Goal: Task Accomplishment & Management: Use online tool/utility

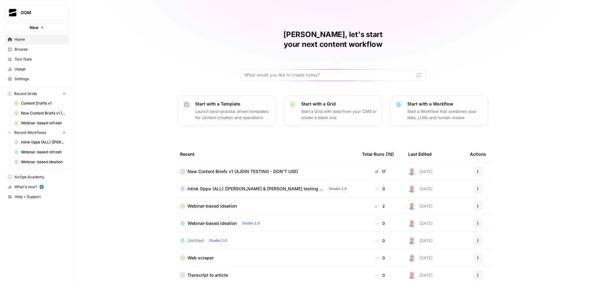
click at [41, 59] on span "Your Data" at bounding box center [41, 59] width 52 height 6
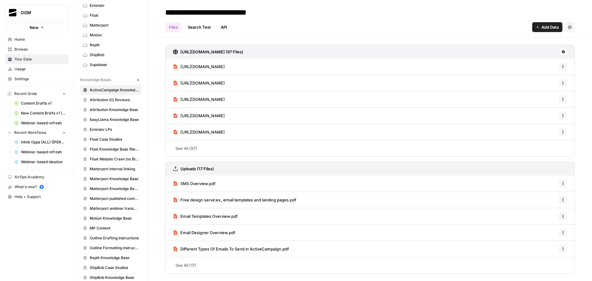
scroll to position [93, 0]
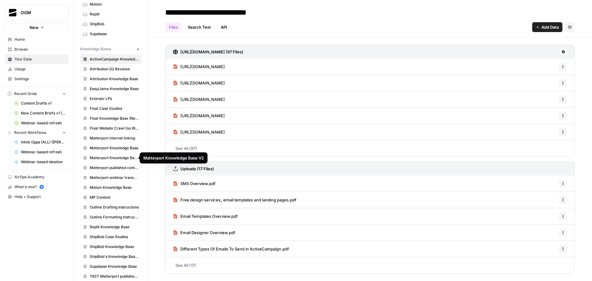
click at [119, 157] on span "Matterport Knowledge Base V2" at bounding box center [114, 158] width 49 height 6
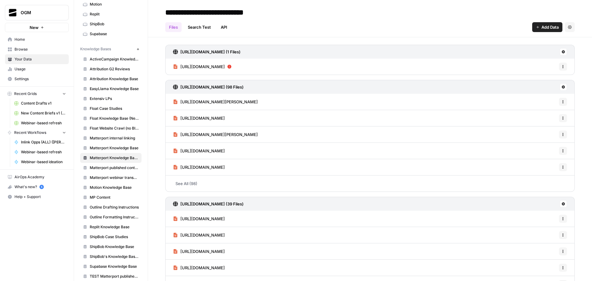
click at [225, 69] on span "https://matterport.com/solutions/designer" at bounding box center [203, 67] width 44 height 6
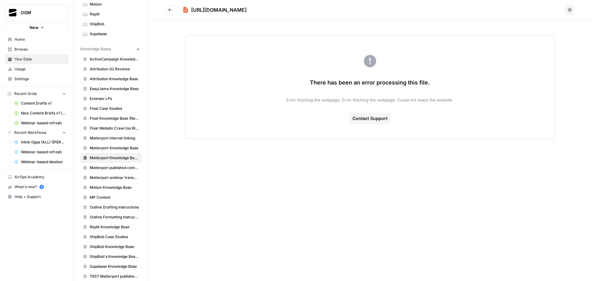
click at [247, 10] on div "https://matterport.com/solutions/designer" at bounding box center [219, 9] width 56 height 7
click at [173, 10] on button "Go back" at bounding box center [170, 10] width 10 height 10
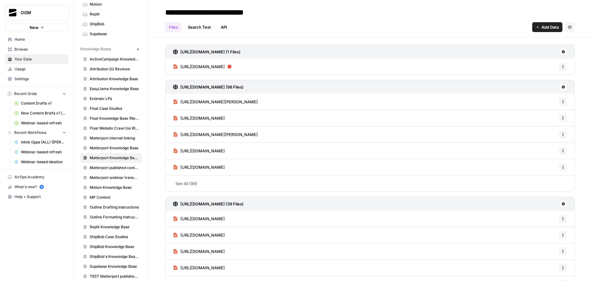
click at [225, 68] on span "https://matterport.com/solutions/designer" at bounding box center [203, 67] width 44 height 6
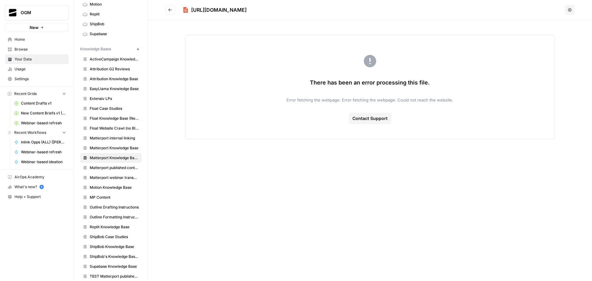
click at [244, 13] on div "https://matterport.com/solutions/designer" at bounding box center [219, 9] width 56 height 7
copy div "https://matterport.com/solutions/designer Options"
click at [577, 8] on header "https://matterport.com/solutions/designer Options" at bounding box center [370, 10] width 444 height 20
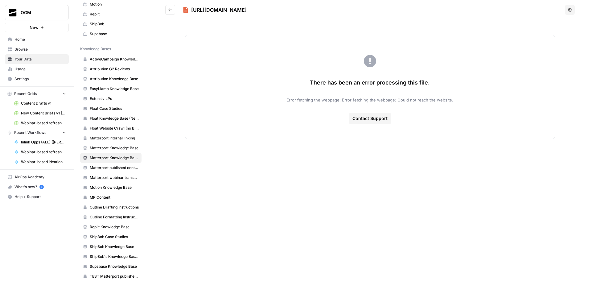
click at [572, 9] on button "Options" at bounding box center [570, 10] width 10 height 10
click at [562, 25] on span "Delete File" at bounding box center [557, 24] width 20 height 6
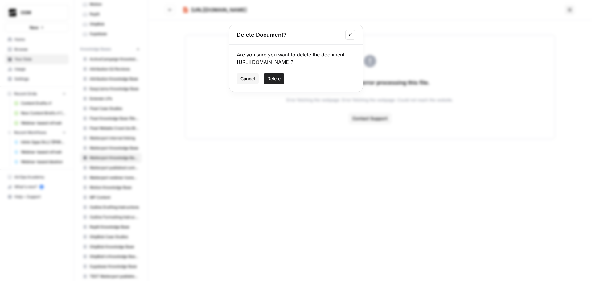
click at [274, 77] on span "Delete" at bounding box center [274, 79] width 13 height 6
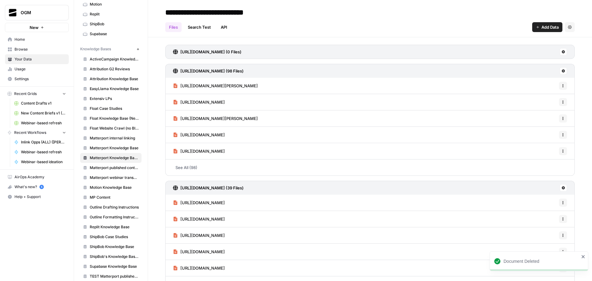
click at [542, 23] on button "Add Data" at bounding box center [548, 27] width 30 height 10
click at [527, 50] on span "Web Scrape" at bounding box center [522, 50] width 56 height 6
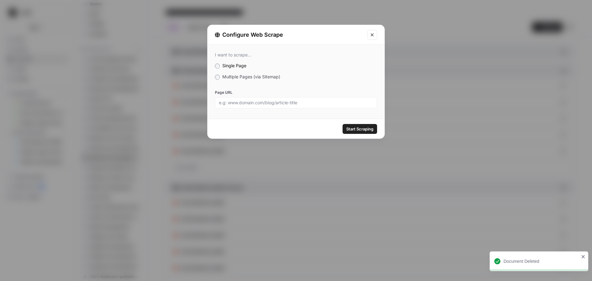
click at [267, 106] on div at bounding box center [296, 102] width 162 height 11
click at [312, 100] on input "Page URL" at bounding box center [296, 103] width 154 height 6
paste input "https://matterport.com/solutions/designer"
type input "https://matterport.com/solutions/designer"
click at [361, 129] on span "Start Scraping" at bounding box center [360, 129] width 27 height 6
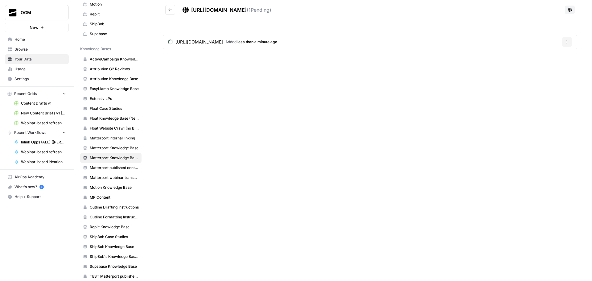
click at [166, 6] on button "Go back" at bounding box center [170, 10] width 10 height 10
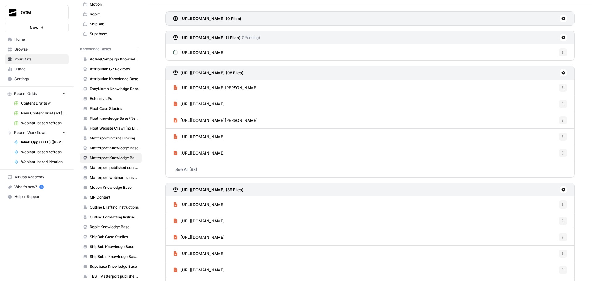
scroll to position [95, 0]
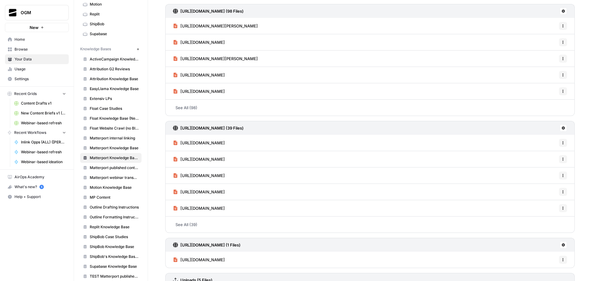
click at [200, 228] on link "See All (39)" at bounding box center [370, 225] width 410 height 16
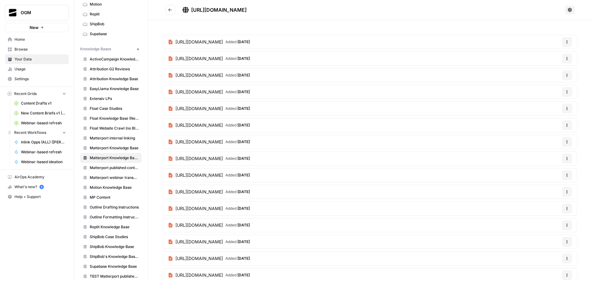
click at [172, 9] on button "Go back" at bounding box center [170, 10] width 10 height 10
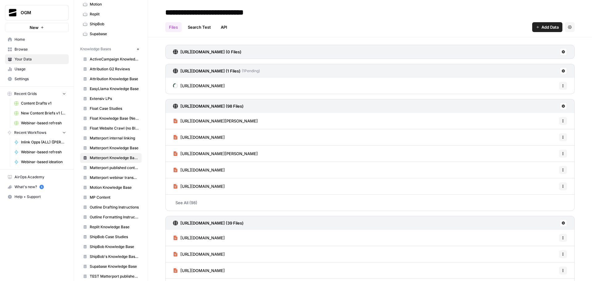
click at [193, 200] on link "See All (98)" at bounding box center [370, 203] width 410 height 16
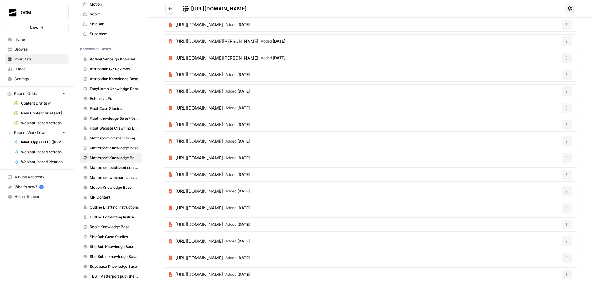
scroll to position [929, 0]
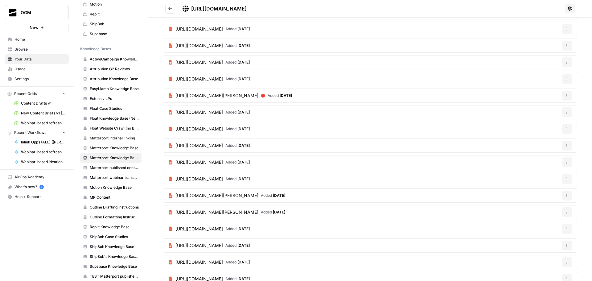
click at [167, 8] on button "Go back" at bounding box center [170, 9] width 10 height 10
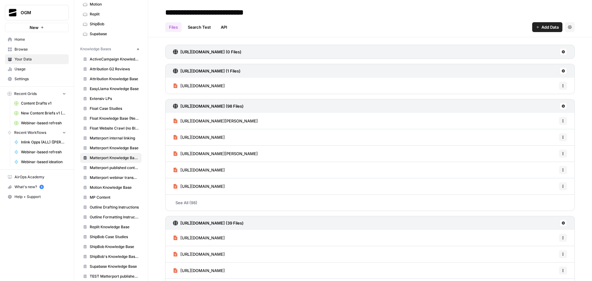
scroll to position [110, 0]
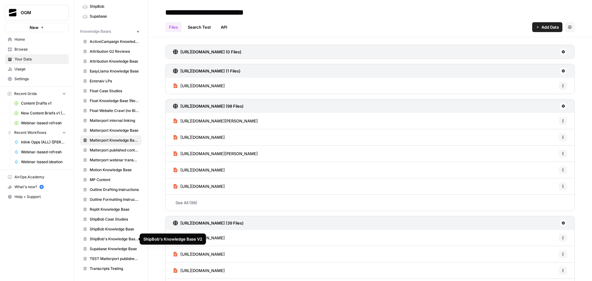
click at [117, 238] on span "ShipBob's Knowledge Base V2" at bounding box center [114, 239] width 49 height 6
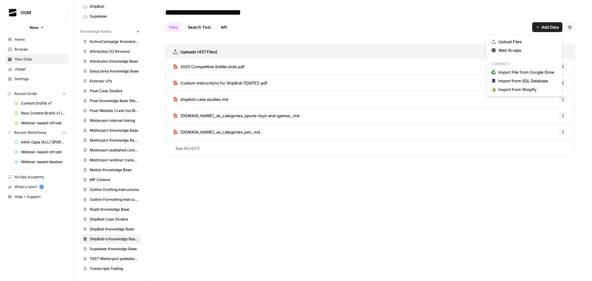
click at [551, 26] on span "Add Data" at bounding box center [550, 27] width 17 height 6
click at [541, 50] on span "Web Scrape" at bounding box center [527, 50] width 56 height 6
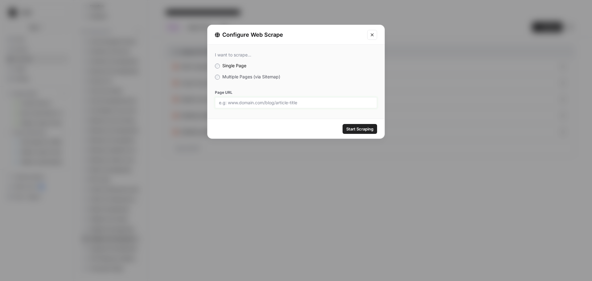
click at [288, 103] on input "Page URL" at bounding box center [296, 103] width 154 height 6
paste input "https://www.prnewswire.com/news-releases/shipbob-announces-bi-coastal-foreign-t…"
drag, startPoint x: 337, startPoint y: 103, endPoint x: 412, endPoint y: 105, distance: 74.4
click at [412, 105] on div "Configure Web Scrape I want to scrape... Single Page Multiple Pages (via Sitema…" at bounding box center [296, 140] width 592 height 281
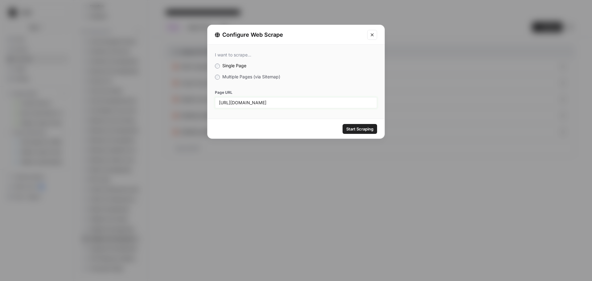
scroll to position [0, 296]
type input "https://www.prnewswire.com/news-releases/shipbob-announces-bi-coastal-foreign-t…"
click at [339, 104] on input "https://www.prnewswire.com/news-releases/shipbob-announces-bi-coastal-foreign-t…" at bounding box center [296, 103] width 154 height 6
click at [366, 129] on span "Start Scraping" at bounding box center [360, 129] width 27 height 6
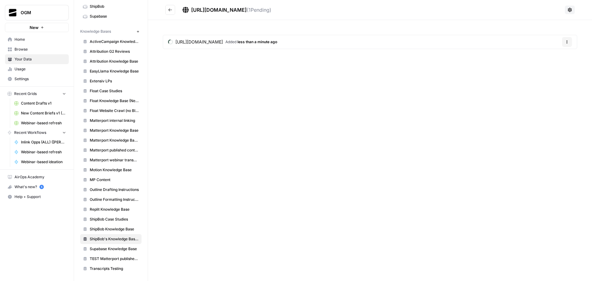
click at [171, 8] on icon "Go back" at bounding box center [170, 10] width 4 height 4
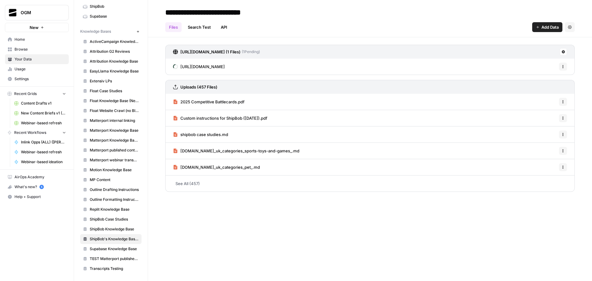
click at [552, 27] on span "Add Data" at bounding box center [550, 27] width 17 height 6
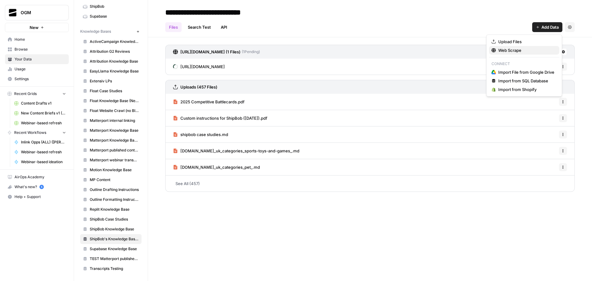
click at [519, 52] on span "Web Scrape" at bounding box center [527, 50] width 56 height 6
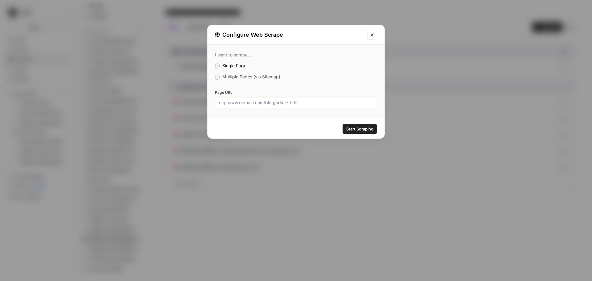
click at [295, 103] on input "Page URL" at bounding box center [296, 103] width 154 height 6
paste input "https://product.shipbob.com/de-minimis-defense-program"
type input "https://product.shipbob.com/de-minimis-defense-program"
click at [369, 130] on span "Start Scraping" at bounding box center [360, 129] width 27 height 6
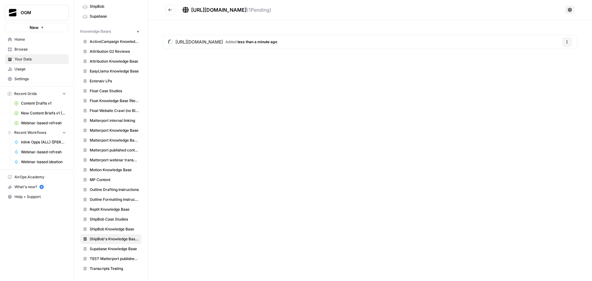
click at [170, 11] on icon "Go back" at bounding box center [170, 10] width 4 height 4
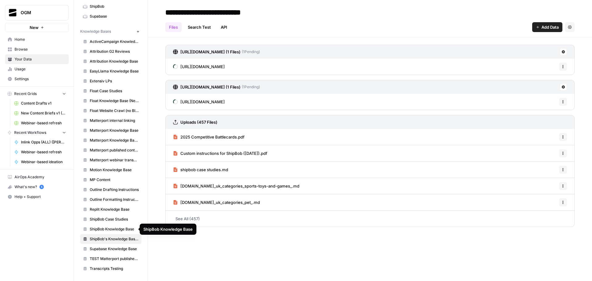
click at [109, 230] on span "ShipBob Knowledge Base" at bounding box center [114, 229] width 49 height 6
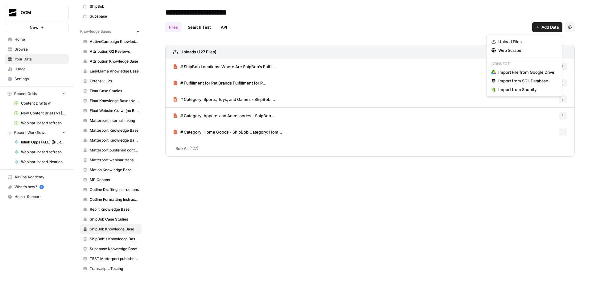
click at [545, 28] on span "Add Data" at bounding box center [550, 27] width 17 height 6
click at [533, 53] on button "Web Scrape" at bounding box center [524, 50] width 70 height 9
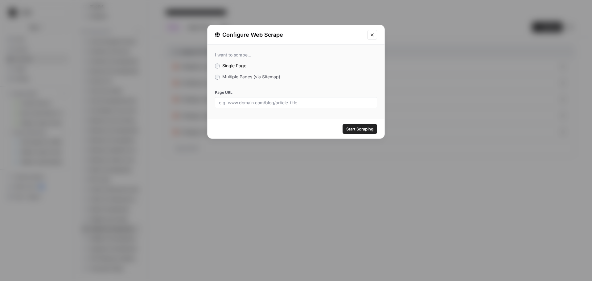
click at [279, 99] on div at bounding box center [296, 102] width 162 height 11
click at [302, 102] on input "Page URL" at bounding box center [296, 103] width 154 height 6
paste input "https://product.shipbob.com/de-minimis-defense-program"
type input "https://product.shipbob.com/de-minimis-defense-program"
click at [360, 131] on span "Start Scraping" at bounding box center [360, 129] width 27 height 6
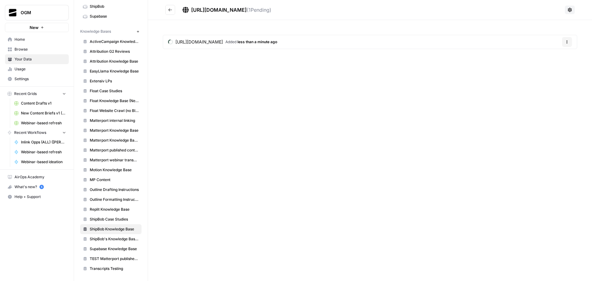
click at [166, 11] on button "Go back" at bounding box center [170, 10] width 10 height 10
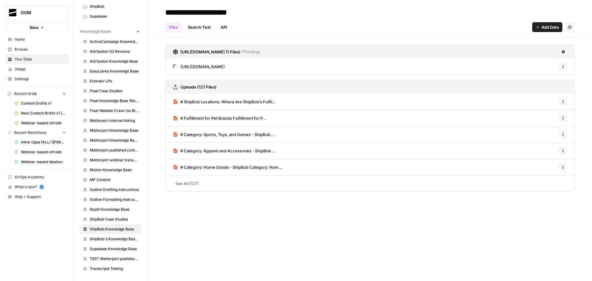
click at [555, 27] on span "Add Data" at bounding box center [550, 27] width 17 height 6
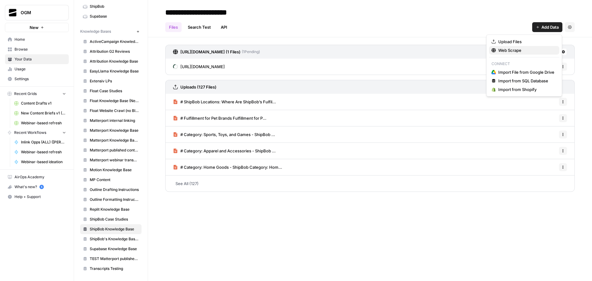
click at [525, 52] on span "Web Scrape" at bounding box center [527, 50] width 56 height 6
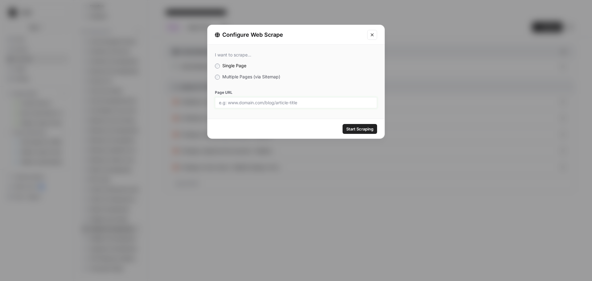
drag, startPoint x: 282, startPoint y: 104, endPoint x: 329, endPoint y: 86, distance: 50.2
click at [282, 104] on input "Page URL" at bounding box center [296, 103] width 154 height 6
paste input "https://www.prnewswire.com/news-releases/shipbob-announces-bi-coastal-foreign-t…"
drag, startPoint x: 337, startPoint y: 103, endPoint x: 408, endPoint y: 106, distance: 71.3
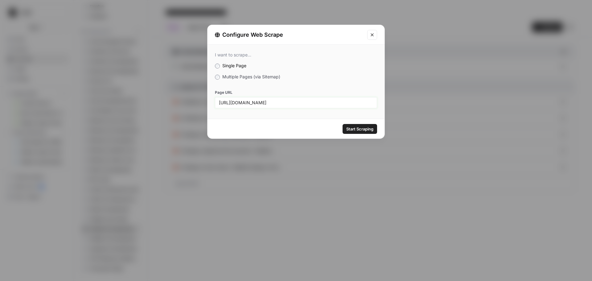
click at [408, 106] on div "Configure Web Scrape I want to scrape... Single Page Multiple Pages (via Sitema…" at bounding box center [296, 140] width 592 height 281
type input "https://www.prnewswire.com/news-releases/shipbob-announces-bi-coastal-foreign-t…"
click at [363, 128] on span "Start Scraping" at bounding box center [360, 129] width 27 height 6
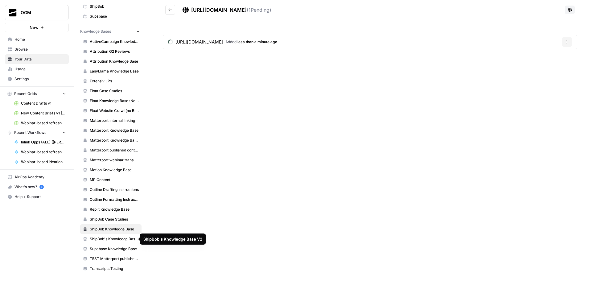
click at [113, 239] on span "ShipBob's Knowledge Base V2" at bounding box center [114, 239] width 49 height 6
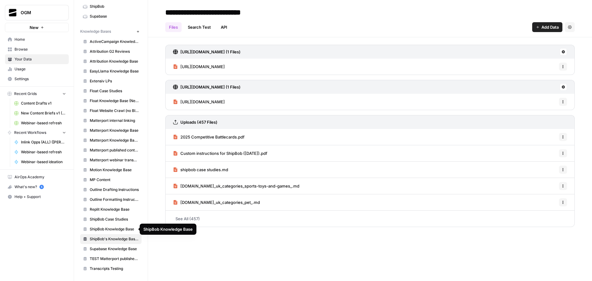
click at [110, 230] on span "ShipBob Knowledge Base" at bounding box center [114, 229] width 49 height 6
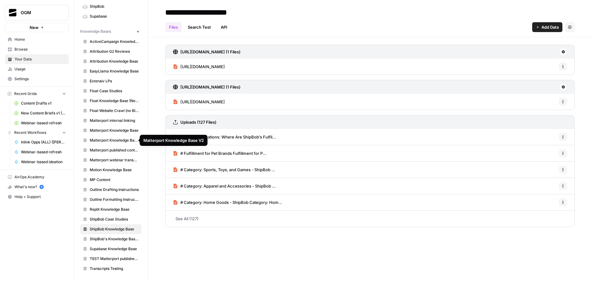
click at [114, 143] on span "Matterport Knowledge Base V2" at bounding box center [114, 141] width 49 height 6
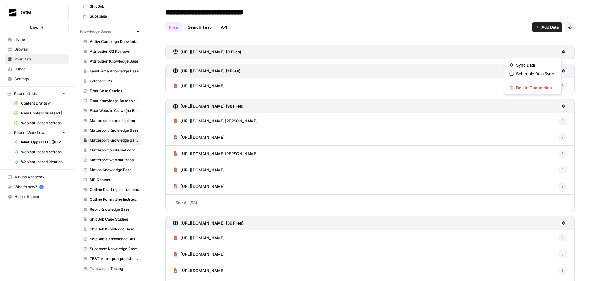
click at [562, 52] on icon at bounding box center [564, 52] width 4 height 4
click at [543, 89] on span "Delete Connection" at bounding box center [536, 88] width 38 height 6
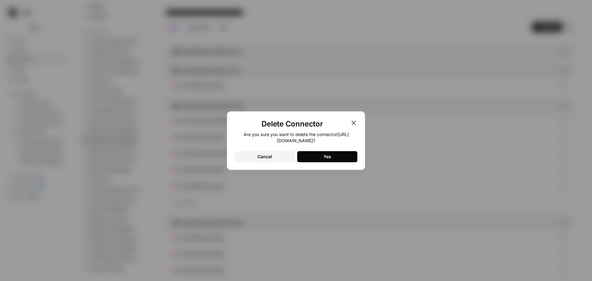
click at [330, 157] on div "Yes" at bounding box center [328, 157] width 8 height 6
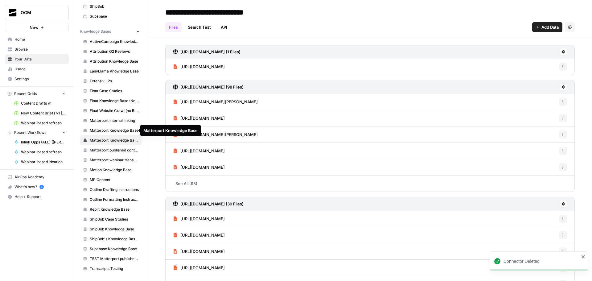
click at [119, 132] on span "Matterport Knowledge Base" at bounding box center [114, 131] width 49 height 6
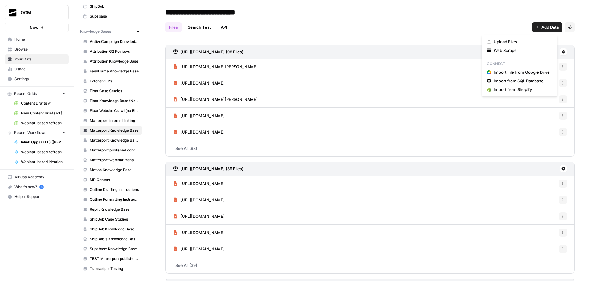
click at [542, 25] on span "Add Data" at bounding box center [550, 27] width 17 height 6
click at [521, 51] on span "Web Scrape" at bounding box center [522, 50] width 56 height 6
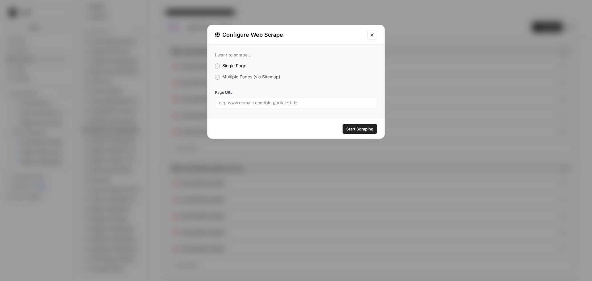
click at [261, 100] on input "Page URL" at bounding box center [296, 103] width 154 height 6
paste input "[URL][DOMAIN_NAME]"
type input "[URL][DOMAIN_NAME]"
click at [361, 130] on span "Start Scraping" at bounding box center [360, 129] width 27 height 6
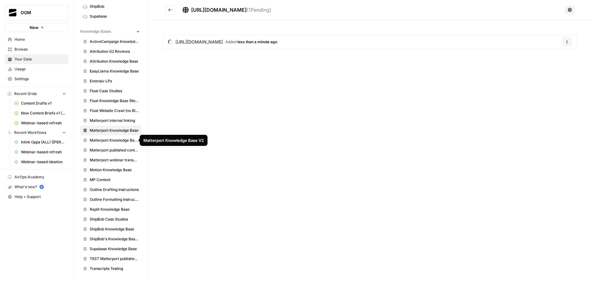
click at [122, 139] on span "Matterport Knowledge Base V2" at bounding box center [114, 141] width 49 height 6
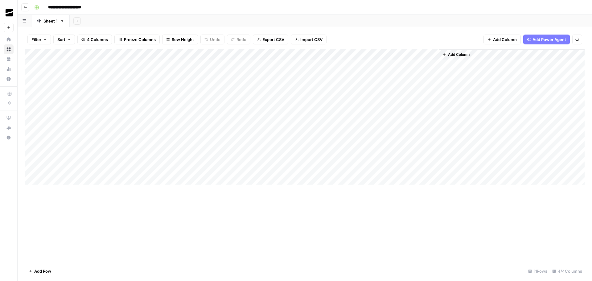
click at [310, 40] on span "Import CSV" at bounding box center [312, 39] width 22 height 6
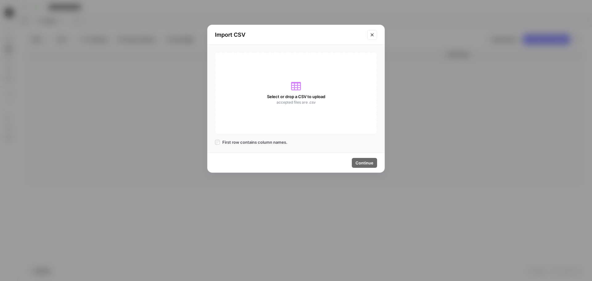
click at [298, 98] on span "Select or drop a CSV to upload" at bounding box center [296, 96] width 58 height 6
click at [373, 37] on icon "Close modal" at bounding box center [372, 34] width 5 height 5
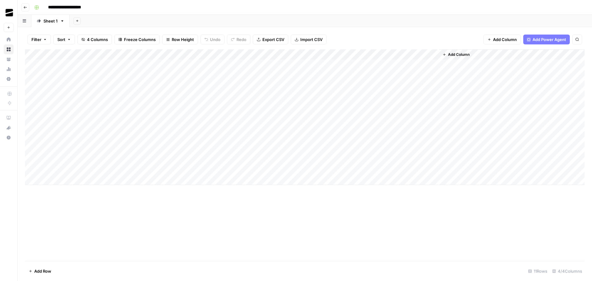
click at [312, 39] on span "Import CSV" at bounding box center [312, 39] width 22 height 6
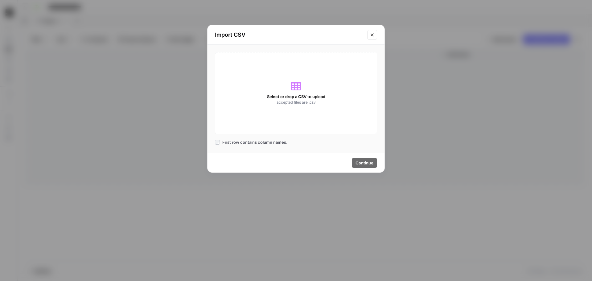
click at [304, 83] on div "Select or drop a CSV to upload accepted files are .csv" at bounding box center [296, 93] width 162 height 82
click at [250, 109] on div "Select or drop a CSV to upload accepted files are .csv" at bounding box center [296, 93] width 162 height 82
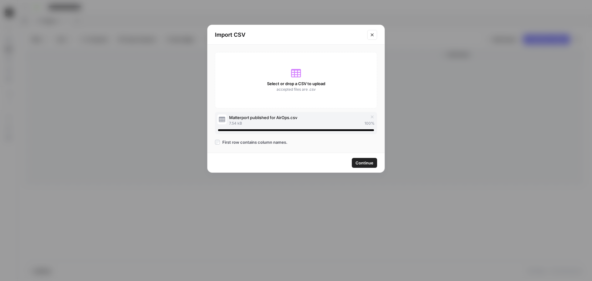
click at [368, 163] on span "Continue" at bounding box center [365, 163] width 18 height 6
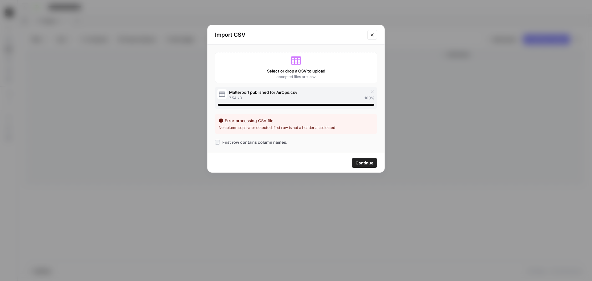
click at [371, 91] on icon "button" at bounding box center [372, 91] width 5 height 5
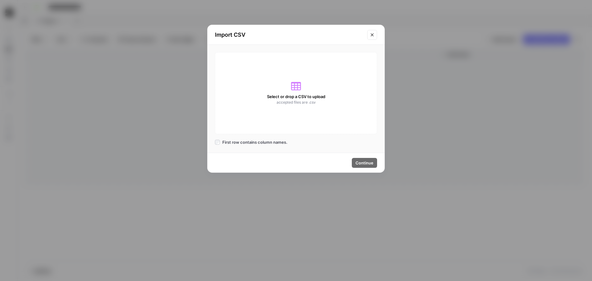
click at [310, 85] on div "Select or drop a CSV to upload accepted files are .csv" at bounding box center [296, 93] width 162 height 82
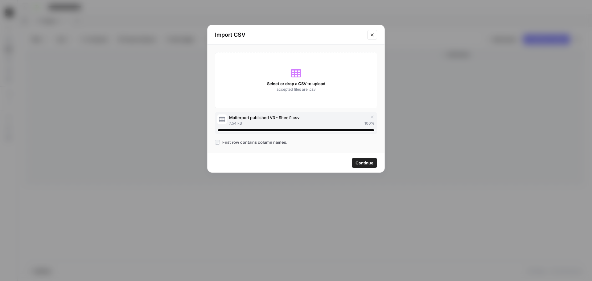
click at [368, 162] on span "Continue" at bounding box center [365, 163] width 18 height 6
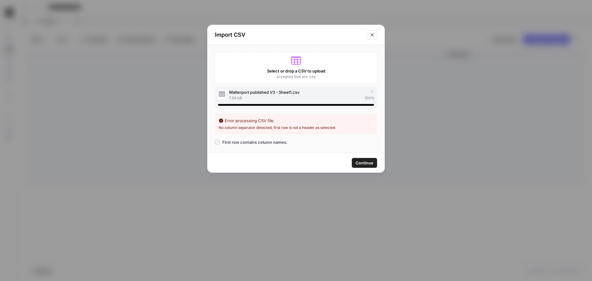
drag, startPoint x: 270, startPoint y: 129, endPoint x: 307, endPoint y: 131, distance: 36.5
click at [307, 131] on div "Error processing CSV file. No column separator detected, first row is not a hea…" at bounding box center [296, 124] width 162 height 20
click at [317, 146] on div "Select or drop a CSV to upload accepted files are .csv Matterport published V3 …" at bounding box center [296, 99] width 177 height 108
click at [372, 32] on button "Close modal" at bounding box center [372, 35] width 10 height 10
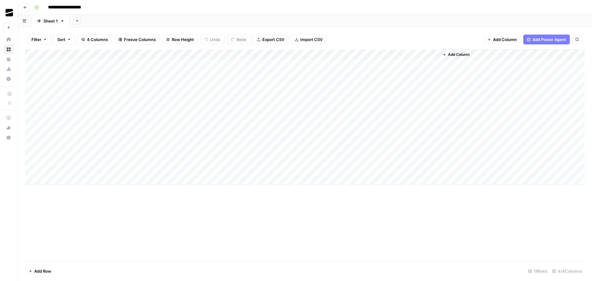
click at [54, 177] on div "Add Column" at bounding box center [305, 117] width 560 height 136
click at [66, 190] on div "Add Column" at bounding box center [305, 122] width 560 height 146
click at [56, 201] on div "Add Column" at bounding box center [305, 127] width 560 height 157
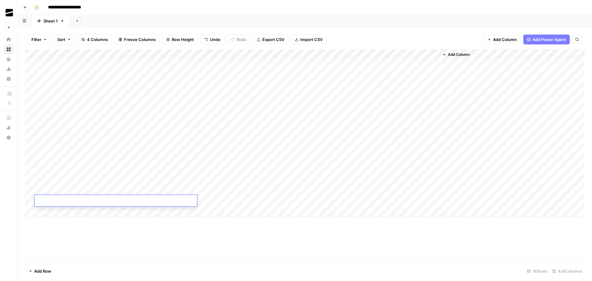
click at [131, 247] on div "Add Column" at bounding box center [305, 155] width 560 height 212
click at [309, 41] on span "Import CSV" at bounding box center [312, 39] width 22 height 6
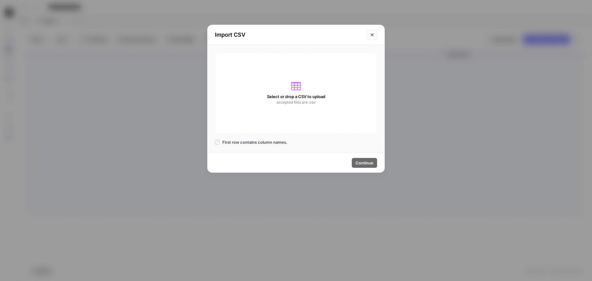
click at [297, 94] on span "Select or drop a CSV to upload" at bounding box center [296, 96] width 58 height 6
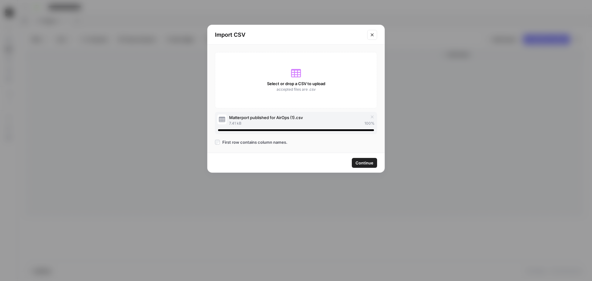
click at [364, 162] on span "Continue" at bounding box center [365, 163] width 18 height 6
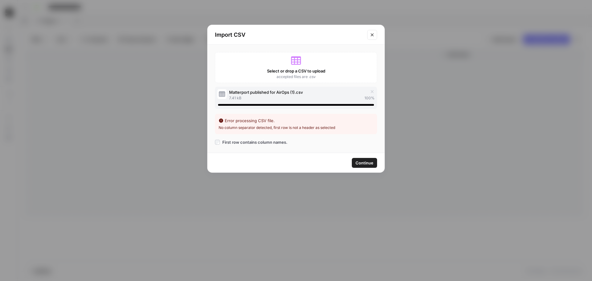
drag, startPoint x: 220, startPoint y: 128, endPoint x: 360, endPoint y: 128, distance: 140.4
click at [360, 128] on li "No column separator detected, first row is not a header as selected" at bounding box center [296, 128] width 155 height 6
click at [242, 127] on li "No column separator detected, first row is not a header as selected" at bounding box center [296, 128] width 155 height 6
drag, startPoint x: 254, startPoint y: 129, endPoint x: 287, endPoint y: 131, distance: 33.7
click at [287, 131] on div "Error processing CSV file. No column separator detected, first row is not a hea…" at bounding box center [296, 124] width 162 height 20
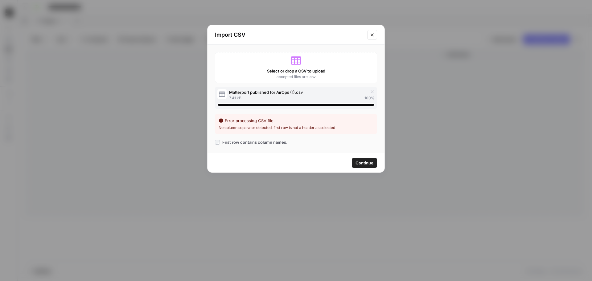
click at [230, 140] on span "First row contains column names." at bounding box center [254, 142] width 65 height 6
click at [242, 128] on li "No column separator detected, first row is not a header as selected" at bounding box center [296, 128] width 155 height 6
drag, startPoint x: 242, startPoint y: 128, endPoint x: 231, endPoint y: 121, distance: 13.0
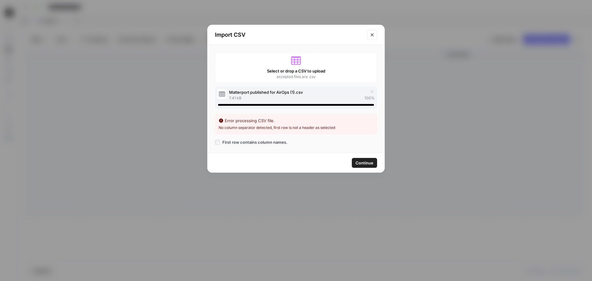
click at [232, 122] on div "Error processing CSV file." at bounding box center [296, 121] width 155 height 6
drag, startPoint x: 225, startPoint y: 121, endPoint x: 345, endPoint y: 128, distance: 120.3
click at [345, 128] on div "Error processing CSV file. No column separator detected, first row is not a hea…" at bounding box center [296, 124] width 162 height 20
copy div "Error processing CSV file. No column separator detected, first row is not a hea…"
click at [373, 92] on icon "button" at bounding box center [372, 91] width 5 height 5
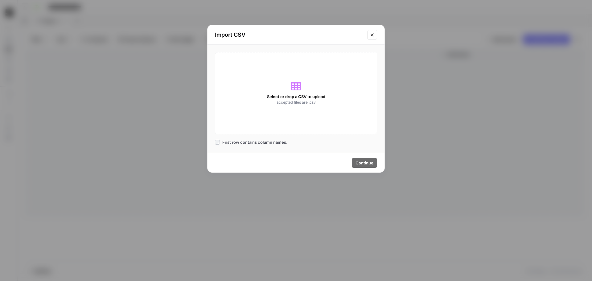
click at [308, 100] on span "accepted files are .csv" at bounding box center [296, 103] width 39 height 6
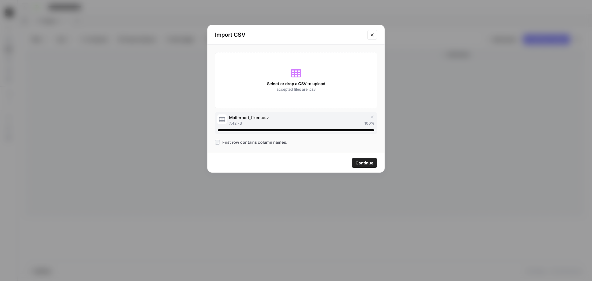
click at [373, 161] on span "Continue" at bounding box center [365, 163] width 18 height 6
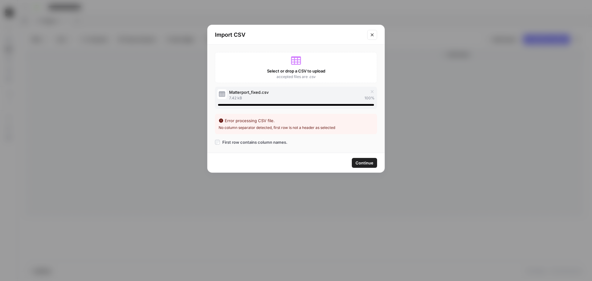
click at [373, 35] on icon "Close modal" at bounding box center [372, 34] width 5 height 5
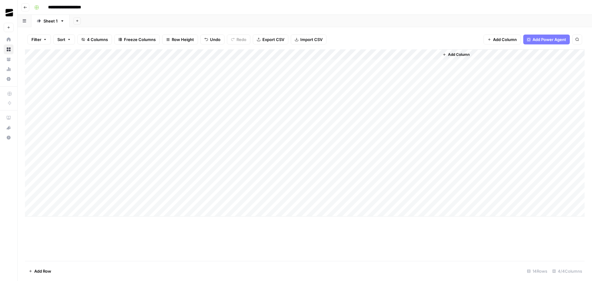
click at [80, 188] on div "Add Column" at bounding box center [305, 132] width 560 height 167
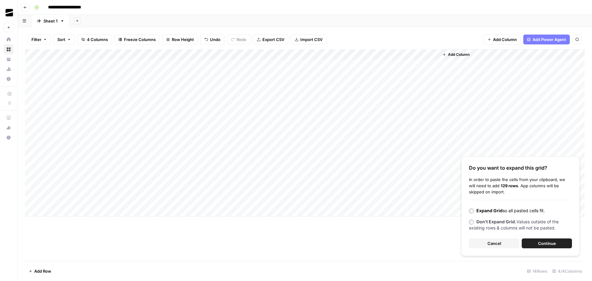
click at [484, 211] on b "Expand Grid" at bounding box center [490, 210] width 26 height 5
click at [553, 244] on span "Continue" at bounding box center [547, 243] width 18 height 6
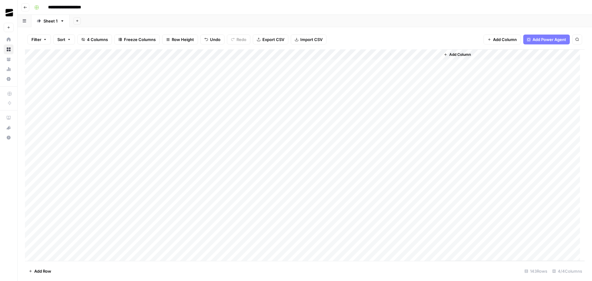
click at [32, 170] on div "Add Column" at bounding box center [305, 155] width 560 height 212
click at [32, 65] on div "Add Column" at bounding box center [305, 155] width 560 height 212
click at [42, 272] on span "Delete 11 Rows" at bounding box center [43, 271] width 29 height 6
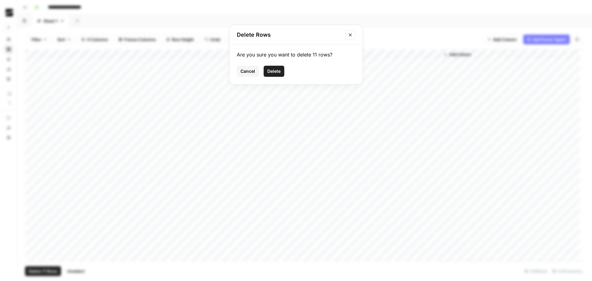
click at [271, 69] on span "Delete" at bounding box center [274, 71] width 13 height 6
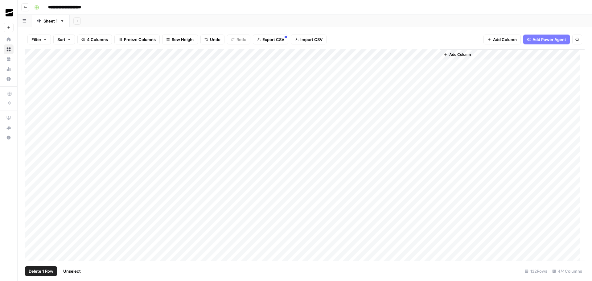
click at [31, 65] on div "Add Column" at bounding box center [305, 155] width 560 height 212
click at [42, 272] on span "Delete 1 Row" at bounding box center [41, 271] width 25 height 6
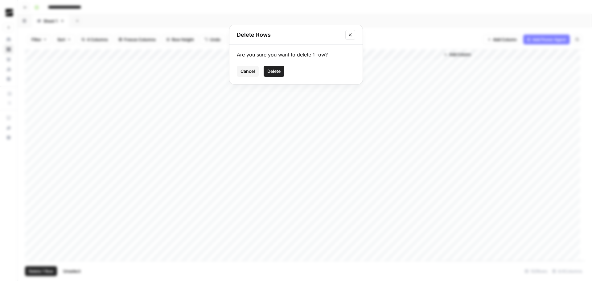
click at [276, 72] on span "Delete" at bounding box center [274, 71] width 13 height 6
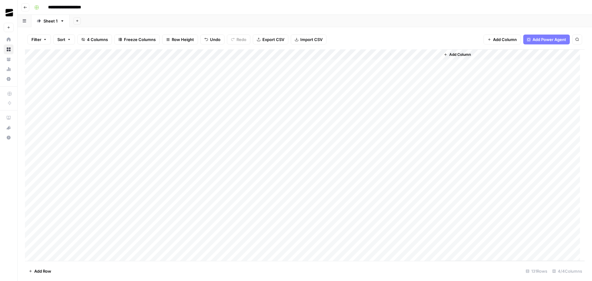
click at [311, 113] on div "Add Column" at bounding box center [305, 155] width 560 height 212
click at [248, 55] on div "Add Column" at bounding box center [305, 155] width 560 height 212
click at [276, 68] on span "All Rows" at bounding box center [270, 69] width 39 height 6
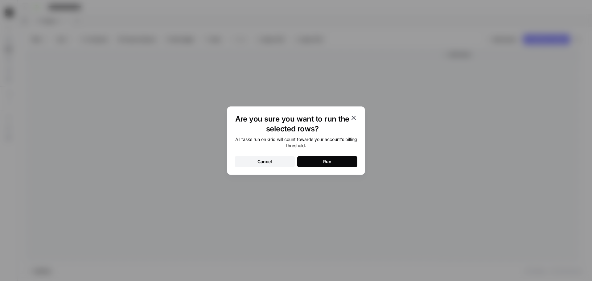
click at [340, 164] on button "Run" at bounding box center [327, 161] width 60 height 11
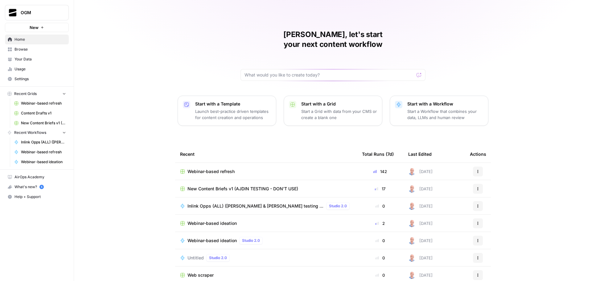
click at [219, 168] on span "Webinar-based refresh" at bounding box center [211, 171] width 47 height 6
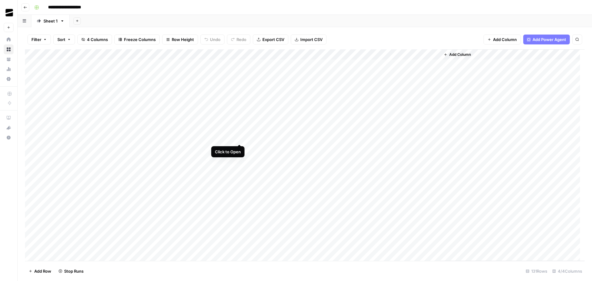
click at [239, 139] on div "Add Column" at bounding box center [305, 155] width 560 height 212
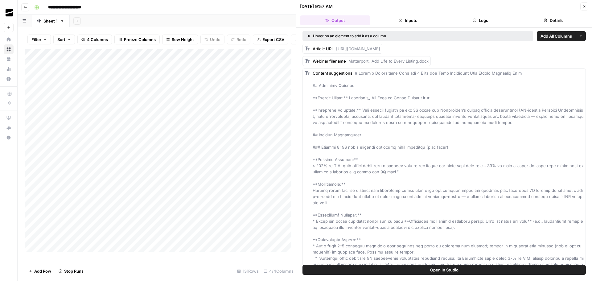
click at [587, 7] on button "Close" at bounding box center [585, 6] width 8 height 8
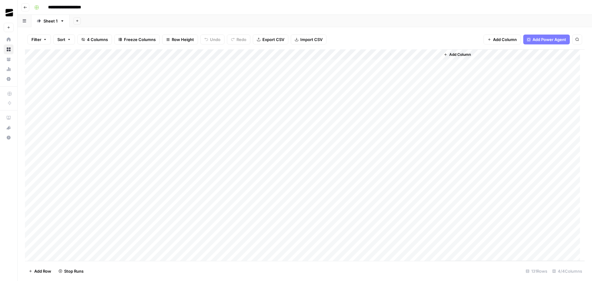
click at [434, 54] on div "Add Column" at bounding box center [305, 155] width 560 height 212
click at [403, 40] on div "Filter Sort 4 Columns Freeze Columns Row Height Undo Redo Export CSV Import CSV…" at bounding box center [305, 40] width 560 height 20
click at [434, 170] on div "Add Column" at bounding box center [305, 155] width 560 height 212
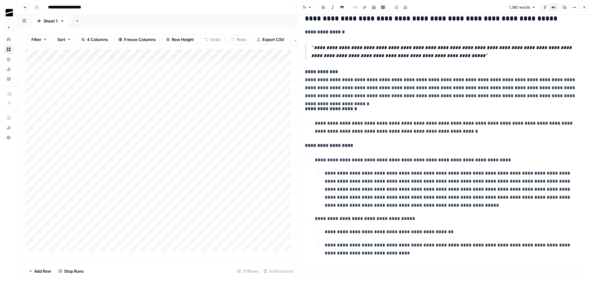
scroll to position [833, 0]
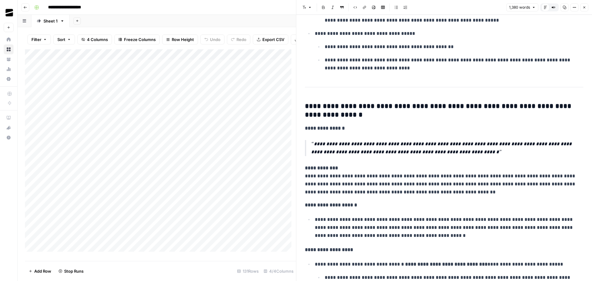
click at [585, 9] on button "Close" at bounding box center [585, 7] width 8 height 8
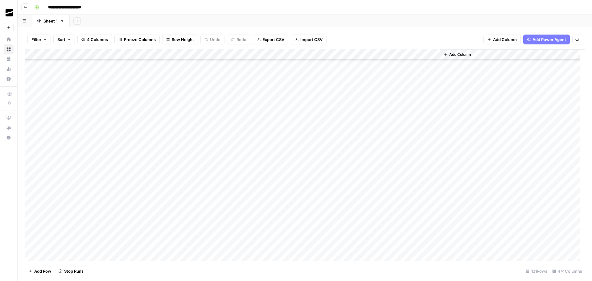
scroll to position [648, 0]
click at [435, 152] on div "Add Column" at bounding box center [305, 155] width 560 height 212
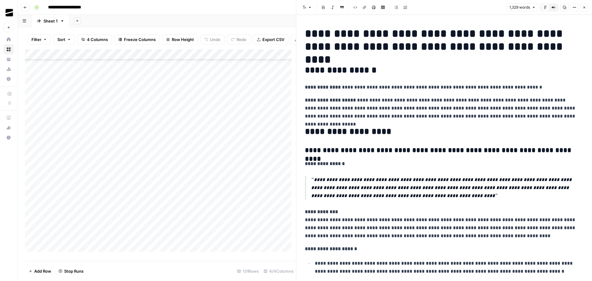
click at [586, 10] on button "Close" at bounding box center [585, 7] width 8 height 8
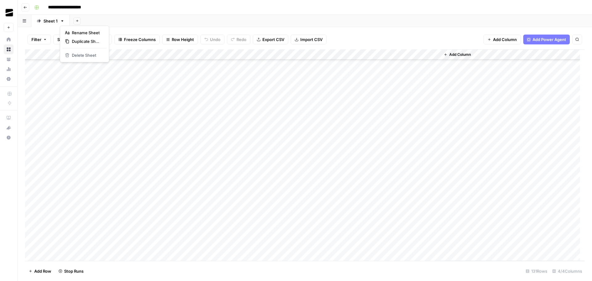
click at [62, 22] on icon "button" at bounding box center [62, 21] width 4 height 4
click at [85, 34] on span "Rename Sheet" at bounding box center [87, 33] width 30 height 6
type input "*"
type input "**********"
click at [195, 19] on div "Add Sheet" at bounding box center [334, 21] width 515 height 12
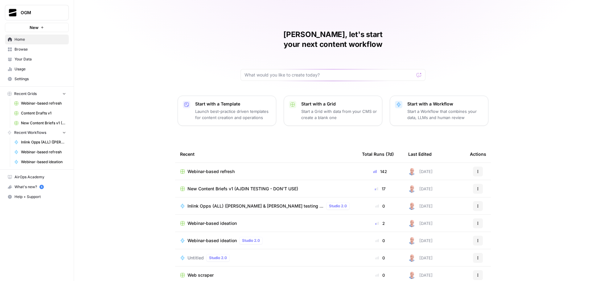
click at [37, 28] on span "New" at bounding box center [34, 27] width 9 height 6
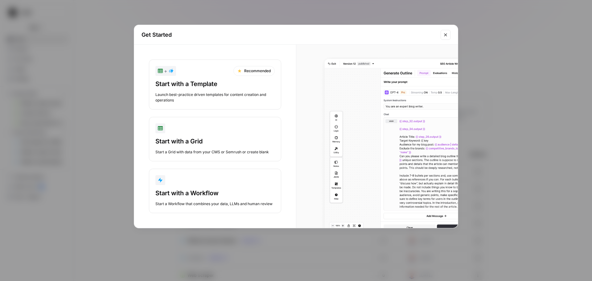
click at [221, 181] on div "button" at bounding box center [215, 180] width 119 height 10
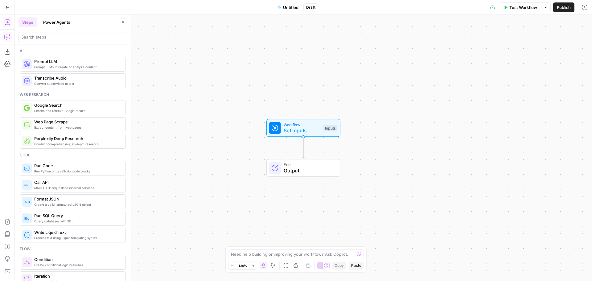
click at [6, 38] on icon "button" at bounding box center [7, 37] width 6 height 6
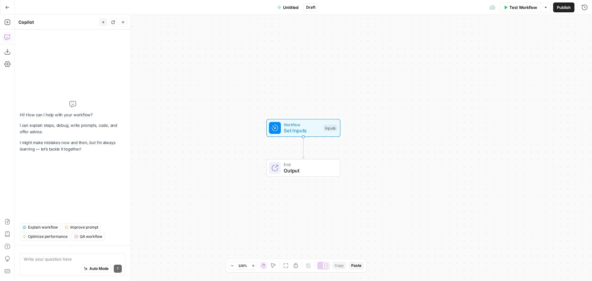
type textarea "I want to create a workflow in which I provide a list of topics. The output wou…"
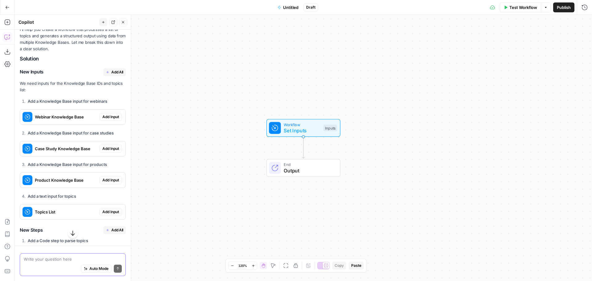
scroll to position [196, 0]
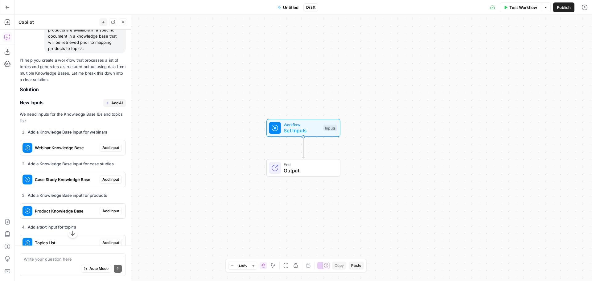
click at [113, 102] on span "Add All" at bounding box center [117, 103] width 12 height 6
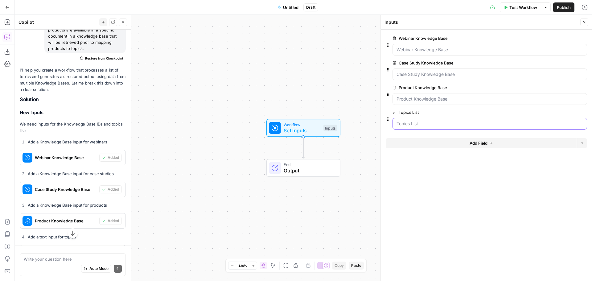
click at [454, 124] on List "Topics List" at bounding box center [490, 124] width 187 height 6
click at [457, 110] on label "Topics List" at bounding box center [473, 112] width 160 height 6
click at [457, 121] on List "Topics List" at bounding box center [490, 124] width 187 height 6
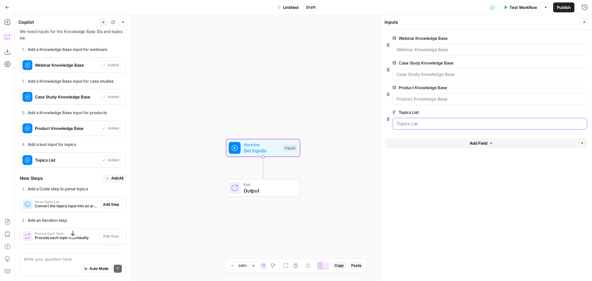
scroll to position [319, 0]
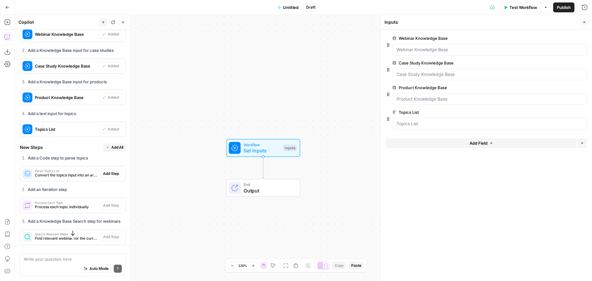
click at [115, 148] on span "Add All" at bounding box center [117, 148] width 12 height 6
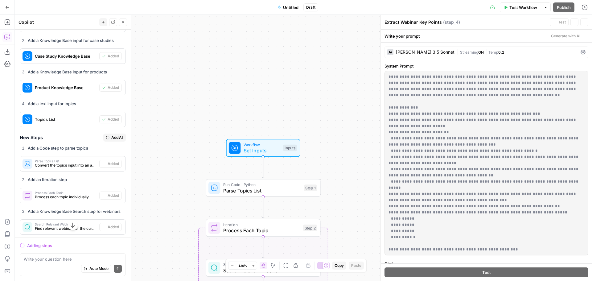
scroll to position [309, 0]
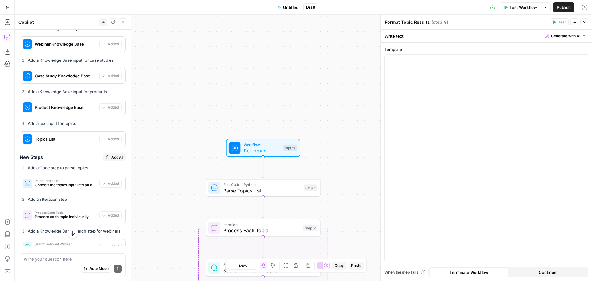
type textarea "Create Results Table"
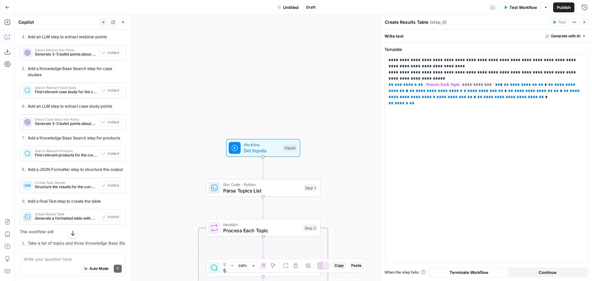
scroll to position [597, 0]
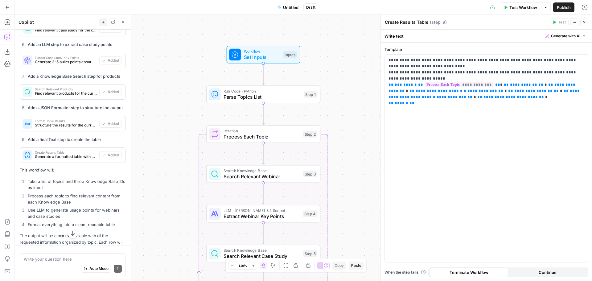
click at [523, 8] on span "Test Workflow" at bounding box center [524, 7] width 28 height 6
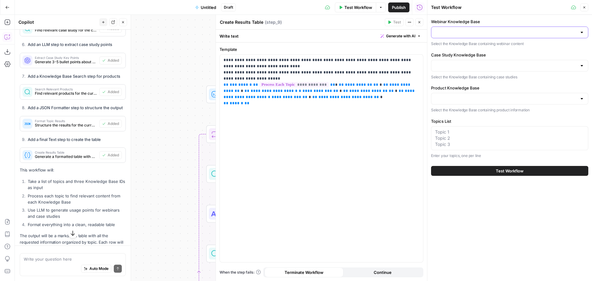
click at [479, 31] on input "Webinar Knowledge Base" at bounding box center [506, 32] width 142 height 6
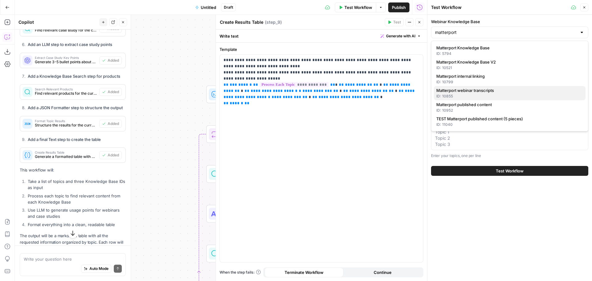
click at [496, 90] on span "Matterport webinar transcripts" at bounding box center [509, 90] width 144 height 6
type input "Matterport webinar transcripts"
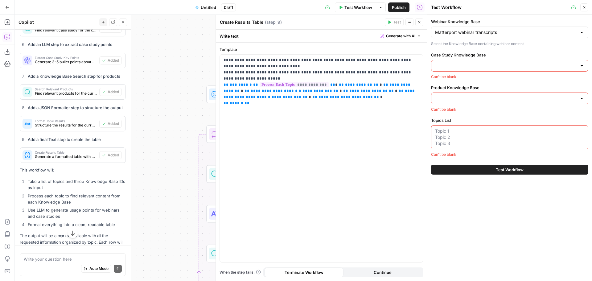
click at [485, 64] on input "Case Study Knowledge Base" at bounding box center [506, 66] width 142 height 6
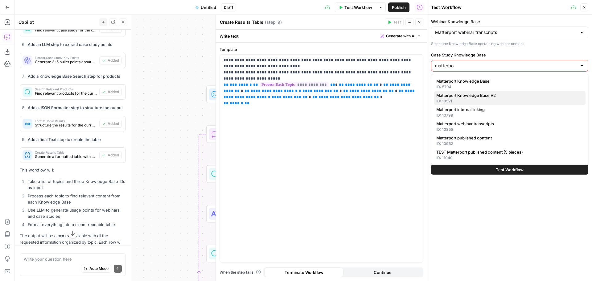
click at [486, 95] on span "Matterport Knowledge Base V2" at bounding box center [509, 95] width 144 height 6
type input "Matterport Knowledge Base V2"
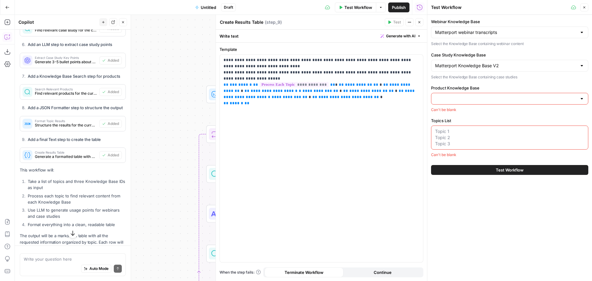
click at [483, 98] on input "Product Knowledge Base" at bounding box center [506, 99] width 142 height 6
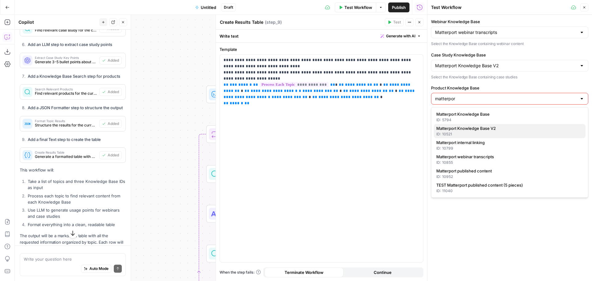
click at [488, 130] on span "Matterport Knowledge Base V2" at bounding box center [509, 128] width 144 height 6
type input "Matterport Knowledge Base V2"
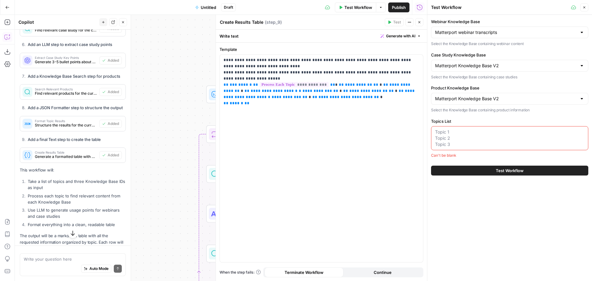
click at [471, 139] on textarea "Topics List" at bounding box center [509, 138] width 149 height 19
paste textarea "Capturing As-Builts in Hours, Not Weeks: A Guide for Architects Winning Change-…"
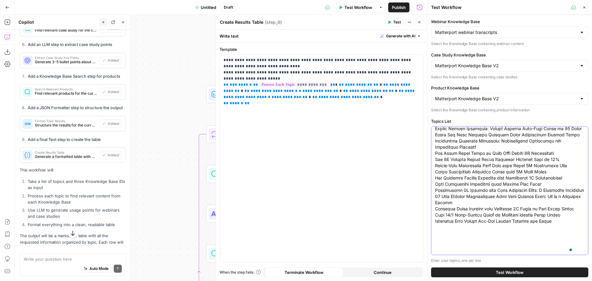
scroll to position [0, 0]
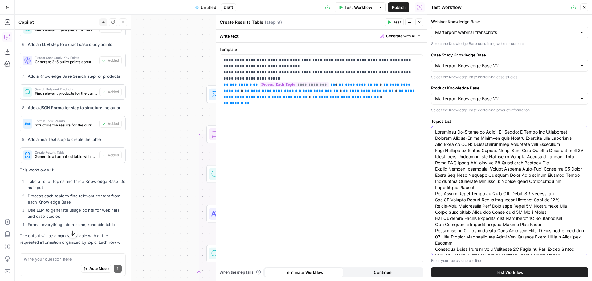
click at [491, 205] on textarea "Topics List" at bounding box center [509, 197] width 149 height 136
type textarea "Capturing As-Builts in Hours, Not Weeks: A Guide for Architects Winning Change-…"
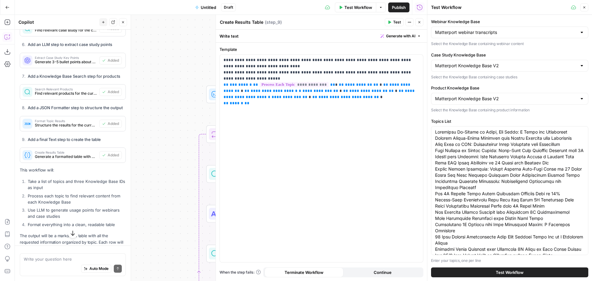
click at [519, 272] on span "Test Workflow" at bounding box center [510, 272] width 28 height 6
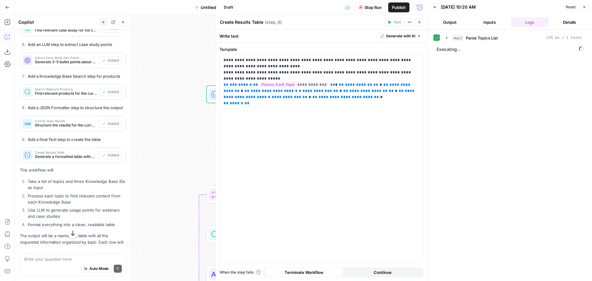
click at [420, 24] on icon "button" at bounding box center [420, 22] width 4 height 4
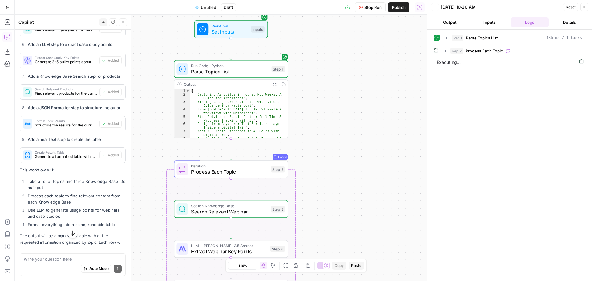
drag, startPoint x: 368, startPoint y: 98, endPoint x: 356, endPoint y: 83, distance: 18.8
click at [356, 83] on div "Workflow Set Inputs Inputs Run Code · Python Parse Topics List Step 1 Output Ex…" at bounding box center [221, 148] width 413 height 266
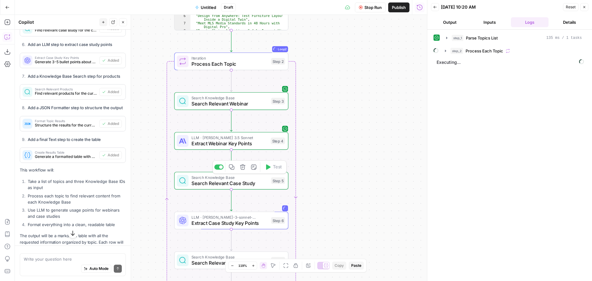
click at [247, 183] on span "Search Relevant Case Study" at bounding box center [230, 183] width 77 height 7
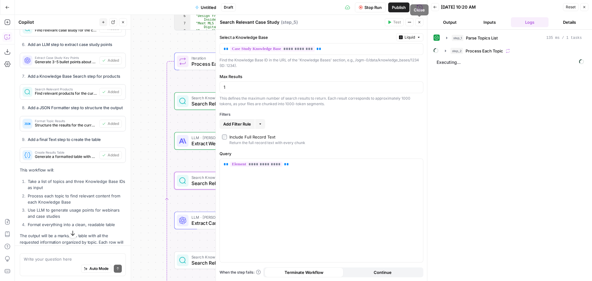
click at [418, 22] on icon "button" at bounding box center [420, 22] width 4 height 4
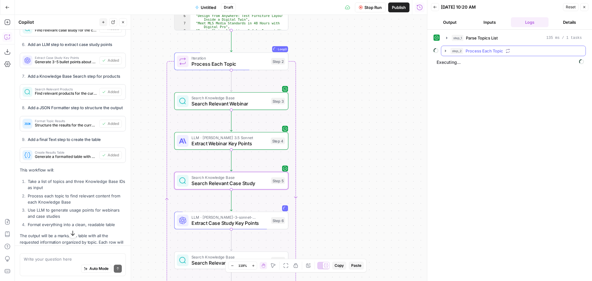
click at [483, 51] on span "Process Each Topic" at bounding box center [485, 51] width 38 height 6
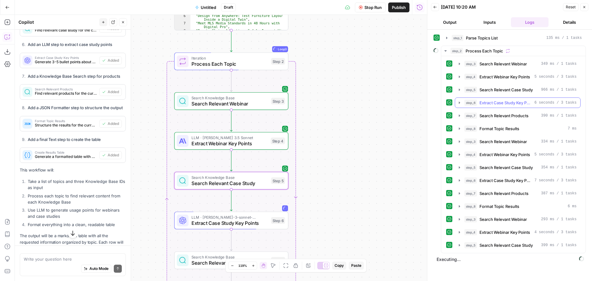
click at [487, 104] on span "Extract Case Study Key Points" at bounding box center [506, 103] width 52 height 6
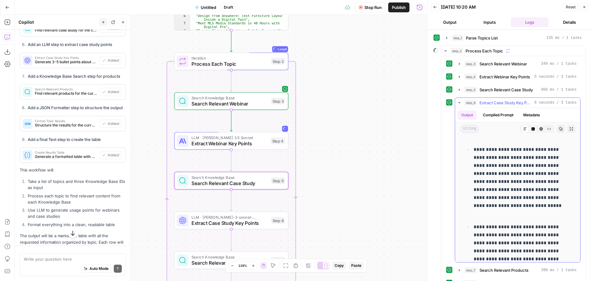
click at [487, 104] on span "Extract Case Study Key Points" at bounding box center [506, 103] width 52 height 6
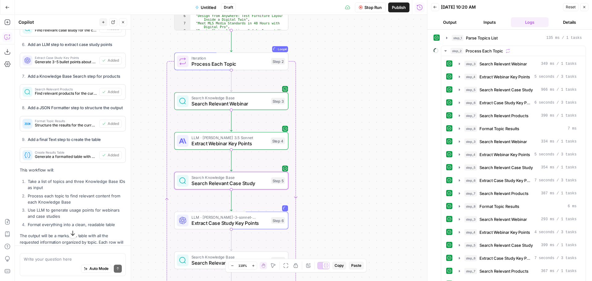
drag, startPoint x: 437, startPoint y: 6, endPoint x: 438, endPoint y: 13, distance: 7.4
click at [438, 13] on header "Back 08/12/25 at 10:20 AM Reset Close Output Inputs Logs Details" at bounding box center [510, 15] width 165 height 30
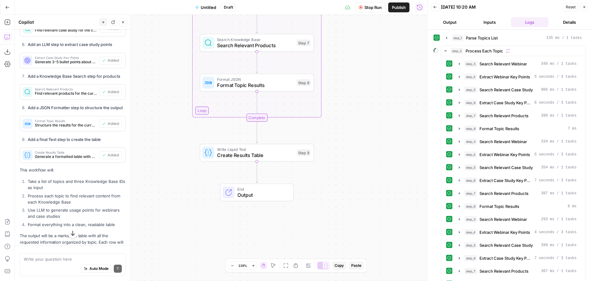
drag, startPoint x: 370, startPoint y: 113, endPoint x: 394, endPoint y: 112, distance: 23.8
click at [394, 112] on div "Workflow Set Inputs Inputs Run Code · Python Parse Topics List Step 1 Output Ex…" at bounding box center [221, 148] width 413 height 266
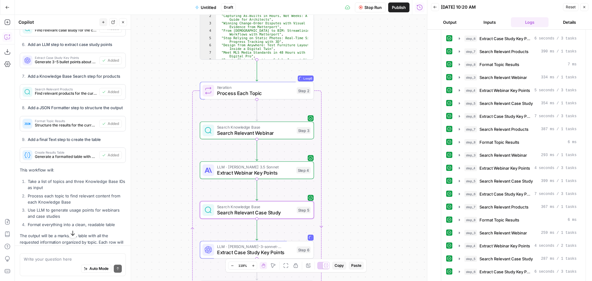
click at [372, 10] on button "Stop Run" at bounding box center [370, 7] width 31 height 10
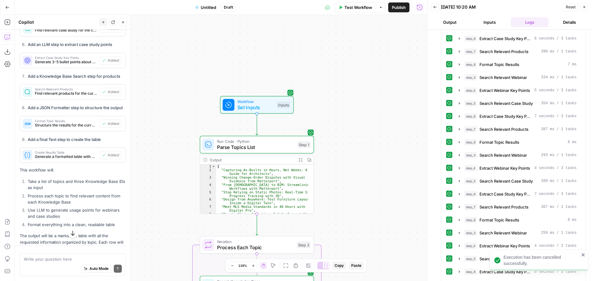
click at [567, 6] on span "Reset" at bounding box center [571, 7] width 10 height 6
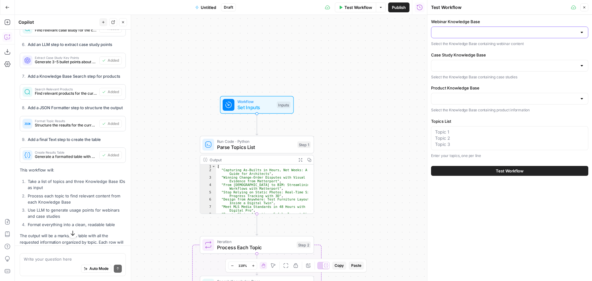
click at [459, 30] on input "Webinar Knowledge Base" at bounding box center [506, 32] width 142 height 6
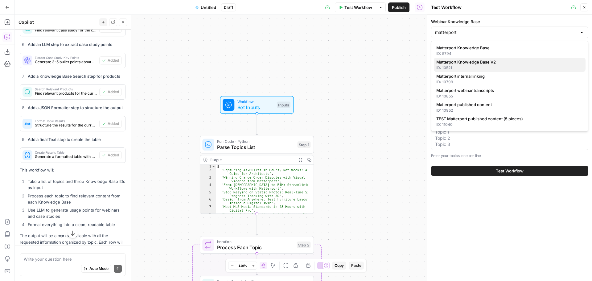
click at [490, 65] on span "Matterport Knowledge Base V2" at bounding box center [509, 62] width 144 height 6
type input "Matterport Knowledge Base V2"
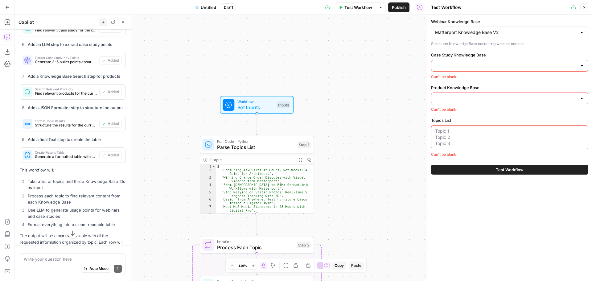
click at [474, 66] on input "Case Study Knowledge Base" at bounding box center [506, 66] width 142 height 6
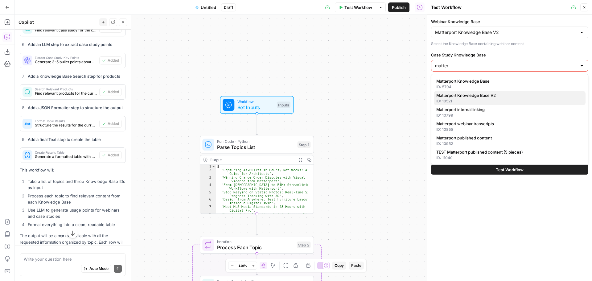
click at [485, 93] on span "Matterport Knowledge Base V2" at bounding box center [509, 95] width 144 height 6
type input "Matterport Knowledge Base V2"
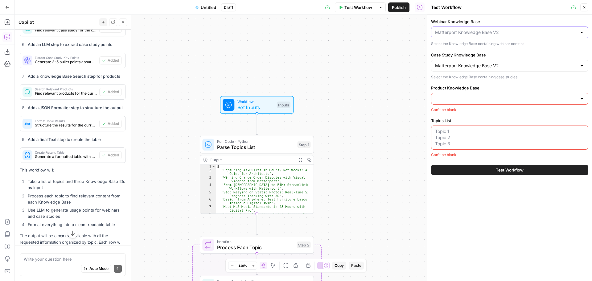
click at [471, 34] on input "Webinar Knowledge Base" at bounding box center [506, 32] width 142 height 6
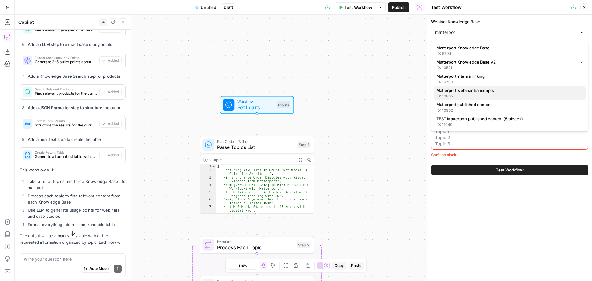
click at [490, 90] on span "Matterport webinar transcripts" at bounding box center [509, 90] width 144 height 6
type input "Matterport webinar transcripts"
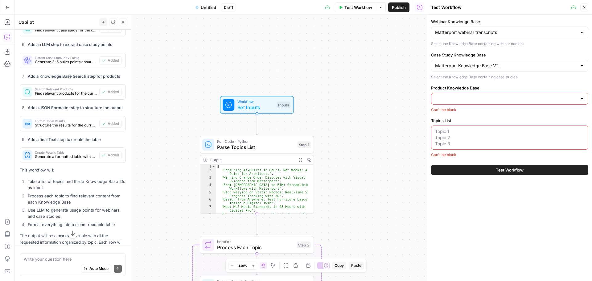
click at [474, 99] on input "Product Knowledge Base" at bounding box center [506, 99] width 142 height 6
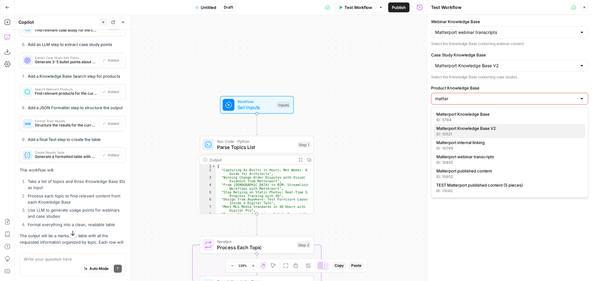
click at [494, 131] on span "Matterport Knowledge Base V2" at bounding box center [509, 128] width 144 height 6
type input "Matterport Knowledge Base V2"
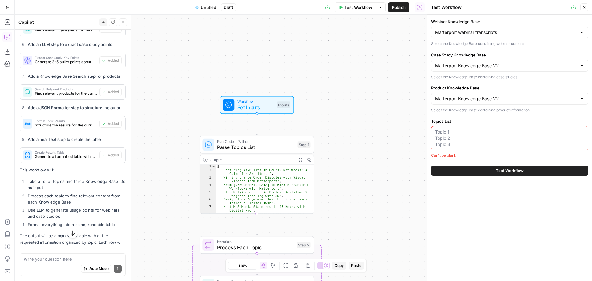
click at [490, 132] on textarea "Topics List" at bounding box center [509, 138] width 149 height 19
paste textarea "Architects spend weeks measuring and redrawing existing conditions before renov…"
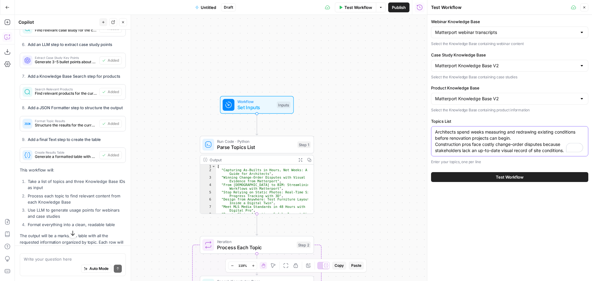
type textarea "Architects spend weeks measuring and redrawing existing conditions before renov…"
click at [521, 176] on span "Test Workflow" at bounding box center [510, 177] width 28 height 6
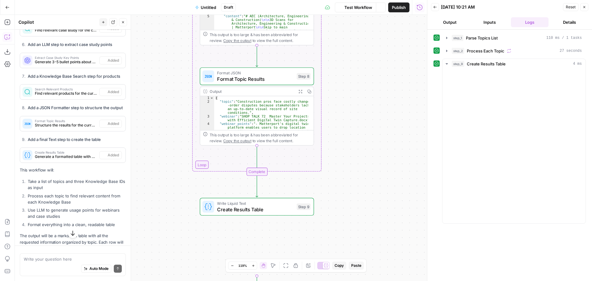
scroll to position [597, 0]
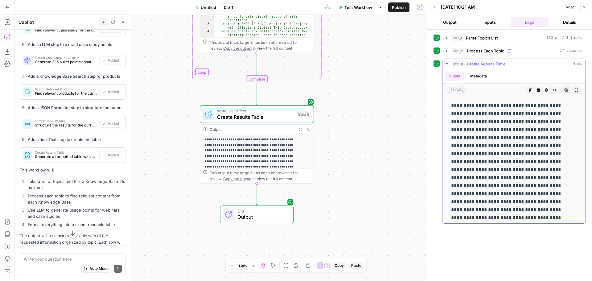
click at [529, 90] on icon "button" at bounding box center [531, 90] width 4 height 4
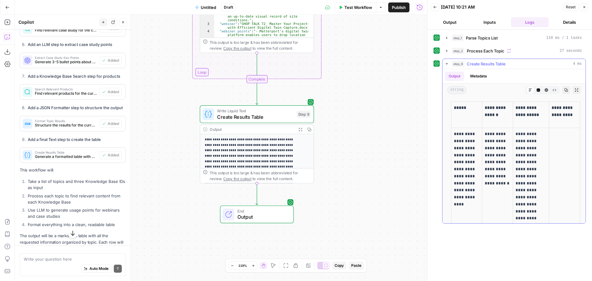
click at [565, 89] on icon "button" at bounding box center [567, 90] width 4 height 4
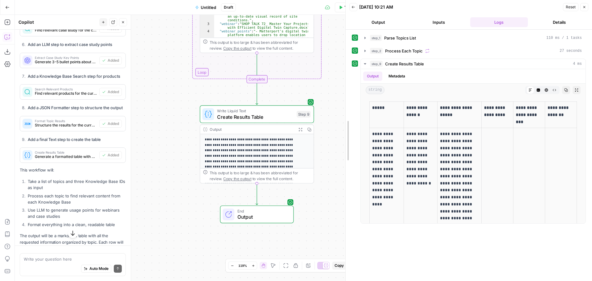
drag, startPoint x: 425, startPoint y: 149, endPoint x: 175, endPoint y: 157, distance: 249.8
click at [175, 157] on body "OGM New Home Browse Your Data Usage Settings Recent Grids Webinar-based refresh…" at bounding box center [296, 140] width 592 height 281
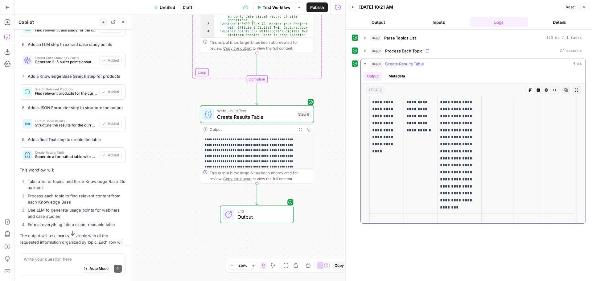
scroll to position [0, 0]
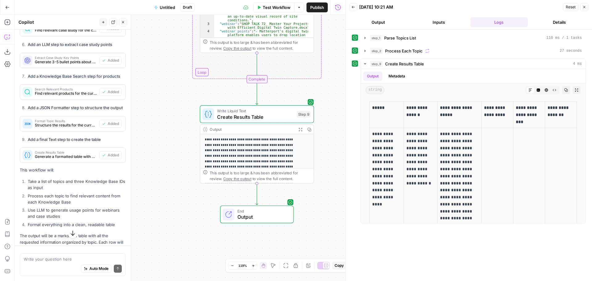
click at [354, 9] on icon "button" at bounding box center [354, 7] width 4 height 4
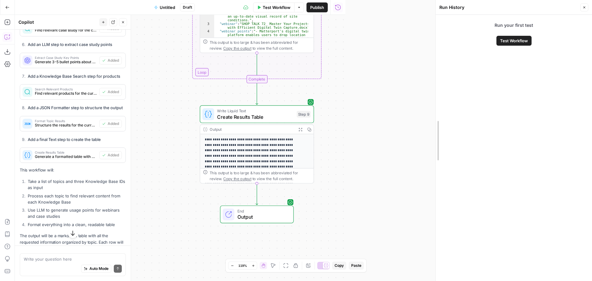
drag, startPoint x: 346, startPoint y: 139, endPoint x: 159, endPoint y: 173, distance: 190.1
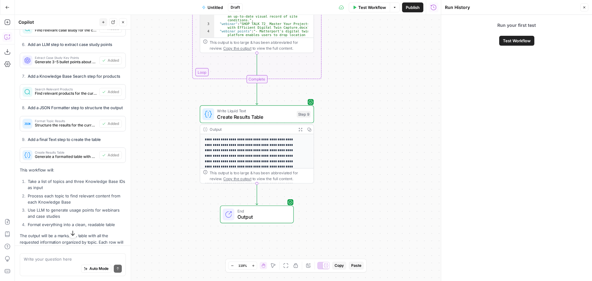
scroll to position [638, 0]
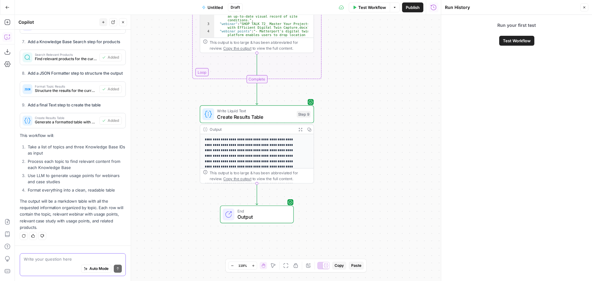
click at [54, 260] on textarea at bounding box center [73, 259] width 98 height 6
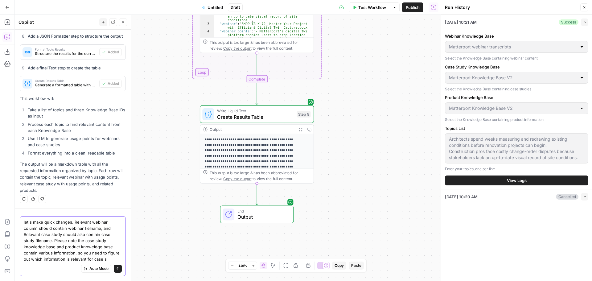
scroll to position [681, 0]
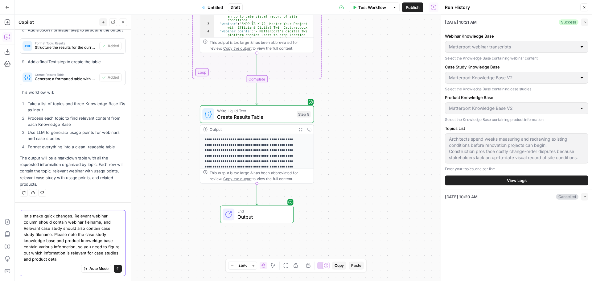
type textarea "let's make quick changes. Relevant webinar column should contain webinar fielna…"
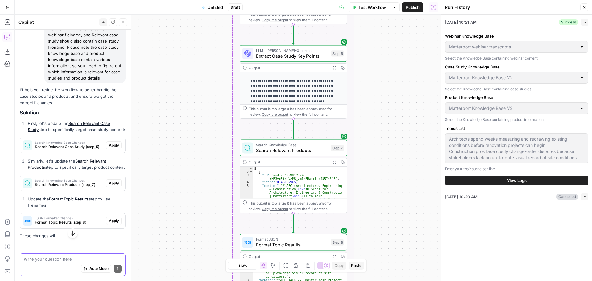
scroll to position [879, 0]
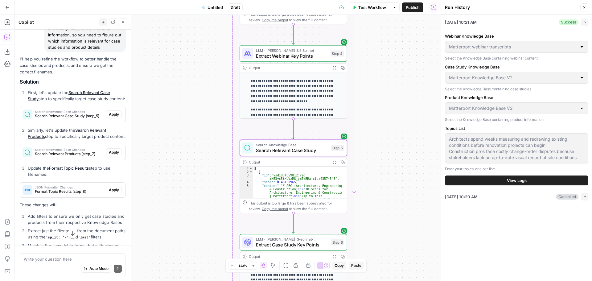
click at [76, 119] on span "Search Relevant Case Study (step_5)" at bounding box center [69, 116] width 69 height 6
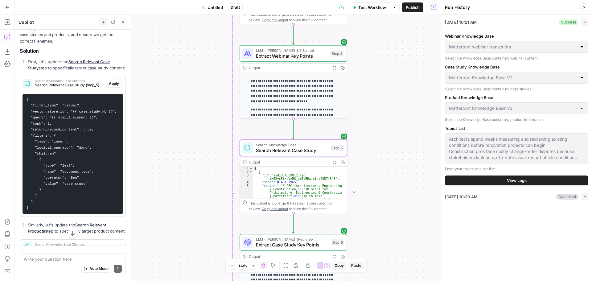
scroll to position [941, 0]
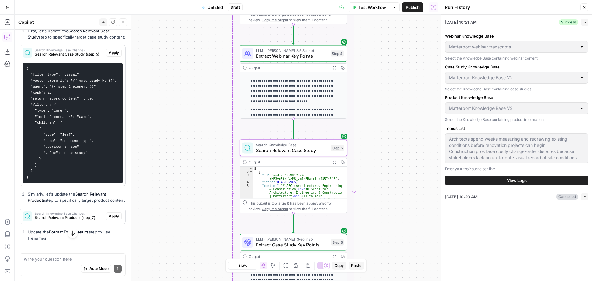
click at [110, 56] on span "Apply" at bounding box center [114, 53] width 10 height 6
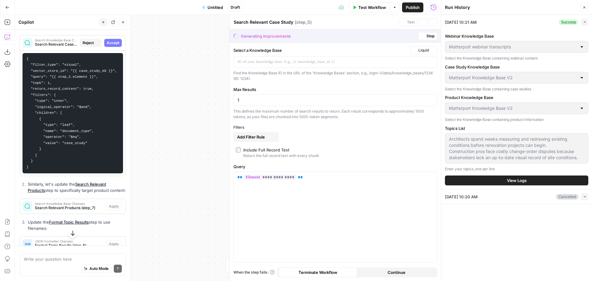
scroll to position [931, 0]
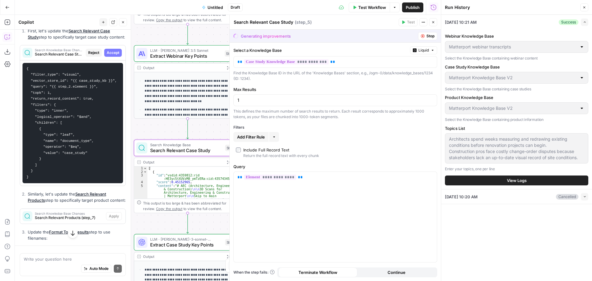
click at [110, 56] on span "Accept" at bounding box center [113, 53] width 13 height 6
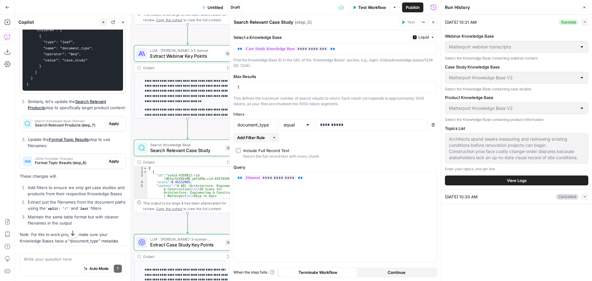
scroll to position [1074, 0]
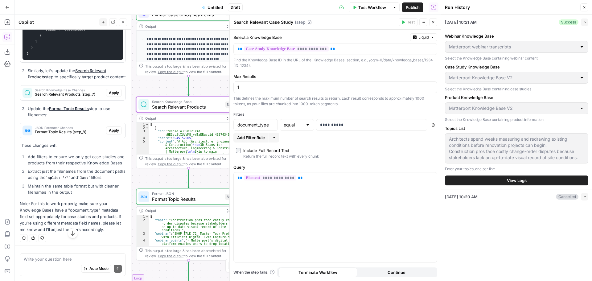
click at [74, 97] on span "Search Relevant Products (step_7)" at bounding box center [69, 95] width 69 height 6
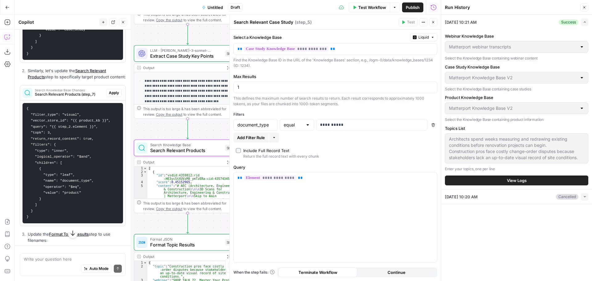
click at [109, 96] on span "Apply" at bounding box center [114, 93] width 10 height 6
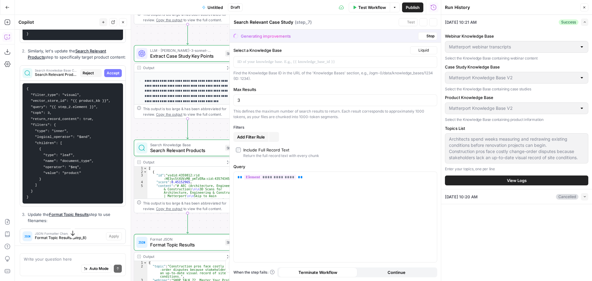
type textarea "Search Relevant Products"
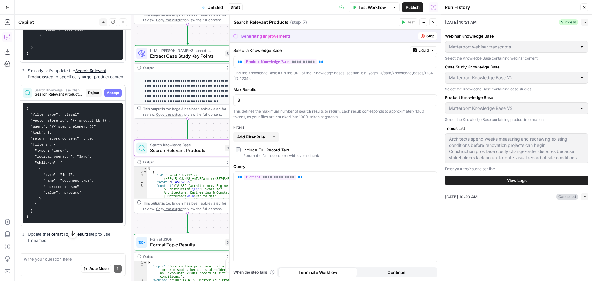
click at [107, 96] on span "Accept" at bounding box center [113, 93] width 13 height 6
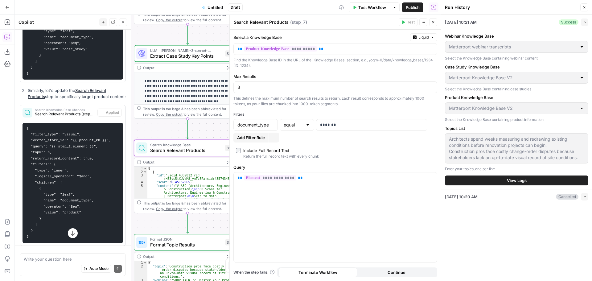
scroll to position [1074, 0]
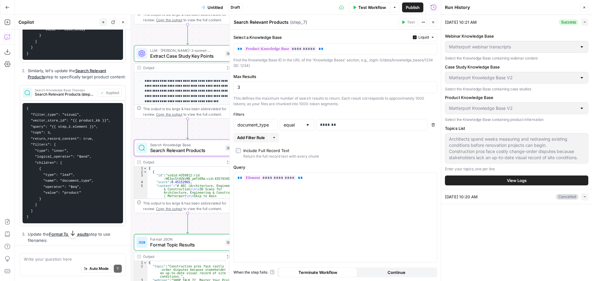
click at [74, 92] on span "Search Knowledge Base Changes" at bounding box center [65, 90] width 60 height 3
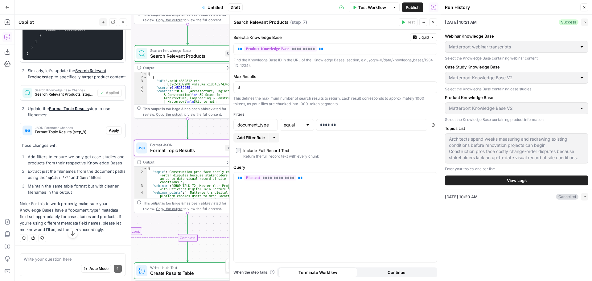
click at [109, 133] on span "Apply" at bounding box center [114, 131] width 10 height 6
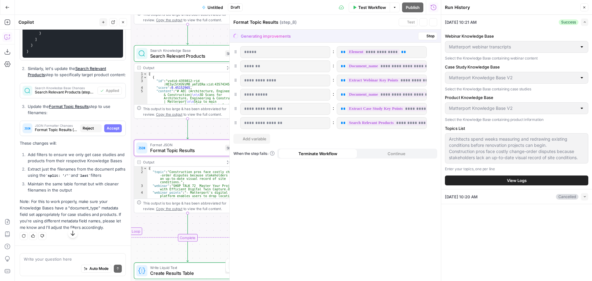
scroll to position [1055, 0]
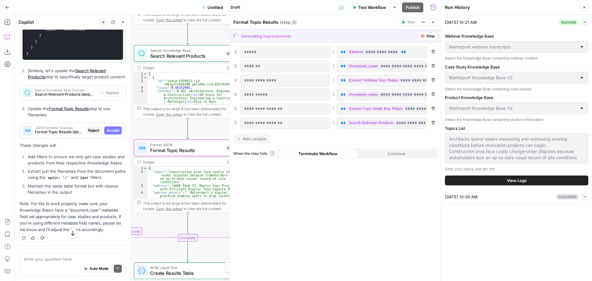
click at [107, 133] on span "Accept" at bounding box center [113, 131] width 13 height 6
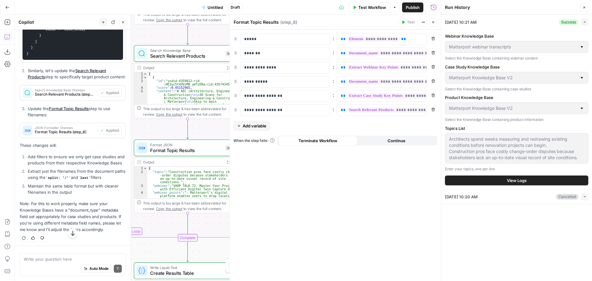
scroll to position [1107, 0]
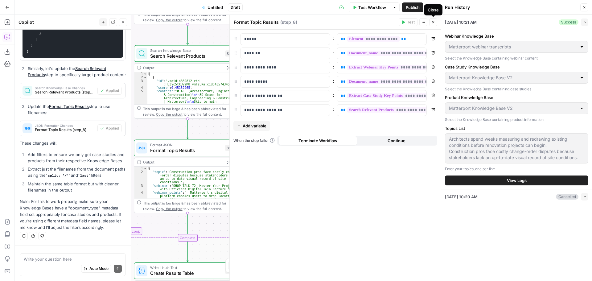
click at [432, 23] on icon "button" at bounding box center [434, 22] width 4 height 4
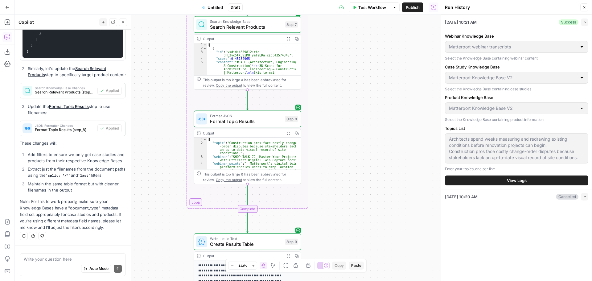
drag, startPoint x: 290, startPoint y: 140, endPoint x: 346, endPoint y: 113, distance: 62.4
click at [346, 113] on div "Workflow Set Inputs Inputs Run Code · Python Parse Topics List Step 1 Output Ex…" at bounding box center [228, 148] width 426 height 266
click at [371, 10] on span "Test Workflow" at bounding box center [373, 7] width 28 height 6
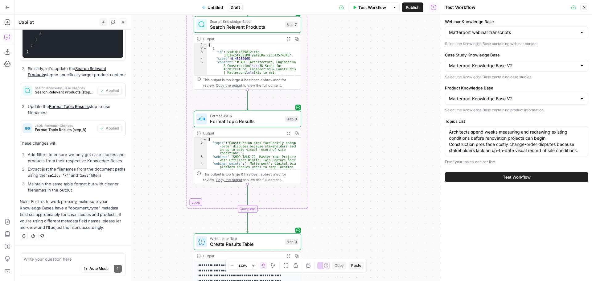
drag, startPoint x: 531, startPoint y: 176, endPoint x: 492, endPoint y: 110, distance: 76.9
click at [527, 211] on div "Webinar Knowledge Base Matterport webinar transcripts Select the Knowledge Base…" at bounding box center [517, 148] width 151 height 266
click at [515, 143] on textarea "Architects spend weeks measuring and redrawing existing conditions before renov…" at bounding box center [516, 141] width 135 height 25
paste textarea "Capturing As-Builts in Hours, Not Weeks: A Guide for Architects Winning Change-…"
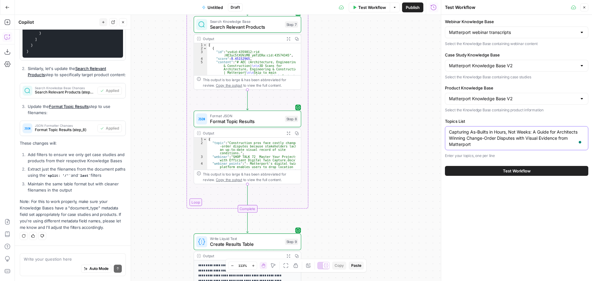
type textarea "Capturing As-Builts in Hours, Not Weeks: A Guide for Architects Winning Change-…"
click at [60, 264] on div "Auto Mode Send" at bounding box center [73, 269] width 98 height 14
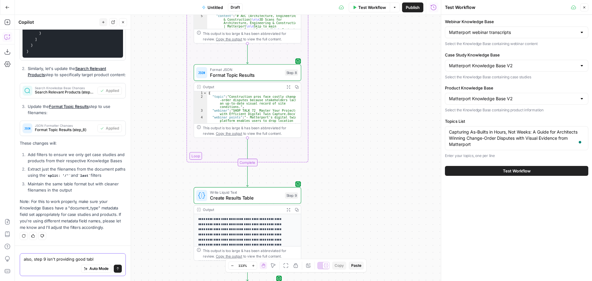
type textarea "also, step 9 isn't providing good table"
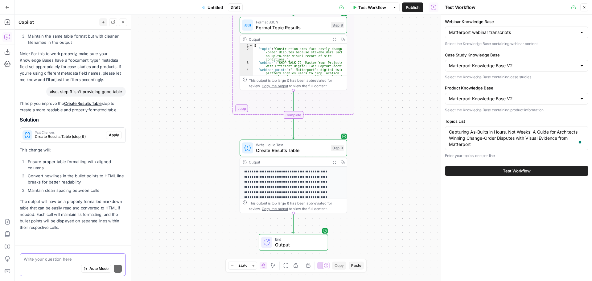
scroll to position [1231, 0]
click at [113, 138] on span "Apply" at bounding box center [114, 135] width 10 height 6
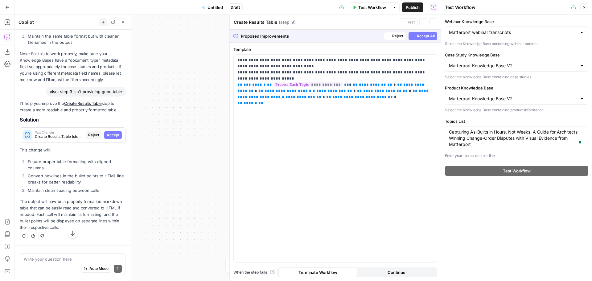
scroll to position [1211, 0]
click at [110, 138] on span "Accept" at bounding box center [113, 135] width 13 height 6
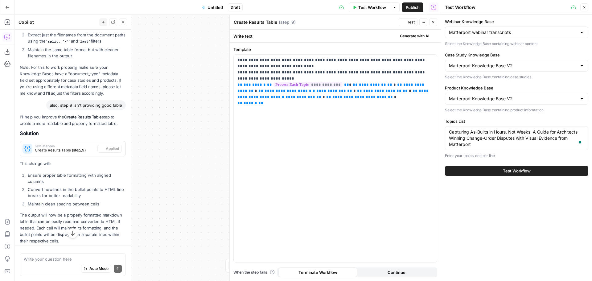
scroll to position [1231, 0]
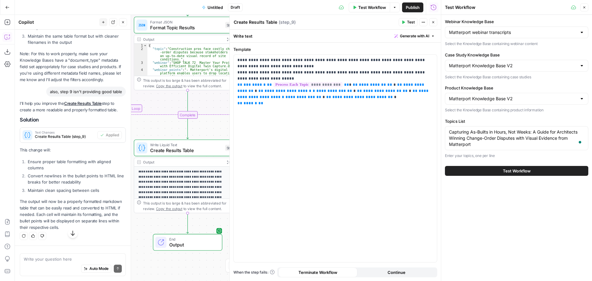
click at [433, 22] on icon "button" at bounding box center [434, 22] width 4 height 4
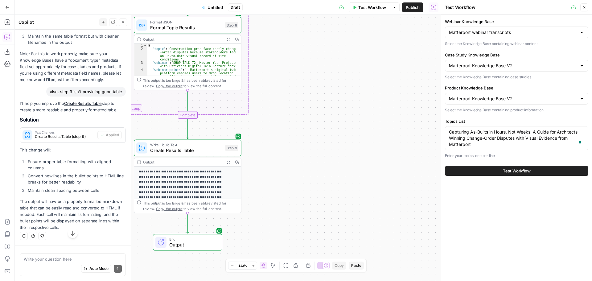
click at [536, 171] on button "Test Workflow" at bounding box center [516, 171] width 143 height 10
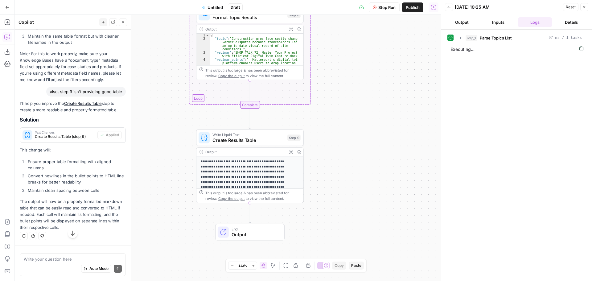
drag, startPoint x: 327, startPoint y: 150, endPoint x: 389, endPoint y: 139, distance: 62.5
click at [389, 139] on div "Workflow Set Inputs Inputs Run Code · Python Parse Topics List Step 1 Output Ex…" at bounding box center [228, 148] width 426 height 266
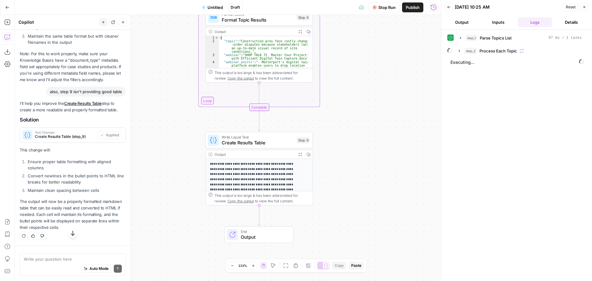
drag, startPoint x: 344, startPoint y: 138, endPoint x: 353, endPoint y: 140, distance: 9.6
click at [353, 140] on div "Workflow Set Inputs Inputs Run Code · Python Parse Topics List Step 1 Output Ex…" at bounding box center [228, 148] width 426 height 266
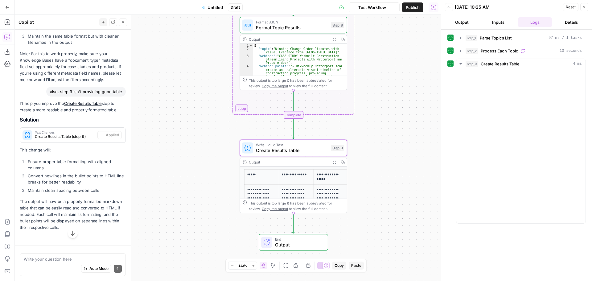
scroll to position [1105, 0]
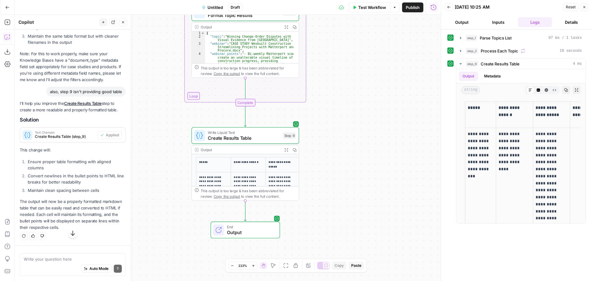
drag, startPoint x: 403, startPoint y: 158, endPoint x: 353, endPoint y: 144, distance: 52.2
click at [353, 144] on div "Workflow Set Inputs Inputs Run Code · Python Parse Topics List Step 1 Output Ex…" at bounding box center [228, 148] width 426 height 266
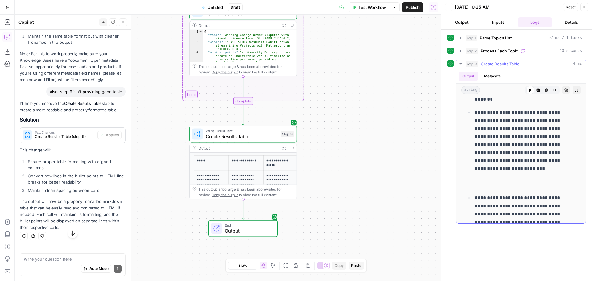
scroll to position [1049, 0]
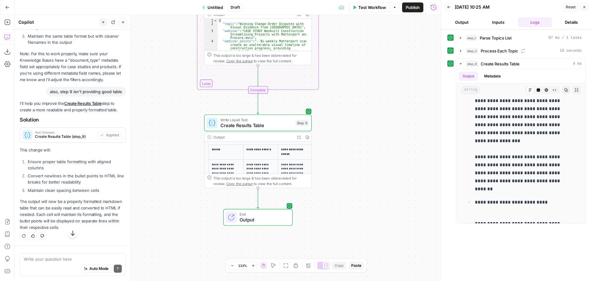
drag, startPoint x: 386, startPoint y: 130, endPoint x: 401, endPoint y: 119, distance: 18.0
click at [401, 119] on div "Workflow Set Inputs Inputs Run Code · Python Parse Topics List Step 1 Output Ex…" at bounding box center [228, 148] width 426 height 266
drag, startPoint x: 408, startPoint y: 7, endPoint x: 408, endPoint y: 34, distance: 26.5
click at [408, 34] on div "Go Back Untitled Draft Test Workflow Options Publish Run History Add Steps Copi…" at bounding box center [220, 140] width 441 height 281
click at [213, 4] on button "Untitled" at bounding box center [212, 7] width 28 height 10
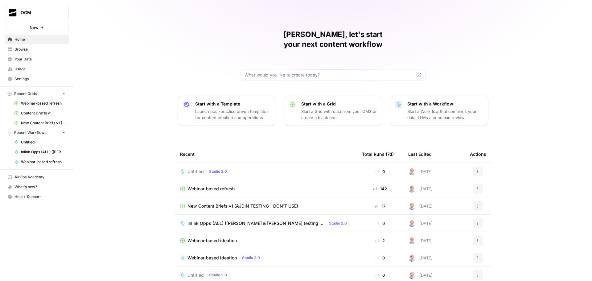
click at [222, 255] on span "Webinar-based ideation" at bounding box center [212, 258] width 49 height 6
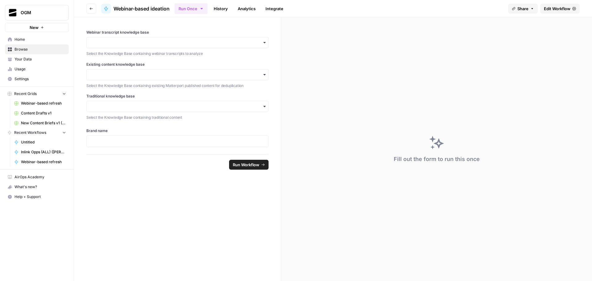
click at [559, 6] on span "Edit Workflow" at bounding box center [557, 9] width 27 height 6
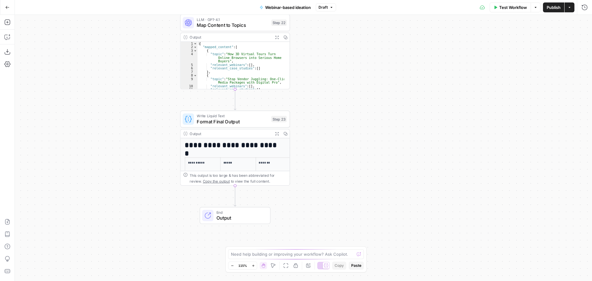
drag, startPoint x: 334, startPoint y: 139, endPoint x: 358, endPoint y: 121, distance: 29.5
click at [358, 121] on div "Workflow Set Inputs Inputs LLM · O3 Extract pain points & topics and map them o…" at bounding box center [304, 148] width 578 height 266
click at [239, 122] on span "Format Final Output" at bounding box center [233, 121] width 72 height 7
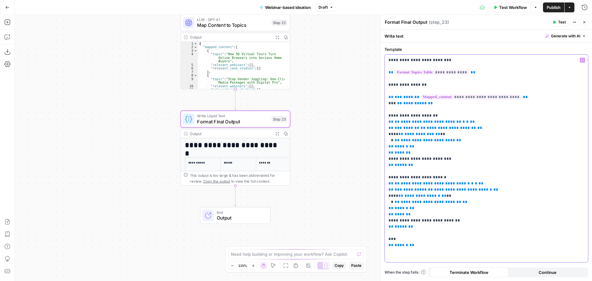
click at [457, 109] on p "**********" at bounding box center [487, 152] width 196 height 191
click at [456, 161] on p "**********" at bounding box center [487, 152] width 196 height 191
click at [278, 134] on icon "button" at bounding box center [278, 134] width 4 height 4
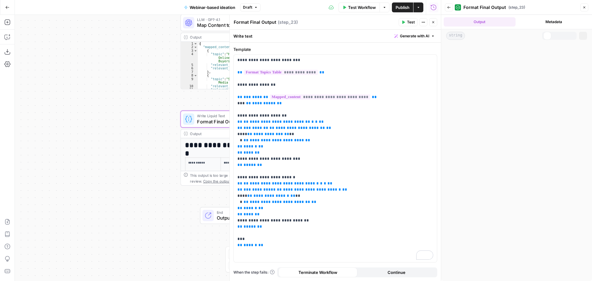
click at [434, 23] on icon "button" at bounding box center [434, 22] width 4 height 4
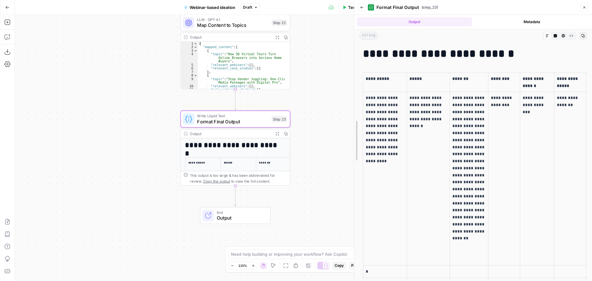
drag, startPoint x: 441, startPoint y: 167, endPoint x: 463, endPoint y: 135, distance: 38.7
click at [352, 166] on div at bounding box center [354, 140] width 6 height 281
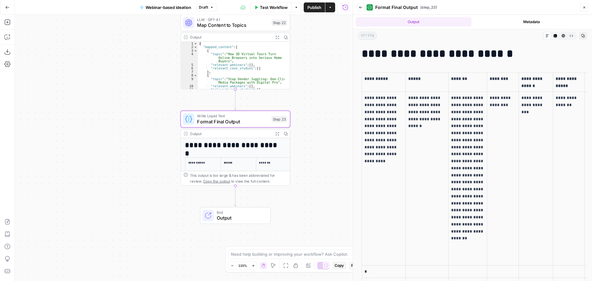
click at [584, 6] on icon "button" at bounding box center [585, 8] width 4 height 4
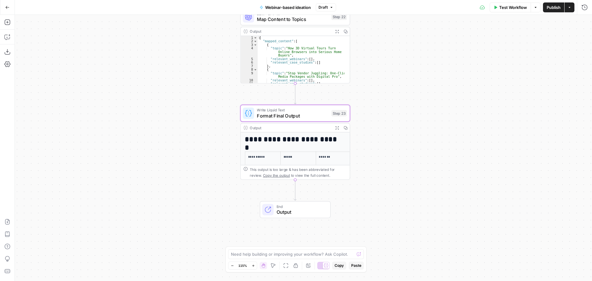
drag, startPoint x: 383, startPoint y: 124, endPoint x: 425, endPoint y: 121, distance: 41.8
click at [425, 121] on div "Workflow Set Inputs Inputs LLM · O3 Extract pain points & topics and map them o…" at bounding box center [304, 148] width 578 height 266
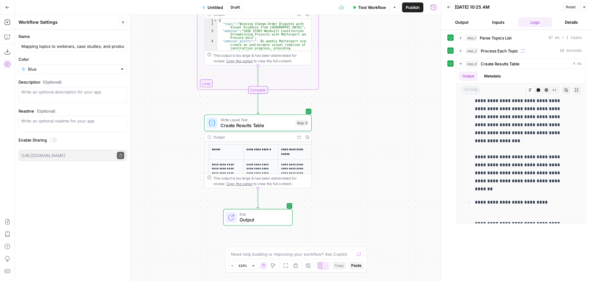
scroll to position [0, 3]
type input "Mapping topics to webinars, case studies, and products"
click at [156, 40] on div "Workflow Set Inputs Inputs Run Code · Python Parse Topics List Step 1 Output Ex…" at bounding box center [228, 148] width 426 height 266
click at [122, 22] on icon "button" at bounding box center [123, 22] width 4 height 4
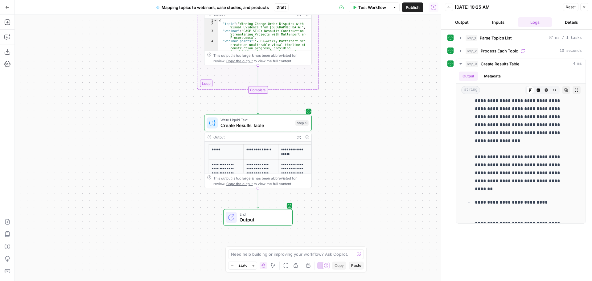
click at [412, 8] on span "Publish" at bounding box center [413, 7] width 14 height 6
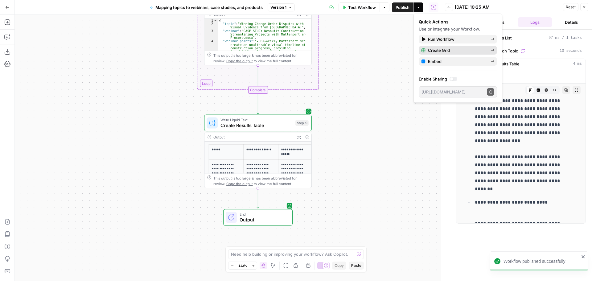
drag, startPoint x: 450, startPoint y: 50, endPoint x: 440, endPoint y: 49, distance: 9.6
click at [440, 49] on span "Create Grid" at bounding box center [457, 50] width 58 height 6
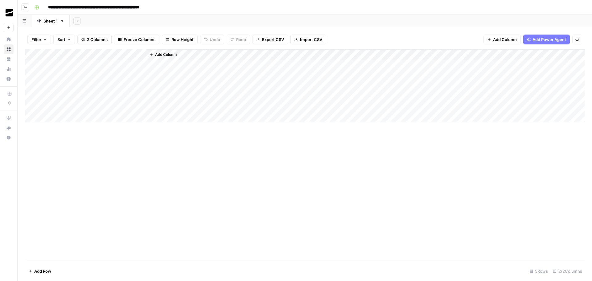
click at [59, 66] on div "Add Column" at bounding box center [305, 85] width 560 height 73
click at [125, 64] on div "Add Column" at bounding box center [305, 85] width 560 height 73
click at [116, 74] on div "Add Column" at bounding box center [305, 85] width 560 height 73
click at [122, 64] on div "Add Column" at bounding box center [305, 85] width 560 height 73
click at [27, 10] on button "Go back" at bounding box center [25, 7] width 8 height 8
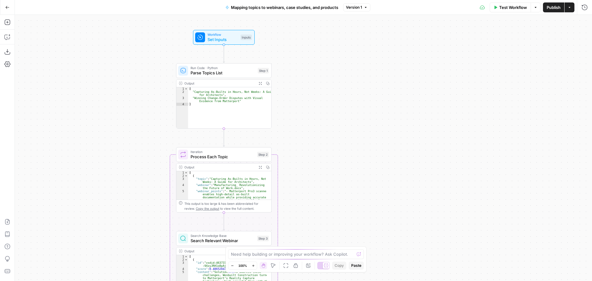
drag, startPoint x: 306, startPoint y: 102, endPoint x: 328, endPoint y: 124, distance: 31.6
click at [328, 124] on div "Workflow Set Inputs Inputs Run Code · Python Parse Topics List Step 1 Output Ex…" at bounding box center [304, 148] width 578 height 266
click at [7, 38] on icon "button" at bounding box center [7, 38] width 2 height 0
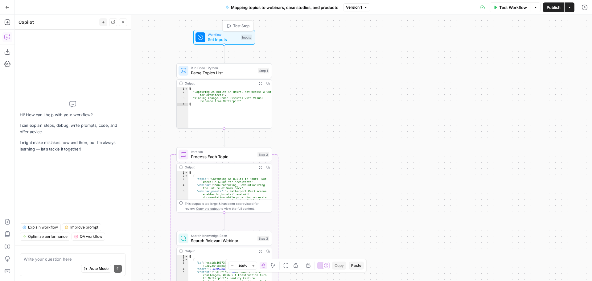
click at [225, 35] on span "Workflow" at bounding box center [223, 34] width 31 height 5
click at [77, 256] on textarea at bounding box center [73, 259] width 98 height 6
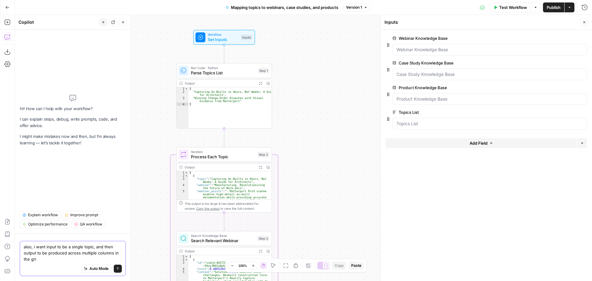
type textarea "also, i want input to be a single topic, and then output to be produced across …"
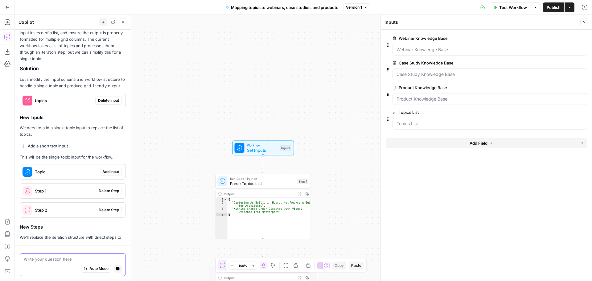
scroll to position [39, 0]
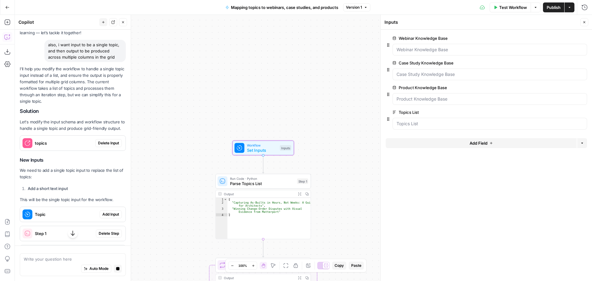
click at [104, 146] on span "Delete Input" at bounding box center [108, 143] width 21 height 6
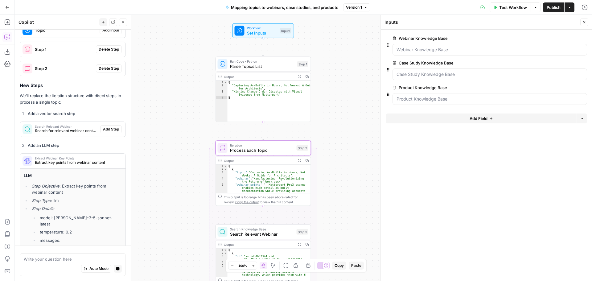
scroll to position [193, 0]
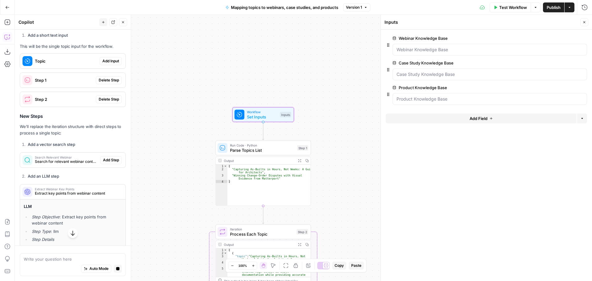
click at [108, 64] on span "Add Input" at bounding box center [110, 61] width 17 height 6
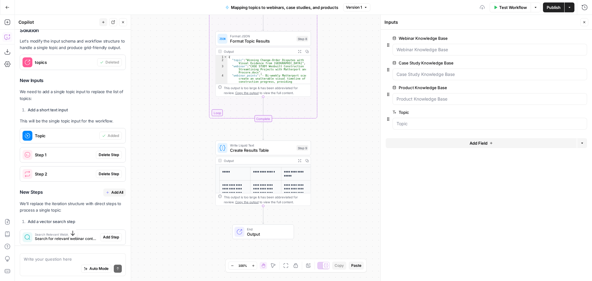
scroll to position [192, 0]
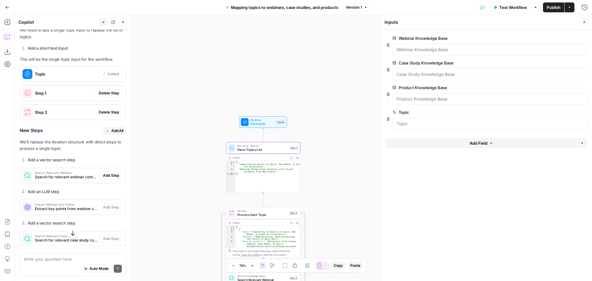
click at [108, 96] on span "Delete Step" at bounding box center [109, 93] width 20 height 6
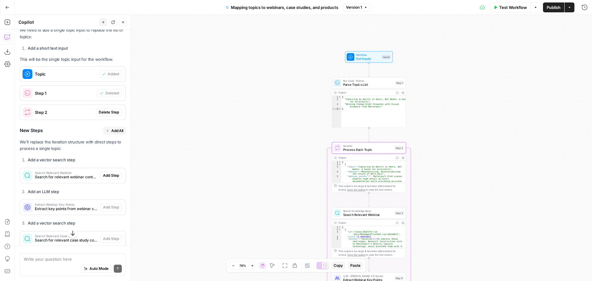
click at [108, 115] on span "Delete Step" at bounding box center [109, 113] width 20 height 6
click at [111, 134] on span "Add All" at bounding box center [117, 131] width 12 height 6
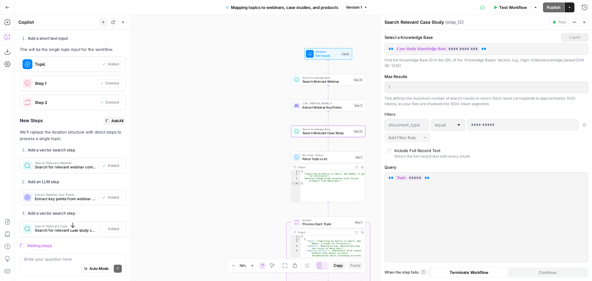
scroll to position [182, 0]
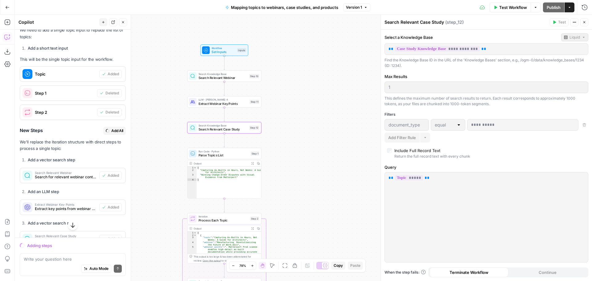
drag, startPoint x: 224, startPoint y: 143, endPoint x: 90, endPoint y: 136, distance: 133.5
click at [90, 136] on body "OGM New Home Browse Your Data Usage Settings Recent Grids Mapping topics to web…" at bounding box center [296, 140] width 592 height 281
click at [219, 52] on span "Set Inputs" at bounding box center [224, 51] width 24 height 5
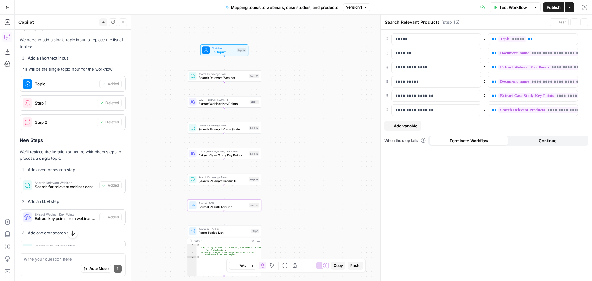
type textarea "Format Results for Grid"
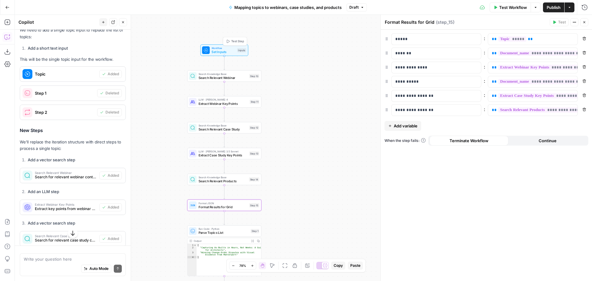
click at [214, 51] on span "Set Inputs" at bounding box center [224, 51] width 24 height 5
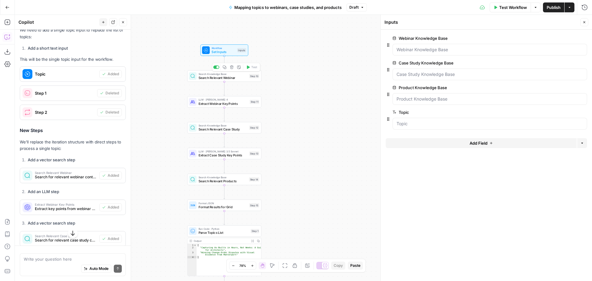
click at [207, 77] on span "Search Relevant Webinar" at bounding box center [223, 77] width 49 height 5
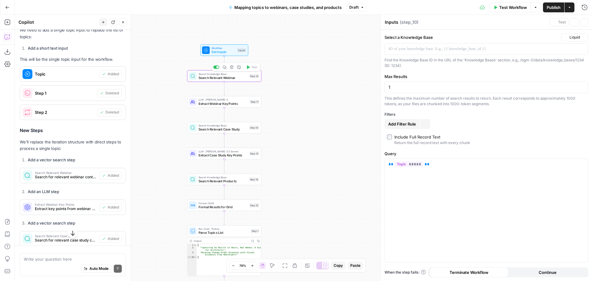
type textarea "Search Relevant Webinar"
click at [209, 103] on span "Extract Webinar Key Points" at bounding box center [223, 103] width 49 height 5
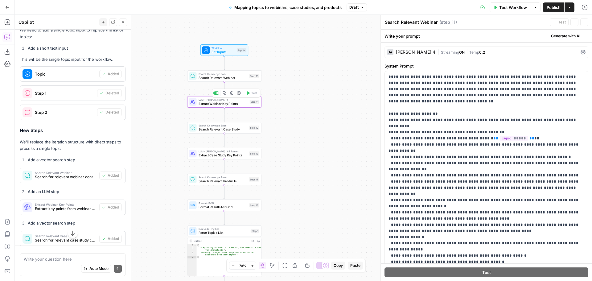
type textarea "Extract Webinar Key Points"
click at [443, 52] on span "Streaming" at bounding box center [450, 52] width 18 height 5
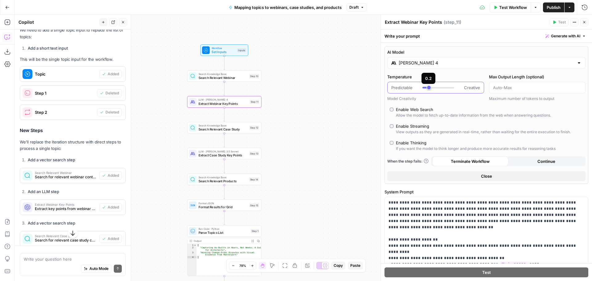
type input "*"
drag, startPoint x: 428, startPoint y: 88, endPoint x: 420, endPoint y: 88, distance: 8.3
click at [420, 88] on div "Predictable Creative" at bounding box center [436, 88] width 89 height 6
click at [339, 98] on div "Workflow Set Inputs Inputs Search Knowledge Base Search Relevant Webinar Step 1…" at bounding box center [304, 148] width 578 height 266
click at [229, 155] on span "Extract Case Study Key Points" at bounding box center [223, 155] width 49 height 5
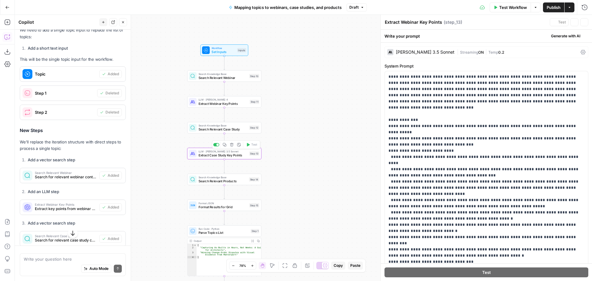
type textarea "Extract Case Study Key Points"
click at [429, 52] on div "Claude 3.5 Sonnet" at bounding box center [425, 52] width 59 height 4
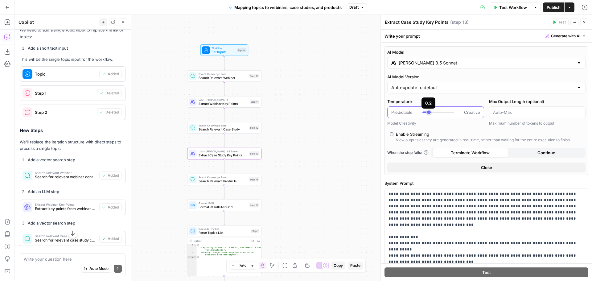
type input "*"
drag, startPoint x: 428, startPoint y: 111, endPoint x: 418, endPoint y: 107, distance: 10.4
click at [418, 112] on div "Predictable Creative" at bounding box center [436, 112] width 89 height 6
click at [426, 65] on input "Claude 3.5 Sonnet" at bounding box center [487, 63] width 176 height 6
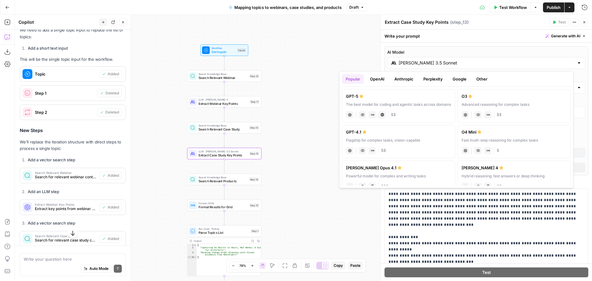
click at [378, 78] on button "OpenAI" at bounding box center [378, 79] width 22 height 10
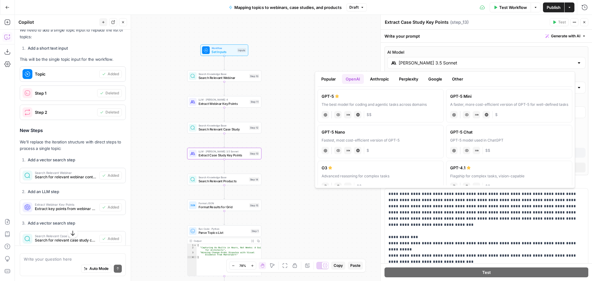
click at [496, 99] on label "GPT-5 Mini A faster, more cost-efficient version of GPT-5 for well-defined task…" at bounding box center [509, 105] width 126 height 33
type input "GPT-5 Mini"
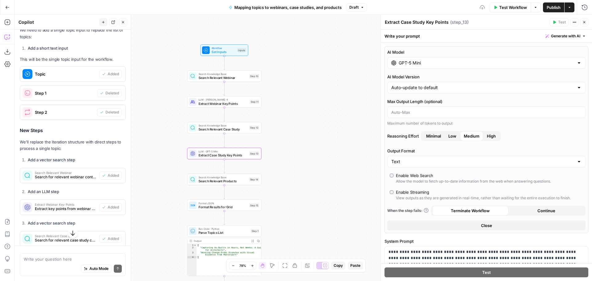
click at [233, 103] on span "Extract Webinar Key Points" at bounding box center [223, 103] width 49 height 5
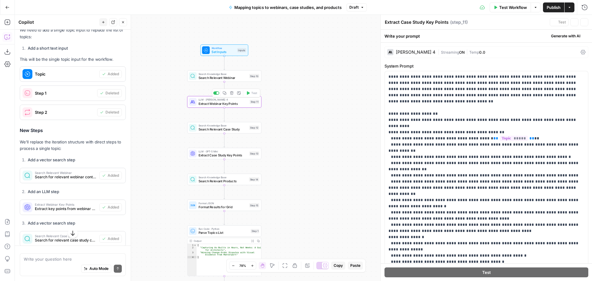
type textarea "Extract Webinar Key Points"
click at [423, 53] on div "Claude Sonnet 4" at bounding box center [415, 52] width 39 height 4
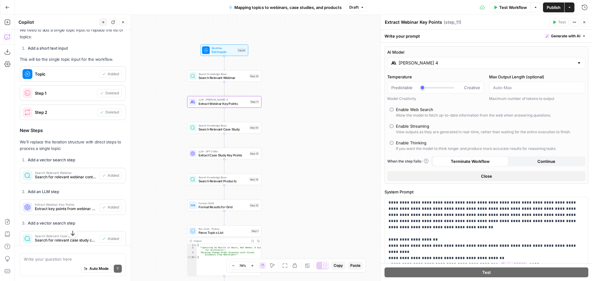
click at [435, 66] on input "Claude Sonnet 4" at bounding box center [487, 63] width 176 height 6
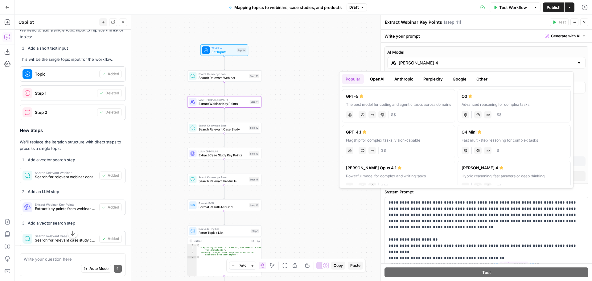
click at [383, 77] on button "OpenAI" at bounding box center [378, 79] width 22 height 10
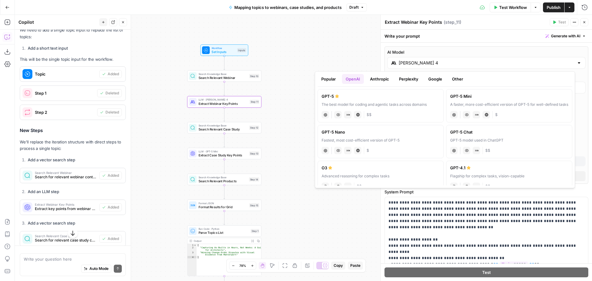
click at [485, 98] on div "GPT-5 Mini" at bounding box center [509, 96] width 118 height 6
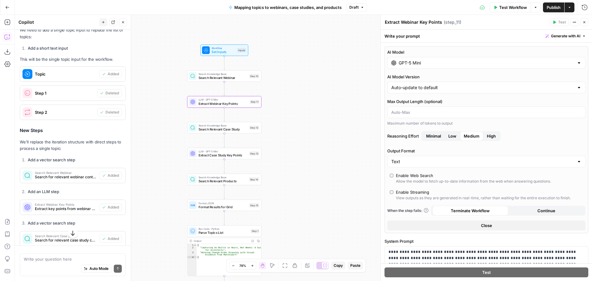
click at [436, 60] on div "GPT-5 Mini" at bounding box center [487, 63] width 198 height 12
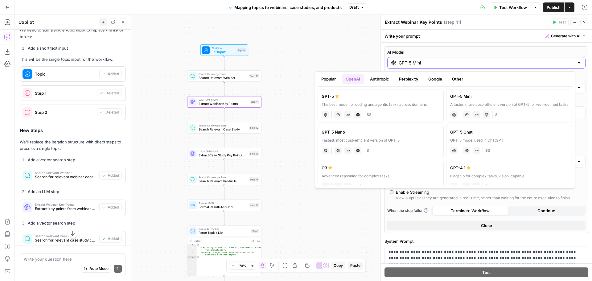
scroll to position [31, 0]
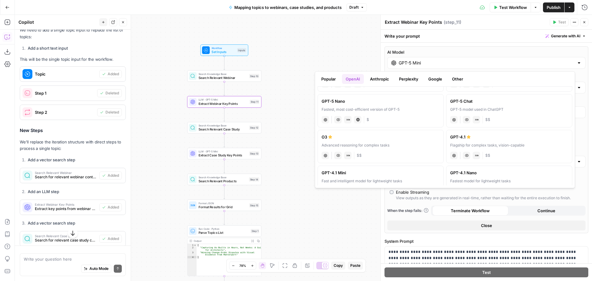
click at [533, 145] on div "Flagship for complex tasks, vision-capable" at bounding box center [509, 146] width 118 height 6
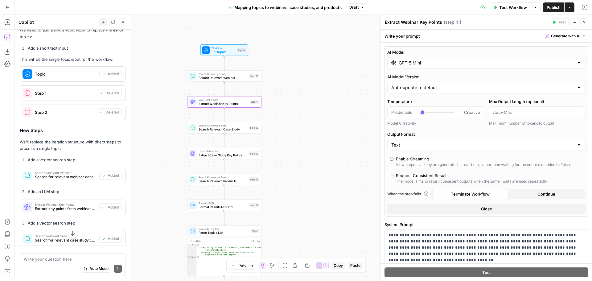
type input "GPT-4.1"
click at [241, 156] on span "Extract Case Study Key Points" at bounding box center [223, 155] width 49 height 5
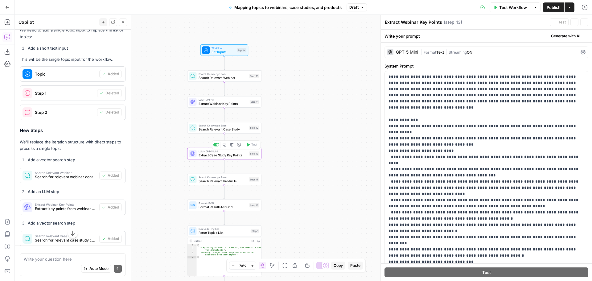
type textarea "Extract Case Study Key Points"
click at [416, 49] on div "GPT-5 Mini" at bounding box center [403, 52] width 31 height 6
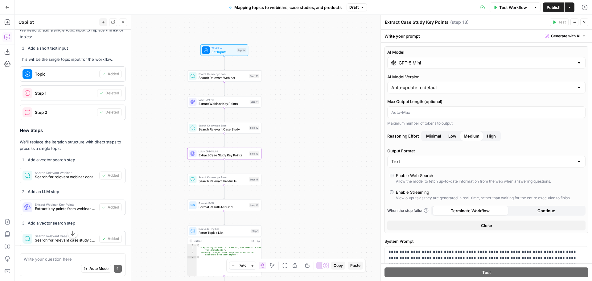
click at [421, 62] on input "GPT-5 Mini" at bounding box center [487, 63] width 176 height 6
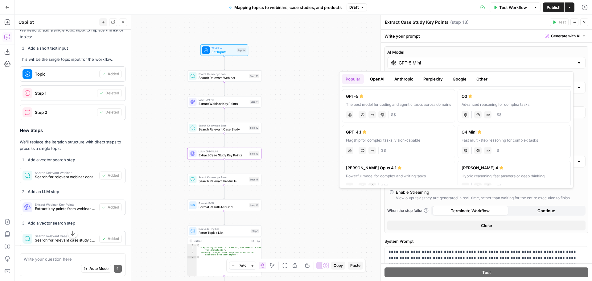
click at [371, 81] on button "OpenAI" at bounding box center [378, 79] width 22 height 10
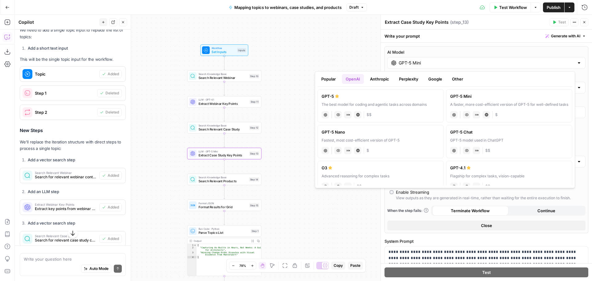
click at [498, 170] on div "GPT-4.1" at bounding box center [509, 168] width 118 height 6
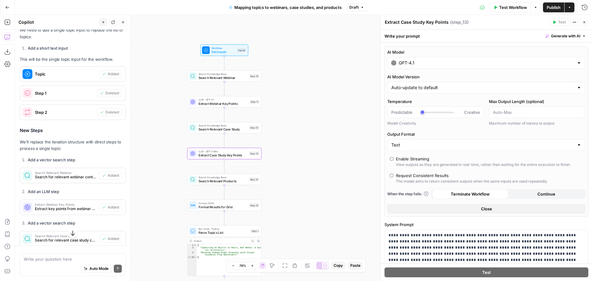
type input "GPT-4.1"
click at [330, 118] on div "Workflow Set Inputs Inputs Search Knowledge Base Search Relevant Webinar Step 1…" at bounding box center [304, 148] width 578 height 266
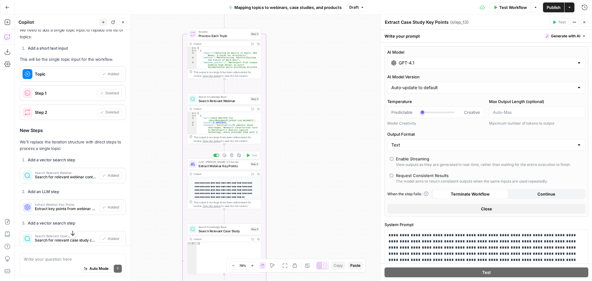
click at [226, 166] on span "Extract Webinar Key Points" at bounding box center [224, 166] width 50 height 5
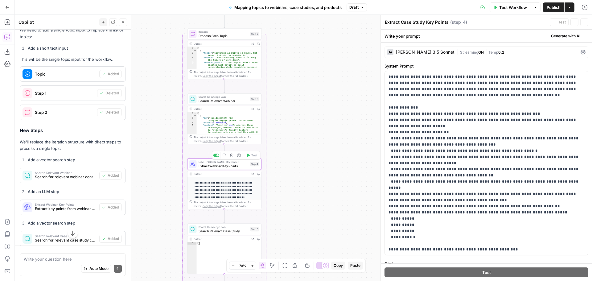
type textarea "Extract Webinar Key Points"
click at [430, 51] on div "Claude 3.5 Sonnet" at bounding box center [425, 52] width 59 height 4
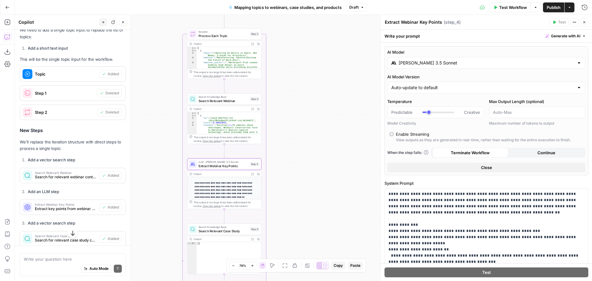
click at [429, 63] on input "Claude 3.5 Sonnet" at bounding box center [487, 63] width 176 height 6
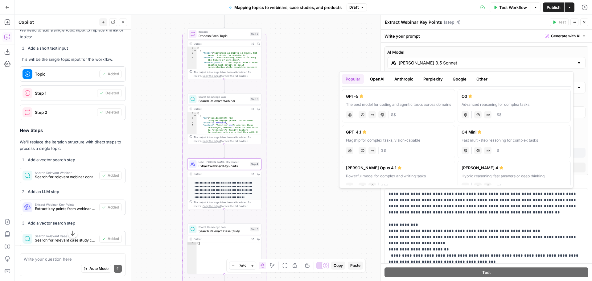
click at [377, 79] on button "OpenAI" at bounding box center [378, 79] width 22 height 10
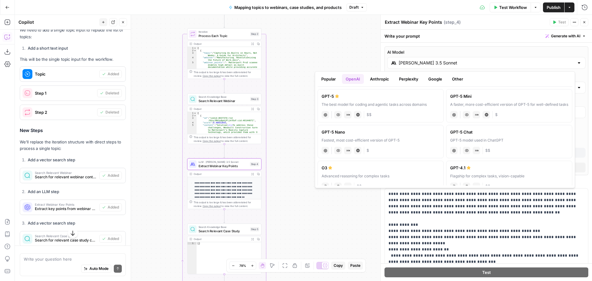
click at [489, 167] on div "GPT-4.1" at bounding box center [509, 168] width 118 height 6
type input "GPT-4.1"
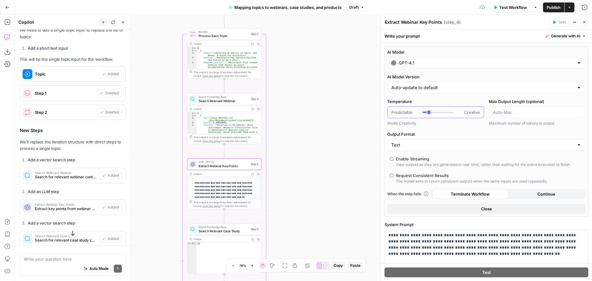
type input "*"
drag, startPoint x: 428, startPoint y: 113, endPoint x: 412, endPoint y: 113, distance: 15.7
click at [412, 113] on div "Predictable Creative" at bounding box center [436, 112] width 89 height 6
click at [349, 126] on div "Workflow Set Inputs Inputs Search Knowledge Base Search Relevant Webinar Step 1…" at bounding box center [304, 148] width 578 height 266
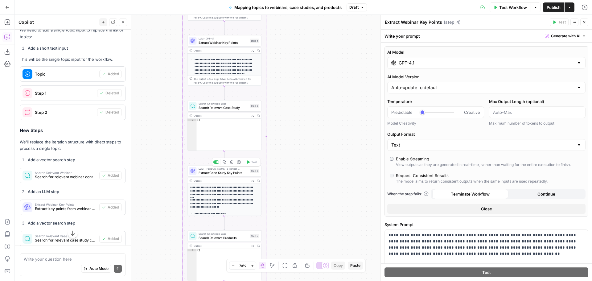
click at [228, 171] on span "Extract Case Study Key Points" at bounding box center [224, 172] width 50 height 5
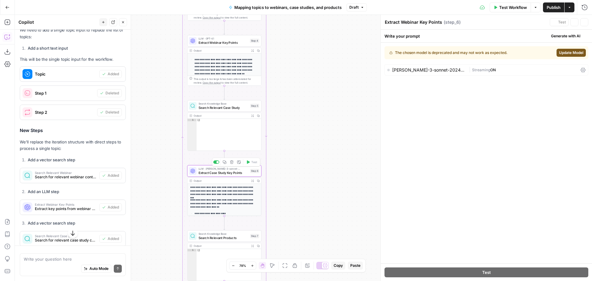
type textarea "Extract Case Study Key Points"
click at [439, 70] on div "claude-3-sonnet-20240229" at bounding box center [429, 70] width 74 height 4
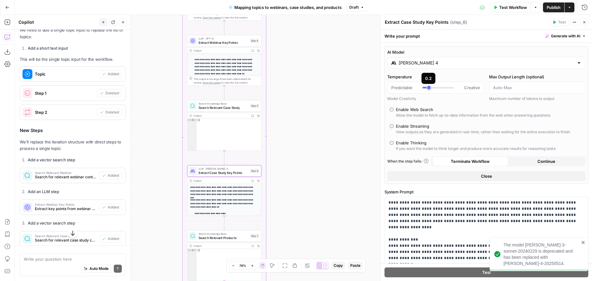
click at [429, 68] on div "Claude Sonnet 4" at bounding box center [487, 63] width 198 height 12
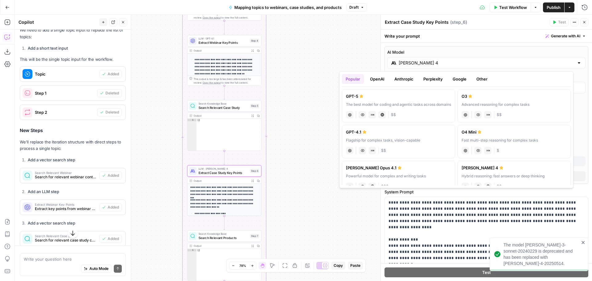
click at [378, 78] on button "OpenAI" at bounding box center [378, 79] width 22 height 10
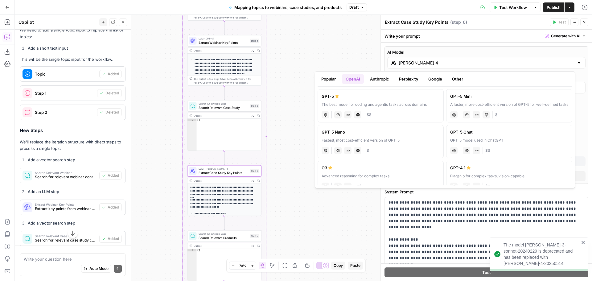
click at [497, 174] on div "Flagship for complex tasks, vision-capable" at bounding box center [509, 176] width 118 height 6
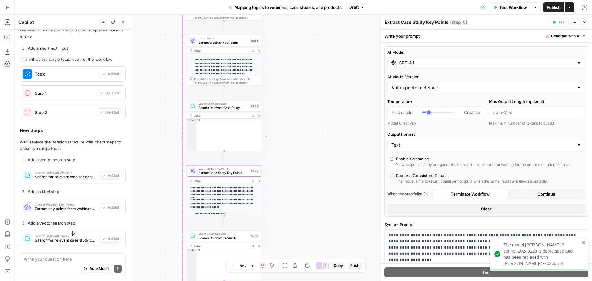
type input "GPT-4.1"
type input "*"
drag, startPoint x: 426, startPoint y: 113, endPoint x: 416, endPoint y: 113, distance: 10.2
click at [416, 113] on div "Predictable Creative" at bounding box center [436, 112] width 89 height 6
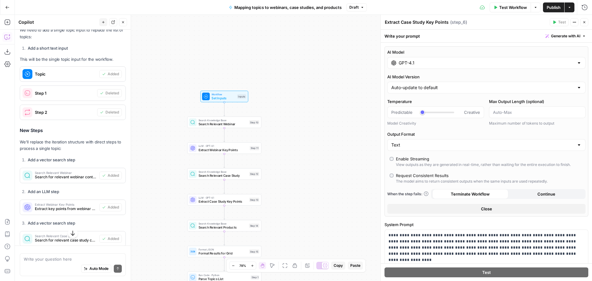
click at [219, 95] on span "Workflow" at bounding box center [224, 95] width 24 height 4
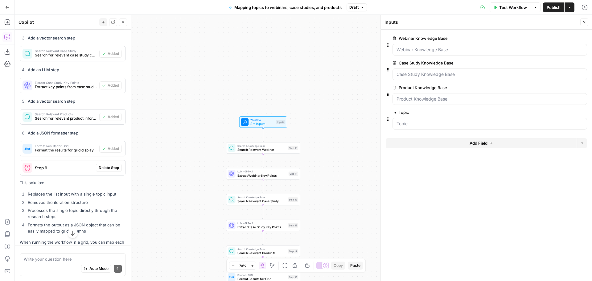
scroll to position [430, 0]
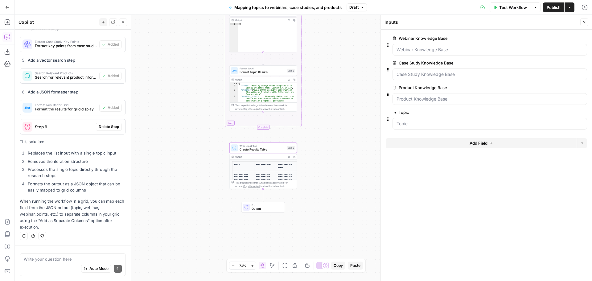
click at [107, 125] on span "Delete Step" at bounding box center [109, 127] width 20 height 6
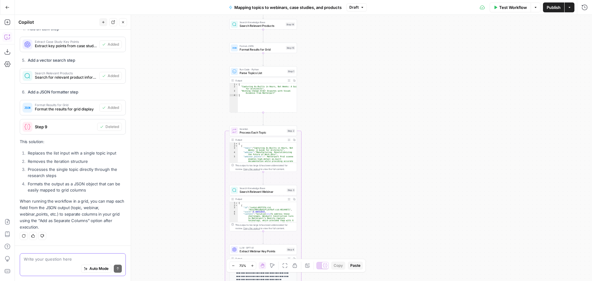
click at [55, 259] on textarea at bounding box center [73, 259] width 98 height 6
type textarea "do we need the iteration step 2"
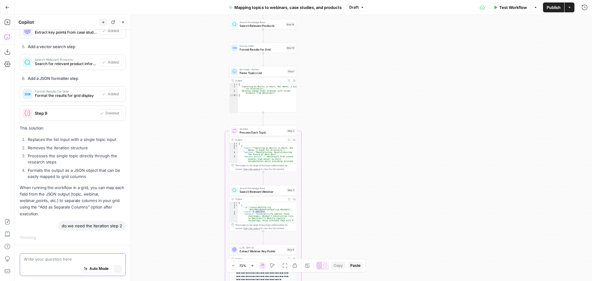
scroll to position [430, 0]
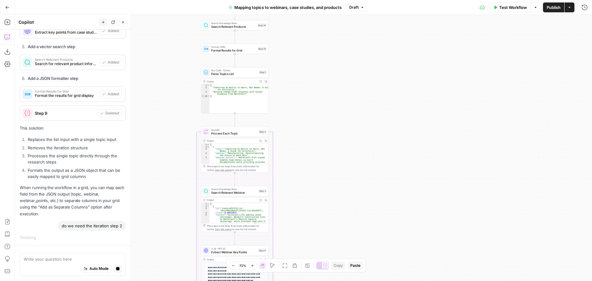
drag, startPoint x: 366, startPoint y: 124, endPoint x: 337, endPoint y: 125, distance: 28.4
click at [337, 125] on div "Workflow Set Inputs Inputs Search Knowledge Base Search Relevant Webinar Step 1…" at bounding box center [304, 148] width 578 height 266
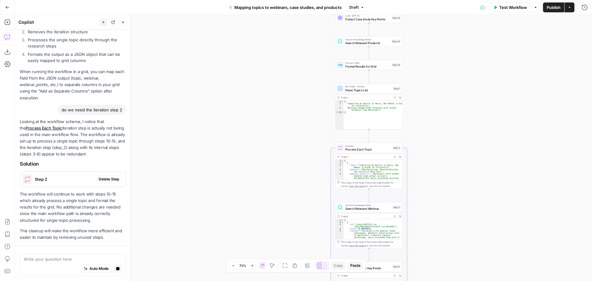
scroll to position [529, 0]
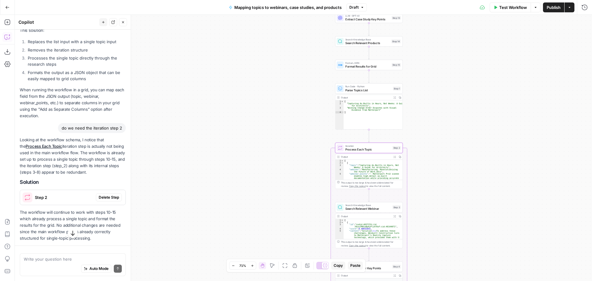
click at [105, 200] on span "Delete Step" at bounding box center [109, 198] width 20 height 6
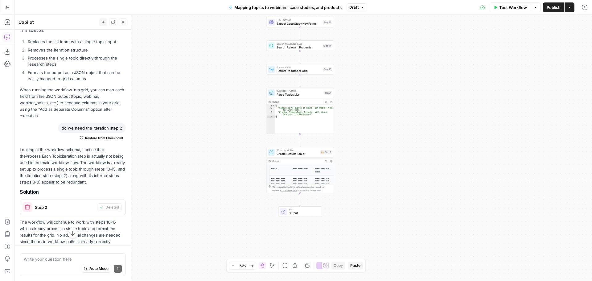
drag, startPoint x: 234, startPoint y: 142, endPoint x: 152, endPoint y: 146, distance: 81.9
click at [152, 146] on div "**********" at bounding box center [304, 148] width 578 height 266
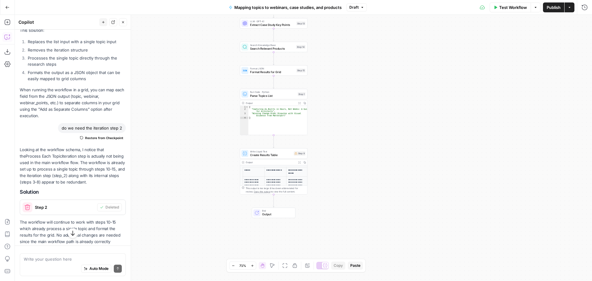
drag, startPoint x: 402, startPoint y: 127, endPoint x: 373, endPoint y: 129, distance: 29.4
click at [373, 129] on div "**********" at bounding box center [304, 148] width 578 height 266
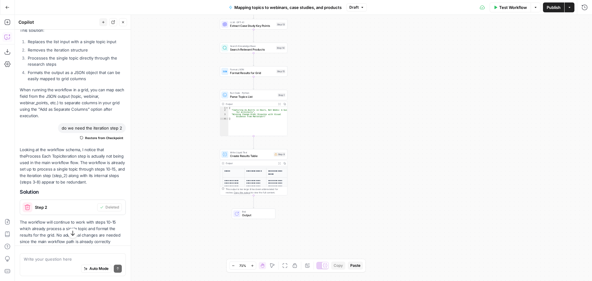
click at [82, 254] on div "Write your question here Auto Mode Send" at bounding box center [73, 264] width 106 height 23
type textarea "do we need step 9"
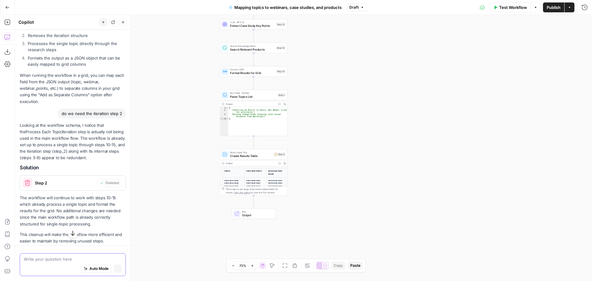
scroll to position [515, 0]
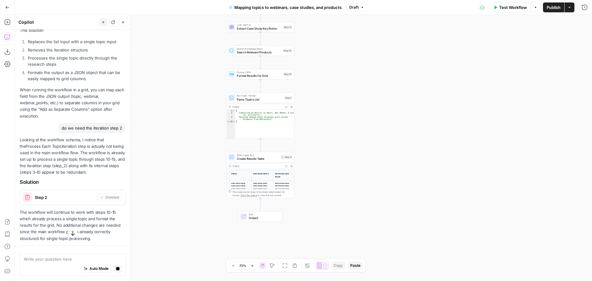
click at [320, 92] on div "**********" at bounding box center [304, 148] width 578 height 266
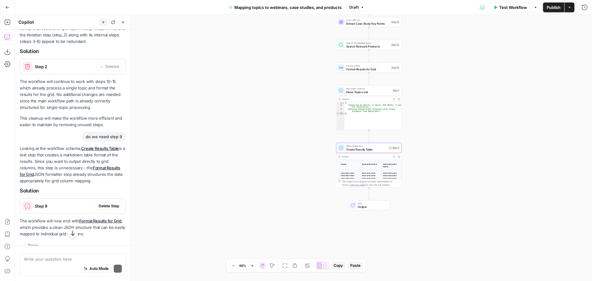
scroll to position [694, 0]
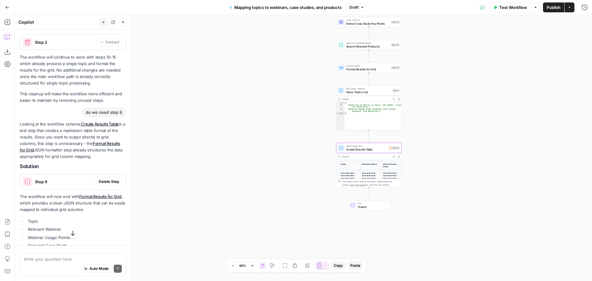
click at [109, 185] on span "Delete Step" at bounding box center [109, 182] width 20 height 6
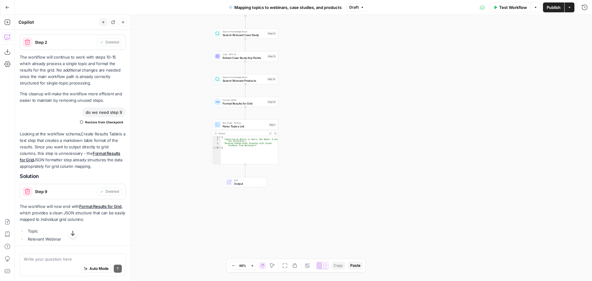
drag, startPoint x: 512, startPoint y: 101, endPoint x: 357, endPoint y: 140, distance: 160.1
click at [390, 134] on div "Workflow Set Inputs Inputs Search Knowledge Base Search Relevant Webinar Step 1…" at bounding box center [304, 148] width 578 height 266
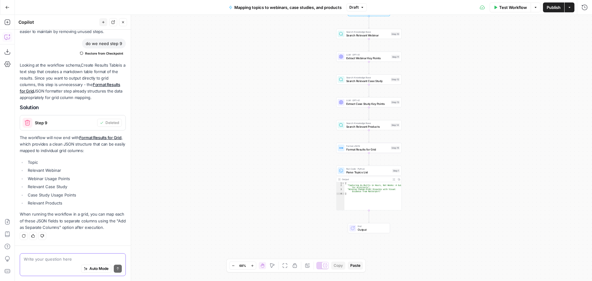
click at [54, 260] on textarea at bounding box center [73, 259] width 98 height 6
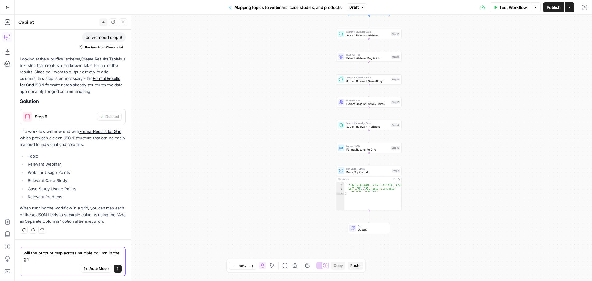
type textarea "will the outpuot map across multiple column in the grid"
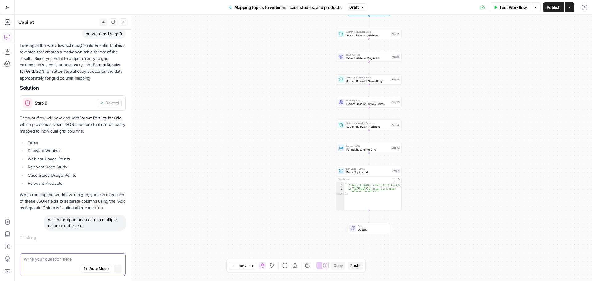
scroll to position [761, 0]
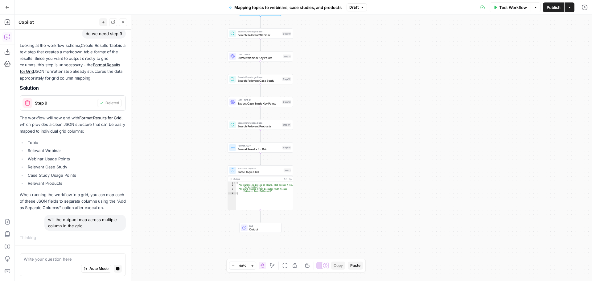
drag, startPoint x: 474, startPoint y: 151, endPoint x: 369, endPoint y: 150, distance: 105.2
click at [369, 150] on div "Workflow Set Inputs Inputs Search Knowledge Base Search Relevant Webinar Step 1…" at bounding box center [304, 148] width 578 height 266
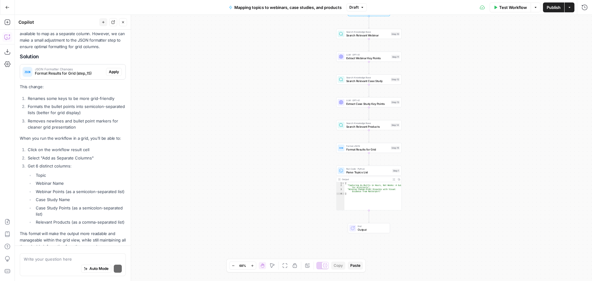
scroll to position [1050, 0]
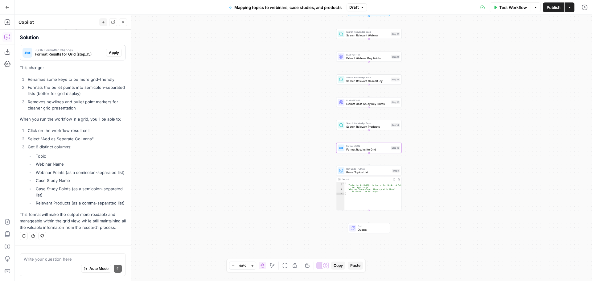
click at [109, 50] on span "Apply" at bounding box center [114, 53] width 10 height 6
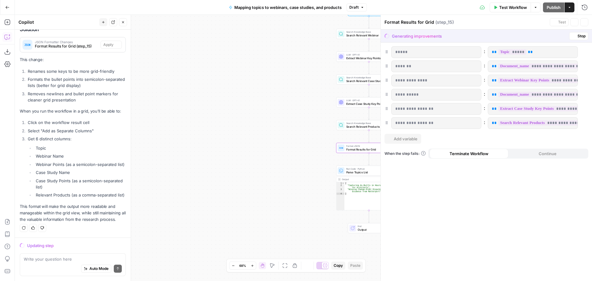
scroll to position [1029, 0]
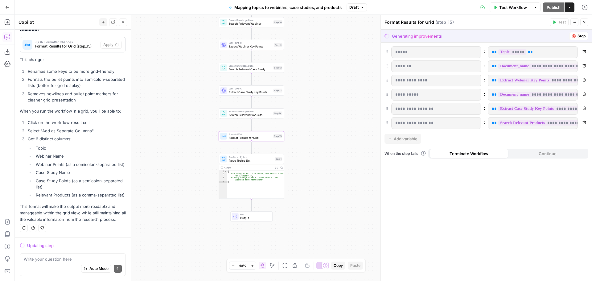
drag, startPoint x: 261, startPoint y: 129, endPoint x: 143, endPoint y: 117, distance: 118.1
click at [143, 117] on div "Workflow Set Inputs Inputs Search Knowledge Base Search Relevant Webinar Step 1…" at bounding box center [304, 148] width 578 height 266
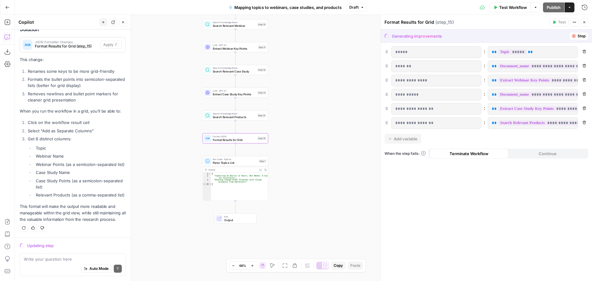
drag, startPoint x: 331, startPoint y: 120, endPoint x: 315, endPoint y: 122, distance: 16.2
click at [315, 122] on div "Workflow Set Inputs Inputs Search Knowledge Base Search Relevant Webinar Step 1…" at bounding box center [304, 148] width 578 height 266
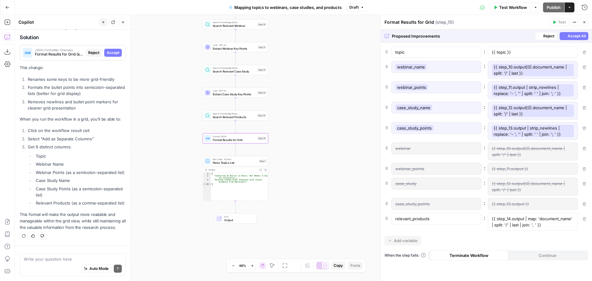
scroll to position [1021, 0]
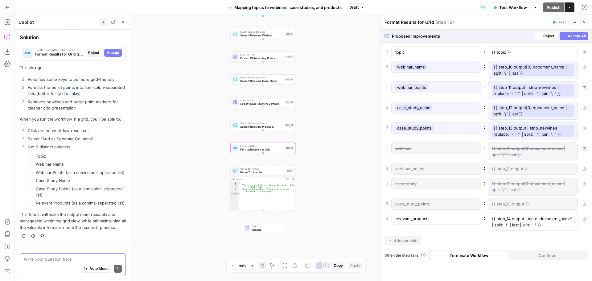
click at [65, 259] on textarea at bounding box center [73, 259] width 98 height 6
type textarea "do we need step 1"
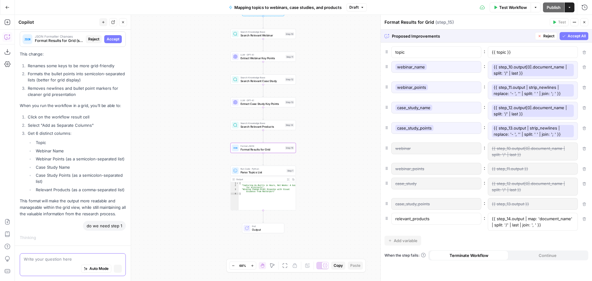
scroll to position [1030, 0]
click at [576, 36] on span "Accept All" at bounding box center [577, 36] width 18 height 6
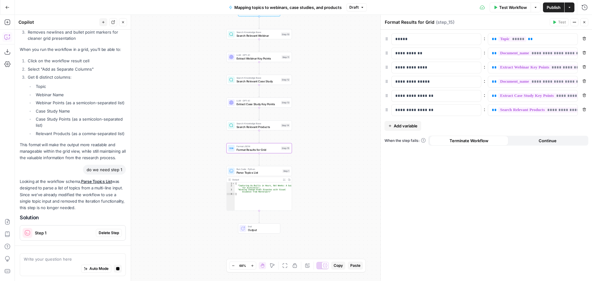
drag, startPoint x: 338, startPoint y: 99, endPoint x: 327, endPoint y: 98, distance: 10.9
click at [322, 99] on div "Workflow Set Inputs Inputs Search Knowledge Base Search Relevant Webinar Step 1…" at bounding box center [304, 148] width 578 height 266
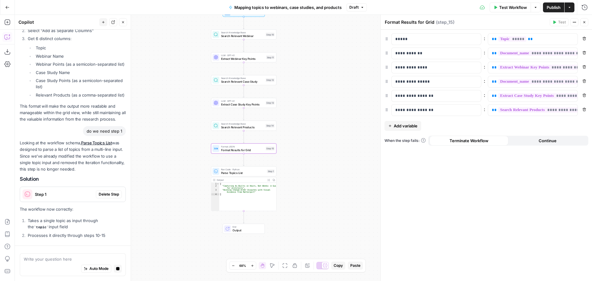
click at [586, 20] on button "Close" at bounding box center [585, 22] width 8 height 8
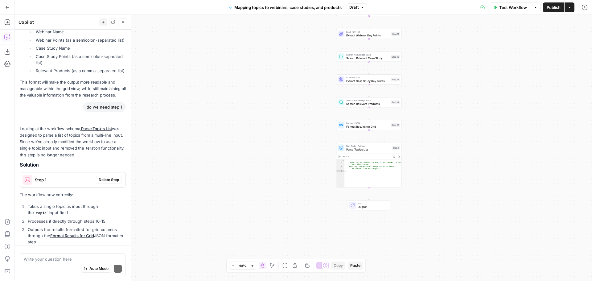
scroll to position [1231, 0]
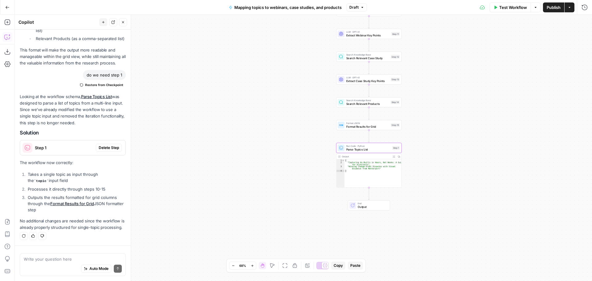
click at [106, 145] on span "Delete Step" at bounding box center [109, 148] width 20 height 6
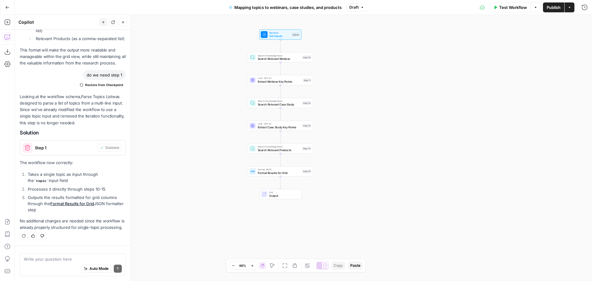
drag, startPoint x: 459, startPoint y: 130, endPoint x: 372, endPoint y: 174, distance: 97.6
click at [376, 175] on div "Workflow Set Inputs Inputs Search Knowledge Base Search Relevant Webinar Step 1…" at bounding box center [304, 148] width 578 height 266
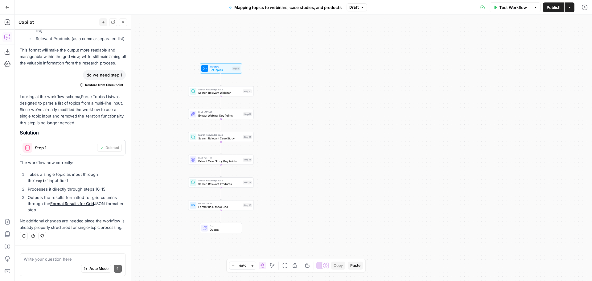
drag, startPoint x: 393, startPoint y: 148, endPoint x: 336, endPoint y: 127, distance: 61.5
click at [343, 135] on div "Workflow Set Inputs Inputs Search Knowledge Base Search Relevant Webinar Step 1…" at bounding box center [304, 148] width 578 height 266
click at [229, 70] on span "Set Inputs" at bounding box center [227, 70] width 21 height 4
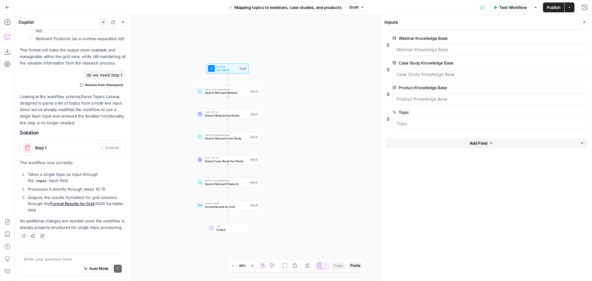
click at [235, 92] on span "Search Relevant Webinar" at bounding box center [226, 93] width 43 height 4
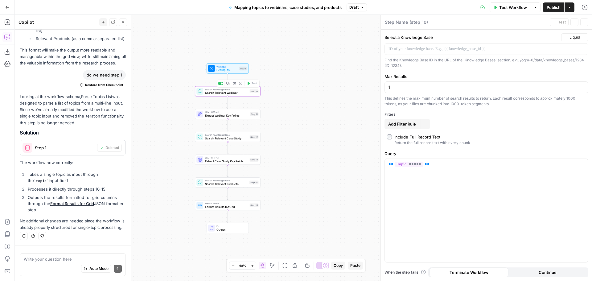
type textarea "Search Relevant Webinar"
click at [245, 114] on span "Extract Webinar Key Points" at bounding box center [227, 116] width 44 height 4
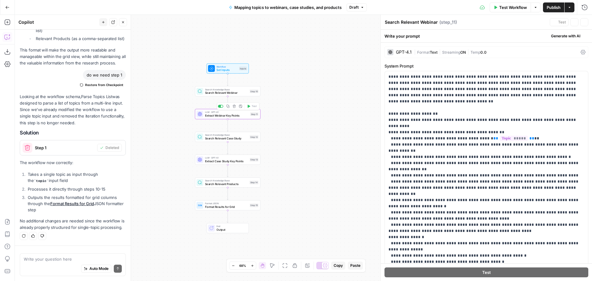
type textarea "Extract Webinar Key Points"
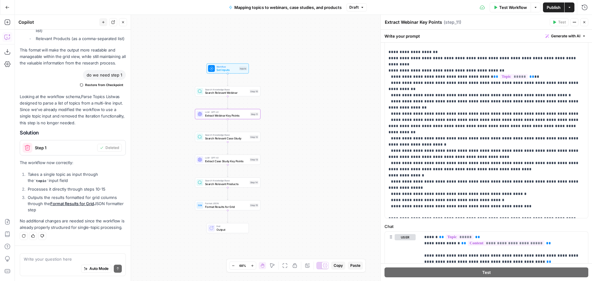
scroll to position [104, 0]
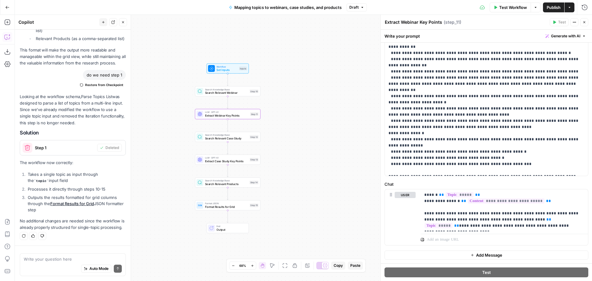
click at [238, 137] on span "Search Relevant Case Study" at bounding box center [226, 138] width 43 height 4
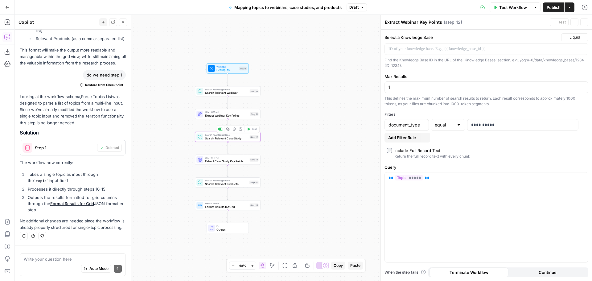
type textarea "Search Relevant Case Study"
click at [59, 262] on textarea at bounding box center [73, 259] width 98 height 6
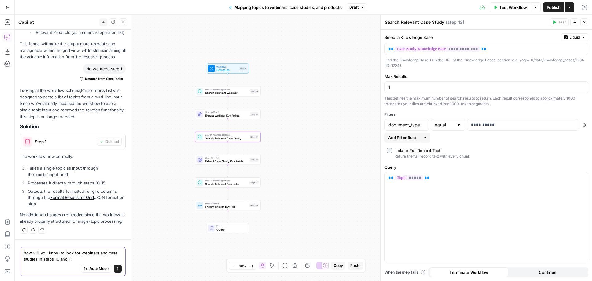
type textarea "how will you know to look for webinars and case studies in steps 10 and 12"
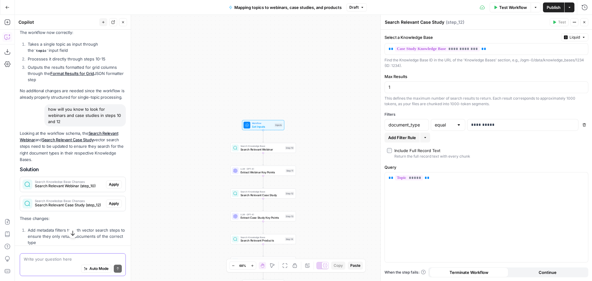
scroll to position [1422, 0]
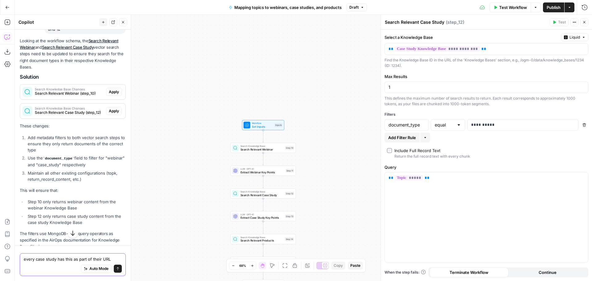
paste textarea "https://matterport.com/industries/case-studies"
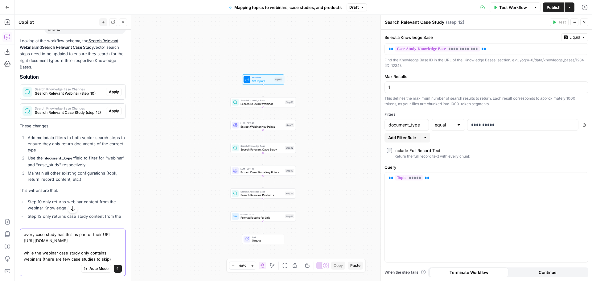
click at [116, 240] on textarea "every case study has this as part of their URL https://matterport.com/industrie…" at bounding box center [73, 246] width 98 height 31
type textarea "every case study has this as part of their URL https://matterport.com/industrie…"
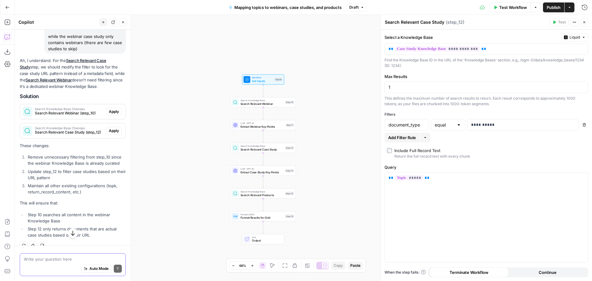
scroll to position [1700, 0]
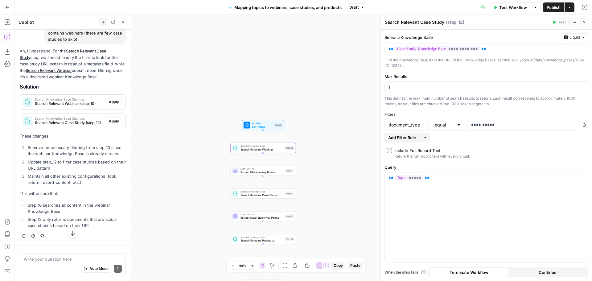
click at [77, 106] on span "Search Relevant Webinar (step_10)" at bounding box center [69, 104] width 69 height 6
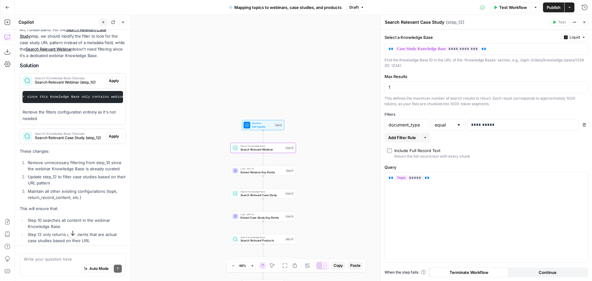
scroll to position [0, 0]
click at [109, 84] on span "Apply" at bounding box center [114, 81] width 10 height 6
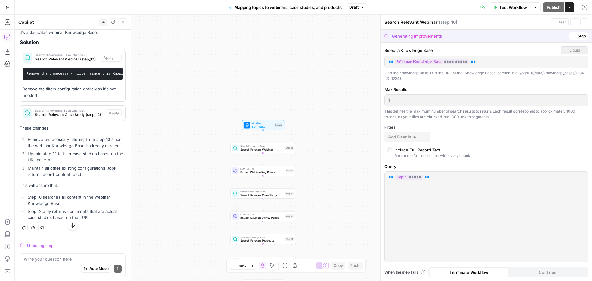
scroll to position [1651, 0]
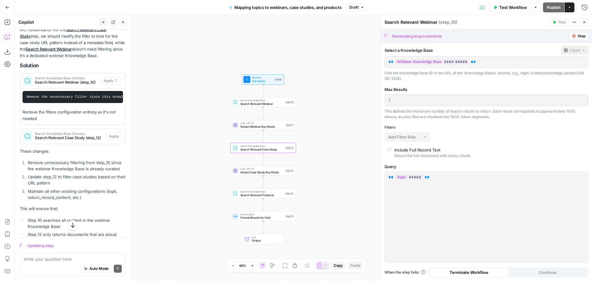
click at [64, 141] on span "Search Relevant Case Study (step_12)" at bounding box center [69, 138] width 69 height 6
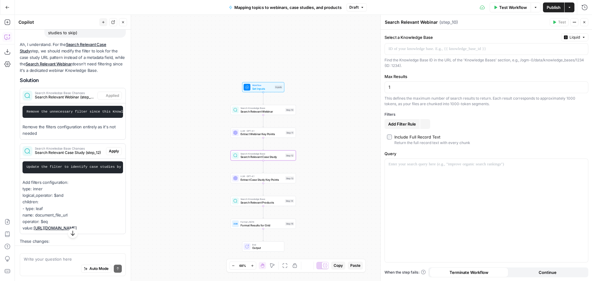
scroll to position [1735, 0]
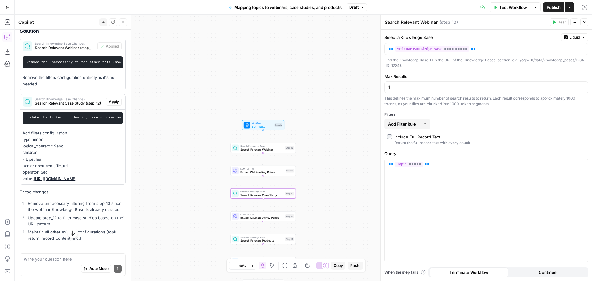
click at [113, 105] on span "Apply" at bounding box center [114, 102] width 10 height 6
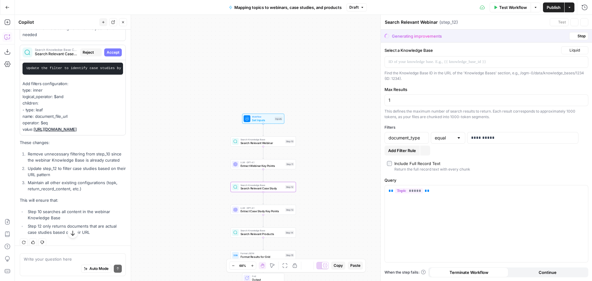
type textarea "Search Relevant Case Study"
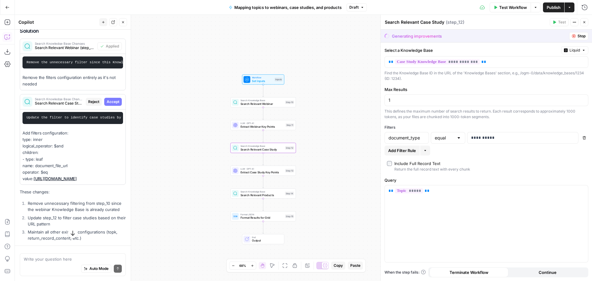
click at [107, 105] on span "Accept" at bounding box center [113, 102] width 13 height 6
type input "document_file_url"
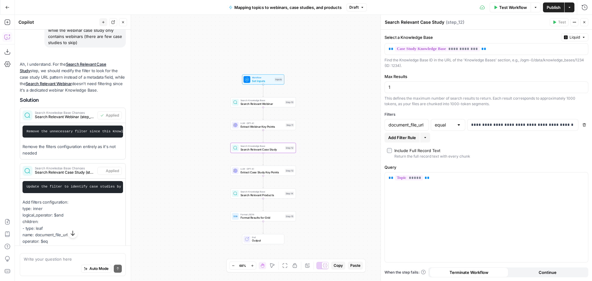
scroll to position [1745, 0]
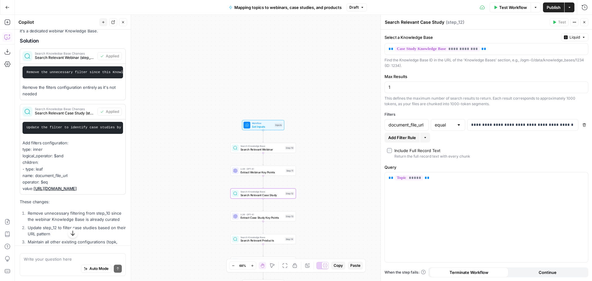
click at [68, 116] on span "Search Relevant Case Study (step_12)" at bounding box center [65, 113] width 60 height 6
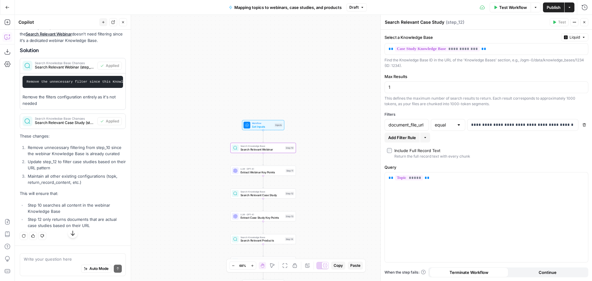
click at [73, 70] on span "Search Relevant Webinar (step_10)" at bounding box center [65, 67] width 60 height 6
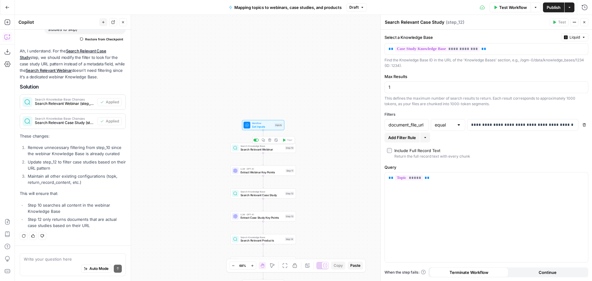
click at [249, 148] on span "Search Relevant Webinar" at bounding box center [262, 149] width 43 height 4
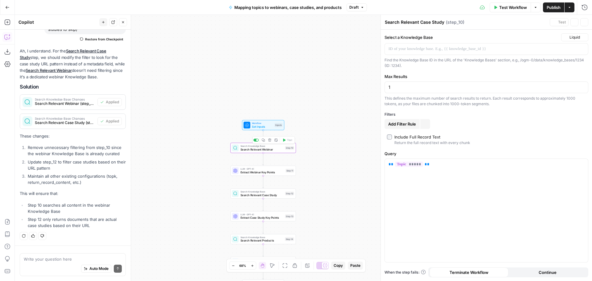
type textarea "Search Relevant Webinar"
click at [249, 193] on span "Search Relevant Case Study" at bounding box center [262, 195] width 43 height 4
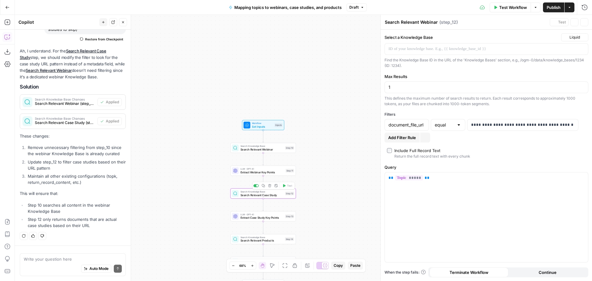
type textarea "Search Relevant Case Study"
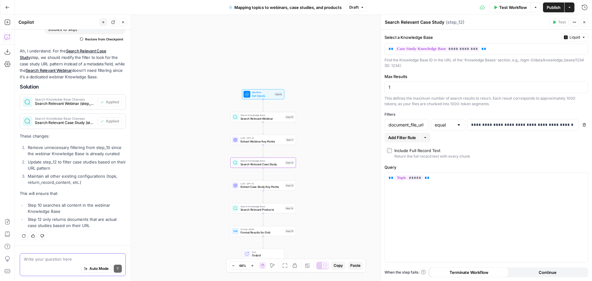
click at [54, 260] on textarea at bounding box center [73, 259] width 98 height 6
type textarea "why are we returning only 1 result in steps 10 and 12"
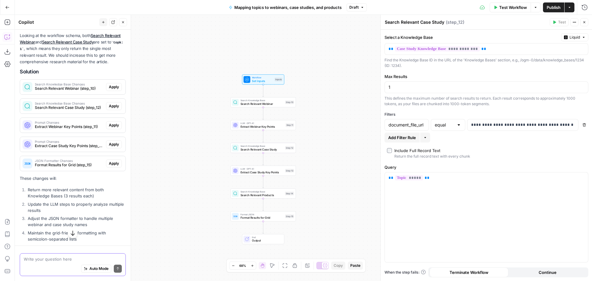
scroll to position [1952, 0]
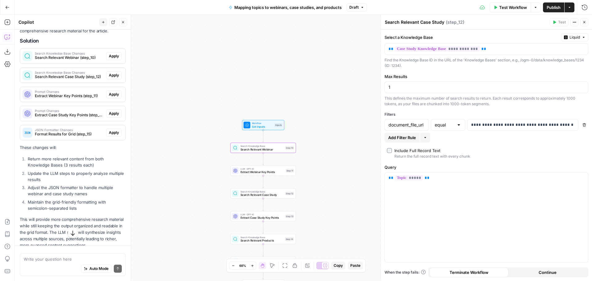
click at [63, 60] on span "Search Relevant Webinar (step_10)" at bounding box center [69, 58] width 69 height 6
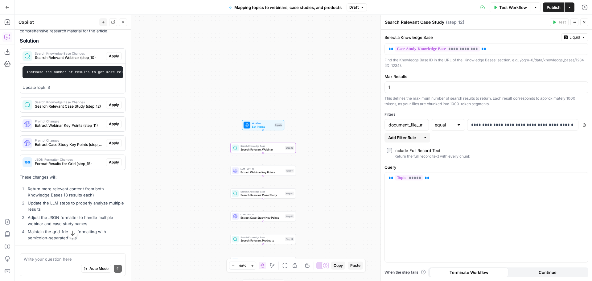
click at [109, 59] on span "Apply" at bounding box center [114, 56] width 10 height 6
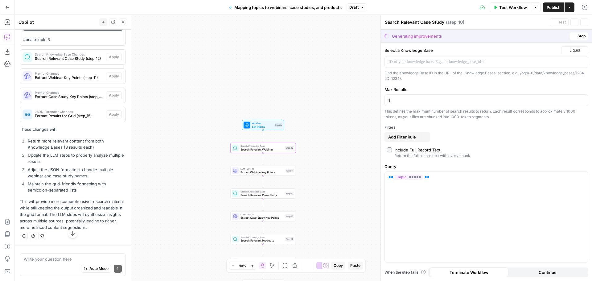
type textarea "Search Relevant Webinar"
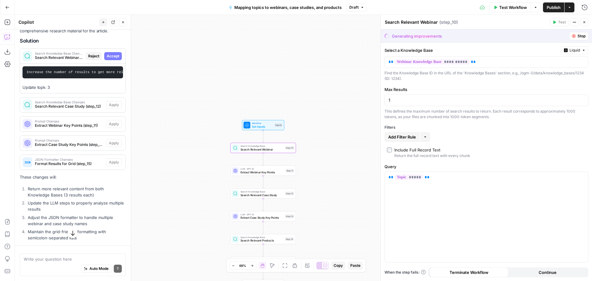
click at [109, 59] on span "Accept" at bounding box center [113, 56] width 13 height 6
type input "3"
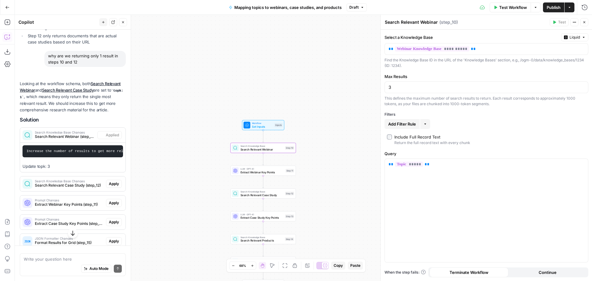
scroll to position [1952, 0]
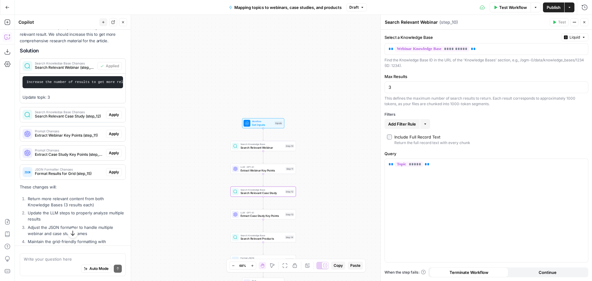
click at [73, 119] on span "Search Relevant Case Study (step_12)" at bounding box center [69, 117] width 69 height 6
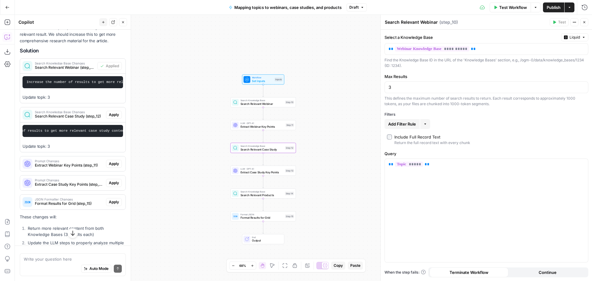
scroll to position [0, 0]
click at [109, 118] on span "Apply" at bounding box center [114, 115] width 10 height 6
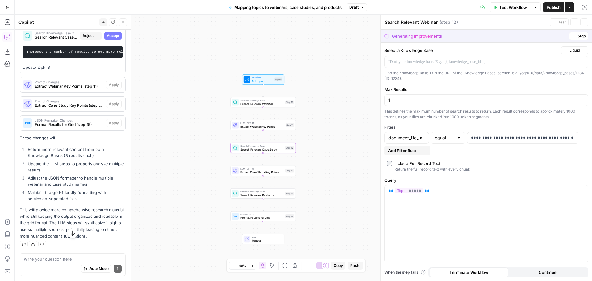
type textarea "Search Relevant Case Study"
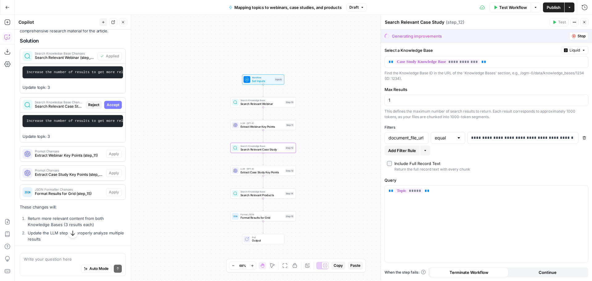
click at [110, 108] on span "Accept" at bounding box center [113, 105] width 13 height 6
type input "3"
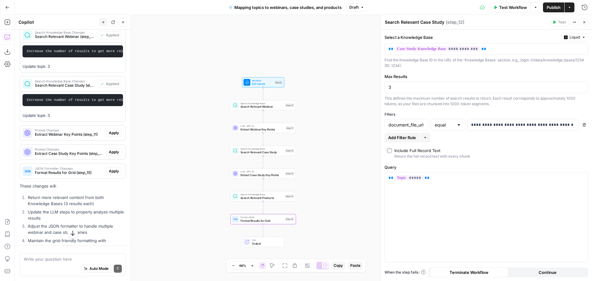
scroll to position [2044, 0]
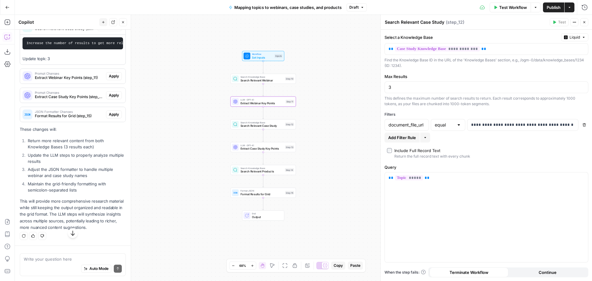
click at [72, 75] on span "Prompt Changes" at bounding box center [69, 73] width 69 height 3
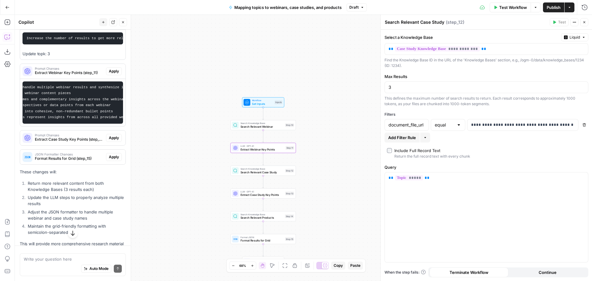
scroll to position [0, 0]
click at [72, 70] on span "Prompt Changes" at bounding box center [69, 68] width 69 height 3
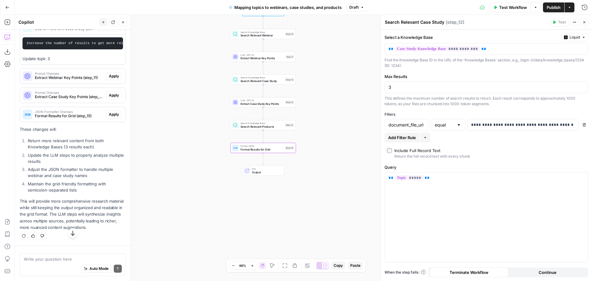
click at [74, 113] on span "JSON Formatter Changes" at bounding box center [69, 111] width 69 height 3
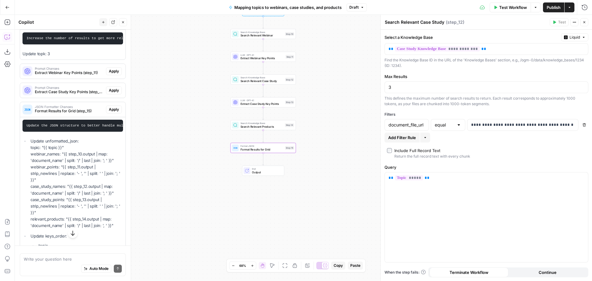
click at [57, 114] on span "Format Results for Grid (step_15)" at bounding box center [69, 111] width 69 height 6
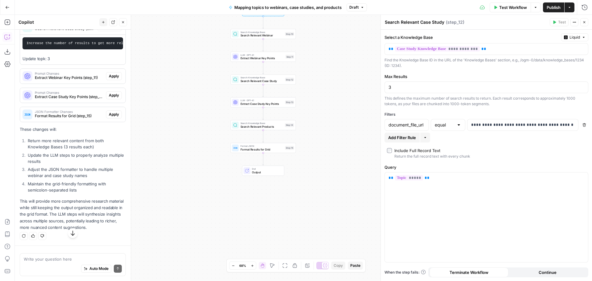
scroll to position [2092, 0]
click at [57, 259] on textarea at bounding box center [73, 259] width 98 height 6
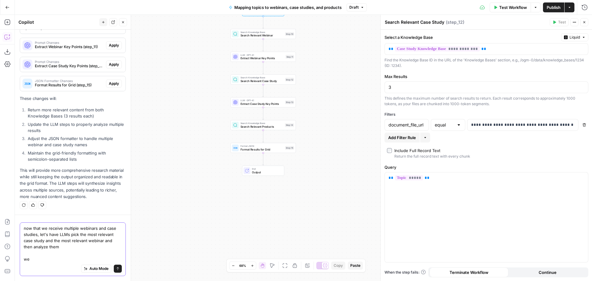
scroll to position [2123, 0]
type textarea "now that we receive multiple webinars and case studies, let's have LLMs pick th…"
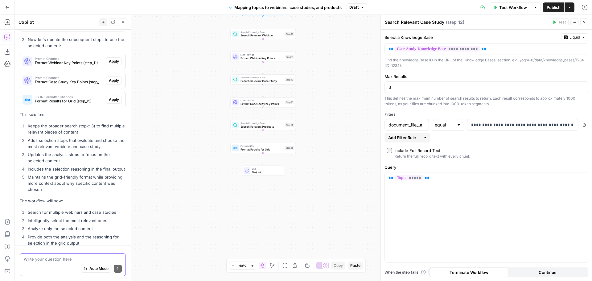
scroll to position [2367, 0]
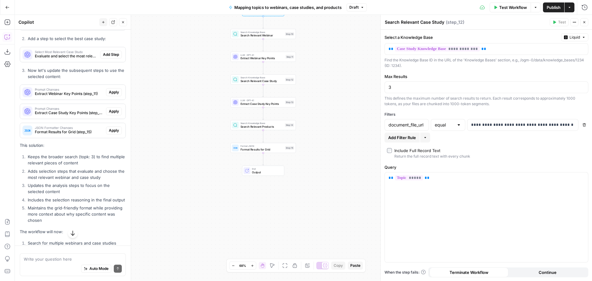
click at [70, 27] on span "Evaluate and select the most relevant webinar for the topic" at bounding box center [66, 25] width 63 height 6
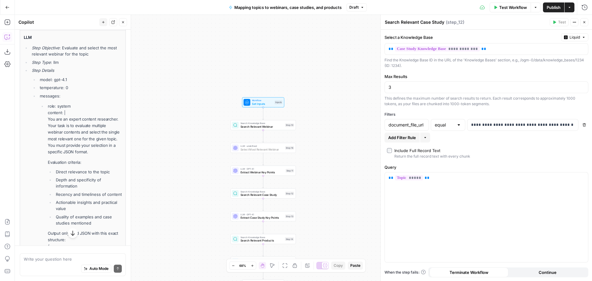
click at [103, 27] on button "Add Step" at bounding box center [111, 23] width 22 height 8
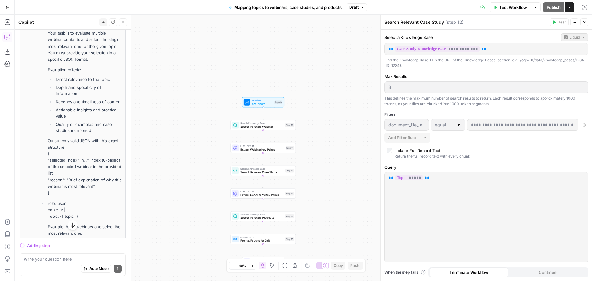
scroll to position [2504, 0]
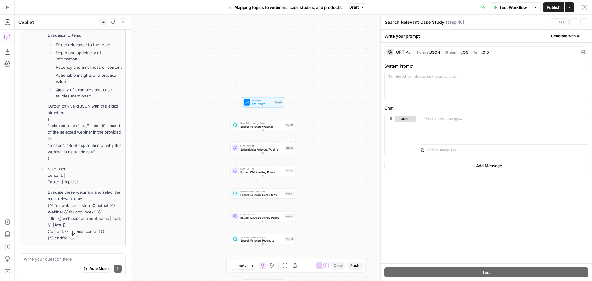
type textarea "Select Most Relevant Webinar"
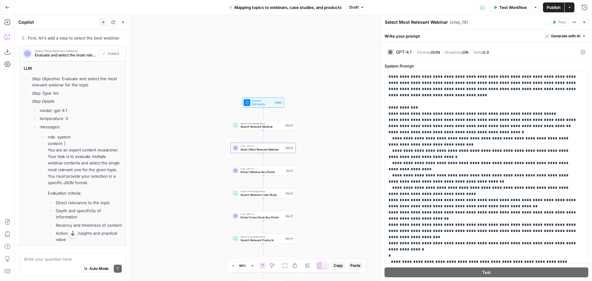
scroll to position [2315, 0]
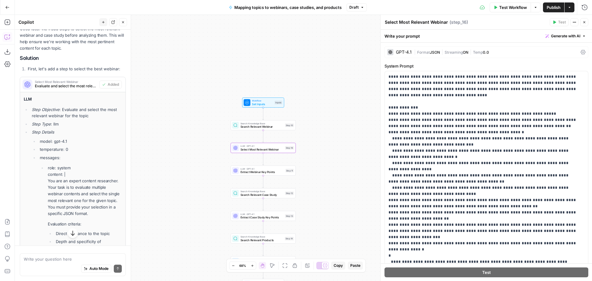
click at [69, 83] on span "Select Most Relevant Webinar" at bounding box center [66, 81] width 62 height 3
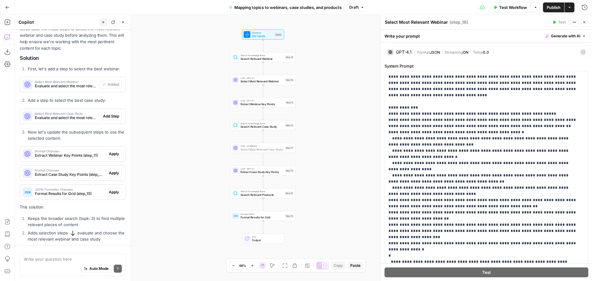
click at [110, 119] on span "Add Step" at bounding box center [111, 117] width 16 height 6
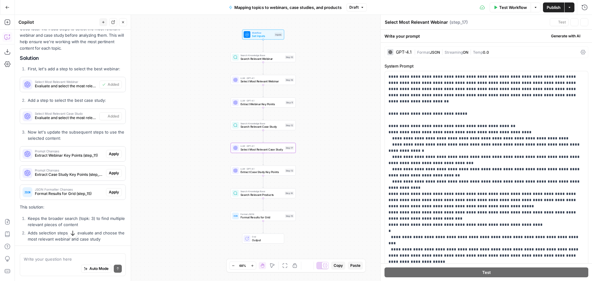
type textarea "Select Most Relevant Case Study"
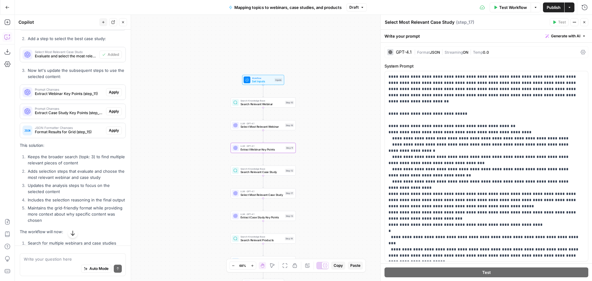
click at [111, 95] on span "Apply" at bounding box center [114, 92] width 10 height 6
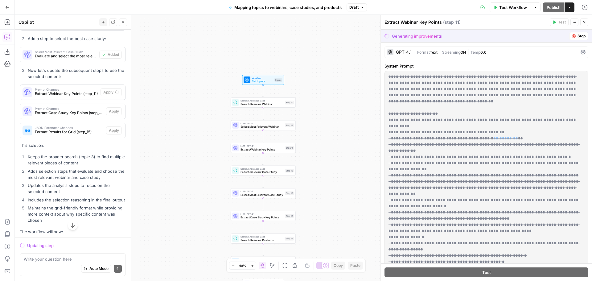
scroll to position [2319, 0]
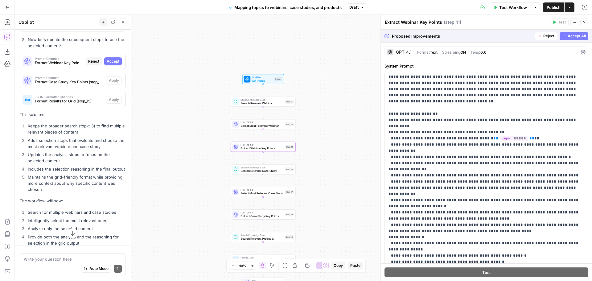
click at [107, 64] on span "Accept" at bounding box center [113, 62] width 13 height 6
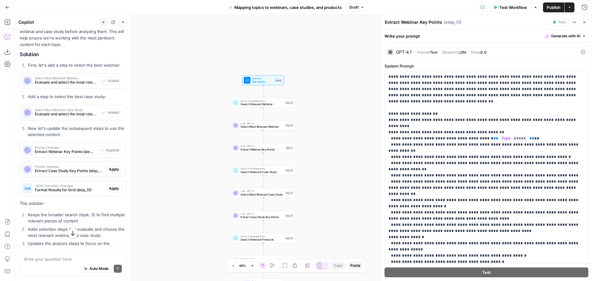
scroll to position [2407, 0]
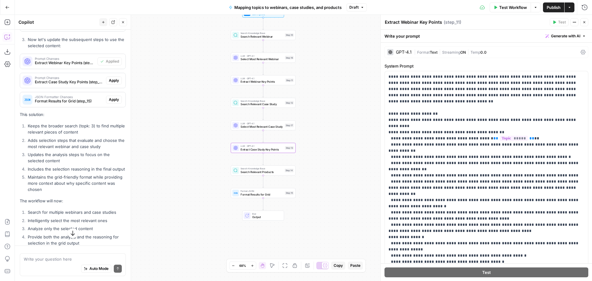
click at [114, 83] on span "Apply" at bounding box center [114, 81] width 10 height 6
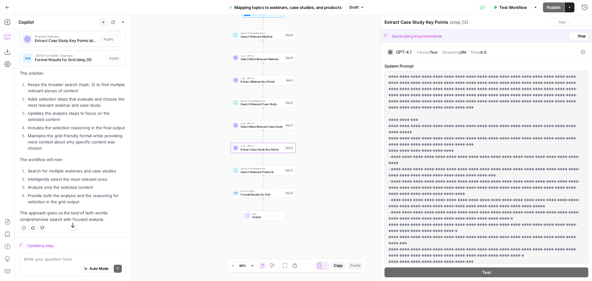
scroll to position [2319, 0]
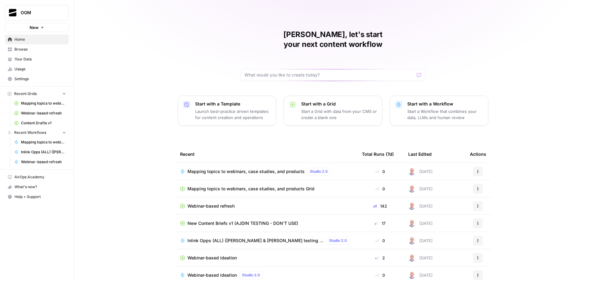
click at [36, 51] on span "Browse" at bounding box center [41, 50] width 52 height 6
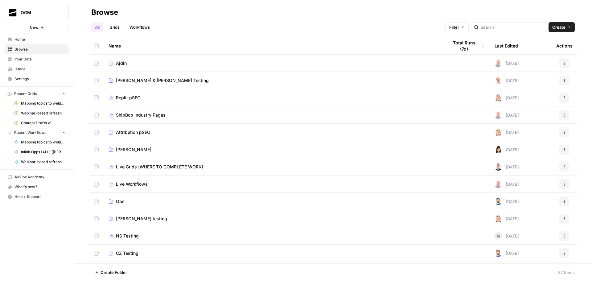
click at [127, 60] on link "Ajdin" at bounding box center [274, 63] width 330 height 6
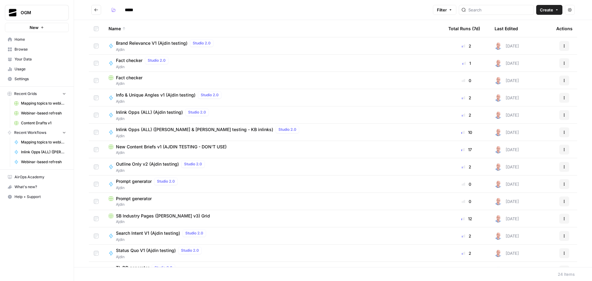
click at [33, 62] on span "Your Data" at bounding box center [41, 59] width 52 height 6
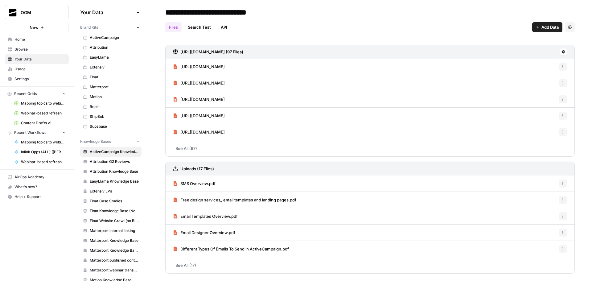
scroll to position [62, 0]
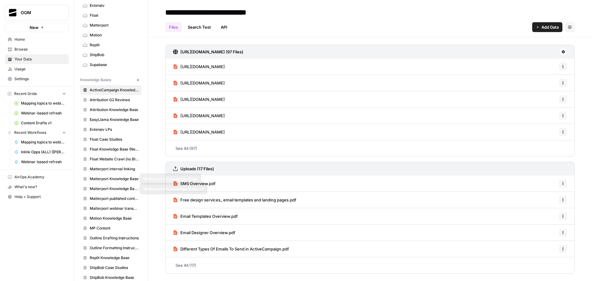
click at [117, 187] on span "Matterport Knowledge Base V2" at bounding box center [114, 189] width 49 height 6
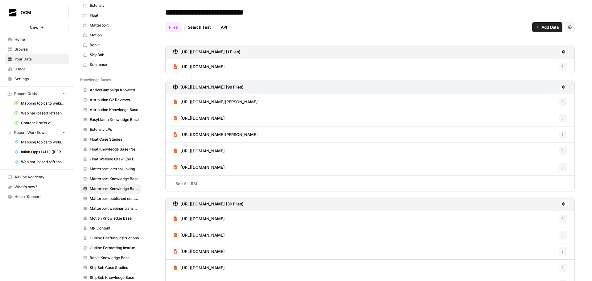
click at [225, 117] on span "https://matterport.com/industries/case-studies/nodalview-partners-matterport-he…" at bounding box center [203, 118] width 44 height 6
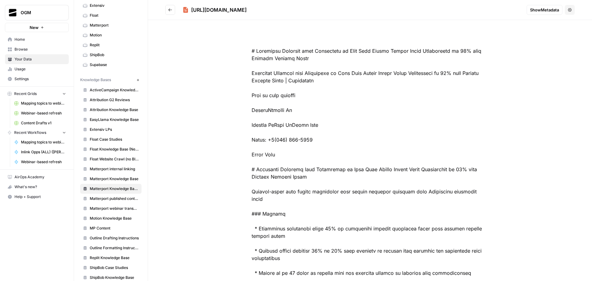
drag, startPoint x: 192, startPoint y: 10, endPoint x: 304, endPoint y: 11, distance: 112.0
click at [247, 11] on div "https://matterport.com/industries/case-studies/nodalview-partners-matterport-he…" at bounding box center [219, 9] width 56 height 7
copy div "https://matterport.com/industries/case-studies"
click at [110, 188] on span "Matterport Knowledge Base V2" at bounding box center [114, 189] width 49 height 6
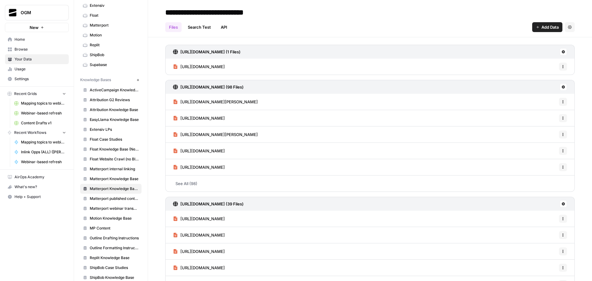
click at [225, 118] on span "https://matterport.com/industries/case-studies/nodalview-partners-matterport-he…" at bounding box center [203, 118] width 44 height 6
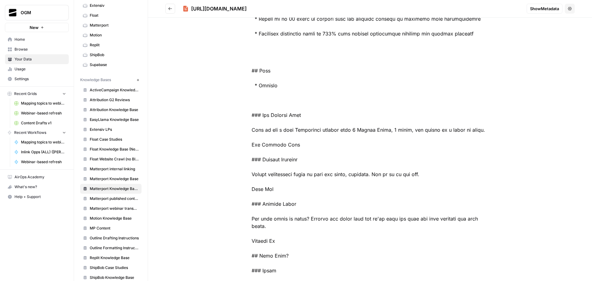
scroll to position [1452, 0]
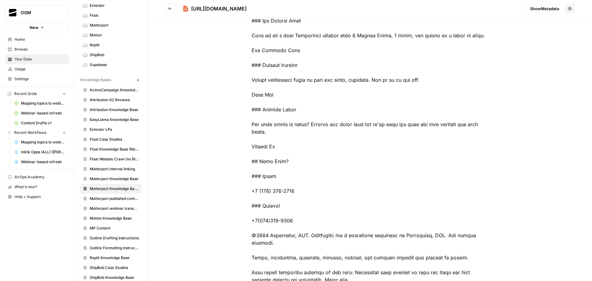
drag, startPoint x: 190, startPoint y: 8, endPoint x: 423, endPoint y: 252, distance: 337.0
click at [423, 252] on div "https://matterport.com/industries/case-studies/nodalview-partners-matterport-he…" at bounding box center [370, 140] width 444 height 281
copy div "https://matterport.com/industries/case-studies/nodalview-partners-matterport-he…"
click at [227, 10] on div "https://matterport.com/industries/case-studies/nodalview-partners-matterport-he…" at bounding box center [219, 8] width 56 height 7
drag, startPoint x: 209, startPoint y: 9, endPoint x: 232, endPoint y: 9, distance: 23.2
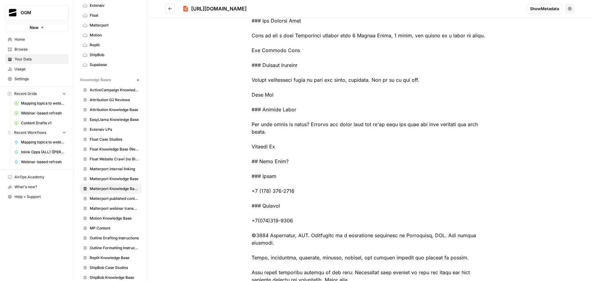
click at [232, 9] on div "https://matterport.com/industries/case-studies/nodalview-partners-matterport-he…" at bounding box center [219, 8] width 56 height 7
drag, startPoint x: 307, startPoint y: 8, endPoint x: 247, endPoint y: 8, distance: 60.5
click at [247, 8] on div "https://matterport.com/industries/case-studies/nodalview-partners-matterport-he…" at bounding box center [219, 8] width 56 height 7
copy div "/industries/case-studies/"
click at [116, 208] on span "Matterport webinar transcripts" at bounding box center [114, 209] width 49 height 6
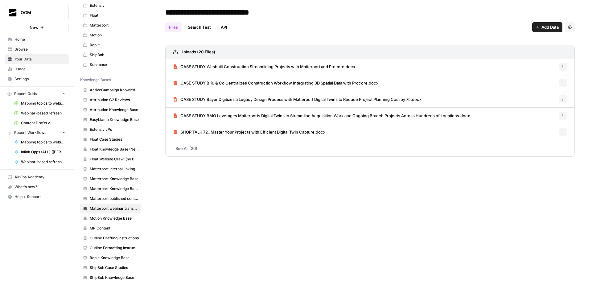
click at [192, 149] on link "See All (20)" at bounding box center [370, 148] width 410 height 16
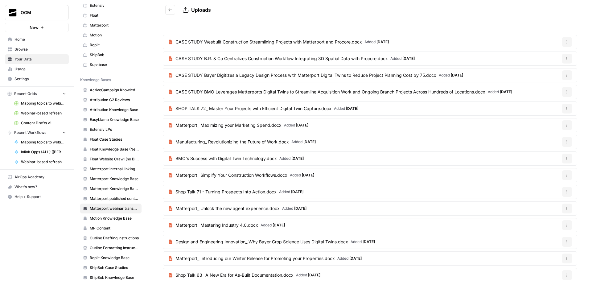
scroll to position [102, 0]
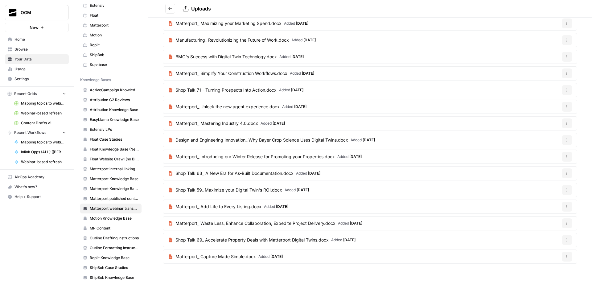
click at [220, 205] on span "Matterport_ Add Life to Every Listing.docx" at bounding box center [219, 207] width 86 height 6
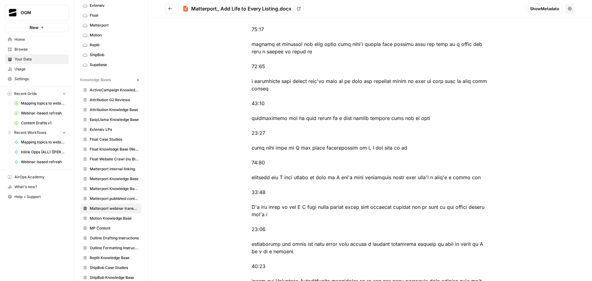
scroll to position [2140, 0]
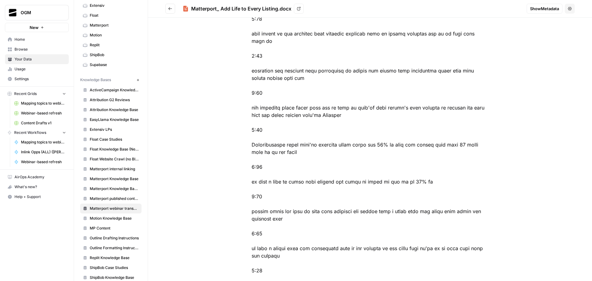
scroll to position [2014, 0]
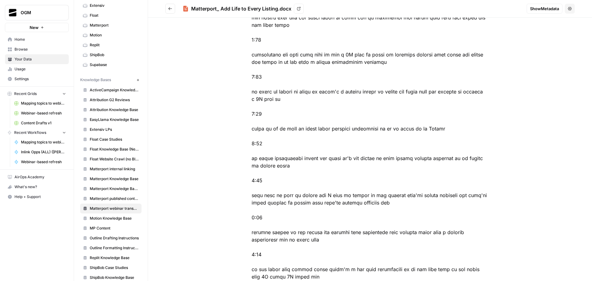
scroll to position [2264, 0]
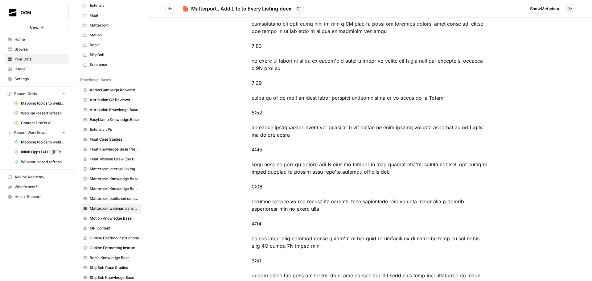
drag, startPoint x: 192, startPoint y: 8, endPoint x: 277, endPoint y: 10, distance: 85.5
click at [277, 10] on div "Matterport_ Add Life to Every Listing.docx" at bounding box center [241, 8] width 100 height 7
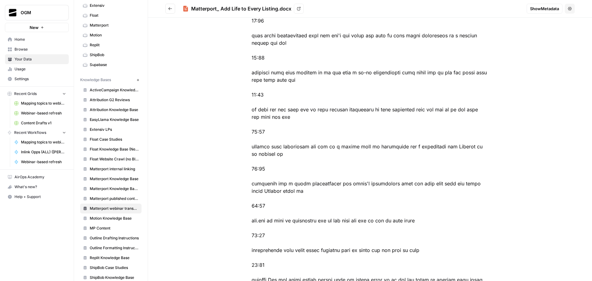
scroll to position [6648, 0]
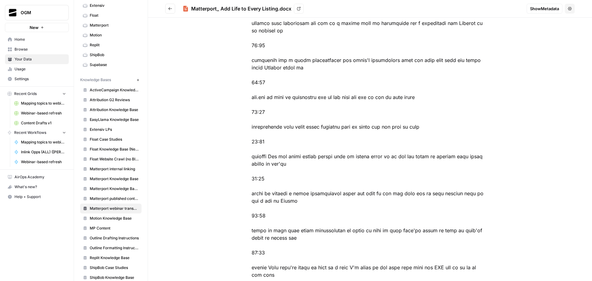
drag, startPoint x: 192, startPoint y: 9, endPoint x: 277, endPoint y: 8, distance: 85.5
click at [277, 8] on div "Matterport_ Add Life to Every Listing.docx" at bounding box center [241, 8] width 100 height 7
click at [30, 50] on span "Browse" at bounding box center [41, 50] width 52 height 6
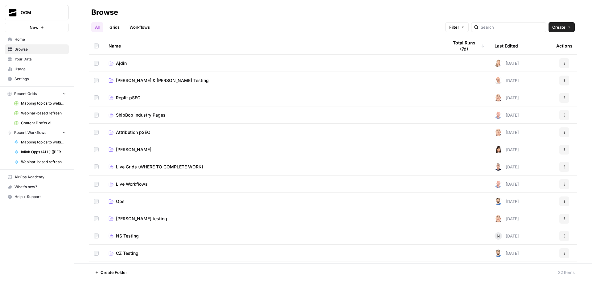
click at [118, 25] on link "Grids" at bounding box center [115, 27] width 18 height 10
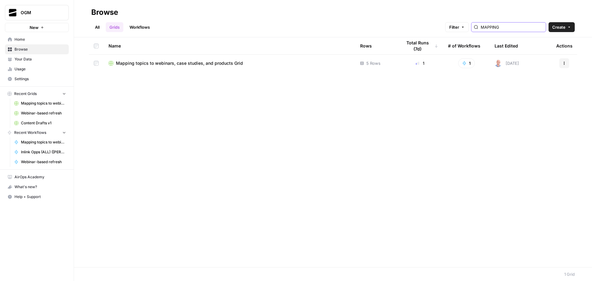
click at [514, 27] on input "MAPPING" at bounding box center [512, 27] width 63 height 6
click at [541, 27] on input "MAPPING" at bounding box center [512, 27] width 63 height 6
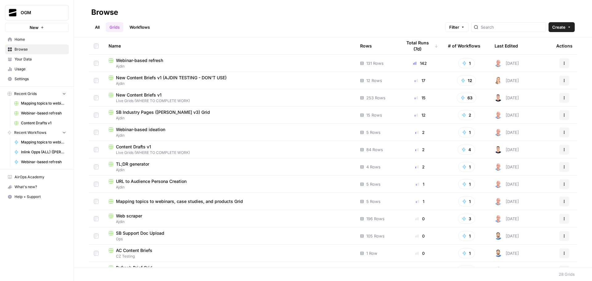
click at [150, 28] on link "Workflows" at bounding box center [140, 27] width 28 height 10
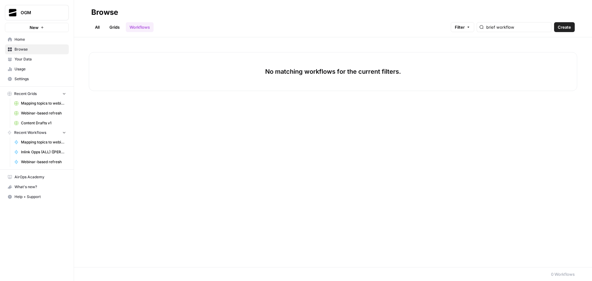
click at [116, 24] on link "Grids" at bounding box center [115, 27] width 18 height 10
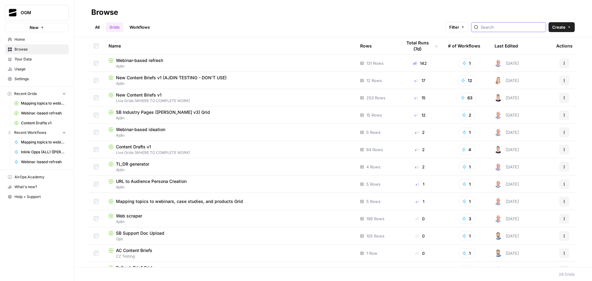
click at [506, 30] on input "search" at bounding box center [512, 27] width 63 height 6
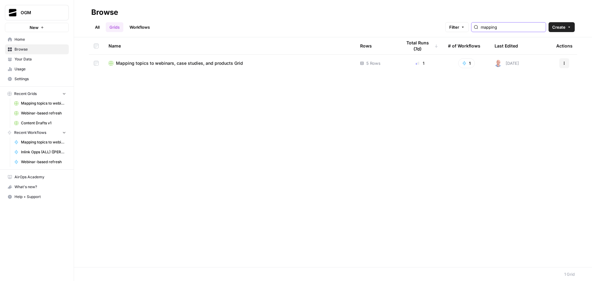
type input "mapping"
click at [145, 24] on link "Workflows" at bounding box center [140, 27] width 28 height 10
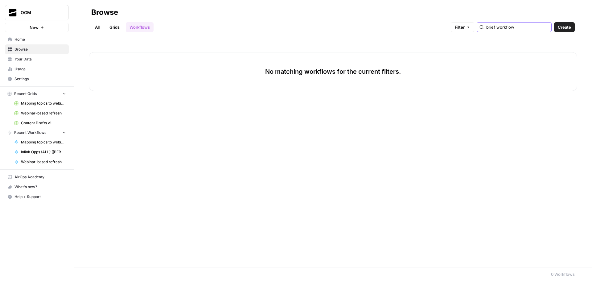
drag, startPoint x: 530, startPoint y: 26, endPoint x: 485, endPoint y: 26, distance: 45.7
click at [0, 0] on div "Filter brief workflow" at bounding box center [0, 0] width 0 height 0
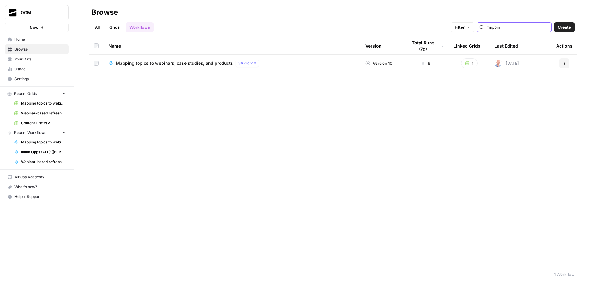
type input "mappin"
click at [191, 61] on span "Mapping topics to webinars, case studies, and products" at bounding box center [174, 63] width 117 height 6
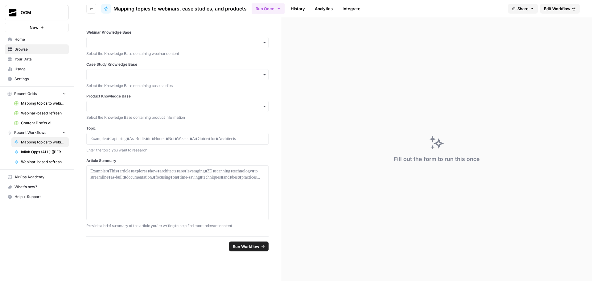
click at [563, 6] on span "Edit Workflow" at bounding box center [557, 9] width 27 height 6
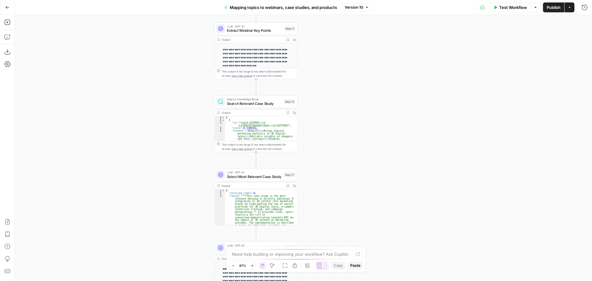
drag, startPoint x: 335, startPoint y: 75, endPoint x: 351, endPoint y: 94, distance: 24.7
click at [351, 94] on div "Workflow Set Inputs Inputs Search Knowledge Base Search Relevant Webinar Step 1…" at bounding box center [304, 148] width 578 height 266
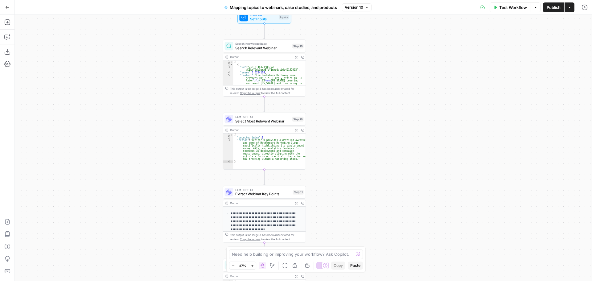
click at [263, 119] on span "Select Most Relevant Webinar" at bounding box center [262, 120] width 55 height 5
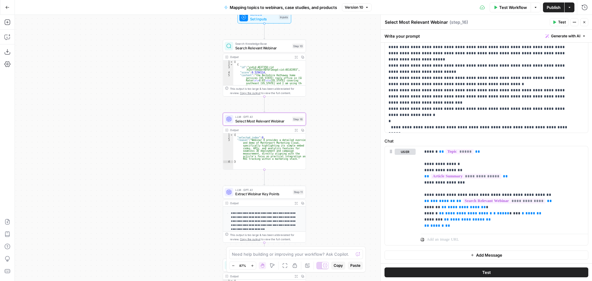
click at [585, 20] on icon "button" at bounding box center [585, 22] width 4 height 4
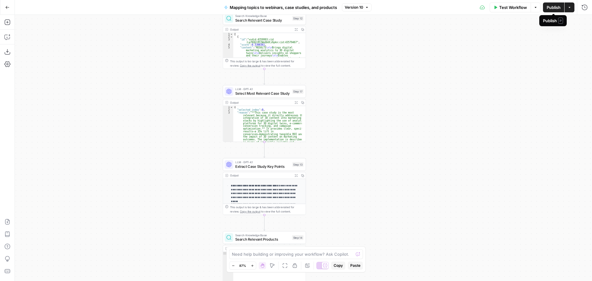
click at [553, 8] on span "Publish" at bounding box center [554, 7] width 14 height 6
click at [161, 106] on div "Workflow Set Inputs Inputs Search Knowledge Base Search Relevant Webinar Step 1…" at bounding box center [304, 148] width 578 height 266
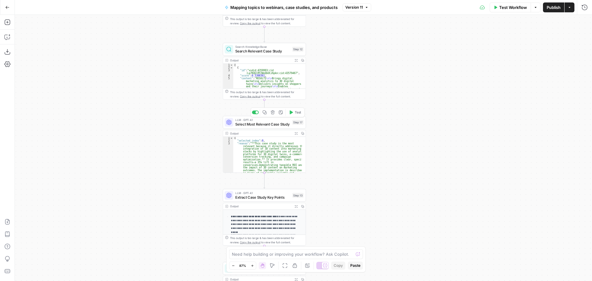
click at [275, 122] on span "Select Most Relevant Case Study" at bounding box center [262, 124] width 55 height 5
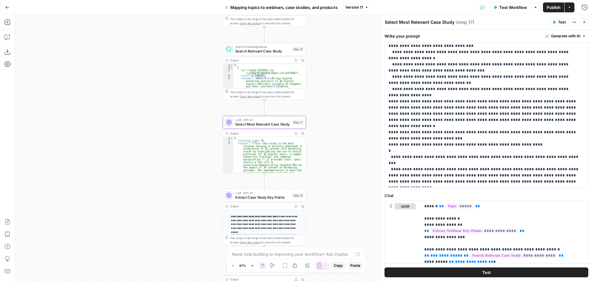
scroll to position [154, 0]
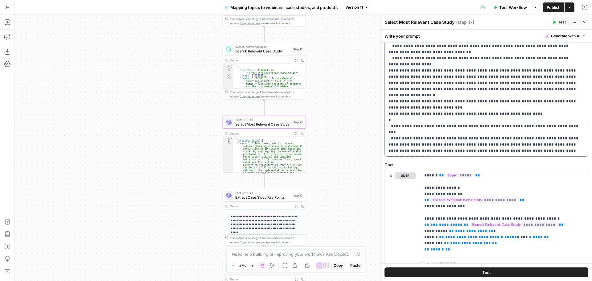
click at [537, 151] on p "**********" at bounding box center [484, 36] width 191 height 235
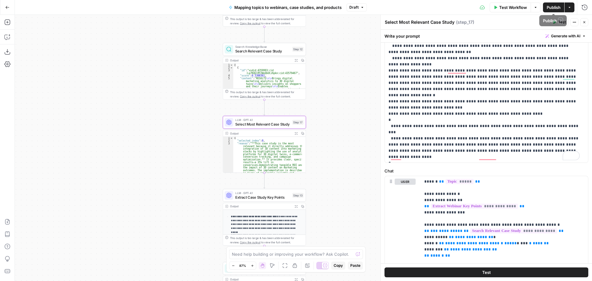
click at [554, 7] on span "Publish" at bounding box center [554, 7] width 14 height 6
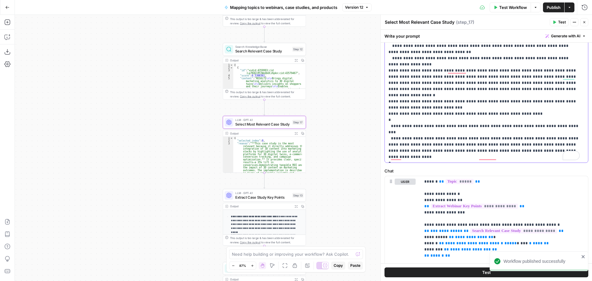
drag, startPoint x: 507, startPoint y: 157, endPoint x: 383, endPoint y: 156, distance: 124.0
click at [383, 156] on div "**********" at bounding box center [487, 148] width 212 height 266
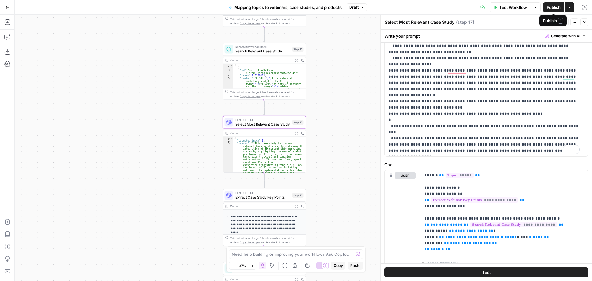
click at [549, 7] on span "Publish" at bounding box center [554, 7] width 14 height 6
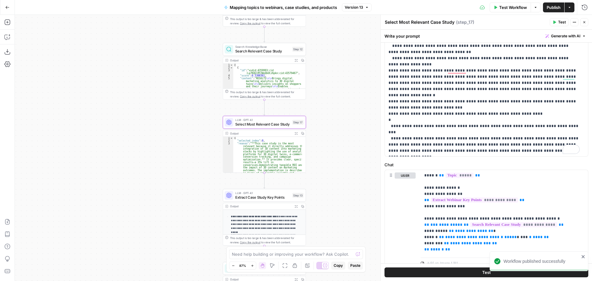
click at [259, 7] on span "Mapping topics to webinars, case studies, and products" at bounding box center [283, 7] width 107 height 6
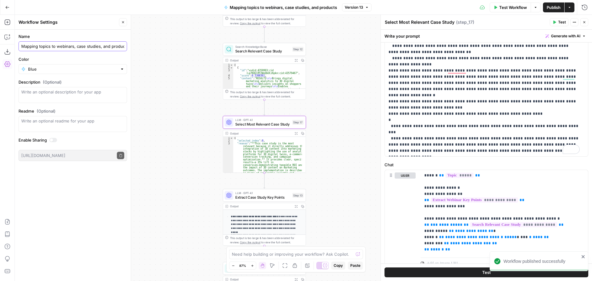
click at [95, 46] on input "Mapping topics to webinars, case studies, and products" at bounding box center [72, 46] width 103 height 6
click at [125, 23] on icon "button" at bounding box center [123, 22] width 4 height 4
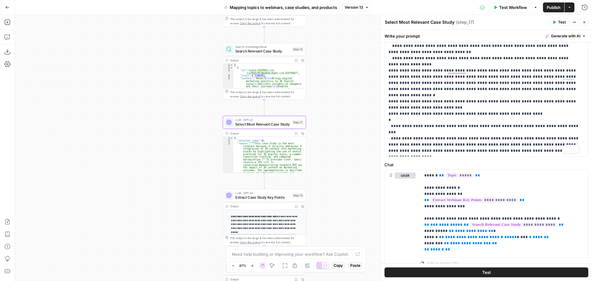
click at [168, 68] on div "Workflow Set Inputs Inputs Search Knowledge Base Search Relevant Webinar Step 1…" at bounding box center [304, 148] width 578 height 266
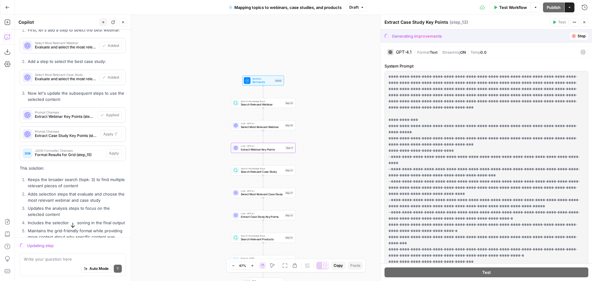
scroll to position [2296, 0]
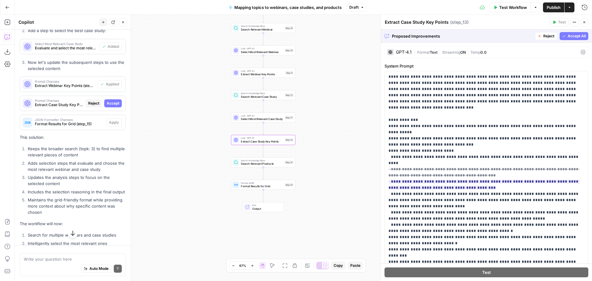
click at [110, 106] on span "Accept" at bounding box center [113, 104] width 13 height 6
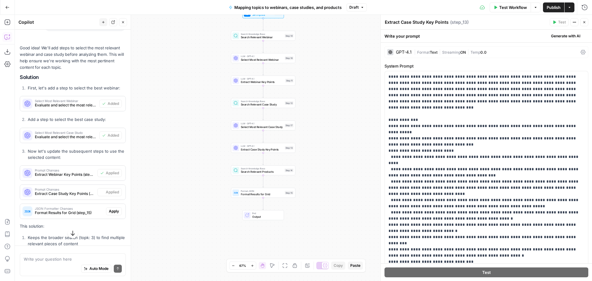
scroll to position [2385, 0]
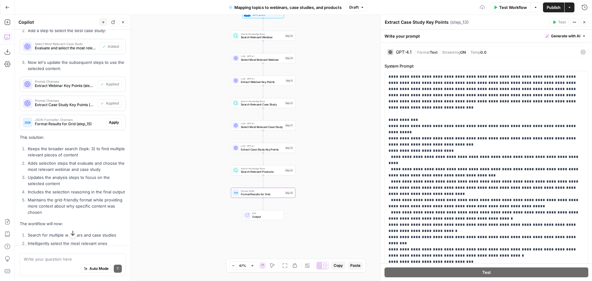
click at [110, 125] on span "Apply" at bounding box center [114, 123] width 10 height 6
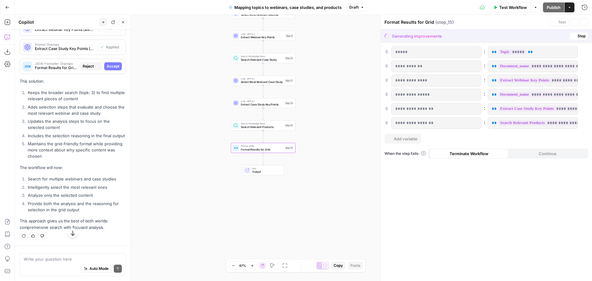
scroll to position [2296, 0]
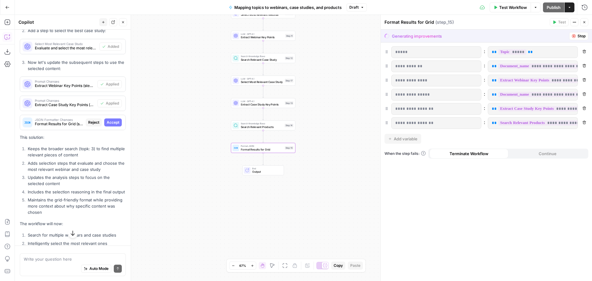
click at [112, 127] on button "Accept" at bounding box center [113, 122] width 18 height 8
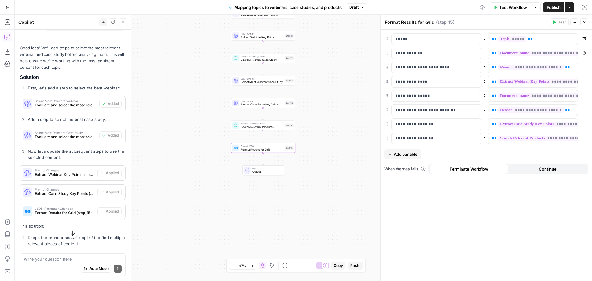
scroll to position [2385, 0]
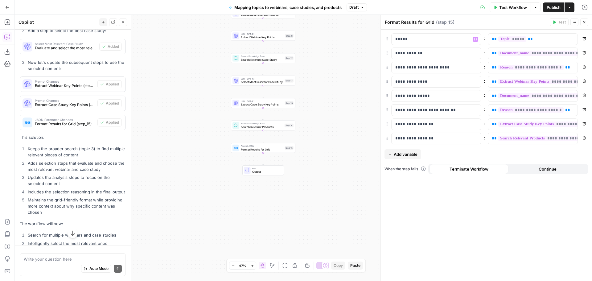
click at [516, 4] on span "Test Workflow" at bounding box center [514, 7] width 28 height 6
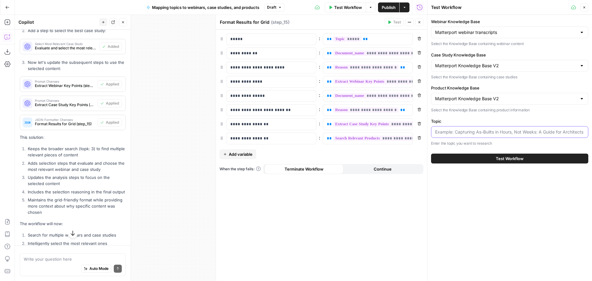
click at [472, 133] on input "Topic" at bounding box center [509, 132] width 149 height 6
paste input "Capturing As-Builts in Hours, Not Weeks: A Guide for Architects"
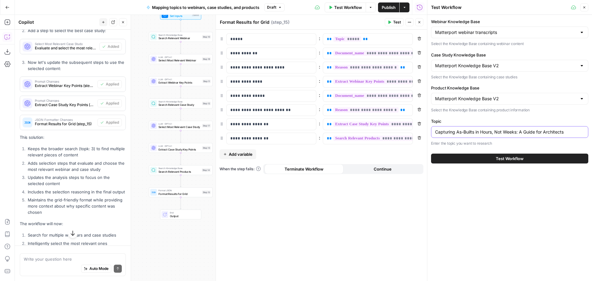
click at [495, 132] on input "Capturing As-Builts in Hours, Not Weeks: A Guide for Architects" at bounding box center [509, 132] width 149 height 6
paste input "Stop Relying on Static Photos: Real-Time Site Progress Tracking with 3D"
type input "Stop Relying on Static Photos: Real-Time Site Progress Tracking with 3D"
click at [518, 160] on span "Test Workflow" at bounding box center [510, 159] width 28 height 6
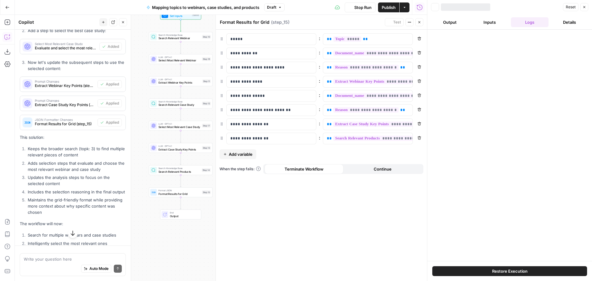
click at [421, 22] on span "Close" at bounding box center [421, 22] width 0 height 0
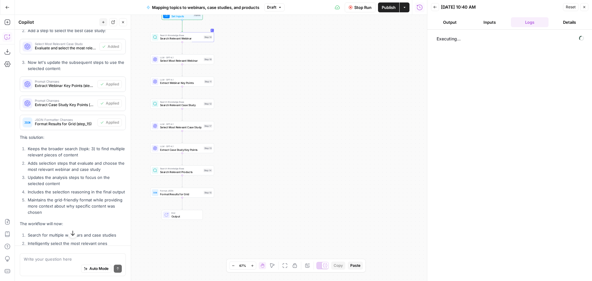
drag, startPoint x: 284, startPoint y: 95, endPoint x: 322, endPoint y: 99, distance: 38.2
click at [322, 99] on div "Workflow Set Inputs Inputs Search Knowledge Base Search Relevant Webinar Step 1…" at bounding box center [221, 148] width 413 height 266
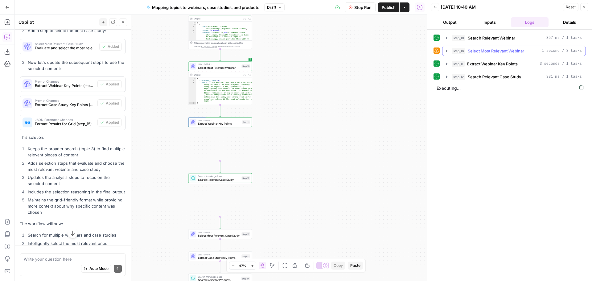
click at [450, 49] on button "step_16 Select Most Relevant Webinar 1 second / 3 tasks" at bounding box center [514, 51] width 143 height 10
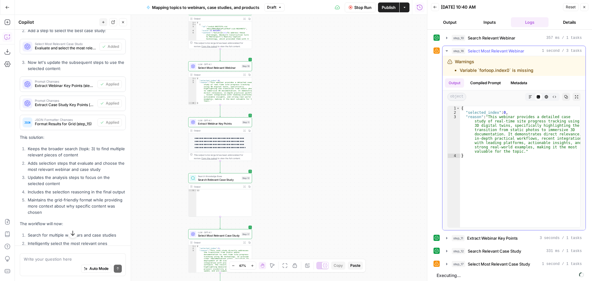
click at [450, 49] on button "step_16 Select Most Relevant Webinar 1 second / 3 tasks" at bounding box center [514, 51] width 143 height 10
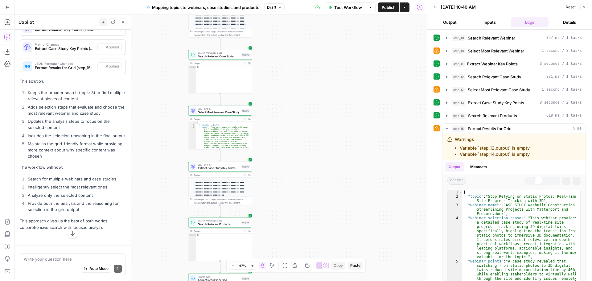
scroll to position [2315, 0]
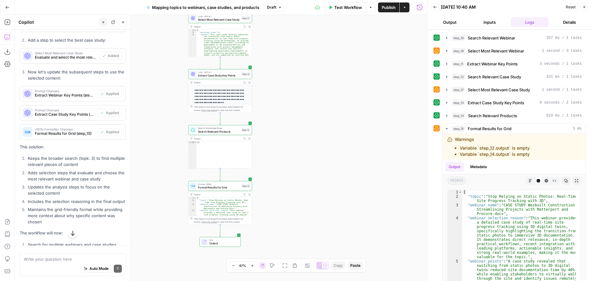
click at [406, 8] on icon "button" at bounding box center [405, 8] width 4 height 4
click at [390, 8] on span "Publish" at bounding box center [389, 7] width 14 height 6
click at [71, 260] on textarea at bounding box center [73, 259] width 98 height 6
type textarea "all of the outputs need to be in markdown"
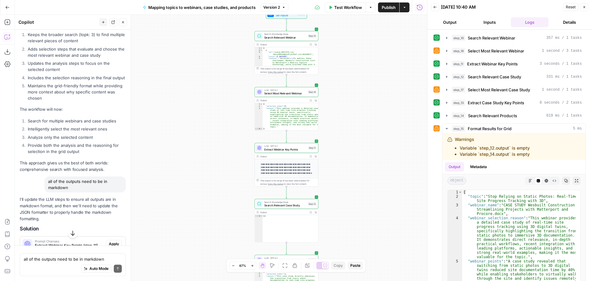
click at [485, 127] on span "Format Results for Grid" at bounding box center [490, 129] width 44 height 6
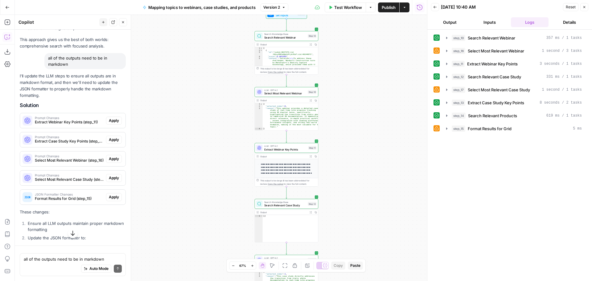
scroll to position [2624, 0]
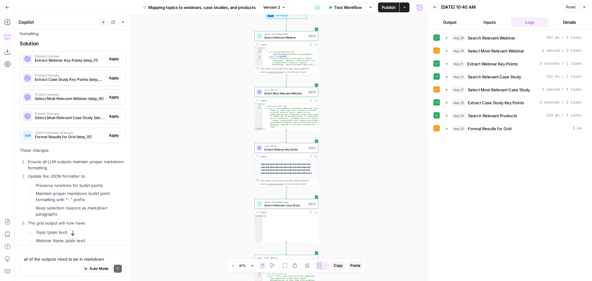
click at [115, 63] on button "Apply" at bounding box center [114, 59] width 16 height 8
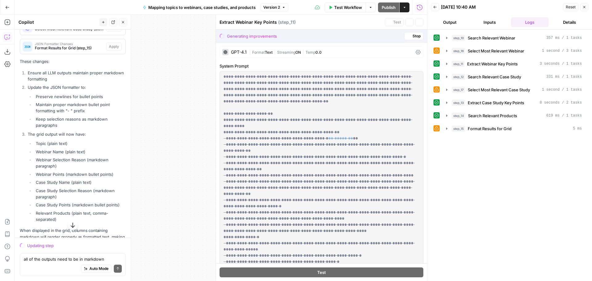
scroll to position [2535, 0]
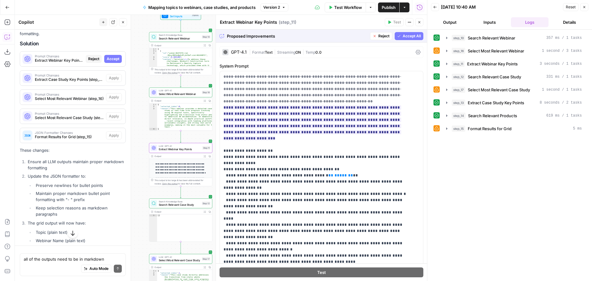
click at [111, 62] on span "Accept" at bounding box center [113, 59] width 13 height 6
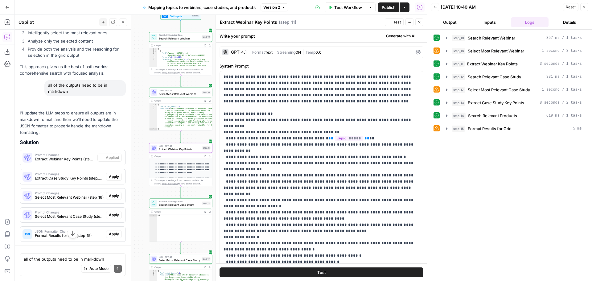
scroll to position [2624, 0]
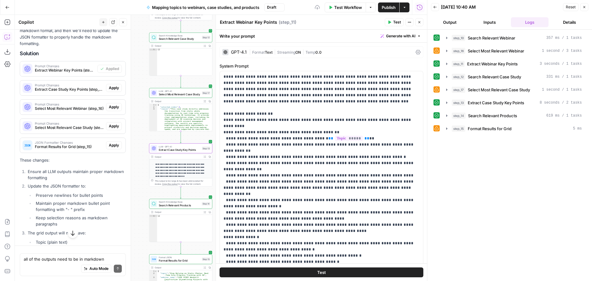
click at [111, 91] on span "Apply" at bounding box center [114, 88] width 10 height 6
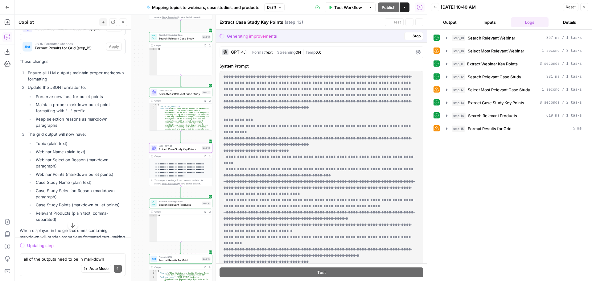
scroll to position [2535, 0]
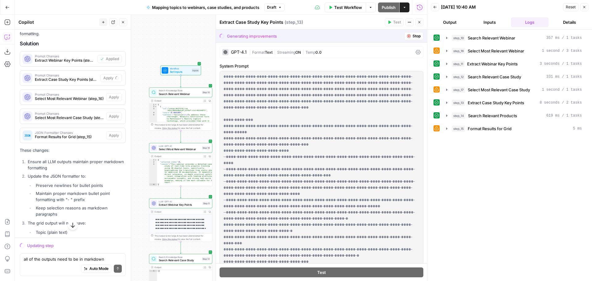
click at [418, 24] on button "Close" at bounding box center [420, 22] width 8 height 8
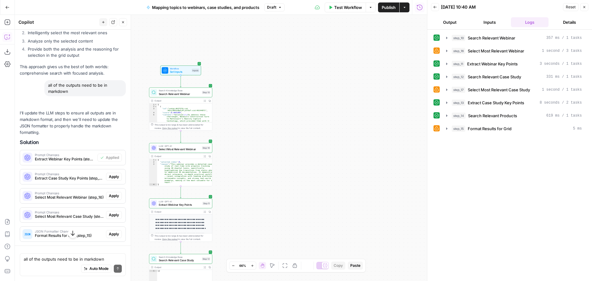
scroll to position [2624, 0]
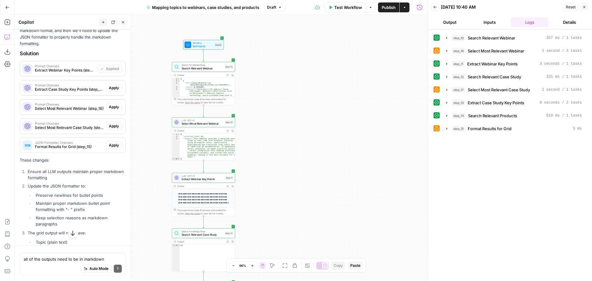
drag, startPoint x: 285, startPoint y: 115, endPoint x: 319, endPoint y: 82, distance: 46.7
click at [319, 82] on div "Workflow Set Inputs Inputs Search Knowledge Base Search Relevant Webinar Step 1…" at bounding box center [221, 148] width 413 height 266
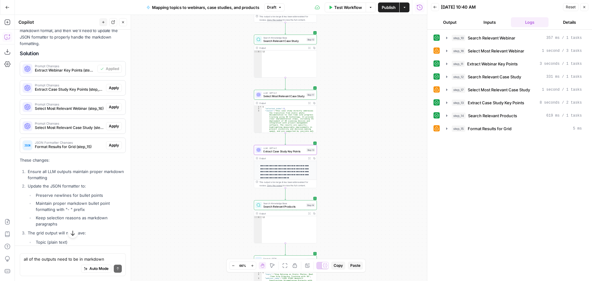
click at [109, 91] on span "Apply" at bounding box center [114, 88] width 10 height 6
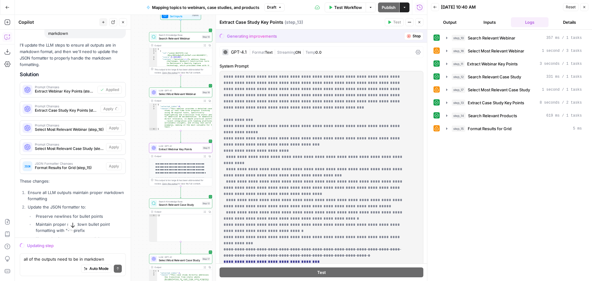
scroll to position [2535, 0]
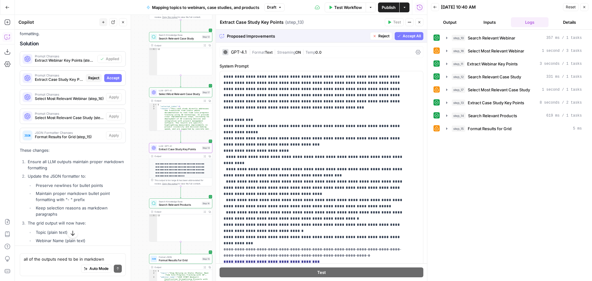
click at [109, 81] on span "Accept" at bounding box center [113, 78] width 13 height 6
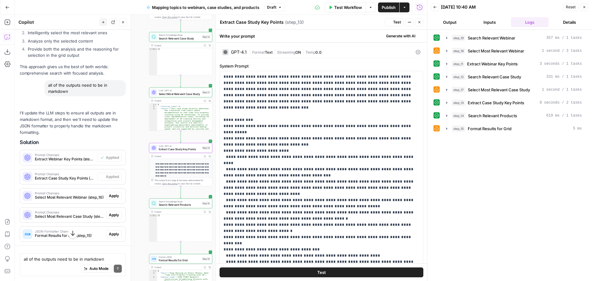
scroll to position [2624, 0]
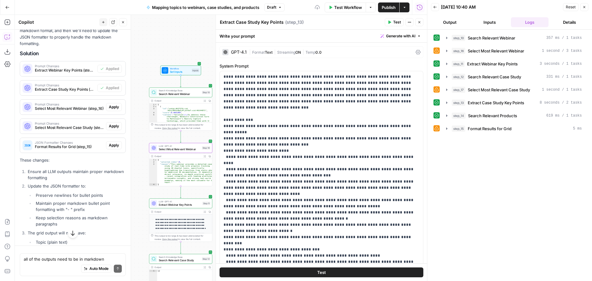
click at [113, 110] on span "Apply" at bounding box center [114, 107] width 10 height 6
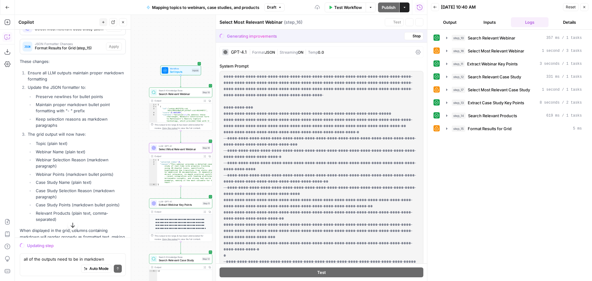
scroll to position [2535, 0]
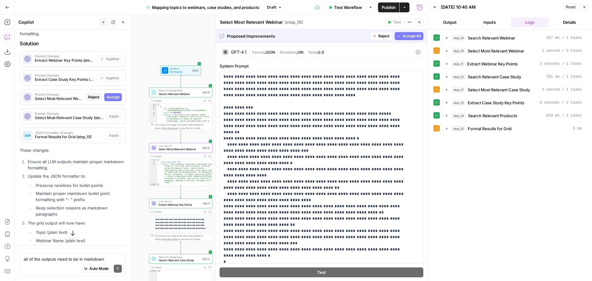
click at [108, 100] on span "Accept" at bounding box center [113, 97] width 13 height 6
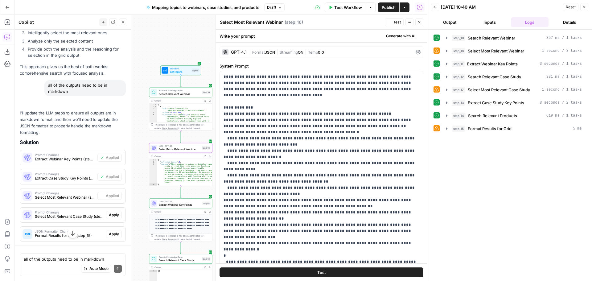
scroll to position [2624, 0]
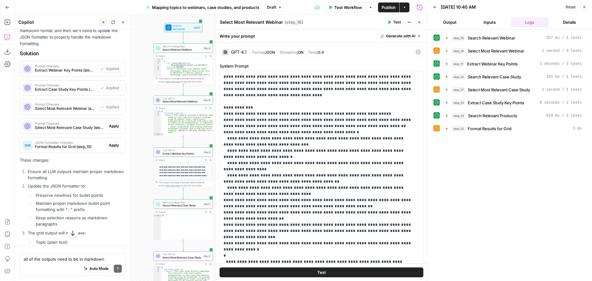
click at [109, 129] on span "Apply" at bounding box center [114, 126] width 10 height 6
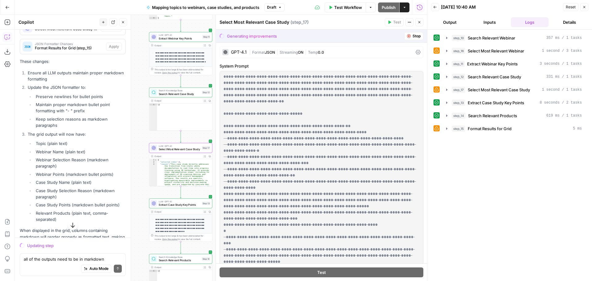
scroll to position [2535, 0]
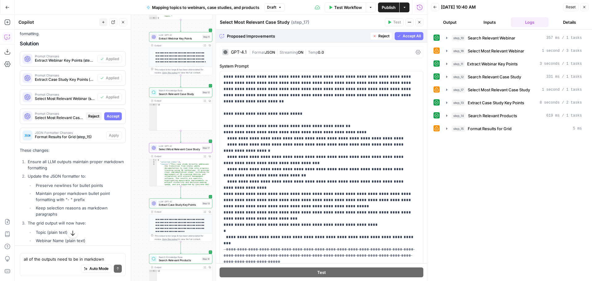
click at [406, 34] on span "Accept All" at bounding box center [412, 36] width 18 height 6
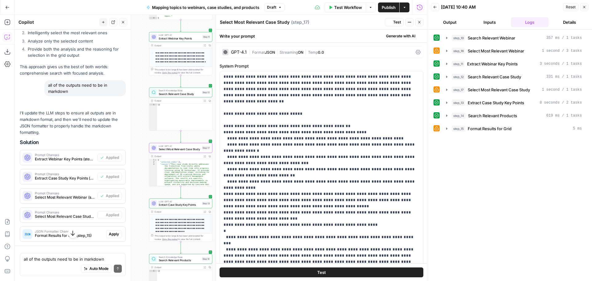
scroll to position [2624, 0]
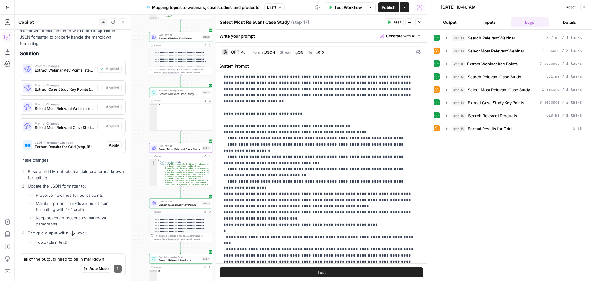
click at [420, 21] on icon "button" at bounding box center [420, 22] width 4 height 4
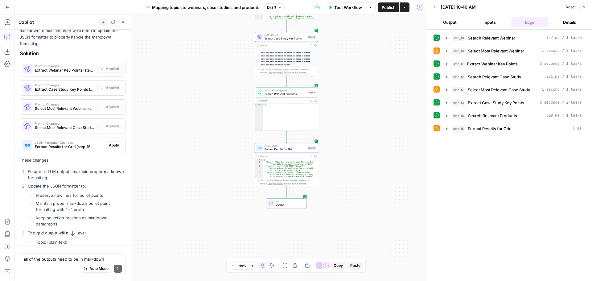
click at [111, 148] on span "Apply" at bounding box center [114, 146] width 10 height 6
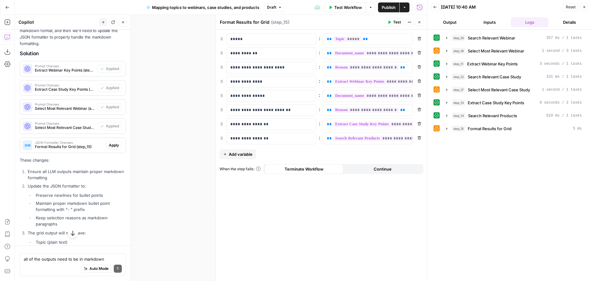
click at [421, 22] on button "Close" at bounding box center [420, 22] width 8 height 8
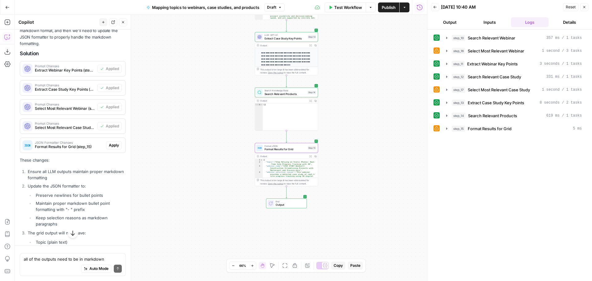
click at [113, 148] on span "Apply" at bounding box center [114, 146] width 10 height 6
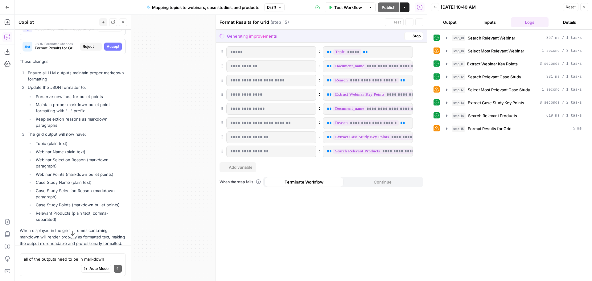
scroll to position [2535, 0]
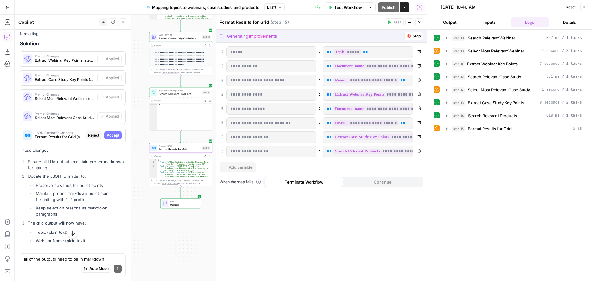
click at [111, 138] on span "Accept" at bounding box center [113, 136] width 13 height 6
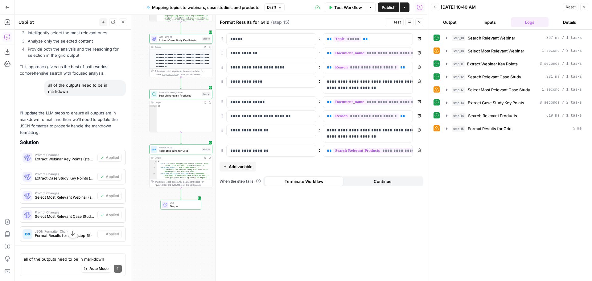
scroll to position [2624, 0]
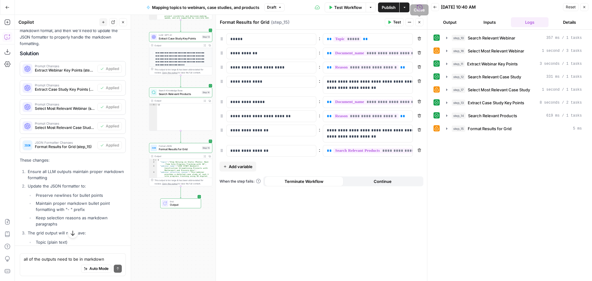
click at [419, 22] on icon "button" at bounding box center [420, 22] width 4 height 4
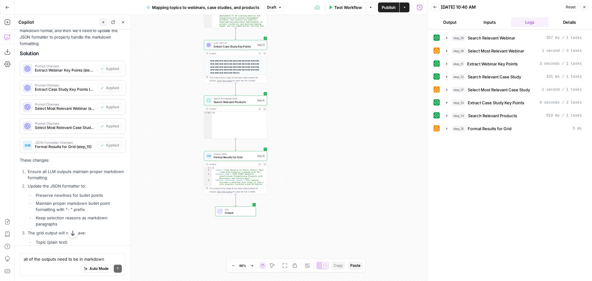
drag, startPoint x: 287, startPoint y: 147, endPoint x: 340, endPoint y: 155, distance: 53.7
click at [340, 155] on div "Workflow Set Inputs Inputs Search Knowledge Base Search Relevant Webinar Step 1…" at bounding box center [221, 148] width 413 height 266
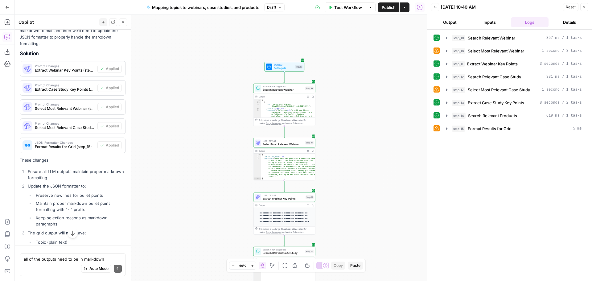
scroll to position [2796, 0]
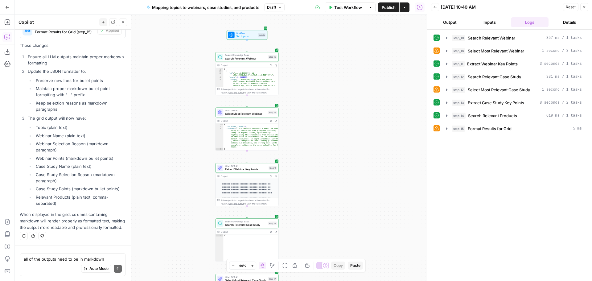
drag, startPoint x: 386, startPoint y: 108, endPoint x: 363, endPoint y: 82, distance: 35.4
click at [363, 82] on div "Workflow Set Inputs Inputs Search Knowledge Base Search Relevant Webinar Step 1…" at bounding box center [221, 148] width 413 height 266
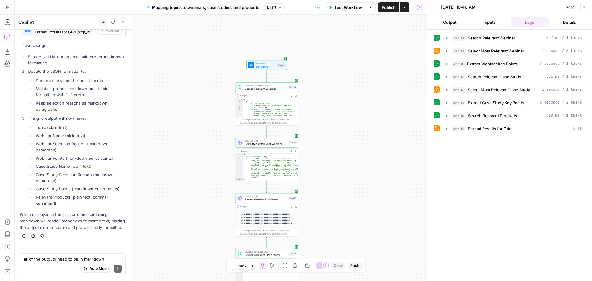
drag, startPoint x: 345, startPoint y: 86, endPoint x: 365, endPoint y: 38, distance: 52.4
click at [365, 39] on div "Workflow Set Inputs Inputs Search Knowledge Base Search Relevant Webinar Step 1…" at bounding box center [221, 148] width 413 height 266
click at [354, 7] on span "Test Workflow" at bounding box center [348, 7] width 28 height 6
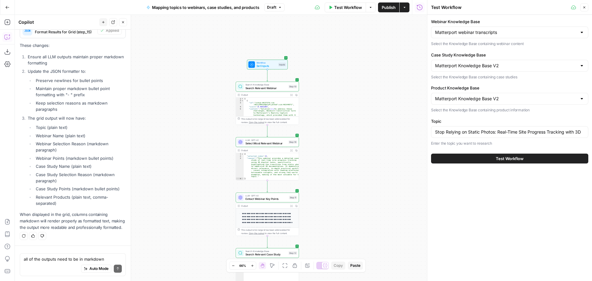
click at [521, 158] on span "Test Workflow" at bounding box center [510, 159] width 28 height 6
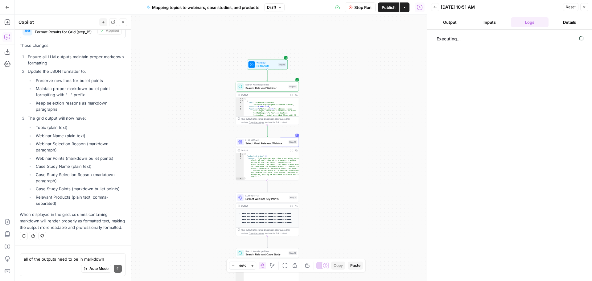
click at [390, 10] on span "Publish" at bounding box center [389, 7] width 14 height 6
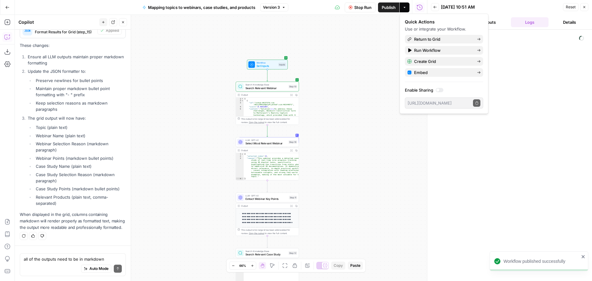
click at [377, 54] on div "Workflow Set Inputs Inputs Search Knowledge Base Search Relevant Webinar Step 1…" at bounding box center [221, 148] width 413 height 266
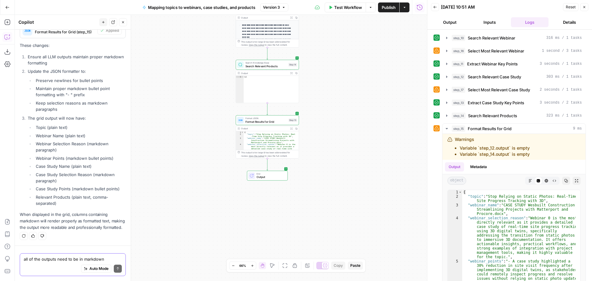
click at [55, 260] on textarea "all of the outputs need to be in markdown" at bounding box center [73, 259] width 98 height 6
click at [84, 141] on li "Webinar Selection Reason (markdown paragraph)" at bounding box center [80, 147] width 92 height 12
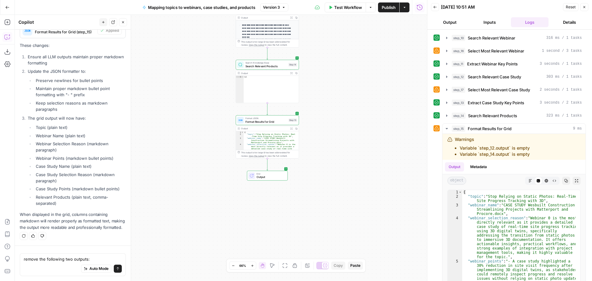
copy ul "Webinar Selection Reason (markdown paragraph)"
click at [42, 263] on div "Auto Mode Send" at bounding box center [73, 269] width 98 height 14
paste textarea "Webinar Selection Reason (markdown paragraph)"
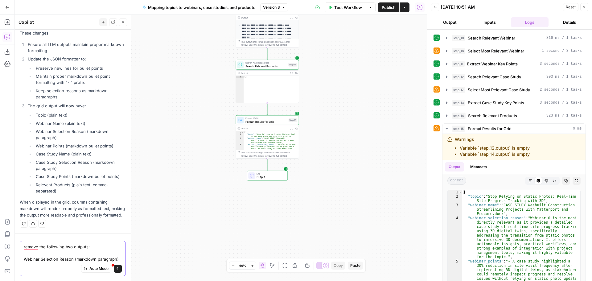
scroll to position [2820, 0]
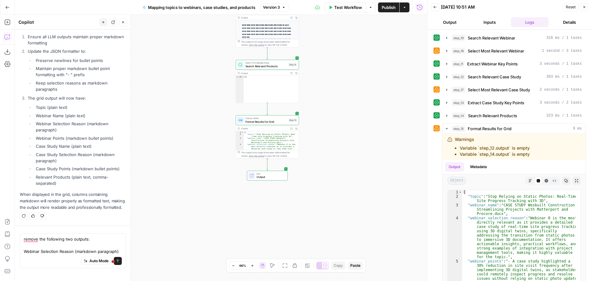
click at [82, 152] on li "Case Study Selection Reason (markdown paragraph)" at bounding box center [80, 158] width 92 height 12
copy ul "Case Study Selection Reason (markdown paragraph)"
click at [54, 255] on textarea "remove the following two outputs: Webinar Selection Reason (markdown paragraph)" at bounding box center [73, 245] width 98 height 19
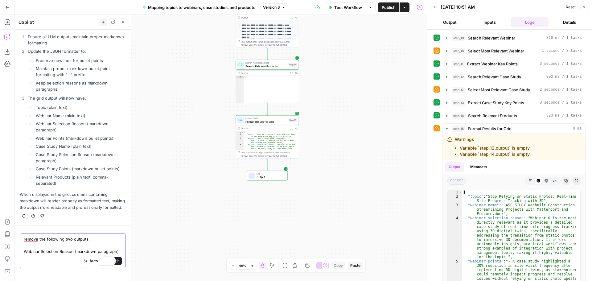
paste textarea "Case Study Selection Reason (markdown paragraph)"
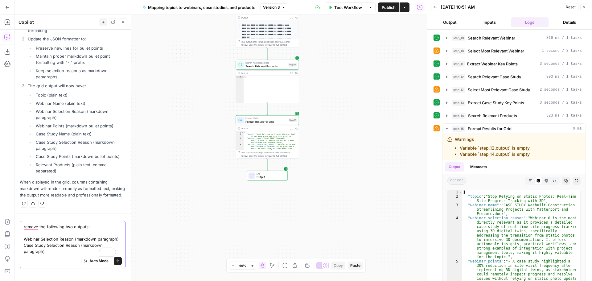
scroll to position [2833, 0]
drag, startPoint x: 76, startPoint y: 253, endPoint x: 81, endPoint y: 248, distance: 7.0
click at [81, 248] on textarea "remove the following two outputs: Webinar Selection Reason (markdown paragraph)…" at bounding box center [73, 239] width 98 height 31
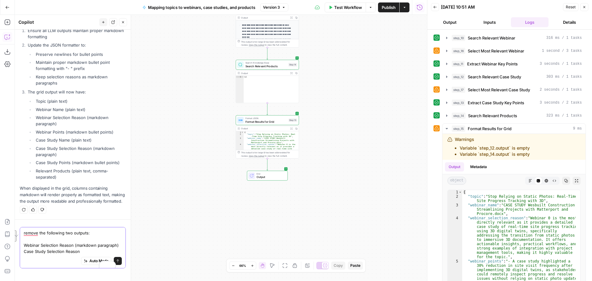
scroll to position [2826, 0]
drag, startPoint x: 74, startPoint y: 247, endPoint x: 75, endPoint y: 243, distance: 3.5
click at [75, 243] on textarea "remove the following two outputs: Webinar Selection Reason (markdown paragraph)…" at bounding box center [73, 242] width 98 height 25
type textarea "remove the following two outputs: Webinar Selection Reason Case Study Selection…"
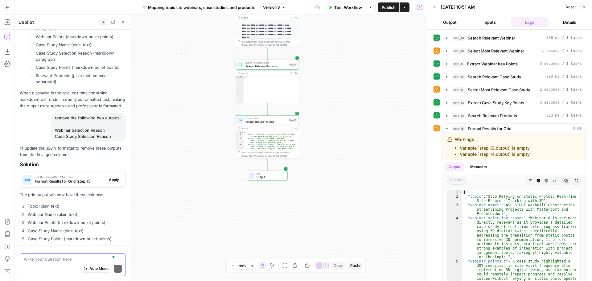
scroll to position [2974, 0]
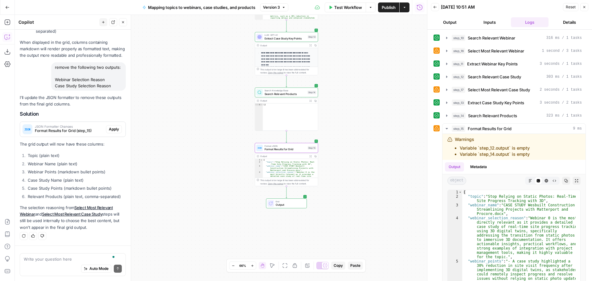
click at [73, 128] on span "Format Results for Grid (step_15)" at bounding box center [69, 131] width 69 height 6
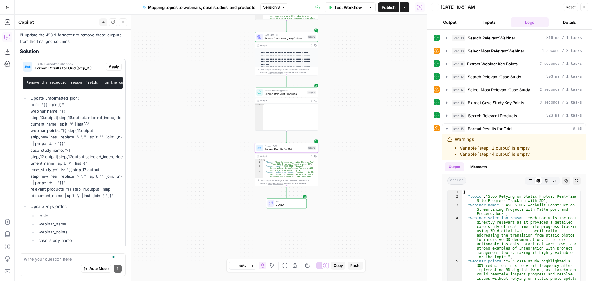
click at [73, 71] on span "Format Results for Grid (step_15)" at bounding box center [69, 68] width 69 height 6
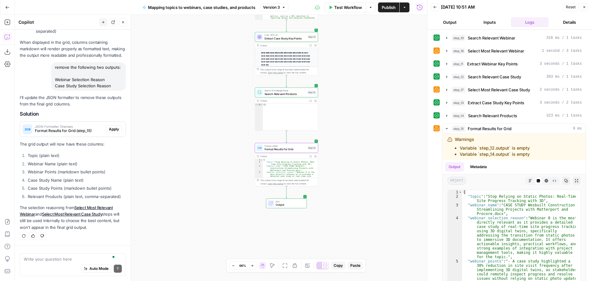
click at [109, 130] on span "Apply" at bounding box center [114, 130] width 10 height 6
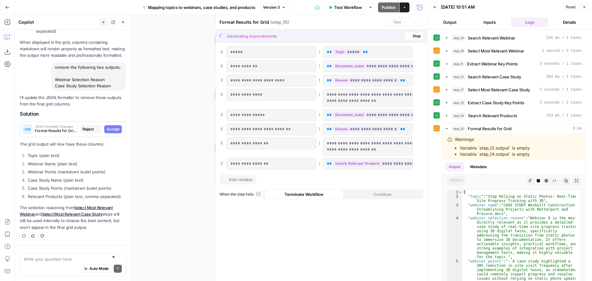
scroll to position [2875, 0]
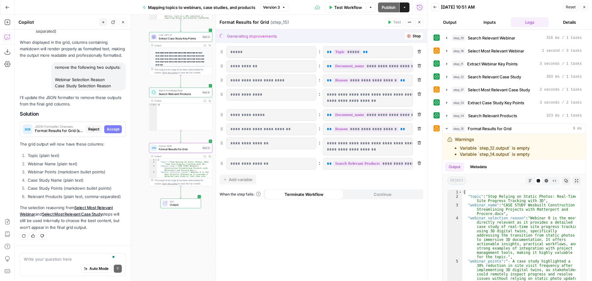
click at [108, 130] on span "Accept" at bounding box center [113, 130] width 13 height 6
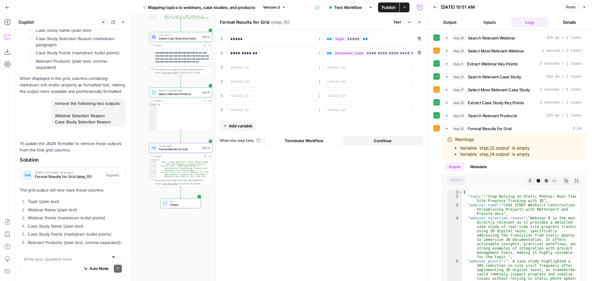
scroll to position [2984, 0]
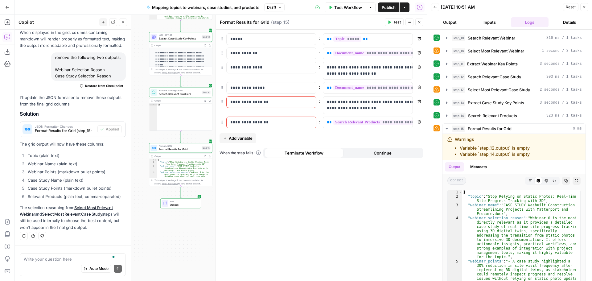
click at [264, 205] on div "**********" at bounding box center [321, 155] width 211 height 251
click at [419, 20] on icon "button" at bounding box center [420, 22] width 4 height 4
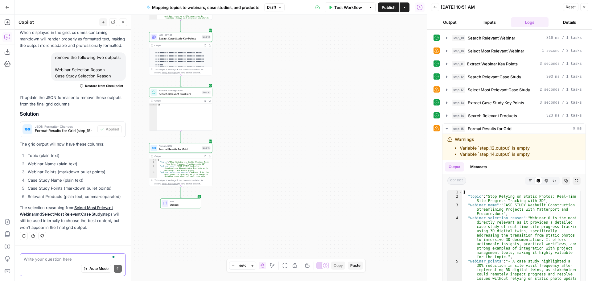
click at [55, 261] on textarea "To enrich screen reader interactions, please activate Accessibility in Grammarl…" at bounding box center [73, 259] width 98 height 6
type textarea "i want relevant products to be markdown bullet points"
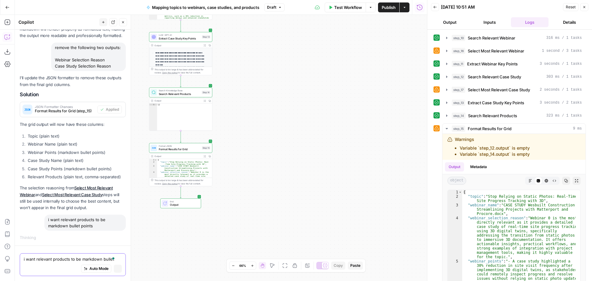
scroll to position [2890, 0]
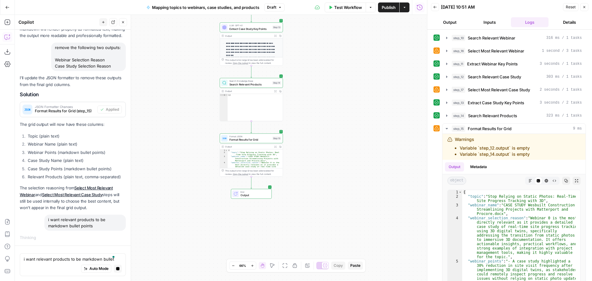
drag, startPoint x: 321, startPoint y: 148, endPoint x: 345, endPoint y: 139, distance: 24.9
click at [345, 139] on div "Workflow Set Inputs Inputs Search Knowledge Base Search Relevant Webinar Step 1…" at bounding box center [221, 148] width 413 height 266
click at [484, 128] on span "Format Results for Grid" at bounding box center [490, 129] width 44 height 6
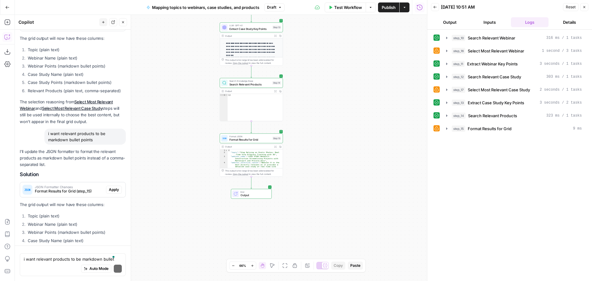
scroll to position [3150, 0]
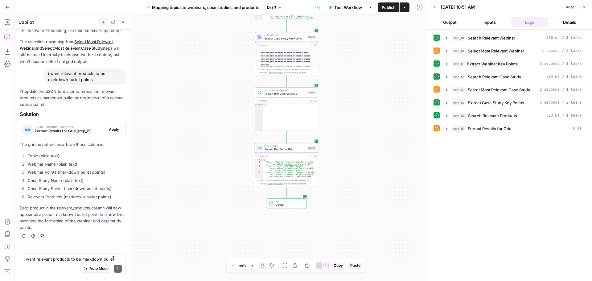
click at [112, 127] on span "Apply" at bounding box center [114, 130] width 10 height 6
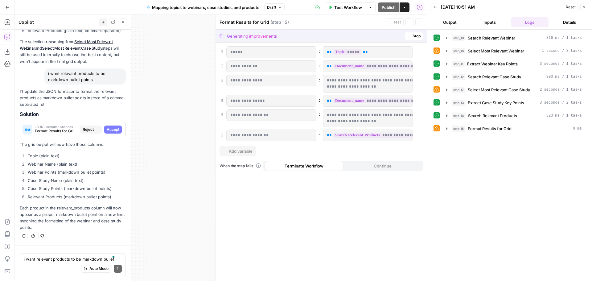
scroll to position [3041, 0]
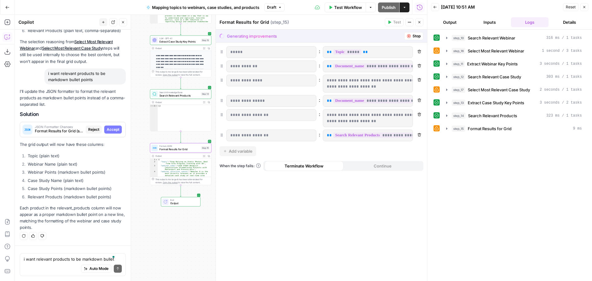
click at [107, 130] on span "Accept" at bounding box center [113, 130] width 13 height 6
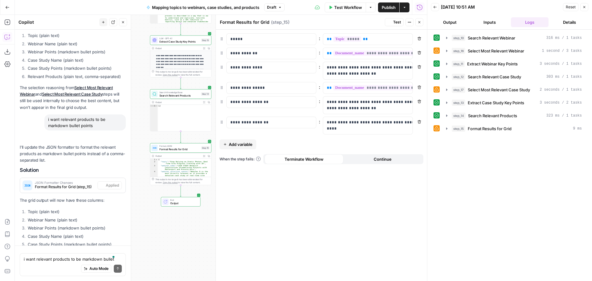
scroll to position [3160, 0]
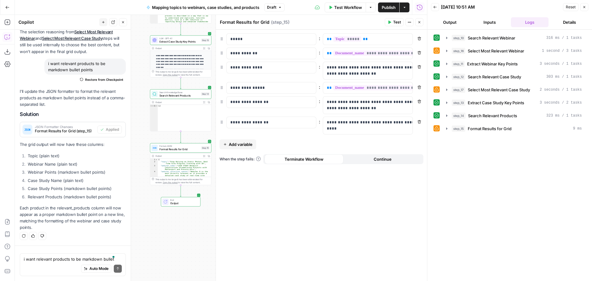
click at [418, 23] on icon "button" at bounding box center [420, 22] width 4 height 4
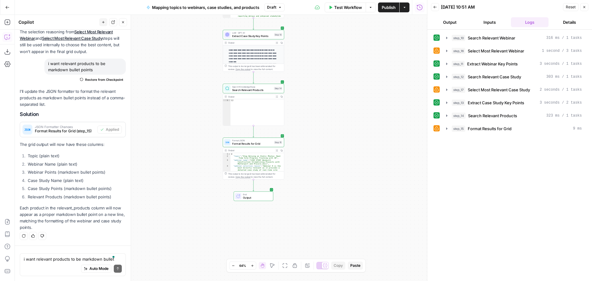
drag, startPoint x: 364, startPoint y: 98, endPoint x: 391, endPoint y: 81, distance: 32.2
click at [391, 81] on div "Workflow Set Inputs Inputs Search Knowledge Base Search Relevant Webinar Step 1…" at bounding box center [221, 148] width 413 height 266
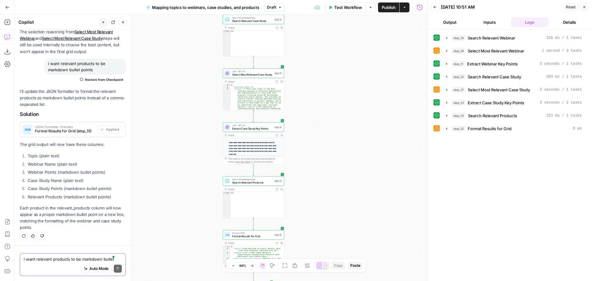
click at [58, 260] on textarea "i want relevant products to be markdown bullet points" at bounding box center [73, 259] width 98 height 6
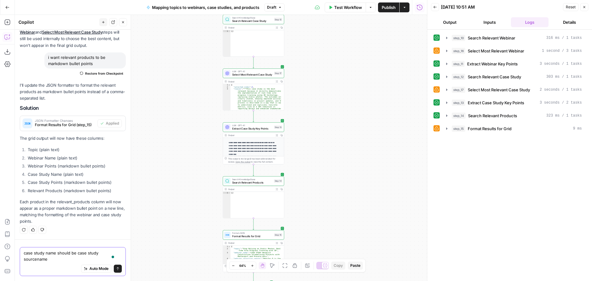
scroll to position [3166, 0]
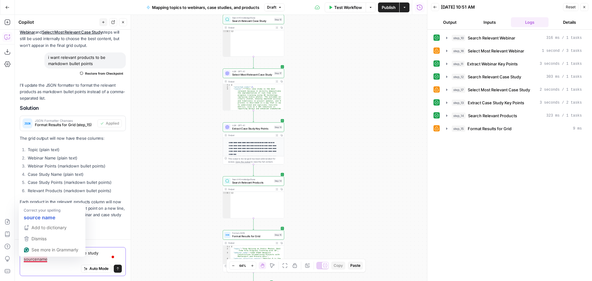
click at [37, 260] on textarea "case study name should be case study sourcename" at bounding box center [73, 256] width 98 height 12
type textarea "case study name should be case study source name"
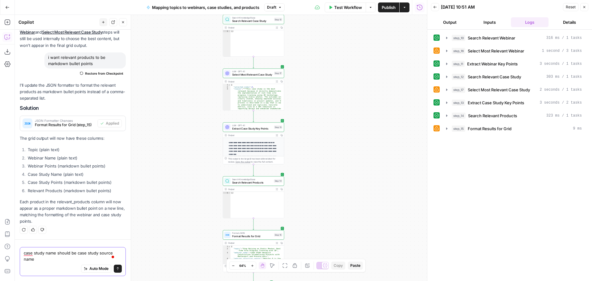
click at [68, 258] on textarea "case study name should be case study source name" at bounding box center [73, 256] width 98 height 12
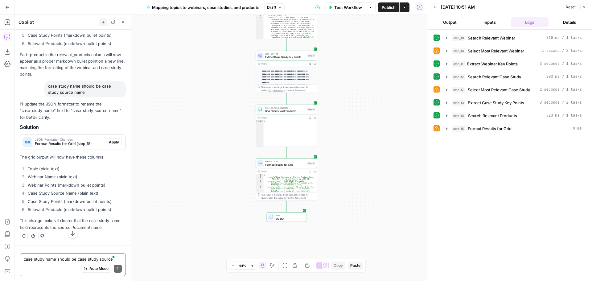
scroll to position [3313, 0]
click at [569, 7] on span "Reset" at bounding box center [571, 7] width 10 height 6
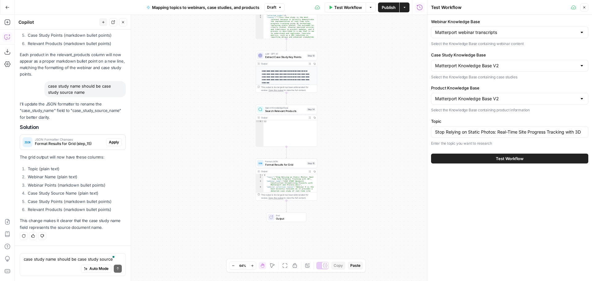
click at [517, 159] on span "Test Workflow" at bounding box center [510, 159] width 28 height 6
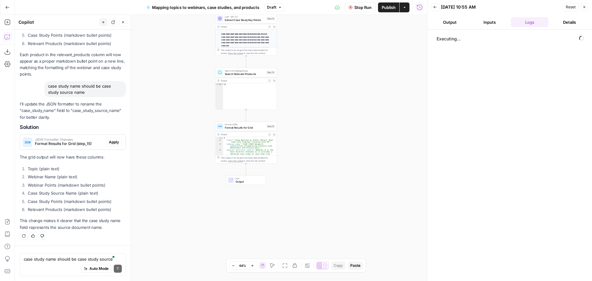
drag, startPoint x: 360, startPoint y: 126, endPoint x: 320, endPoint y: 89, distance: 54.8
click at [320, 89] on div "Workflow Set Inputs Inputs Search Knowledge Base Search Relevant Webinar Step 1…" at bounding box center [221, 148] width 413 height 266
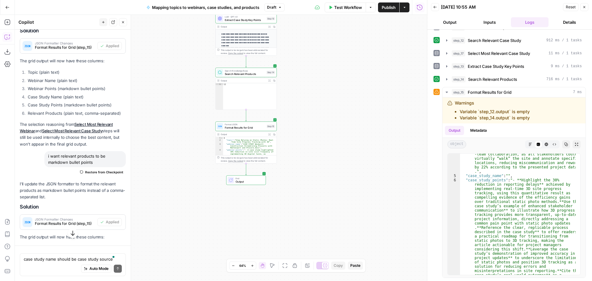
scroll to position [2943, 0]
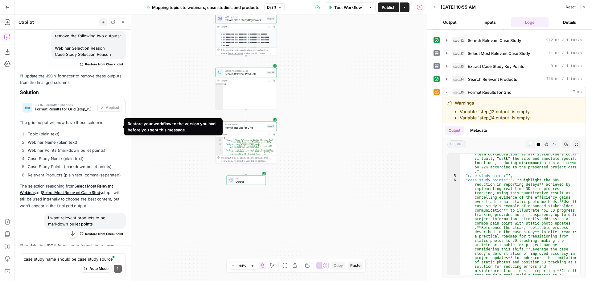
click at [95, 67] on span "Restore from Checkpoint" at bounding box center [104, 64] width 38 height 5
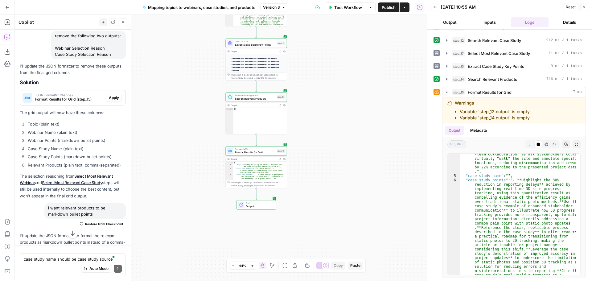
drag, startPoint x: 372, startPoint y: 56, endPoint x: 348, endPoint y: 57, distance: 24.1
click at [348, 57] on div "Workflow Set Inputs Inputs Search Knowledge Base Search Relevant Webinar Step 1…" at bounding box center [221, 148] width 413 height 266
click at [568, 9] on span "Reset" at bounding box center [571, 7] width 10 height 6
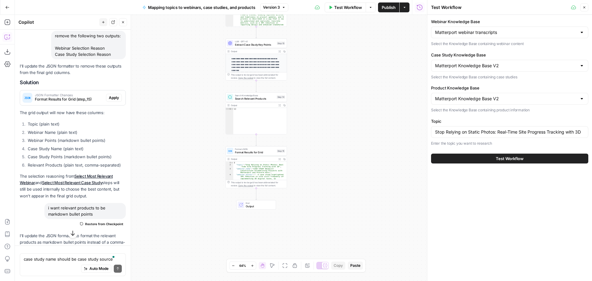
click at [512, 158] on span "Test Workflow" at bounding box center [510, 159] width 28 height 6
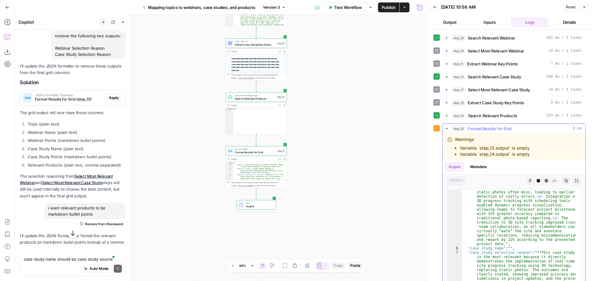
scroll to position [167, 0]
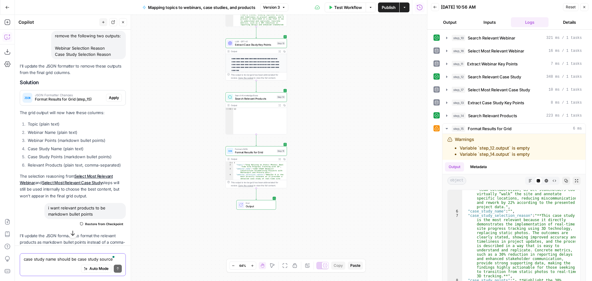
click at [74, 259] on textarea "case study name should be case study source name" at bounding box center [73, 259] width 98 height 6
type textarea "why there is no case study name it's empty"
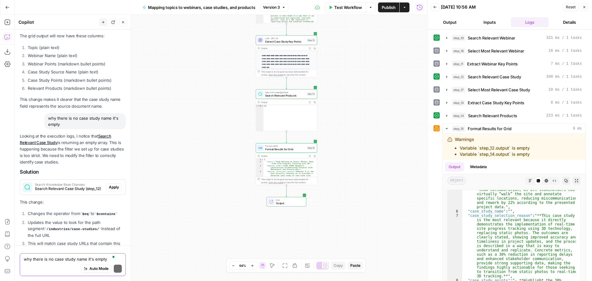
scroll to position [3504, 0]
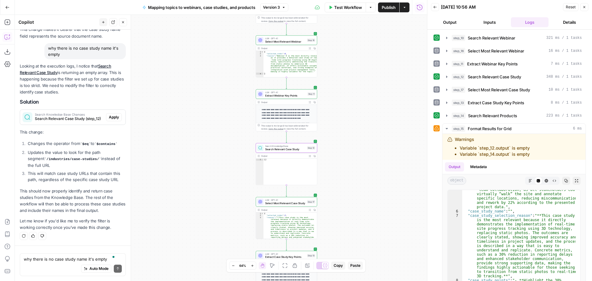
click at [109, 117] on span "Apply" at bounding box center [114, 117] width 10 height 6
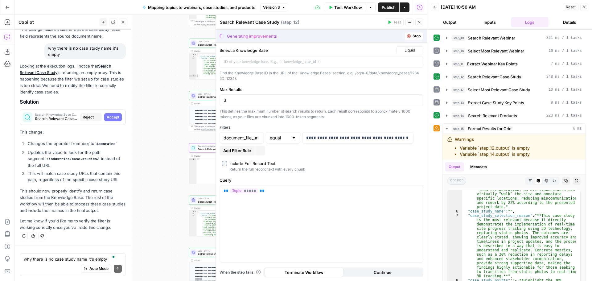
scroll to position [3386, 0]
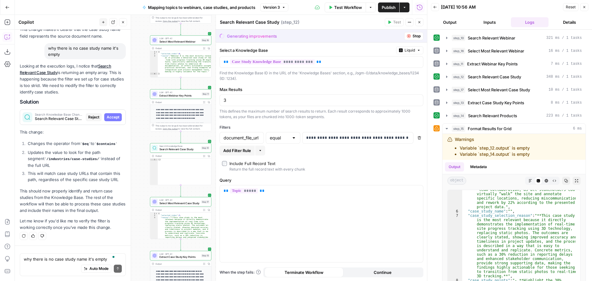
drag, startPoint x: 112, startPoint y: 117, endPoint x: 110, endPoint y: 128, distance: 10.9
click at [110, 128] on div "Looking at the execution logs, I notice that Search Relevant Case Study is retu…" at bounding box center [73, 147] width 106 height 168
drag, startPoint x: 367, startPoint y: 140, endPoint x: 418, endPoint y: 139, distance: 51.2
click at [418, 139] on div "**********" at bounding box center [322, 138] width 204 height 12
click at [336, 138] on p "**********" at bounding box center [352, 138] width 93 height 6
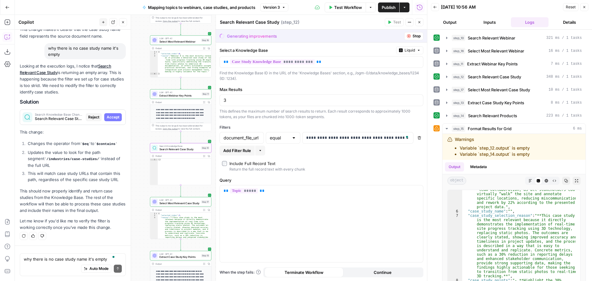
click at [109, 117] on span "Accept" at bounding box center [113, 117] width 13 height 6
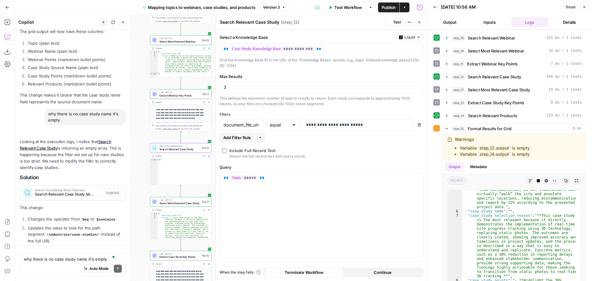
scroll to position [3524, 0]
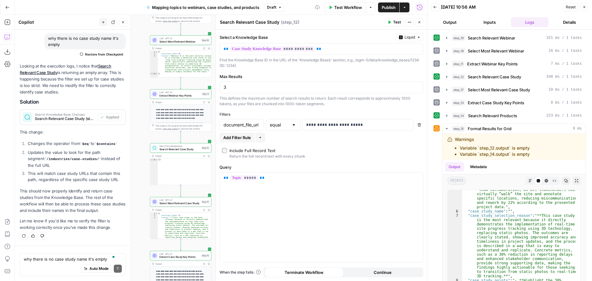
click at [419, 23] on icon "button" at bounding box center [420, 22] width 4 height 4
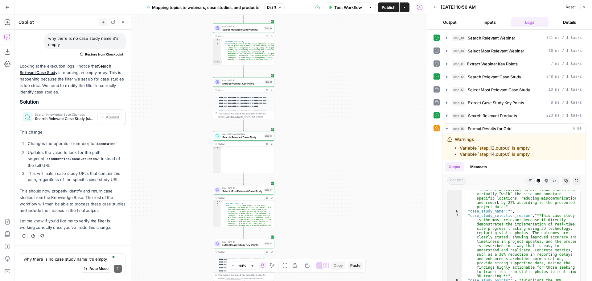
drag, startPoint x: 341, startPoint y: 94, endPoint x: 347, endPoint y: 90, distance: 7.4
click at [347, 90] on div "Workflow Set Inputs Inputs Search Knowledge Base Search Relevant Webinar Step 1…" at bounding box center [221, 148] width 413 height 266
click at [567, 7] on span "Reset" at bounding box center [571, 7] width 10 height 6
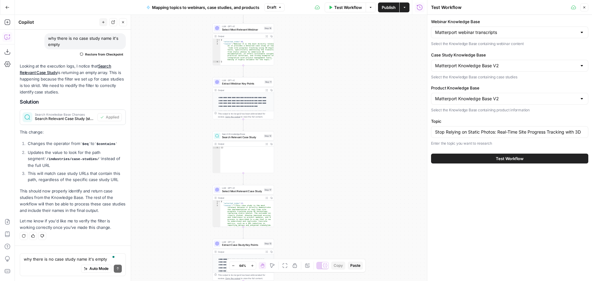
click at [520, 158] on span "Test Workflow" at bounding box center [510, 159] width 28 height 6
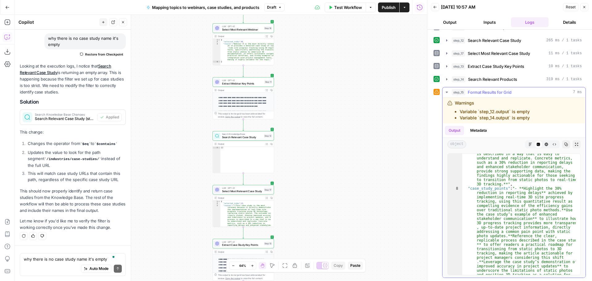
scroll to position [263, 0]
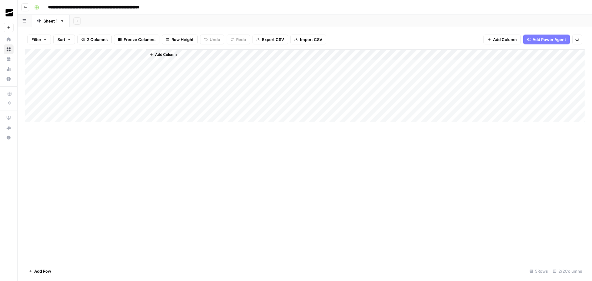
click at [71, 74] on div "Add Column" at bounding box center [305, 85] width 560 height 73
click at [62, 64] on div "Add Column" at bounding box center [305, 85] width 560 height 73
click at [124, 66] on div "Add Column" at bounding box center [305, 85] width 560 height 73
click at [132, 55] on div "Add Column" at bounding box center [305, 85] width 560 height 73
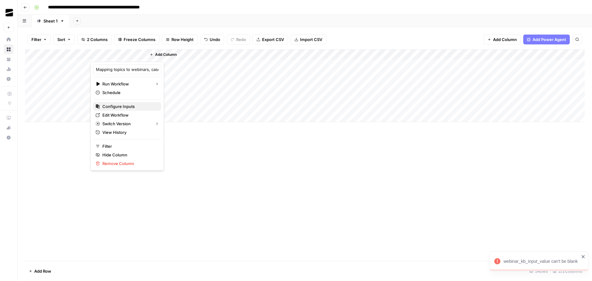
click at [124, 105] on span "Configure Inputs" at bounding box center [129, 106] width 54 height 6
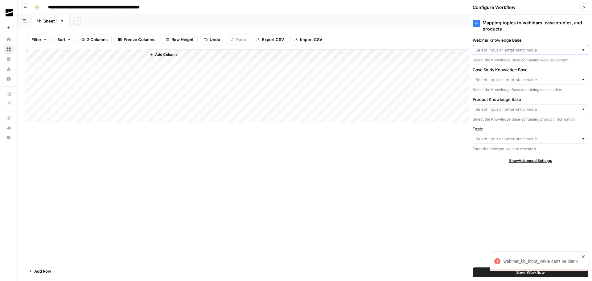
click at [519, 51] on input "Webinar Knowledge Base" at bounding box center [527, 50] width 103 height 6
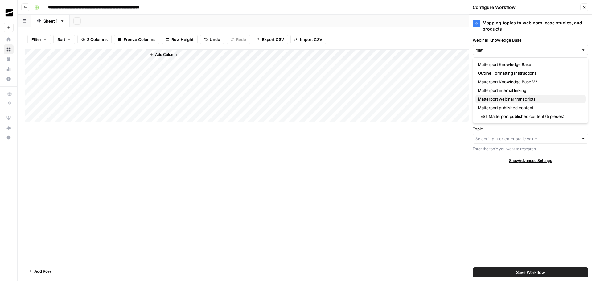
click at [536, 99] on span "Matterport webinar transcripts" at bounding box center [529, 99] width 103 height 6
type input "Matterport webinar transcripts"
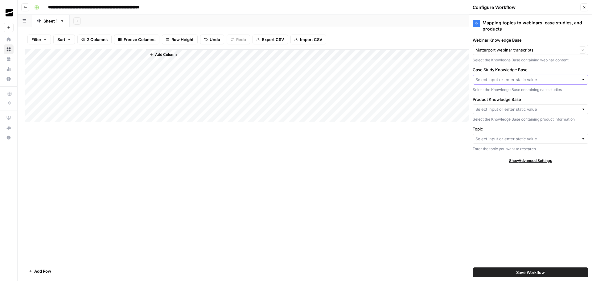
click at [513, 80] on input "Case Study Knowledge Base" at bounding box center [527, 80] width 103 height 6
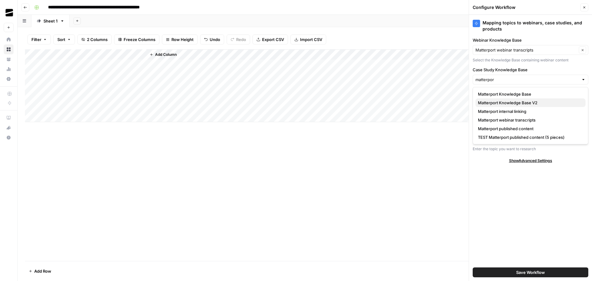
click at [540, 102] on span "Matterport Knowledge Base V2" at bounding box center [529, 103] width 103 height 6
type input "Matterport Knowledge Base V2"
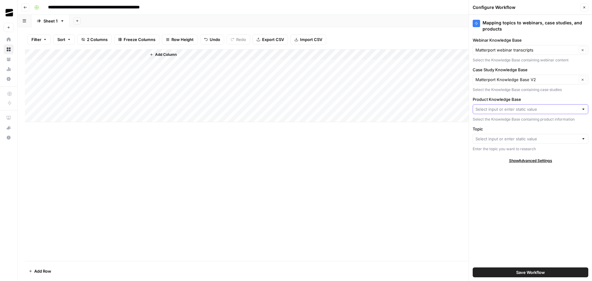
click at [514, 109] on input "Product Knowledge Base" at bounding box center [527, 109] width 103 height 6
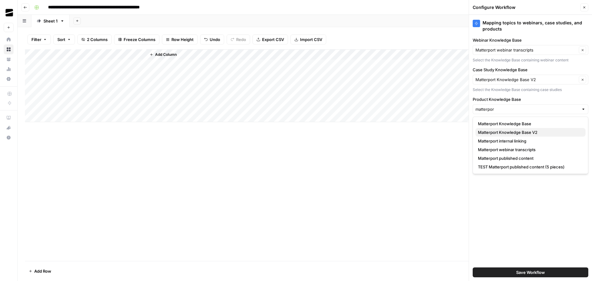
click at [537, 131] on span "Matterport Knowledge Base V2" at bounding box center [529, 132] width 103 height 6
type input "Matterport Knowledge Base V2"
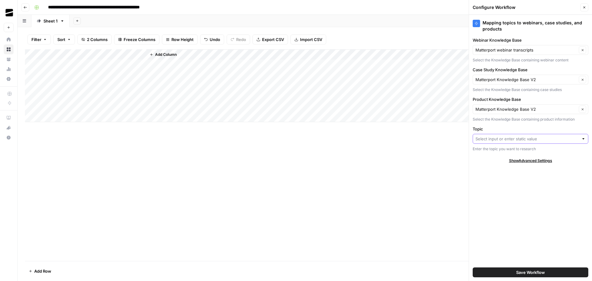
click at [516, 141] on input "Topic" at bounding box center [527, 139] width 103 height 6
click at [501, 163] on span "Topics List" at bounding box center [525, 162] width 95 height 6
type input "Topics List"
click at [534, 271] on span "Save Workflow" at bounding box center [531, 272] width 29 height 6
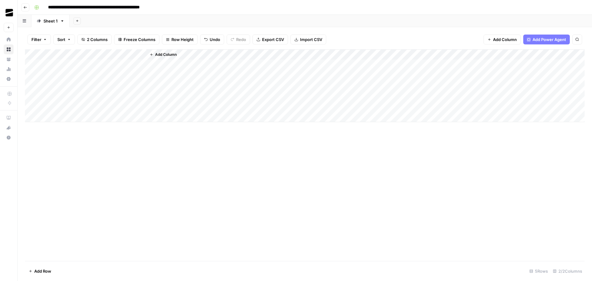
click at [121, 65] on div "Add Column" at bounding box center [305, 85] width 560 height 73
click at [169, 7] on input "**********" at bounding box center [111, 7] width 132 height 10
drag, startPoint x: 166, startPoint y: 7, endPoint x: 175, endPoint y: 7, distance: 8.9
click at [175, 7] on input "**********" at bounding box center [111, 7] width 132 height 10
click at [183, 19] on div "Add Sheet" at bounding box center [331, 21] width 523 height 12
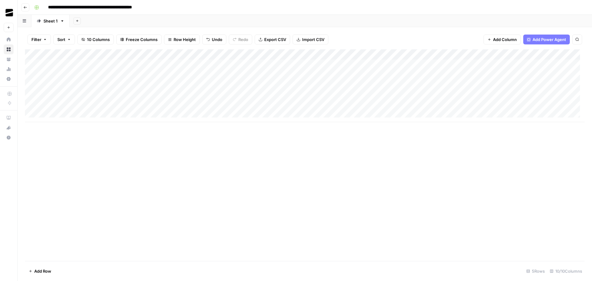
click at [240, 63] on div "Add Column" at bounding box center [305, 85] width 560 height 73
click at [246, 64] on div "Add Column" at bounding box center [305, 85] width 560 height 73
click at [283, 144] on div "Add Column" at bounding box center [305, 155] width 560 height 212
click at [196, 56] on div "Add Column" at bounding box center [305, 85] width 560 height 73
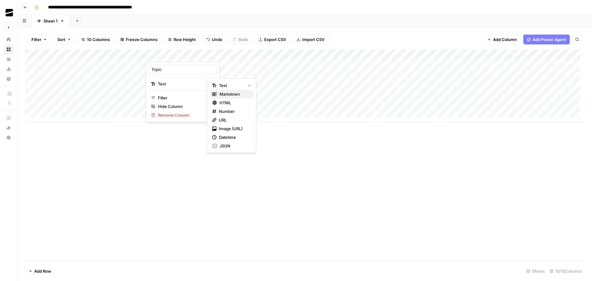
click at [236, 94] on span "Markdown" at bounding box center [234, 94] width 29 height 6
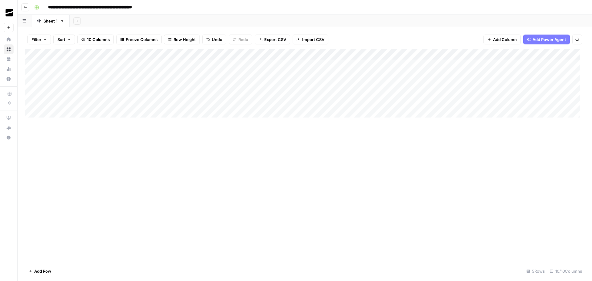
click at [253, 55] on div "Add Column" at bounding box center [305, 85] width 560 height 73
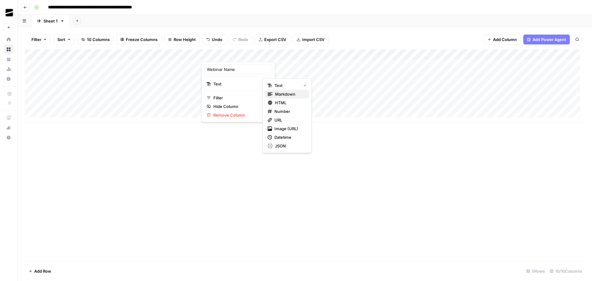
click at [285, 92] on span "Markdown" at bounding box center [289, 94] width 29 height 6
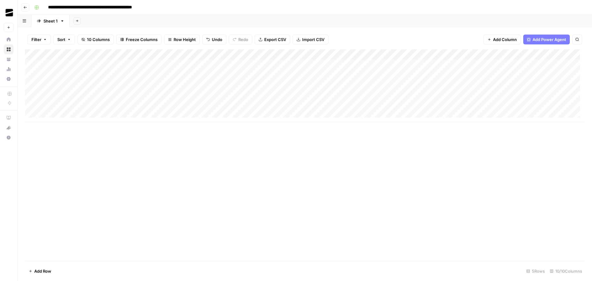
click at [307, 54] on div "Add Column" at bounding box center [305, 85] width 560 height 73
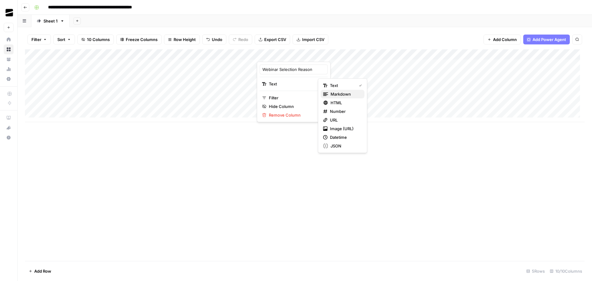
click at [346, 95] on span "Markdown" at bounding box center [345, 94] width 29 height 6
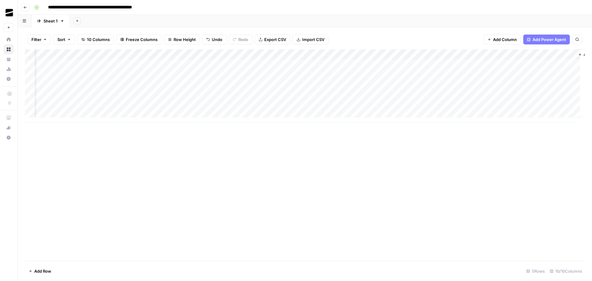
scroll to position [0, 44]
click at [319, 55] on div "Add Column" at bounding box center [305, 85] width 560 height 73
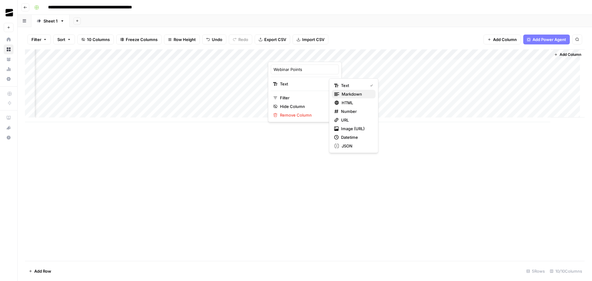
click at [352, 92] on span "Markdown" at bounding box center [356, 94] width 29 height 6
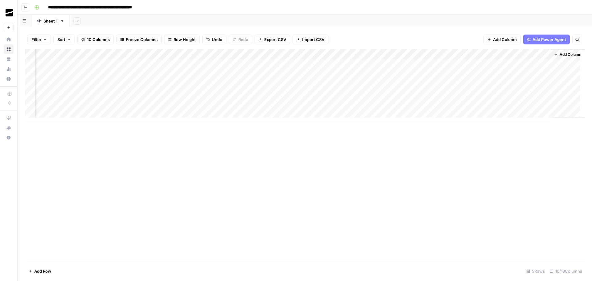
click at [374, 55] on div "Add Column" at bounding box center [305, 85] width 560 height 73
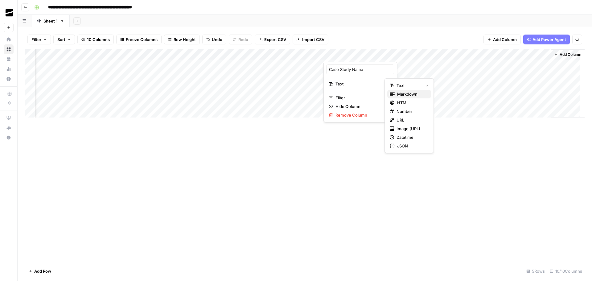
click at [410, 93] on span "Markdown" at bounding box center [411, 94] width 29 height 6
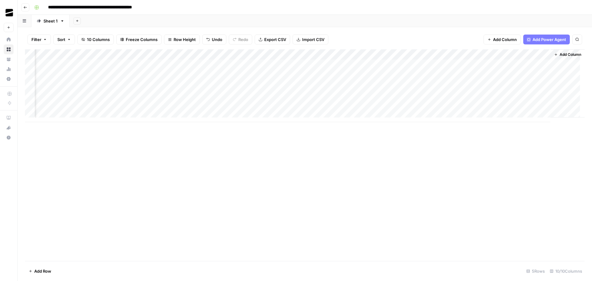
click at [430, 55] on div "Add Column" at bounding box center [305, 85] width 560 height 73
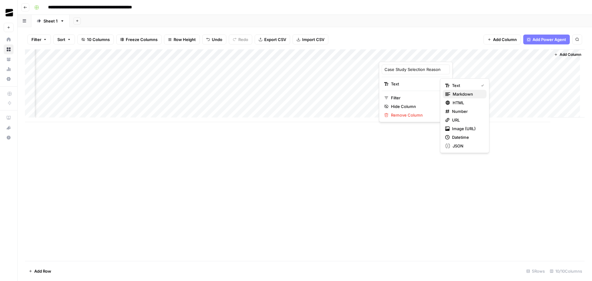
click at [463, 94] on span "Markdown" at bounding box center [467, 94] width 29 height 6
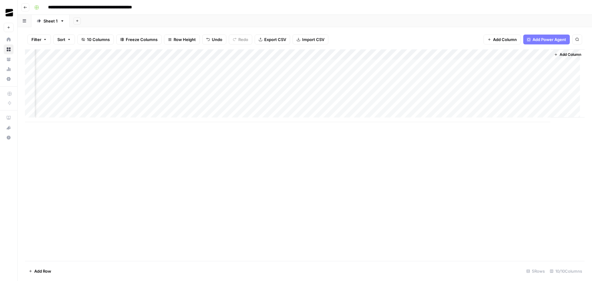
click at [486, 55] on div "Add Column" at bounding box center [305, 85] width 560 height 73
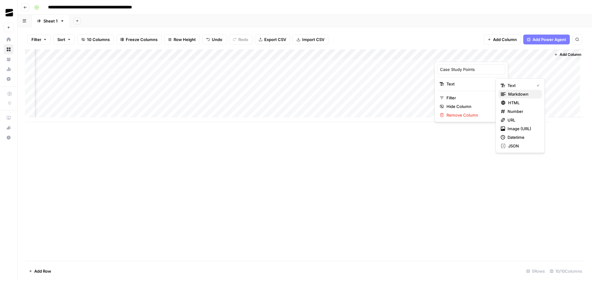
click at [518, 92] on span "Markdown" at bounding box center [523, 94] width 29 height 6
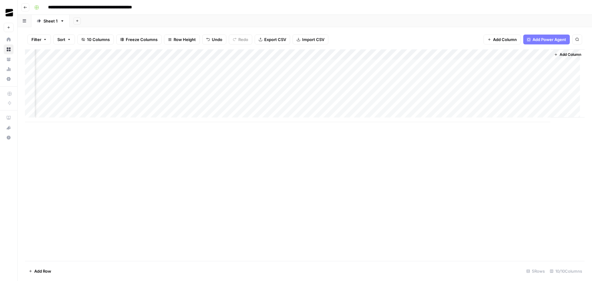
drag, startPoint x: 513, startPoint y: 146, endPoint x: 522, endPoint y: 87, distance: 59.4
click at [513, 145] on div "Add Column" at bounding box center [305, 155] width 560 height 212
click at [197, 64] on div "Add Column" at bounding box center [305, 85] width 560 height 73
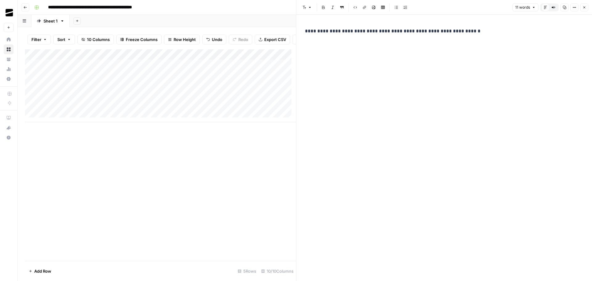
click at [586, 8] on icon "button" at bounding box center [585, 8] width 4 height 4
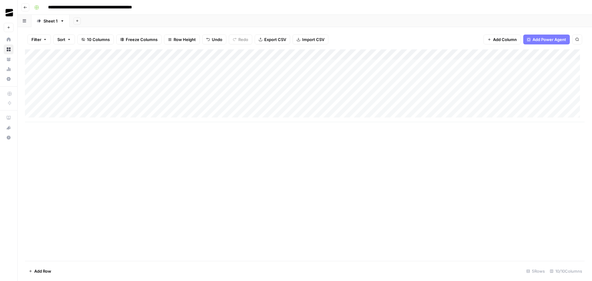
click at [251, 65] on div "Add Column" at bounding box center [305, 85] width 560 height 73
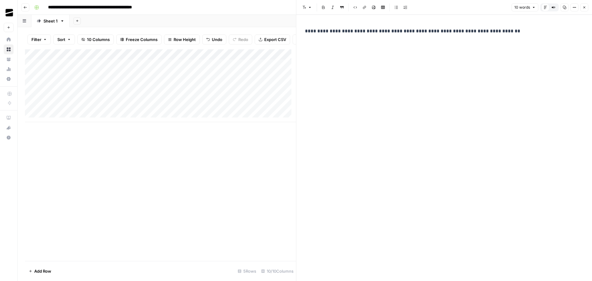
click at [585, 8] on icon "button" at bounding box center [585, 8] width 4 height 4
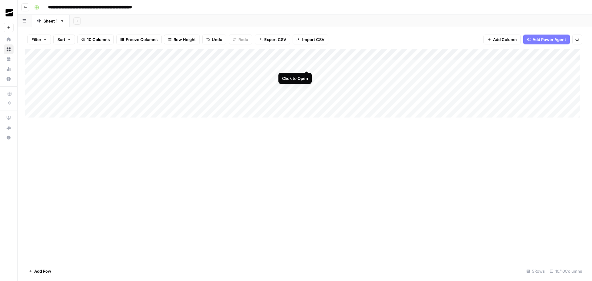
click at [307, 64] on div "Add Column" at bounding box center [305, 85] width 560 height 73
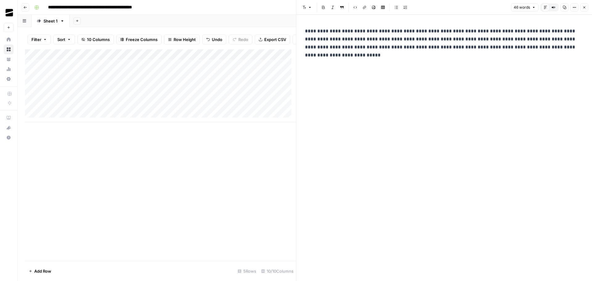
click at [587, 6] on button "Close" at bounding box center [585, 7] width 8 height 8
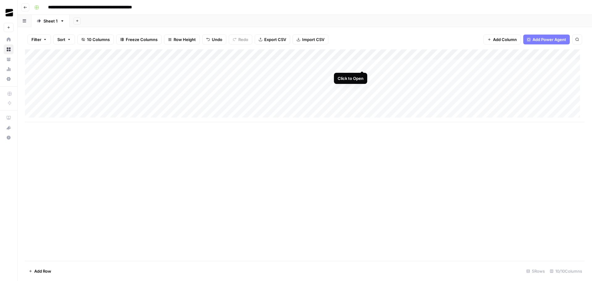
click at [364, 64] on div "Add Column" at bounding box center [305, 85] width 560 height 73
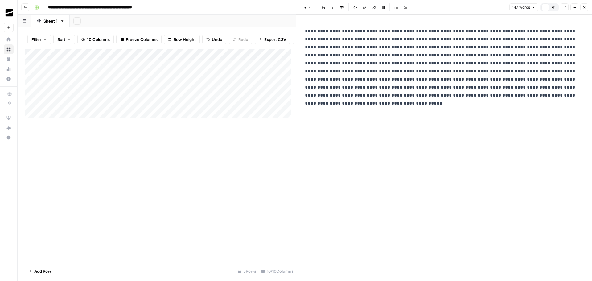
click at [585, 7] on icon "button" at bounding box center [585, 8] width 4 height 4
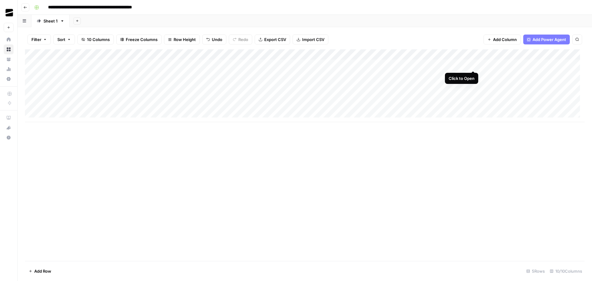
click at [473, 64] on div "Add Column" at bounding box center [305, 85] width 560 height 73
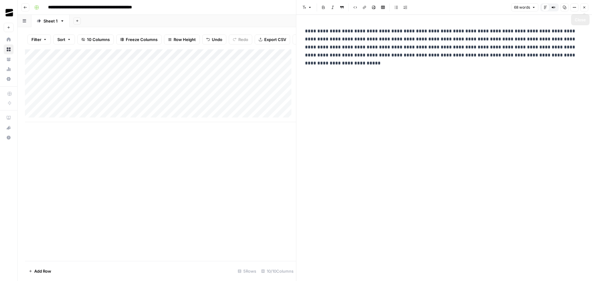
click at [585, 6] on icon "button" at bounding box center [585, 8] width 4 height 4
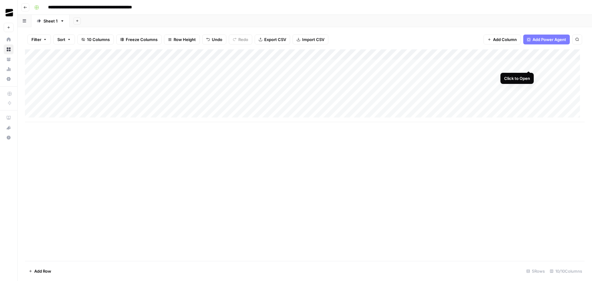
click at [529, 64] on div "Add Column" at bounding box center [305, 85] width 560 height 73
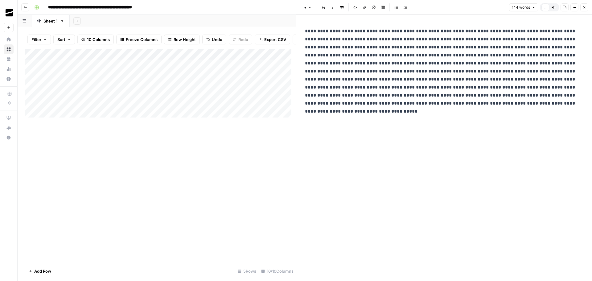
click at [587, 7] on button "Close" at bounding box center [585, 7] width 8 height 8
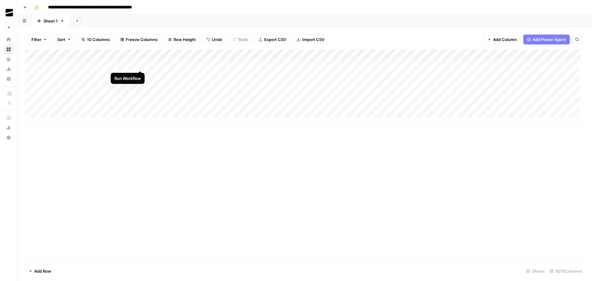
click at [140, 64] on div "Add Column" at bounding box center [305, 85] width 560 height 73
click at [196, 55] on div "Add Column" at bounding box center [305, 85] width 560 height 73
click at [286, 168] on div "Add Column" at bounding box center [305, 155] width 560 height 212
click at [196, 54] on div "Add Column" at bounding box center [305, 85] width 560 height 73
click at [182, 114] on span "Remove Column" at bounding box center [185, 115] width 54 height 6
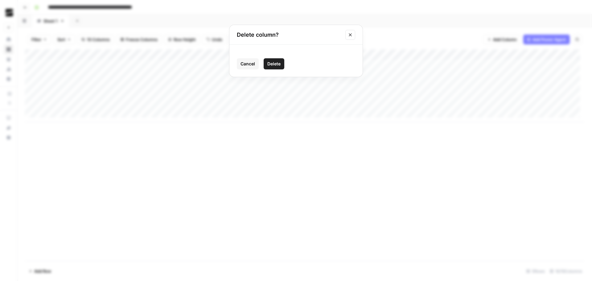
click at [275, 62] on span "Delete" at bounding box center [274, 64] width 13 height 6
click at [197, 54] on div "Add Column" at bounding box center [305, 85] width 560 height 73
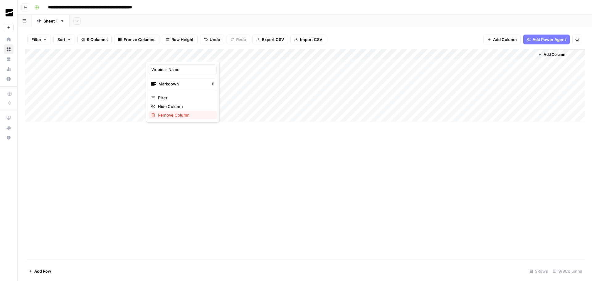
click at [177, 115] on span "Remove Column" at bounding box center [185, 115] width 54 height 6
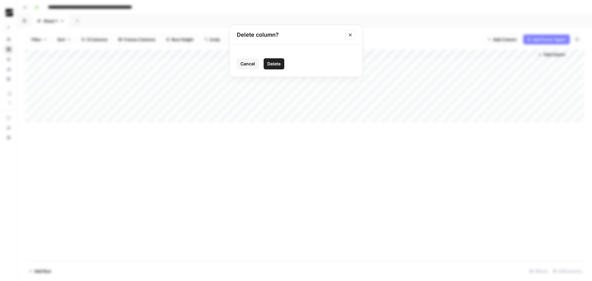
click at [274, 67] on span "Delete" at bounding box center [274, 64] width 13 height 6
click at [197, 55] on div "Add Column" at bounding box center [305, 85] width 560 height 73
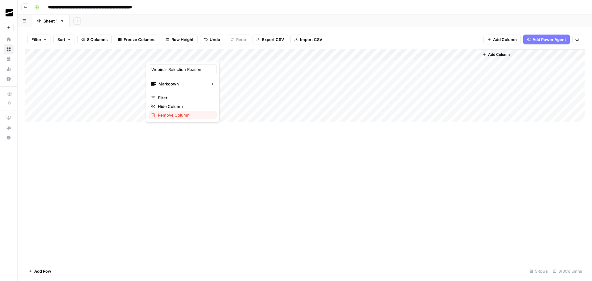
click at [177, 115] on span "Remove Column" at bounding box center [185, 115] width 54 height 6
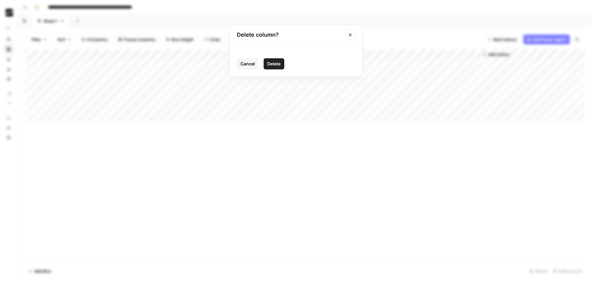
click at [275, 63] on span "Delete" at bounding box center [274, 64] width 13 height 6
click at [196, 55] on div "Add Column" at bounding box center [305, 85] width 560 height 73
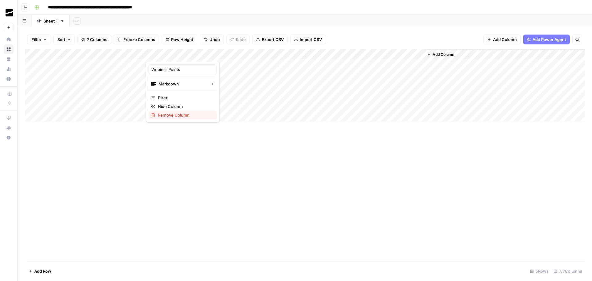
click at [178, 117] on span "Remove Column" at bounding box center [185, 115] width 54 height 6
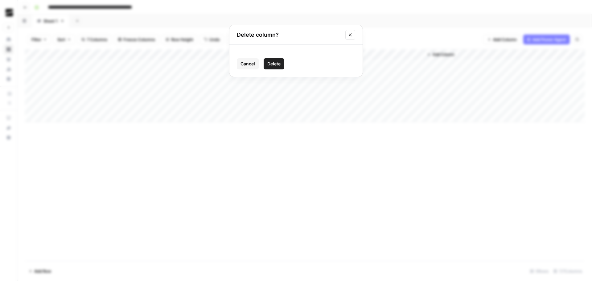
click at [274, 64] on span "Delete" at bounding box center [274, 64] width 13 height 6
click at [197, 54] on div "Add Column" at bounding box center [305, 85] width 560 height 73
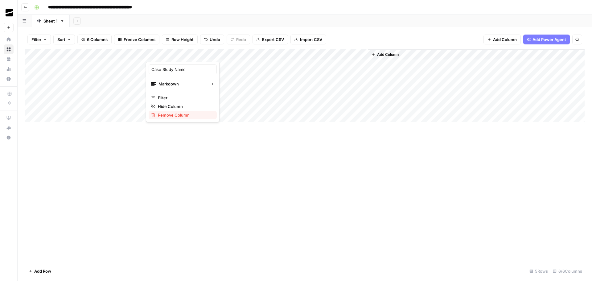
click at [183, 114] on span "Remove Column" at bounding box center [185, 115] width 54 height 6
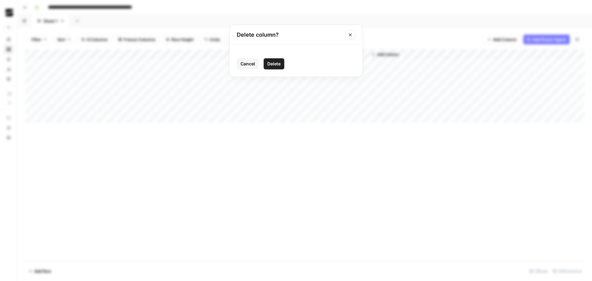
click at [280, 62] on span "Delete" at bounding box center [274, 64] width 13 height 6
click at [197, 54] on div "Add Column" at bounding box center [305, 85] width 560 height 73
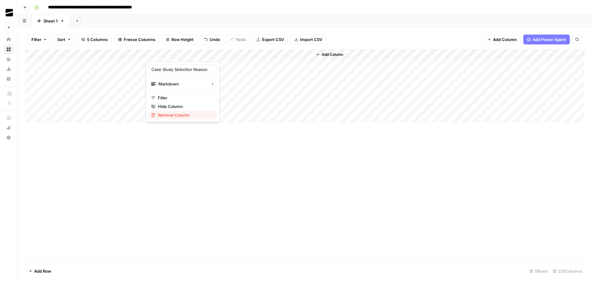
click at [185, 114] on span "Remove Column" at bounding box center [185, 115] width 54 height 6
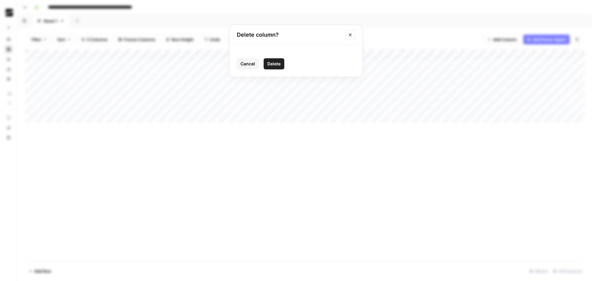
click at [272, 65] on span "Delete" at bounding box center [274, 64] width 13 height 6
click at [196, 55] on div "Add Column" at bounding box center [305, 85] width 560 height 73
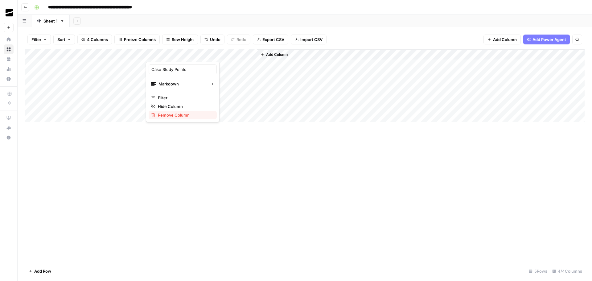
click at [179, 115] on span "Remove Column" at bounding box center [185, 115] width 54 height 6
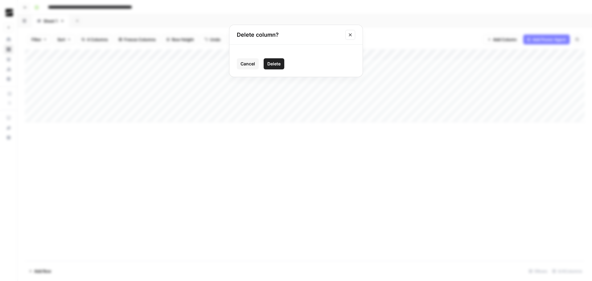
click at [273, 65] on span "Delete" at bounding box center [274, 64] width 13 height 6
click at [197, 54] on div "Add Column" at bounding box center [305, 85] width 560 height 73
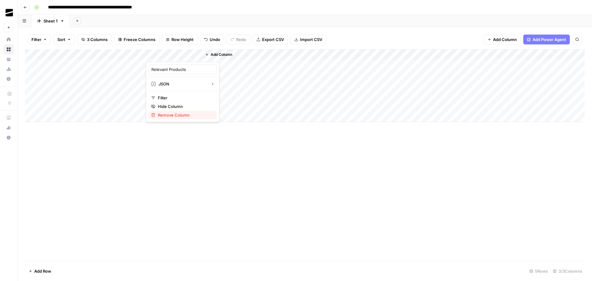
click at [191, 112] on span "Remove Column" at bounding box center [185, 115] width 54 height 6
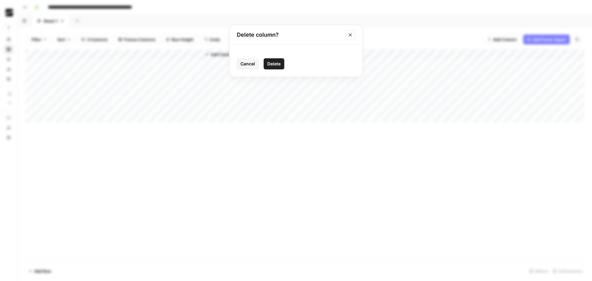
click at [273, 66] on span "Delete" at bounding box center [274, 64] width 13 height 6
click at [58, 64] on div "Add Column" at bounding box center [305, 85] width 560 height 73
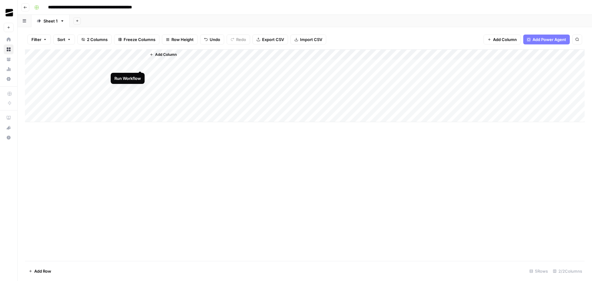
click at [141, 64] on div "Add Column" at bounding box center [305, 85] width 560 height 73
click at [133, 64] on div "Add Column" at bounding box center [305, 85] width 560 height 73
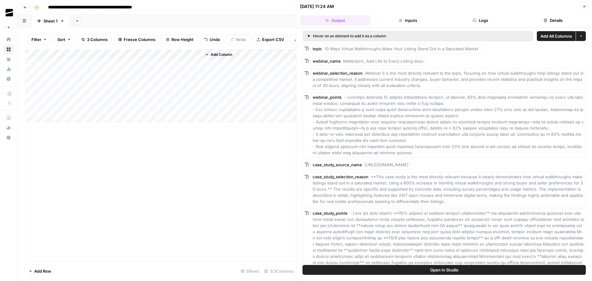
click at [555, 35] on span "Add All Columns" at bounding box center [556, 36] width 31 height 6
click at [583, 7] on icon "button" at bounding box center [585, 7] width 4 height 4
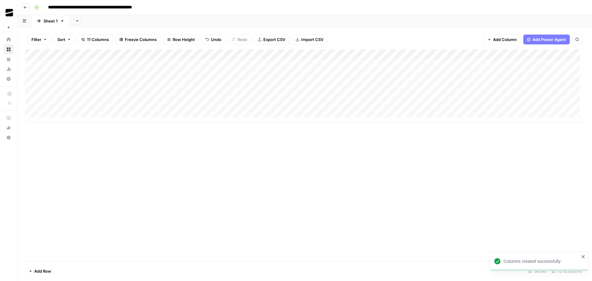
drag, startPoint x: 415, startPoint y: 122, endPoint x: 425, endPoint y: 122, distance: 9.9
click at [425, 122] on div "Add Column" at bounding box center [305, 155] width 560 height 212
click at [542, 56] on div "Add Column" at bounding box center [305, 85] width 560 height 73
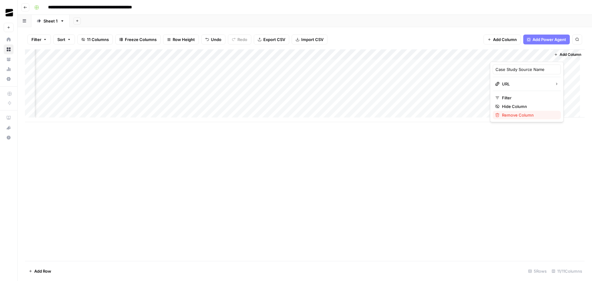
click at [518, 112] on span "Remove Column" at bounding box center [529, 115] width 54 height 6
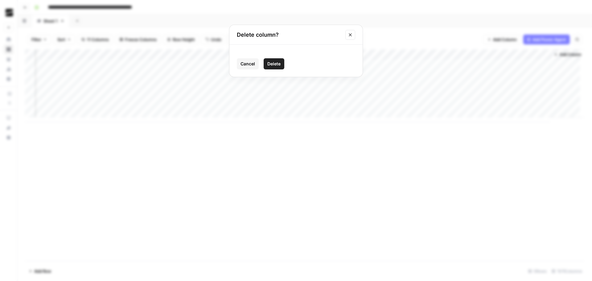
click at [278, 62] on span "Delete" at bounding box center [274, 64] width 13 height 6
click at [243, 63] on div "Add Column" at bounding box center [305, 85] width 560 height 73
click at [295, 65] on div "Add Column" at bounding box center [305, 85] width 560 height 73
click at [197, 53] on div "Add Column" at bounding box center [305, 85] width 560 height 73
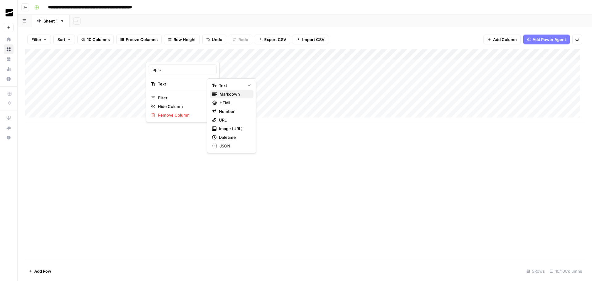
click at [237, 94] on span "Markdown" at bounding box center [234, 94] width 29 height 6
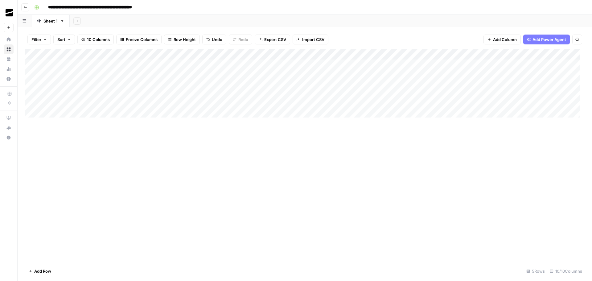
click at [253, 55] on div "Add Column" at bounding box center [305, 85] width 560 height 73
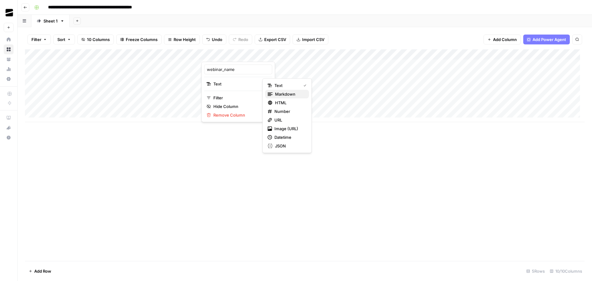
click at [289, 93] on span "Markdown" at bounding box center [289, 94] width 29 height 6
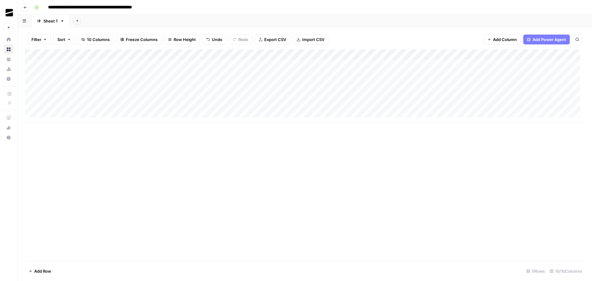
click at [308, 54] on div "Add Column" at bounding box center [305, 85] width 560 height 73
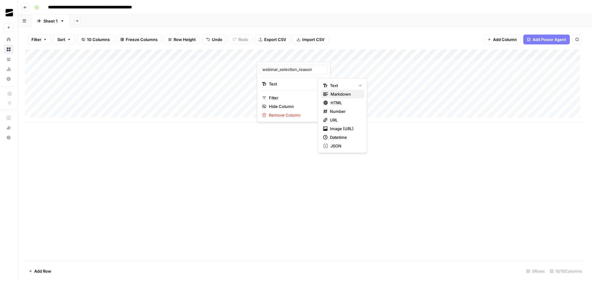
click at [334, 91] on span "Markdown" at bounding box center [345, 94] width 29 height 6
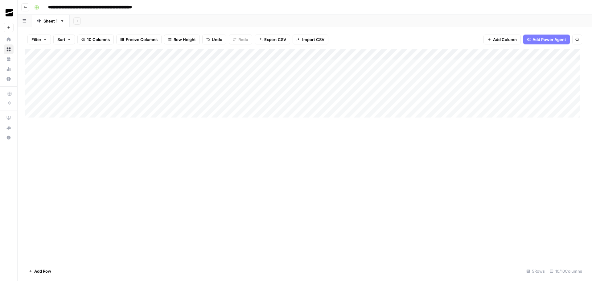
click at [363, 53] on div "Add Column" at bounding box center [305, 85] width 560 height 73
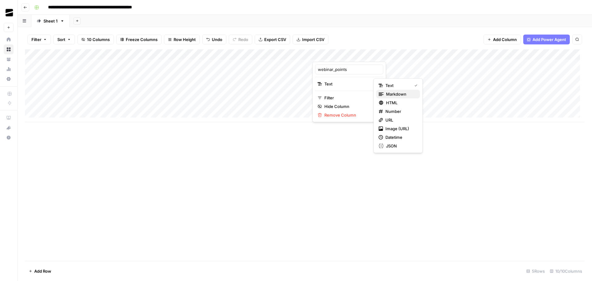
click at [396, 95] on span "Markdown" at bounding box center [400, 94] width 29 height 6
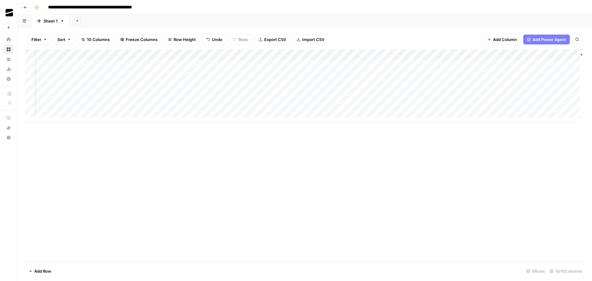
scroll to position [0, 44]
click at [430, 54] on div "Add Column" at bounding box center [305, 85] width 560 height 73
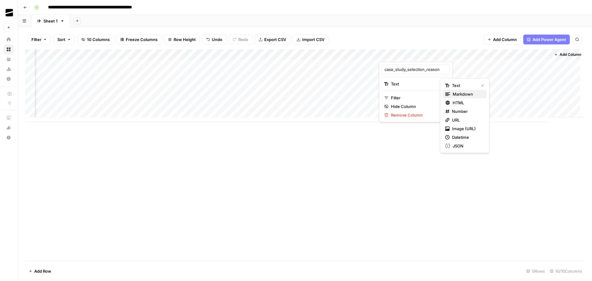
click at [470, 95] on span "Markdown" at bounding box center [467, 94] width 29 height 6
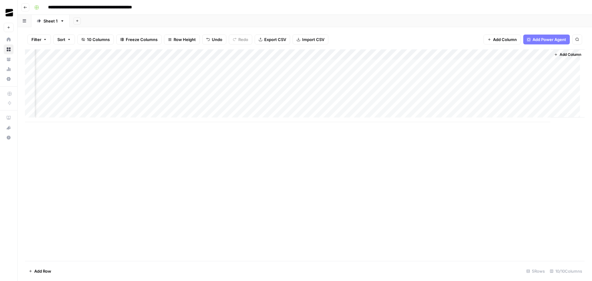
click at [485, 54] on div "Add Column" at bounding box center [305, 85] width 560 height 73
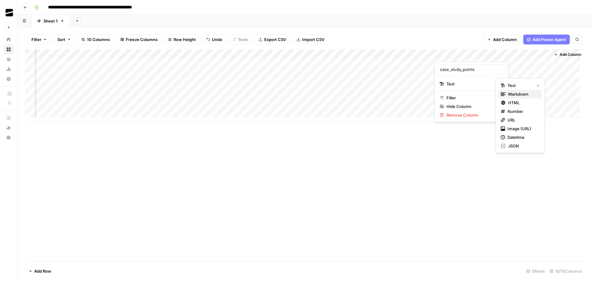
click at [513, 93] on span "Markdown" at bounding box center [523, 94] width 29 height 6
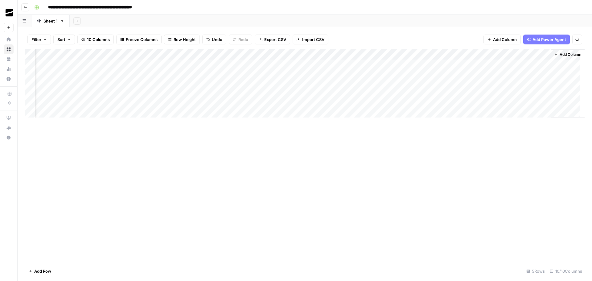
click at [541, 55] on div "Add Column" at bounding box center [305, 85] width 560 height 73
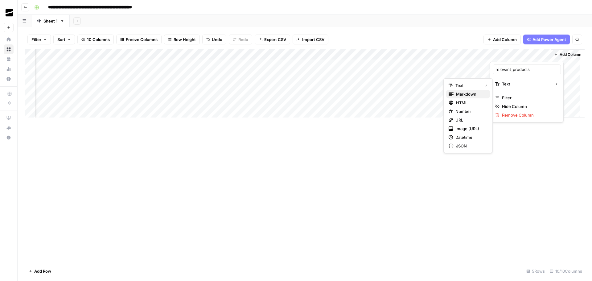
click at [474, 93] on span "Markdown" at bounding box center [470, 94] width 29 height 6
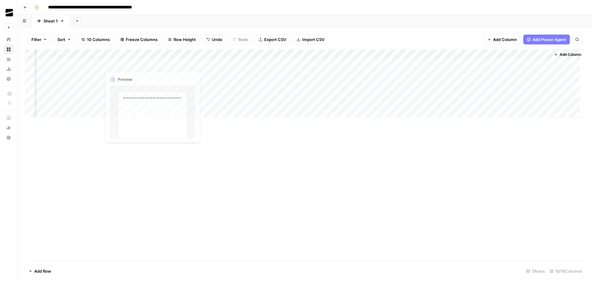
click at [224, 137] on div "Add Column" at bounding box center [305, 155] width 560 height 212
click at [207, 64] on div "Add Column" at bounding box center [305, 85] width 560 height 73
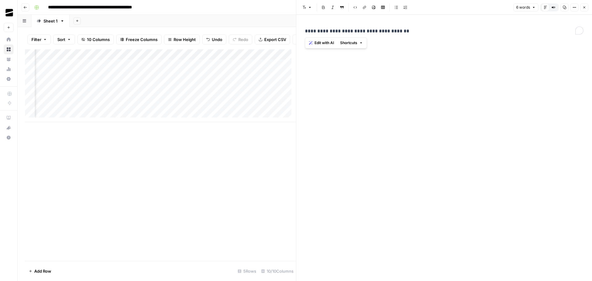
drag, startPoint x: 306, startPoint y: 31, endPoint x: 387, endPoint y: 32, distance: 81.5
click at [387, 32] on p "**********" at bounding box center [444, 31] width 279 height 8
click at [584, 7] on icon "button" at bounding box center [585, 8] width 4 height 4
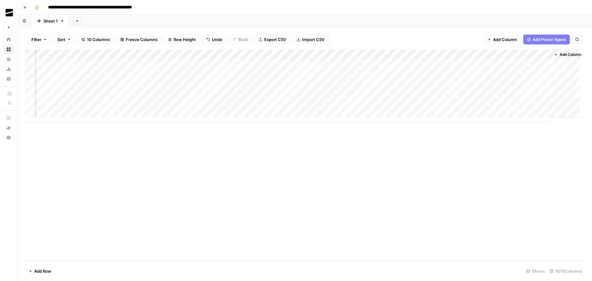
scroll to position [0, 37]
click at [224, 146] on div "Add Column" at bounding box center [305, 155] width 560 height 212
click at [169, 152] on div "Add Column" at bounding box center [305, 155] width 560 height 212
click at [263, 66] on div "Add Column" at bounding box center [305, 85] width 560 height 73
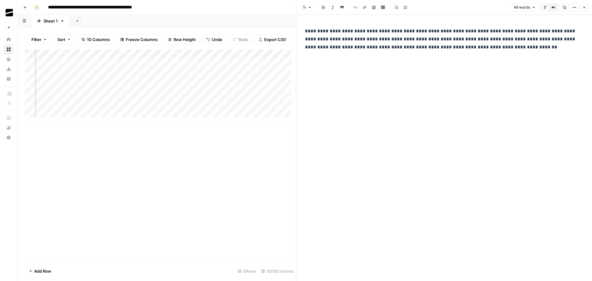
click at [585, 9] on icon "button" at bounding box center [585, 8] width 4 height 4
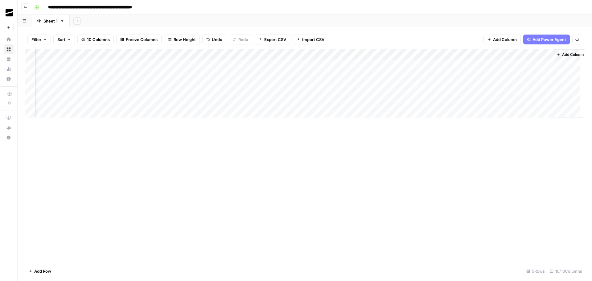
scroll to position [0, 44]
click at [318, 65] on div "Add Column" at bounding box center [305, 85] width 560 height 73
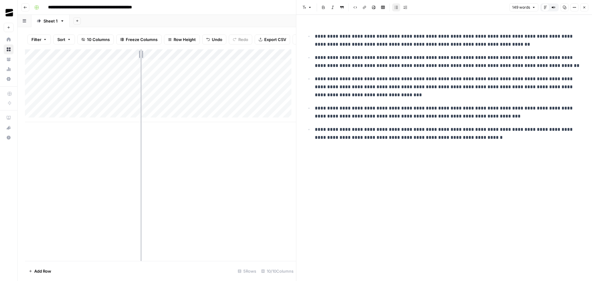
drag, startPoint x: 89, startPoint y: 57, endPoint x: 162, endPoint y: 58, distance: 72.5
click at [162, 58] on div "Add Column" at bounding box center [160, 85] width 271 height 73
drag, startPoint x: 350, startPoint y: 87, endPoint x: 312, endPoint y: 86, distance: 37.7
click at [312, 86] on ul "**********" at bounding box center [444, 87] width 279 height 110
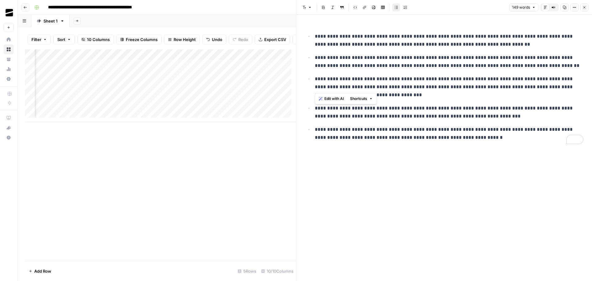
click at [459, 89] on p "**********" at bounding box center [449, 87] width 269 height 24
click at [585, 6] on icon "button" at bounding box center [585, 8] width 4 height 4
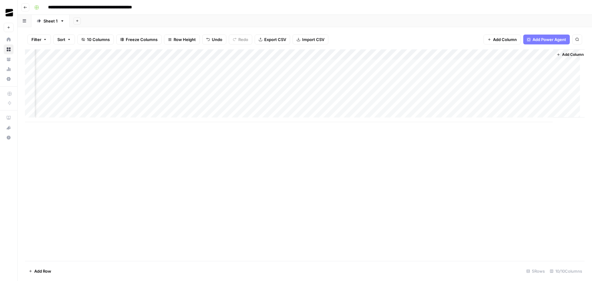
scroll to position [0, 116]
click at [430, 64] on div "Add Column" at bounding box center [305, 85] width 560 height 73
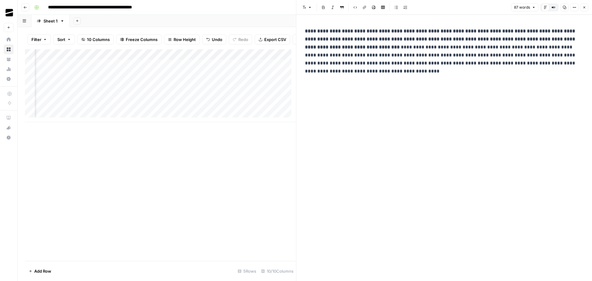
click at [587, 10] on button "Close" at bounding box center [585, 7] width 8 height 8
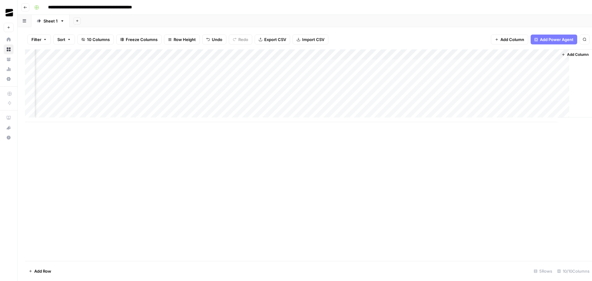
scroll to position [0, 109]
click at [360, 65] on div "Add Column" at bounding box center [305, 85] width 560 height 73
click at [359, 65] on div "Add Column" at bounding box center [305, 85] width 560 height 73
click at [399, 137] on div "Add Column" at bounding box center [305, 155] width 560 height 212
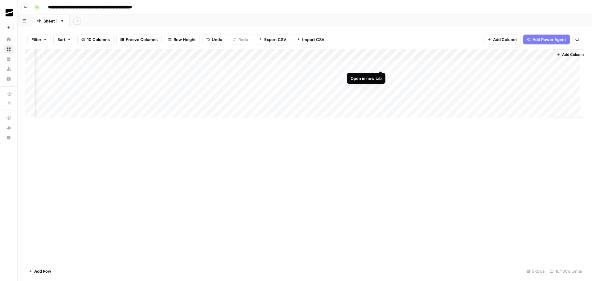
click at [380, 65] on div "Add Column" at bounding box center [305, 85] width 560 height 73
click at [430, 64] on div "Add Column" at bounding box center [305, 85] width 560 height 73
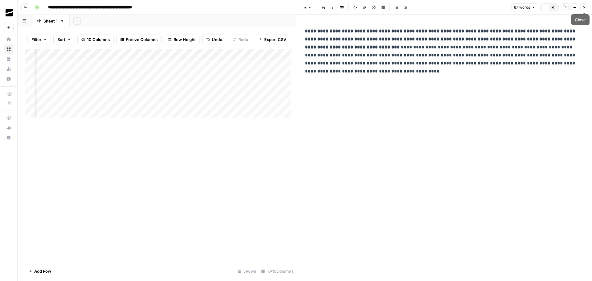
click at [587, 6] on button "Close" at bounding box center [585, 7] width 8 height 8
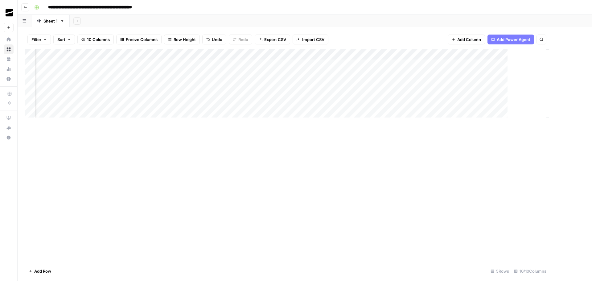
scroll to position [0, 109]
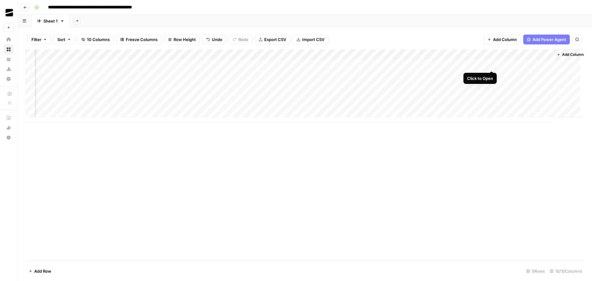
click at [493, 64] on div "Add Column" at bounding box center [305, 85] width 560 height 73
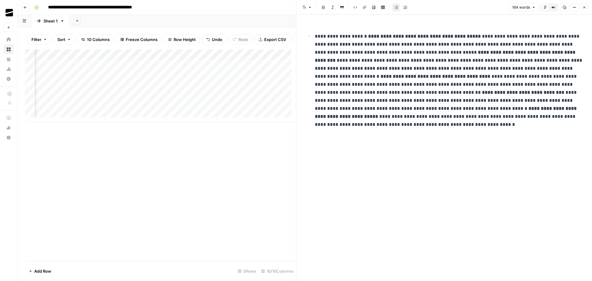
click at [586, 7] on span "Close" at bounding box center [586, 7] width 0 height 0
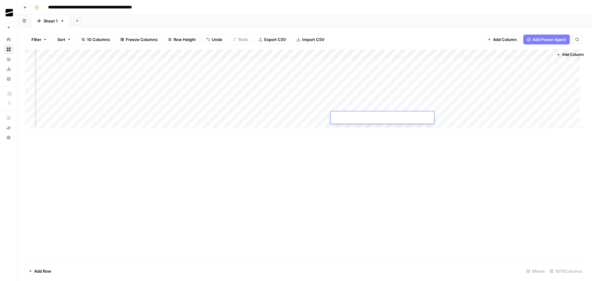
click at [356, 117] on body "**********" at bounding box center [296, 140] width 592 height 281
click at [361, 151] on div "Add Column" at bounding box center [305, 155] width 560 height 212
click at [376, 148] on div "Add Column" at bounding box center [305, 155] width 560 height 212
click at [362, 152] on div "Add Column" at bounding box center [305, 155] width 560 height 212
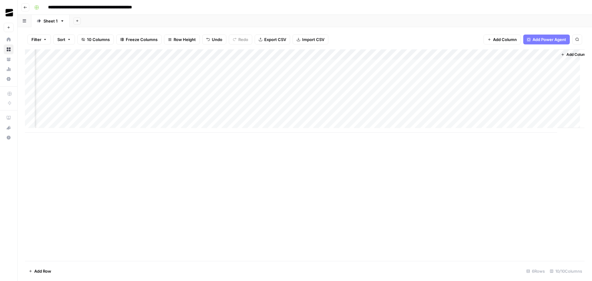
click at [357, 95] on div "Add Column" at bounding box center [305, 90] width 560 height 83
click at [328, 66] on div "Add Column" at bounding box center [305, 90] width 560 height 83
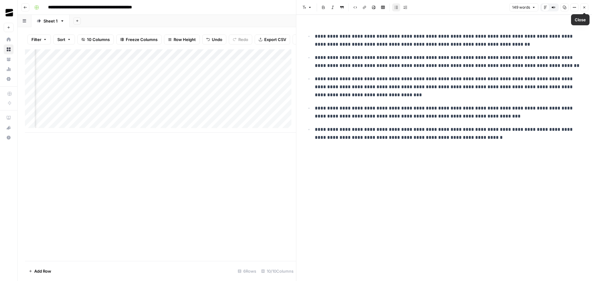
click at [587, 7] on button "Close" at bounding box center [585, 7] width 8 height 8
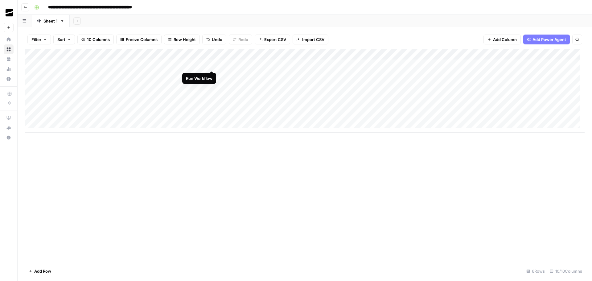
click at [213, 64] on div "Add Column" at bounding box center [305, 90] width 560 height 83
click at [332, 64] on div "Add Column" at bounding box center [305, 90] width 560 height 83
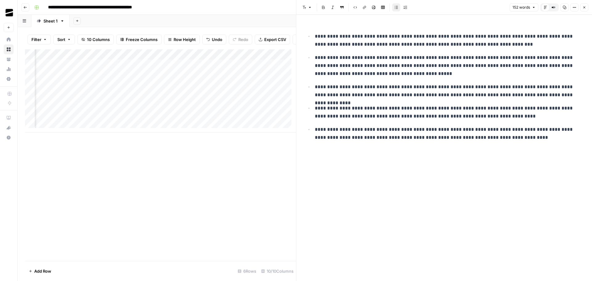
click at [583, 6] on icon "button" at bounding box center [585, 8] width 4 height 4
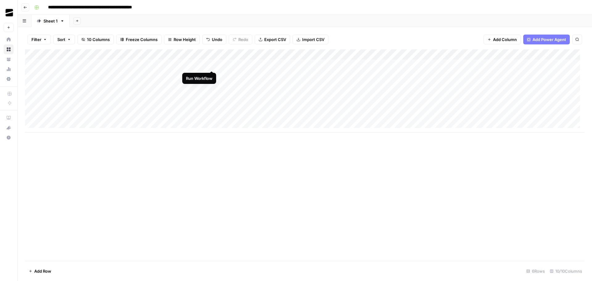
click at [212, 64] on div "Add Column" at bounding box center [305, 90] width 560 height 83
click at [211, 64] on div "Add Column" at bounding box center [305, 90] width 560 height 83
click at [51, 6] on input "**********" at bounding box center [106, 7] width 122 height 10
click at [48, 7] on input "**********" at bounding box center [106, 7] width 122 height 10
type input "**********"
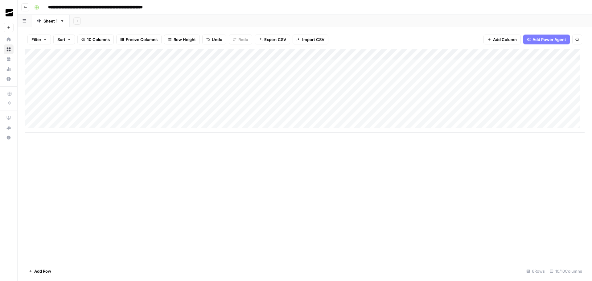
click at [268, 160] on div "Add Column" at bounding box center [305, 155] width 560 height 212
click at [22, 6] on button "Go back" at bounding box center [25, 7] width 8 height 8
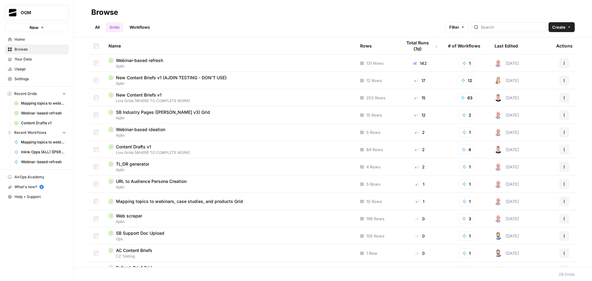
click at [31, 47] on span "Browse" at bounding box center [41, 50] width 52 height 6
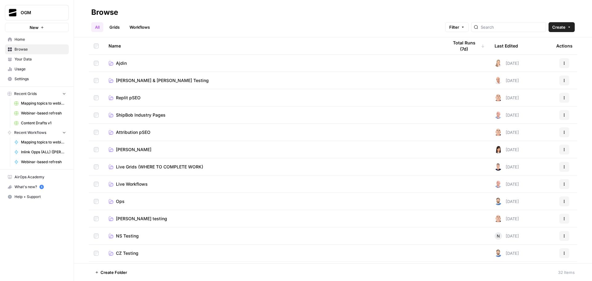
click at [110, 25] on link "Grids" at bounding box center [115, 27] width 18 height 10
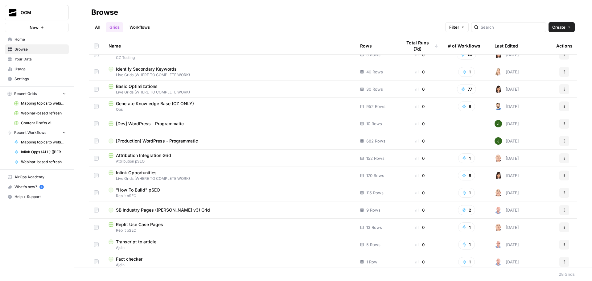
scroll to position [271, 0]
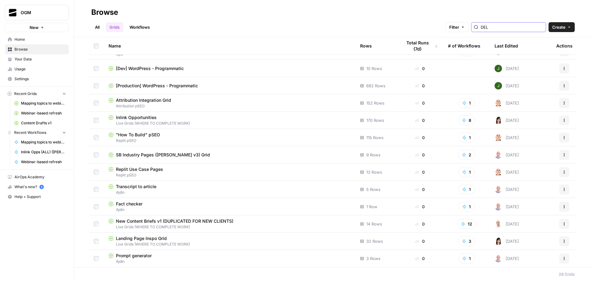
scroll to position [116, 0]
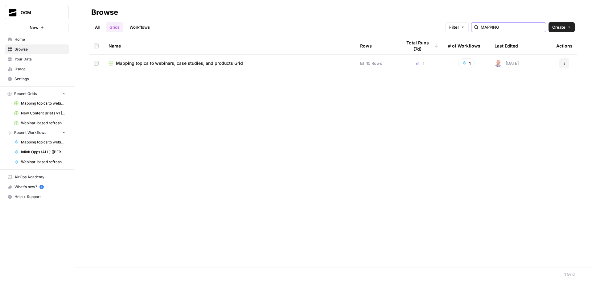
type input "MAPPING"
click at [563, 64] on icon "button" at bounding box center [565, 63] width 4 height 4
click at [529, 115] on span "Delete" at bounding box center [537, 114] width 49 height 6
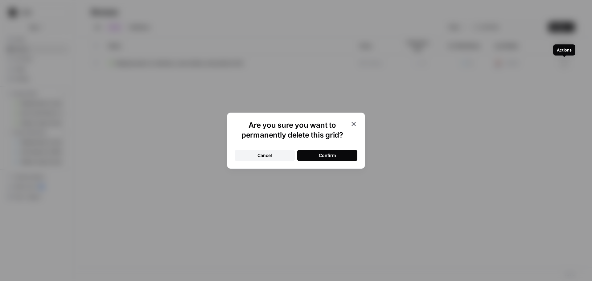
click at [339, 153] on button "Confirm" at bounding box center [327, 155] width 60 height 11
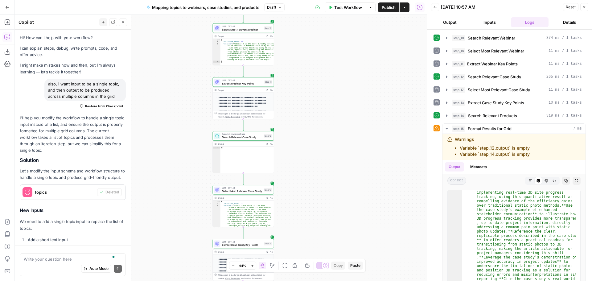
scroll to position [263, 0]
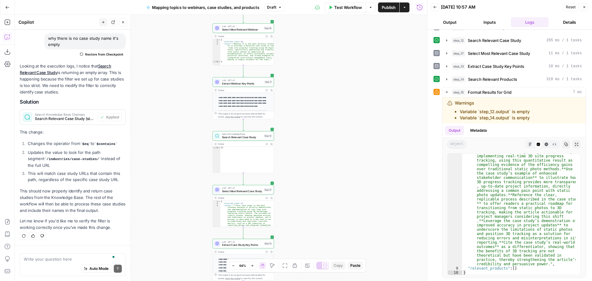
click at [53, 263] on div "Auto Mode Send" at bounding box center [73, 269] width 98 height 14
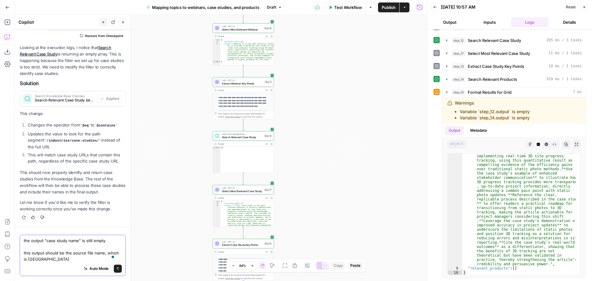
scroll to position [3543, 0]
type textarea "the output "case study name" is still empty this output should be the source fi…"
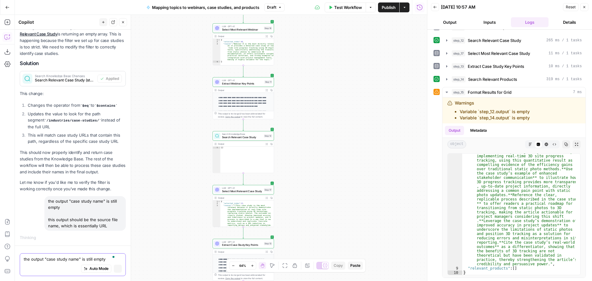
scroll to position [3420, 0]
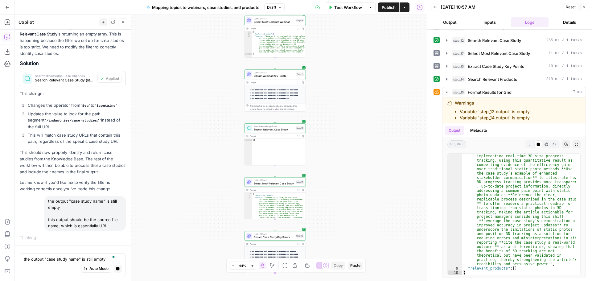
drag, startPoint x: 186, startPoint y: 99, endPoint x: 218, endPoint y: 92, distance: 32.7
click at [218, 92] on div "Workflow Set Inputs Inputs Search Knowledge Base Search Relevant Webinar Step 1…" at bounding box center [221, 148] width 413 height 266
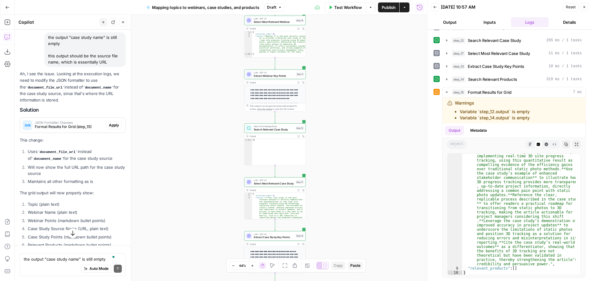
scroll to position [3725, 0]
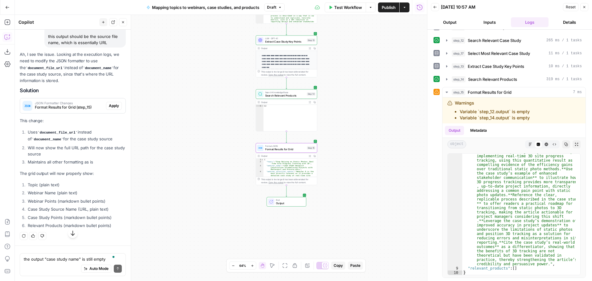
click at [114, 109] on span "Apply" at bounding box center [114, 106] width 10 height 6
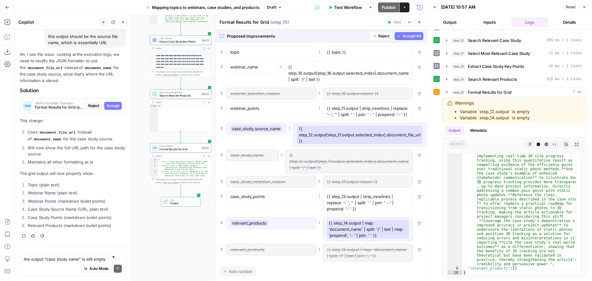
scroll to position [3607, 0]
click at [405, 33] on span "Accept All" at bounding box center [412, 36] width 18 height 6
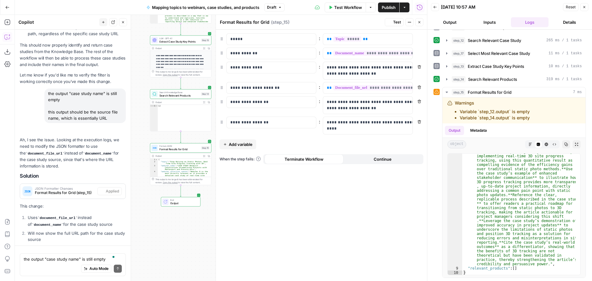
scroll to position [3755, 0]
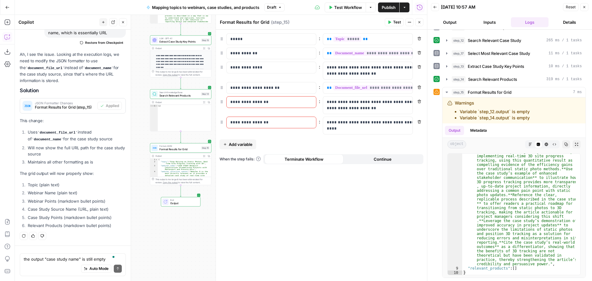
click at [421, 21] on icon "button" at bounding box center [420, 22] width 4 height 4
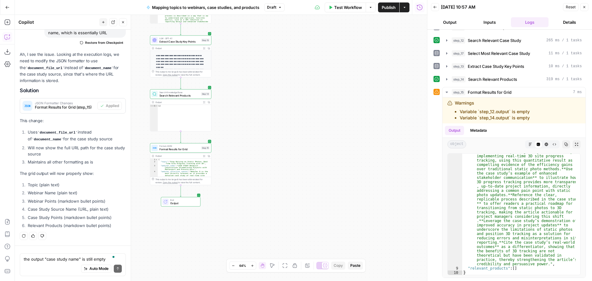
click at [571, 8] on span "Reset" at bounding box center [571, 7] width 10 height 6
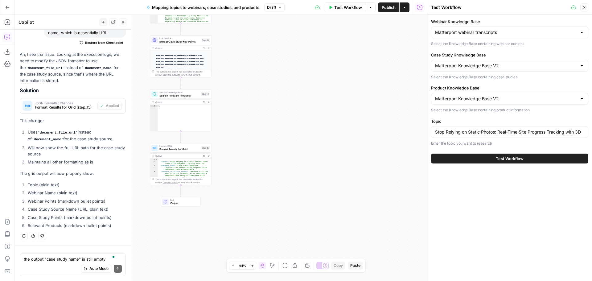
click at [533, 159] on button "Test Workflow" at bounding box center [509, 159] width 157 height 10
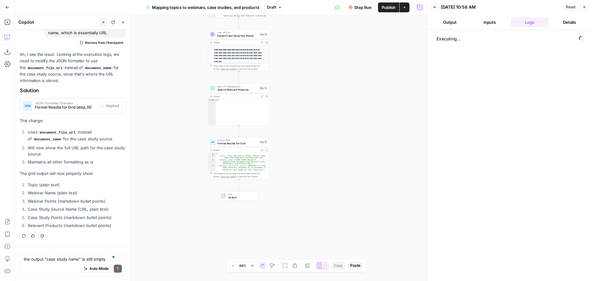
drag, startPoint x: 355, startPoint y: 109, endPoint x: 334, endPoint y: 106, distance: 21.2
click at [334, 106] on div "Workflow Set Inputs Inputs Search Knowledge Base Search Relevant Webinar Step 1…" at bounding box center [221, 148] width 413 height 266
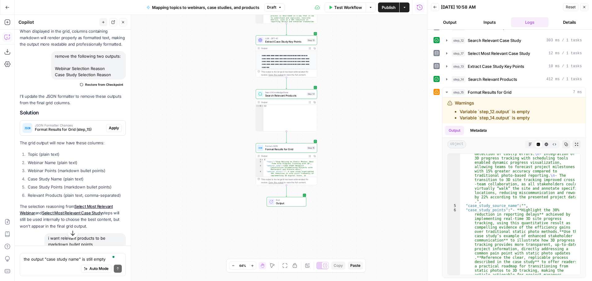
scroll to position [2953, 0]
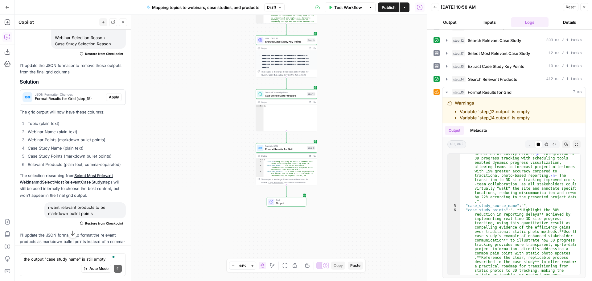
click at [106, 56] on span "Restore from Checkpoint" at bounding box center [104, 53] width 38 height 5
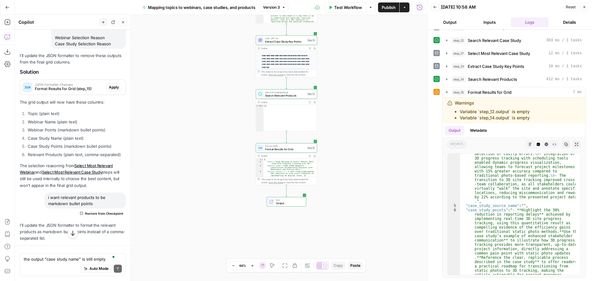
click at [574, 6] on span "Reset" at bounding box center [571, 7] width 10 height 6
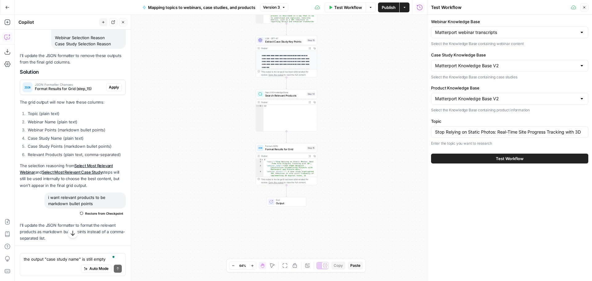
click at [278, 6] on span "Version 3" at bounding box center [271, 8] width 17 height 6
click at [396, 54] on div "Workflow Set Inputs Inputs Search Knowledge Base Search Relevant Webinar Step 1…" at bounding box center [221, 148] width 413 height 266
click at [518, 159] on span "Test Workflow" at bounding box center [510, 159] width 28 height 6
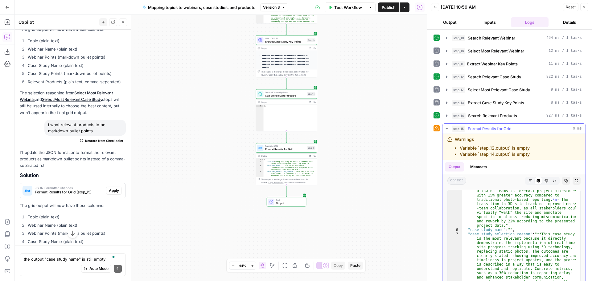
scroll to position [148, 0]
click at [60, 255] on div "the output "case study name" is still empty this output should be the source fi…" at bounding box center [73, 264] width 106 height 23
type textarea "why is the output "case_study_name" empty? and why is there no a product mentio…"
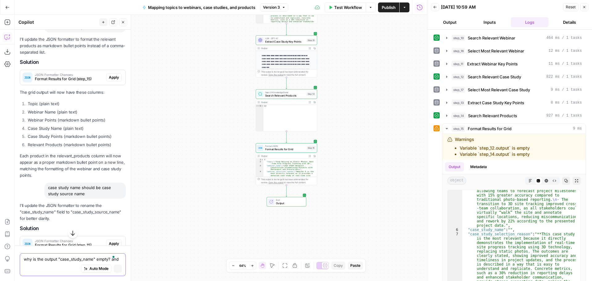
scroll to position [2923, 0]
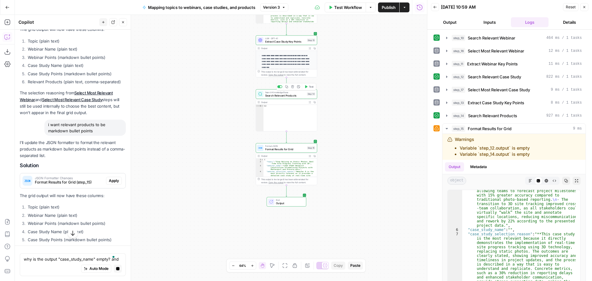
click at [287, 95] on span "Search Relevant Products" at bounding box center [285, 95] width 40 height 4
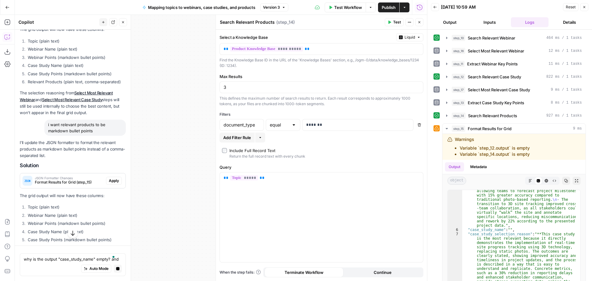
click at [420, 23] on icon "button" at bounding box center [420, 22] width 4 height 4
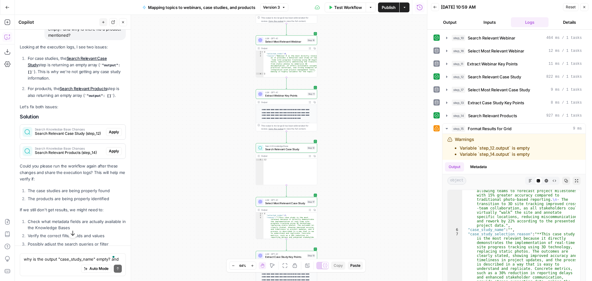
scroll to position [3921, 0]
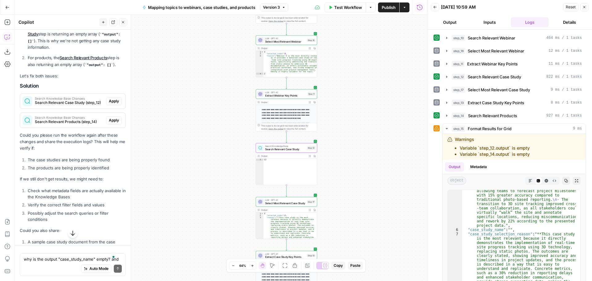
click at [71, 100] on span "Search Knowledge Base Changes" at bounding box center [69, 98] width 69 height 3
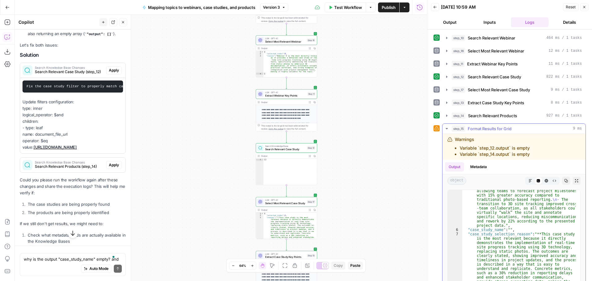
scroll to position [74, 0]
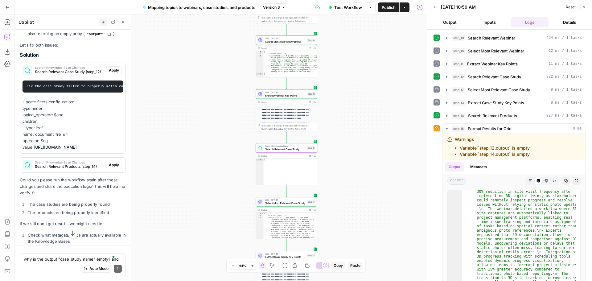
click at [109, 73] on span "Apply" at bounding box center [114, 71] width 10 height 6
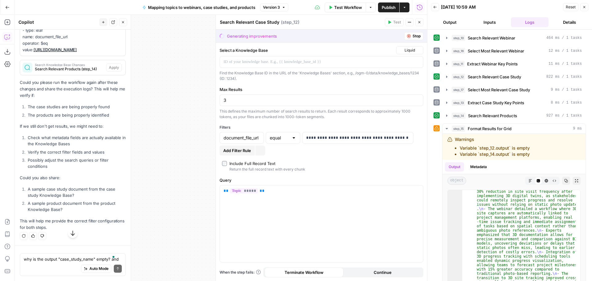
scroll to position [3823, 0]
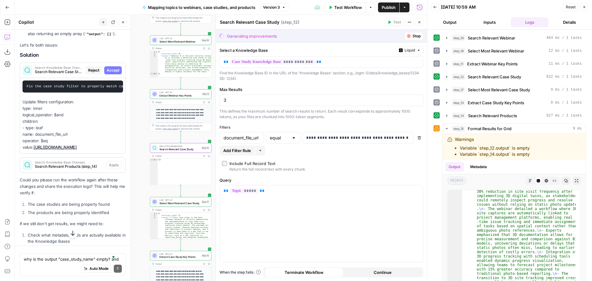
click at [108, 73] on span "Accept" at bounding box center [113, 71] width 13 height 6
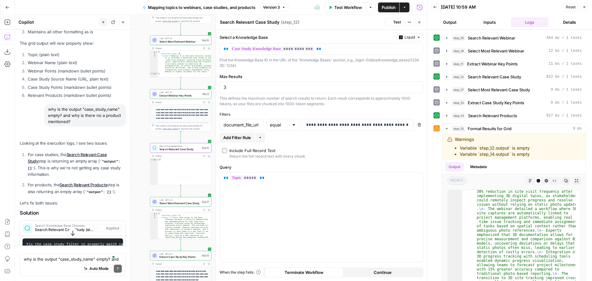
scroll to position [3971, 0]
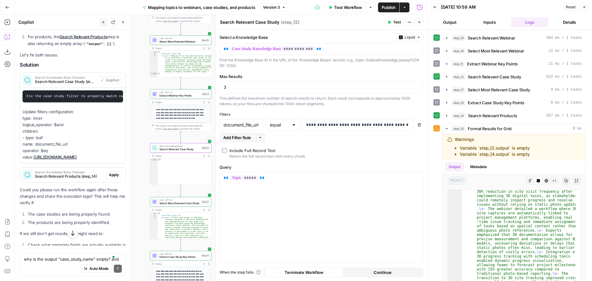
click at [62, 79] on span "Search Knowledge Base Changes" at bounding box center [65, 77] width 60 height 3
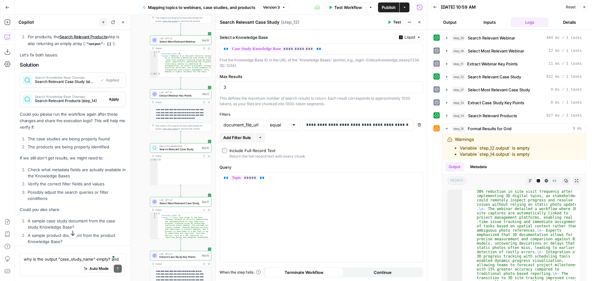
scroll to position [4002, 0]
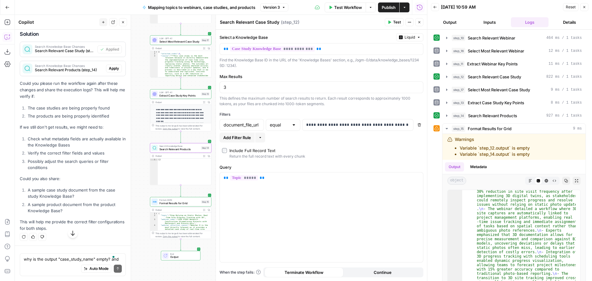
click at [79, 67] on span "Search Knowledge Base Changes" at bounding box center [69, 65] width 69 height 3
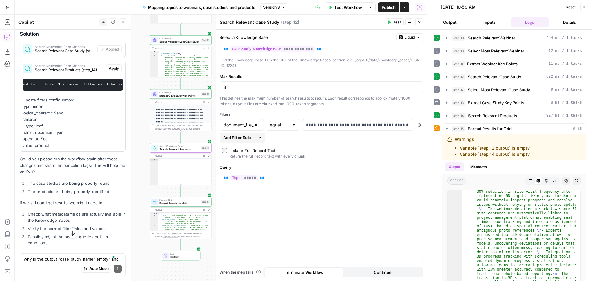
scroll to position [0, 0]
click at [109, 71] on span "Apply" at bounding box center [114, 69] width 10 height 6
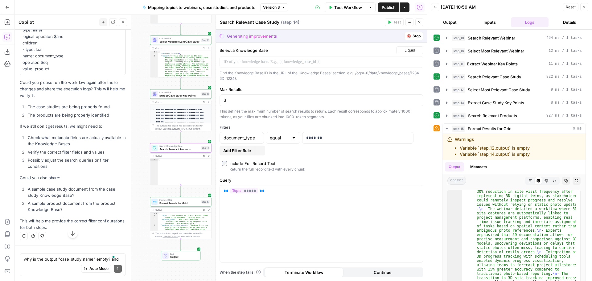
type textarea "Search Relevant Products"
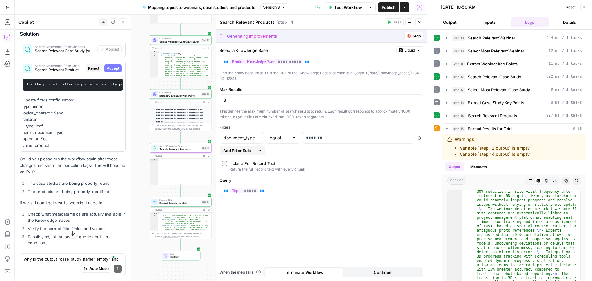
click at [109, 71] on span "Accept" at bounding box center [113, 69] width 13 height 6
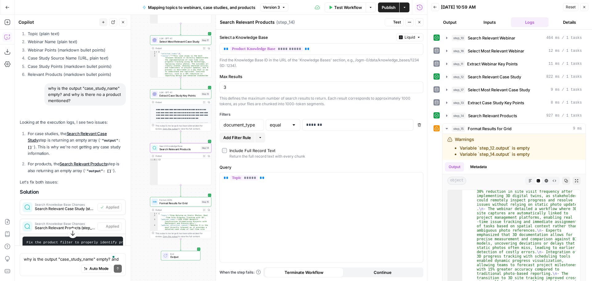
scroll to position [4002, 0]
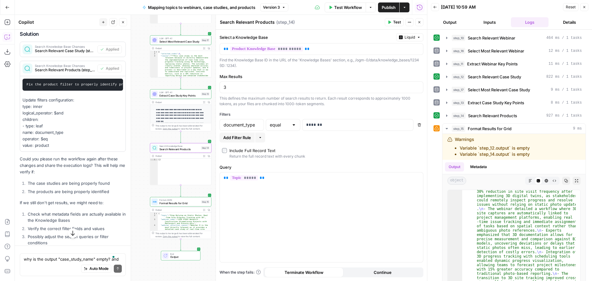
click at [72, 67] on span "Search Knowledge Base Changes" at bounding box center [65, 65] width 60 height 3
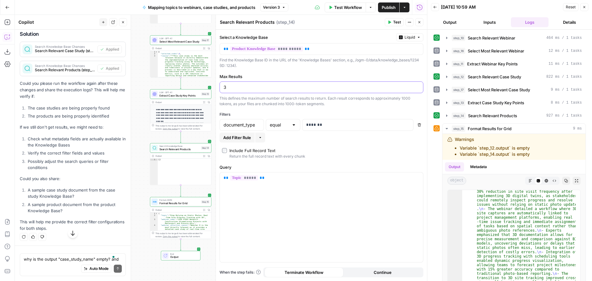
drag, startPoint x: 228, startPoint y: 88, endPoint x: 222, endPoint y: 89, distance: 5.6
click at [223, 89] on div "3" at bounding box center [322, 87] width 204 height 12
type input "10"
drag, startPoint x: 301, startPoint y: 72, endPoint x: 104, endPoint y: 190, distance: 229.7
click at [301, 72] on div "**********" at bounding box center [321, 155] width 211 height 251
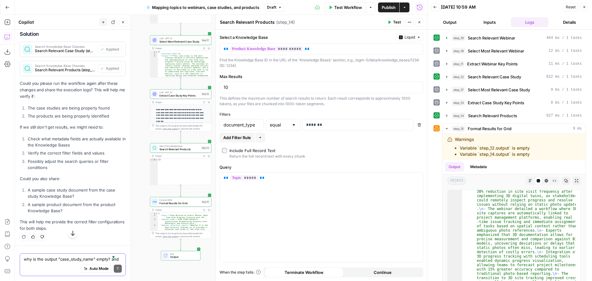
click at [66, 260] on textarea "why is the output "case_study_name" empty? and why is there no a product mentio…" at bounding box center [73, 259] width 98 height 6
type textarea "let's add LLM step that will take results from step 14 and pick relevant produc…"
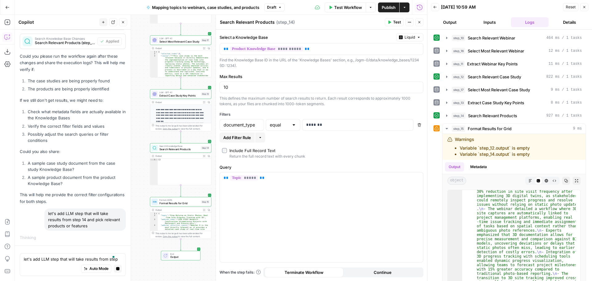
click at [422, 21] on button "Close" at bounding box center [420, 22] width 8 height 8
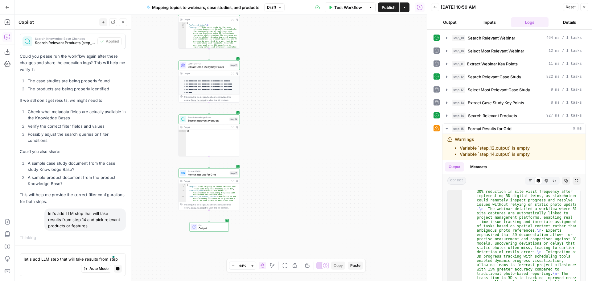
drag, startPoint x: 276, startPoint y: 156, endPoint x: 296, endPoint y: 135, distance: 28.8
click at [296, 135] on div "Workflow Set Inputs Inputs Search Knowledge Base Search Relevant Webinar Step 1…" at bounding box center [221, 148] width 413 height 266
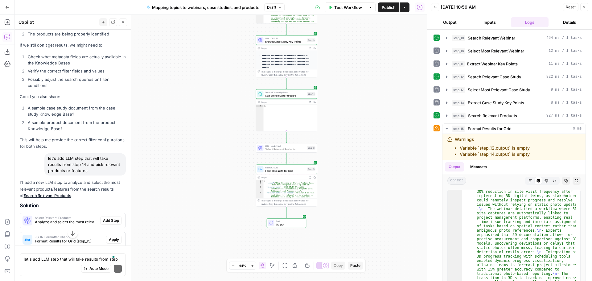
scroll to position [4247, 0]
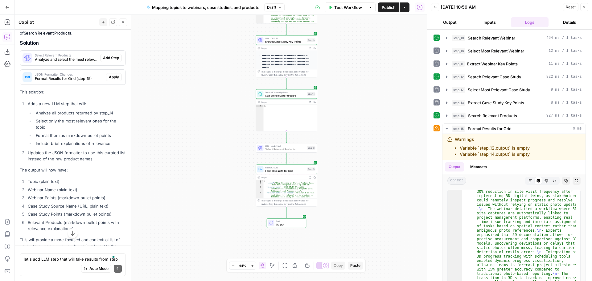
click at [109, 61] on span "Add Step" at bounding box center [111, 58] width 16 height 6
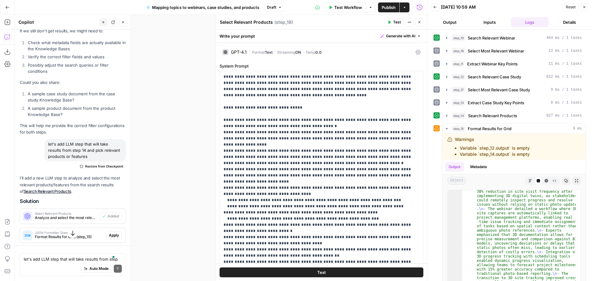
scroll to position [4256, 0]
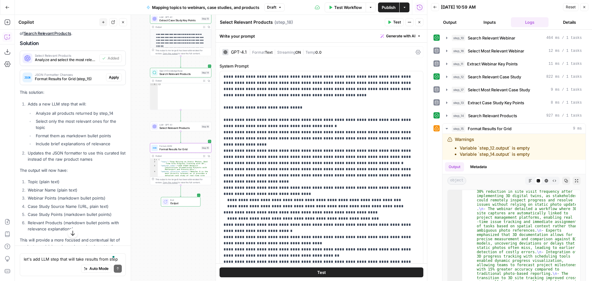
click at [109, 80] on span "Apply" at bounding box center [114, 78] width 10 height 6
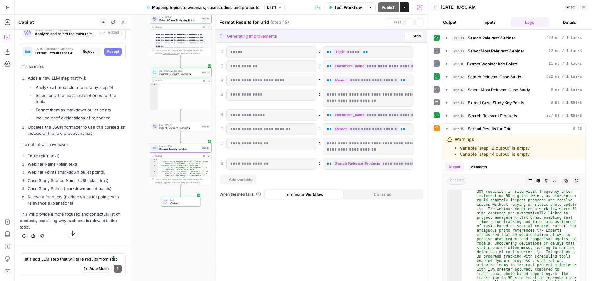
scroll to position [4098, 0]
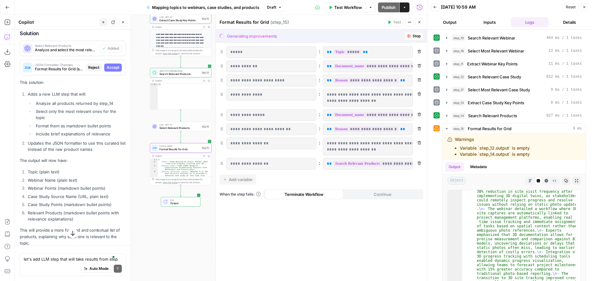
click at [110, 70] on span "Accept" at bounding box center [113, 68] width 13 height 6
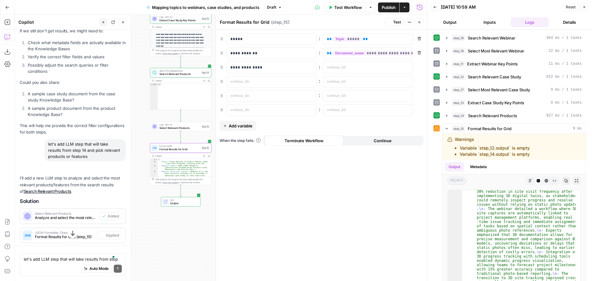
scroll to position [4256, 0]
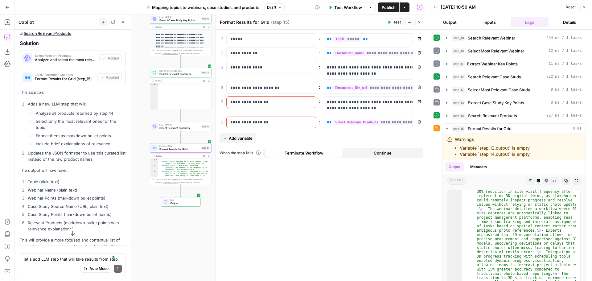
click at [420, 23] on icon "button" at bounding box center [420, 22] width 4 height 4
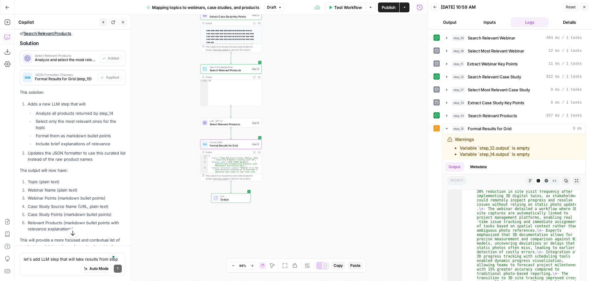
click at [300, 139] on div "Workflow Set Inputs Inputs Search Knowledge Base Search Relevant Webinar Step 1…" at bounding box center [221, 148] width 413 height 266
click at [218, 124] on span "Select Relevant Products" at bounding box center [230, 124] width 40 height 4
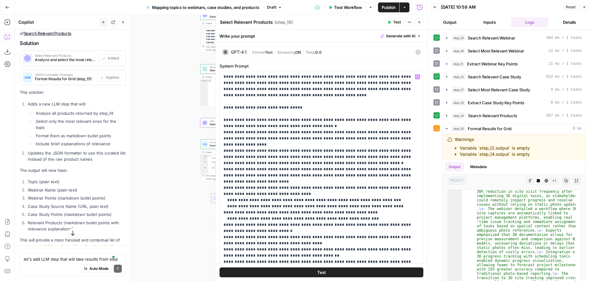
scroll to position [93, 0]
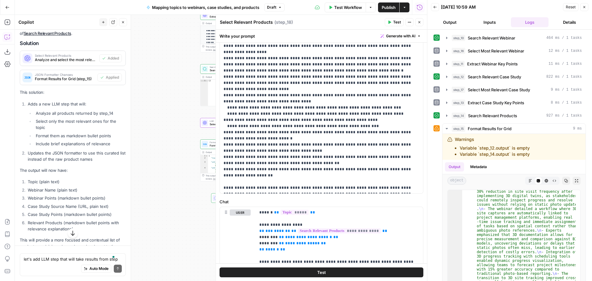
click at [420, 23] on icon "button" at bounding box center [420, 22] width 4 height 4
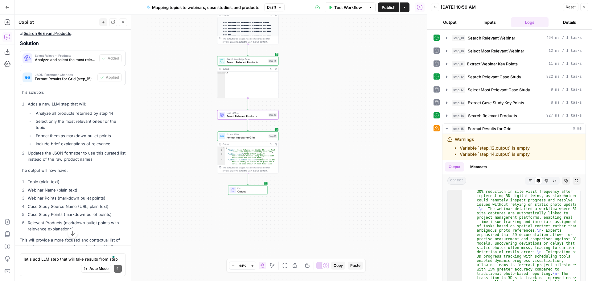
drag, startPoint x: 342, startPoint y: 123, endPoint x: 348, endPoint y: 120, distance: 6.5
click at [348, 120] on div "Workflow Set Inputs Inputs Search Knowledge Base Search Relevant Webinar Step 1…" at bounding box center [221, 148] width 413 height 266
click at [569, 7] on span "Reset" at bounding box center [571, 7] width 10 height 6
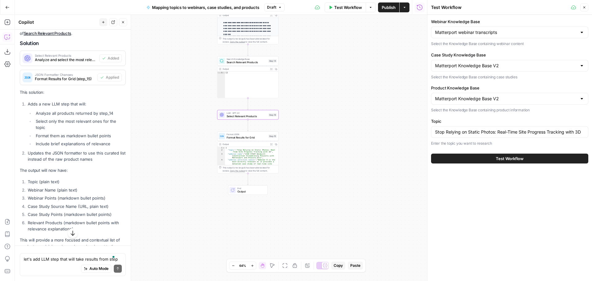
click at [525, 157] on button "Test Workflow" at bounding box center [509, 159] width 157 height 10
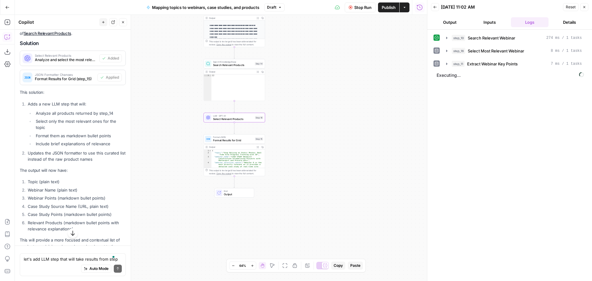
click at [353, 109] on div "Workflow Set Inputs Inputs Search Knowledge Base Search Relevant Webinar Step 1…" at bounding box center [221, 148] width 413 height 266
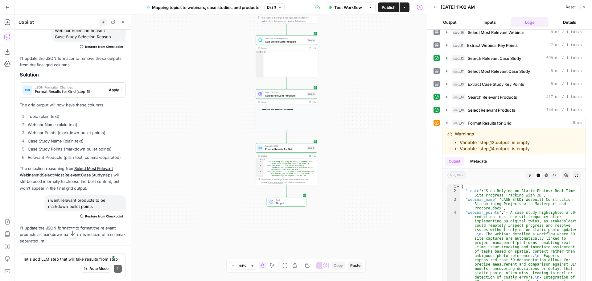
scroll to position [2899, 0]
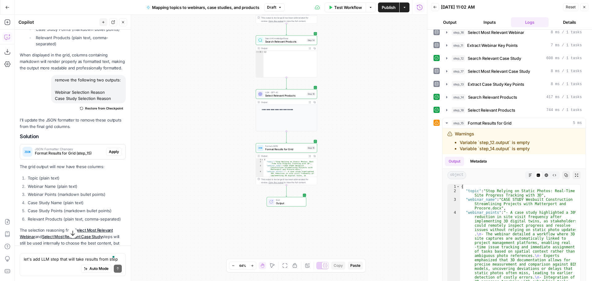
drag, startPoint x: 109, startPoint y: 156, endPoint x: 48, endPoint y: 152, distance: 61.5
click at [48, 113] on div "remove the following two outputs: Webinar Selection Reason Case Study Selection…" at bounding box center [73, 94] width 106 height 38
copy div "Webinar Selection Reason Case Study Selection Reason"
click at [49, 260] on textarea "let's add LLM step that will take results from step 14 and pick relevant produc…" at bounding box center [73, 259] width 98 height 6
type textarea "return the following two outputs:"
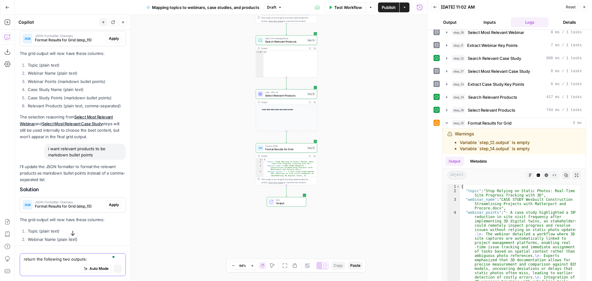
scroll to position [2795, 0]
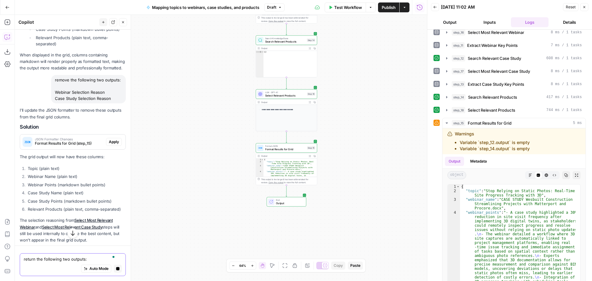
click at [116, 269] on icon "button" at bounding box center [117, 268] width 3 height 3
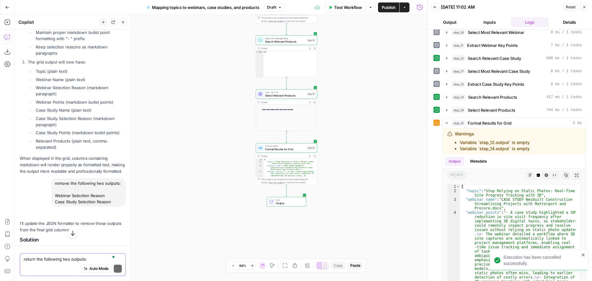
scroll to position [2899, 0]
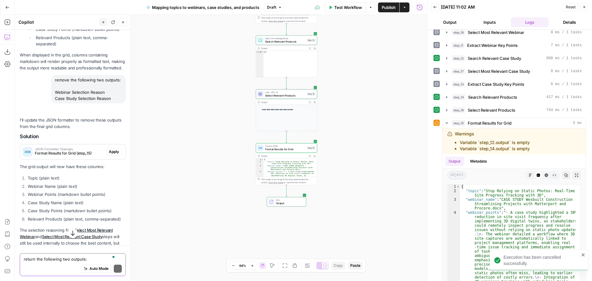
click at [62, 259] on textarea "return the following two outputs:" at bounding box center [73, 259] width 98 height 6
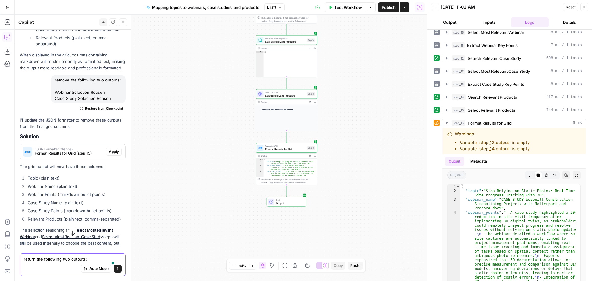
paste textarea "Webinar Selection Reason Case Study Selection Reason"
type textarea "return the following two outputs: Webinar Selection Reason Case Study Selection…"
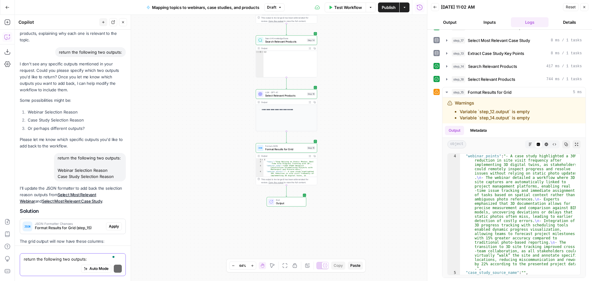
scroll to position [4652, 0]
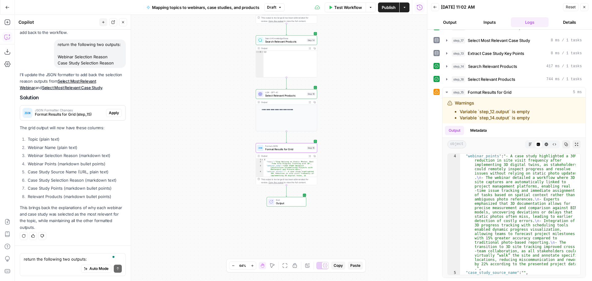
click at [111, 112] on span "Apply" at bounding box center [114, 113] width 10 height 6
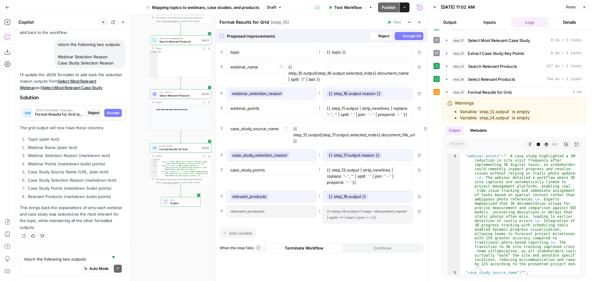
scroll to position [4484, 0]
click at [413, 37] on span "Accept All" at bounding box center [412, 36] width 18 height 6
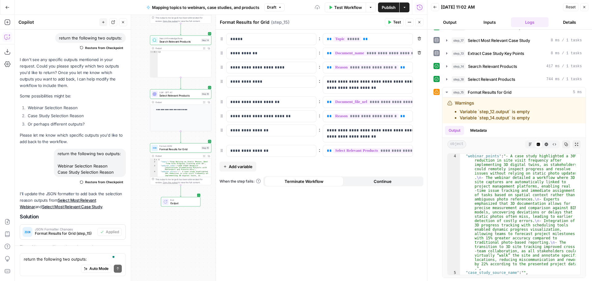
scroll to position [4671, 0]
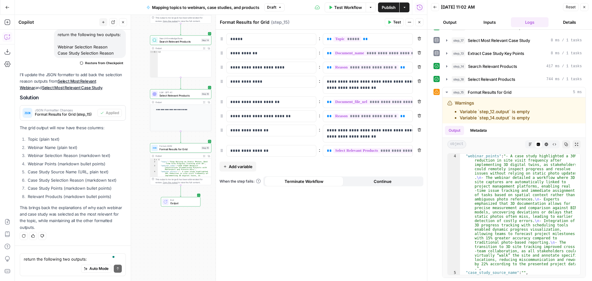
click at [419, 23] on div "Remove" at bounding box center [420, 26] width 16 height 6
click at [422, 21] on button "Close" at bounding box center [420, 22] width 8 height 8
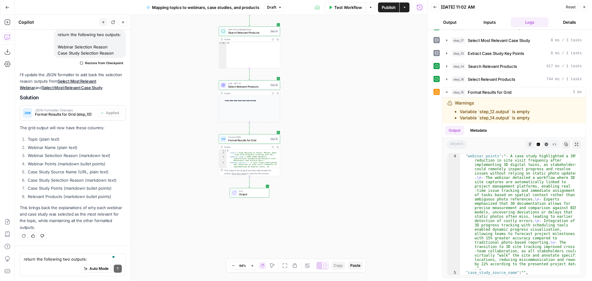
drag, startPoint x: 260, startPoint y: 112, endPoint x: 329, endPoint y: 103, distance: 69.4
click at [329, 103] on div "Workflow Set Inputs Inputs Search Knowledge Base Search Relevant Webinar Step 1…" at bounding box center [221, 148] width 413 height 266
click at [565, 6] on button "Reset" at bounding box center [570, 7] width 15 height 8
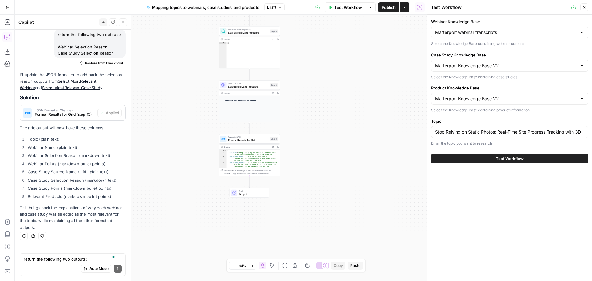
click at [523, 158] on span "Test Workflow" at bounding box center [510, 159] width 28 height 6
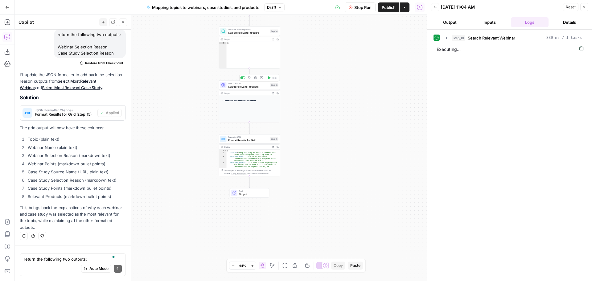
click at [255, 86] on span "Select Relevant Products" at bounding box center [248, 87] width 40 height 4
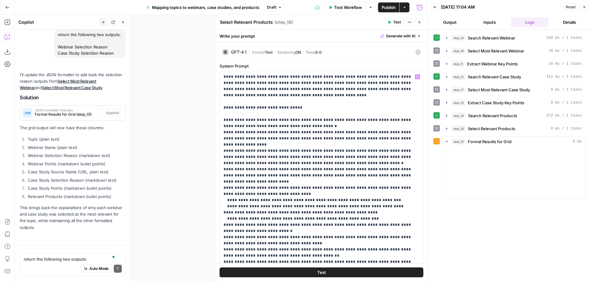
scroll to position [4671, 0]
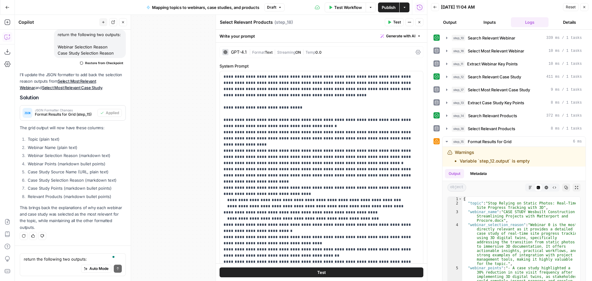
click at [420, 22] on icon "button" at bounding box center [420, 22] width 2 height 2
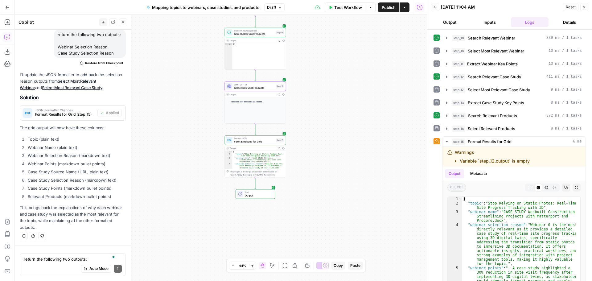
drag, startPoint x: 332, startPoint y: 107, endPoint x: 338, endPoint y: 109, distance: 6.0
click at [338, 109] on div "Workflow Set Inputs Inputs Search Knowledge Base Search Relevant Webinar Step 1…" at bounding box center [221, 148] width 413 height 266
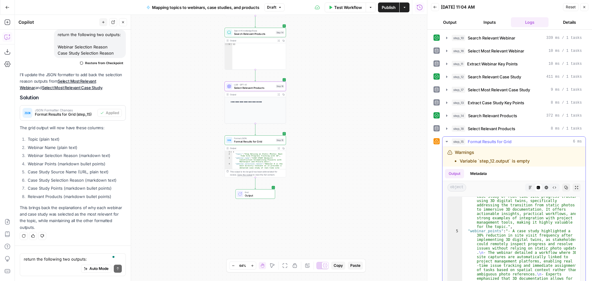
scroll to position [0, 0]
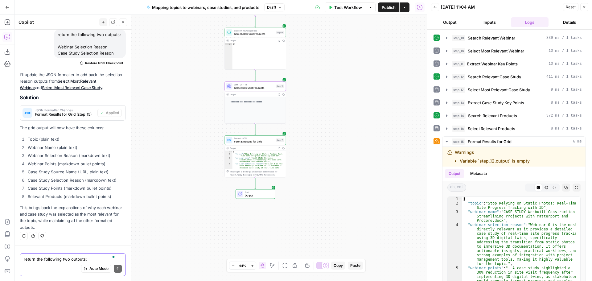
click at [48, 261] on textarea "return the following two outputs: Webinar Selection Reason Case Study Selection…" at bounding box center [73, 259] width 98 height 6
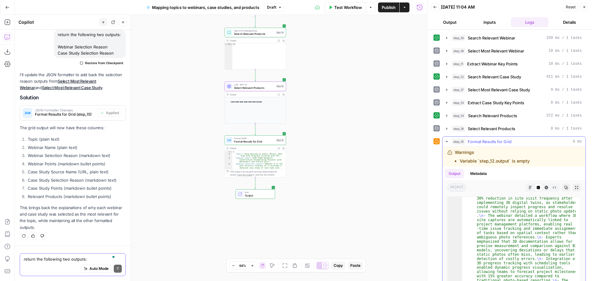
scroll to position [130, 0]
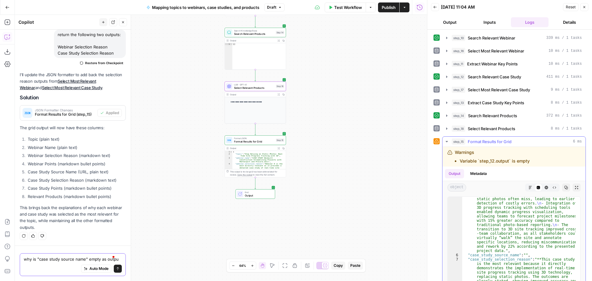
type textarea "why is "case study source name" empty as output"
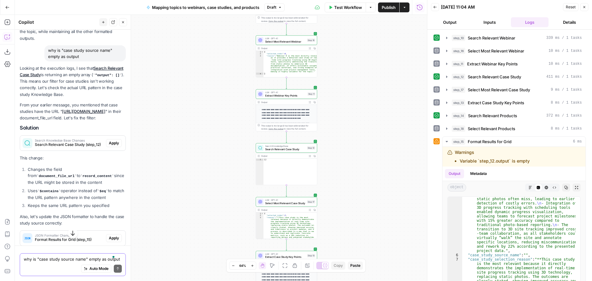
scroll to position [4854, 0]
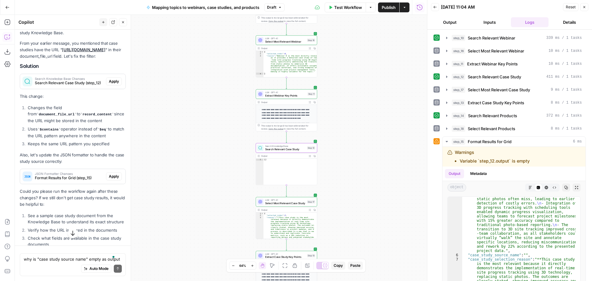
click at [114, 85] on button "Apply" at bounding box center [114, 81] width 16 height 8
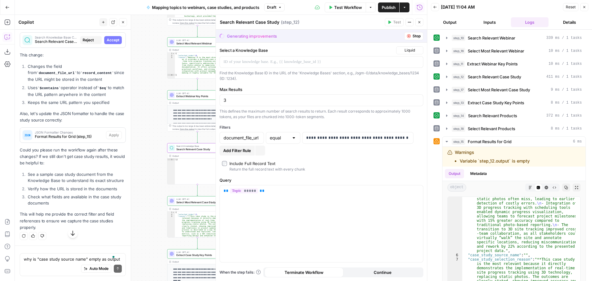
scroll to position [4666, 0]
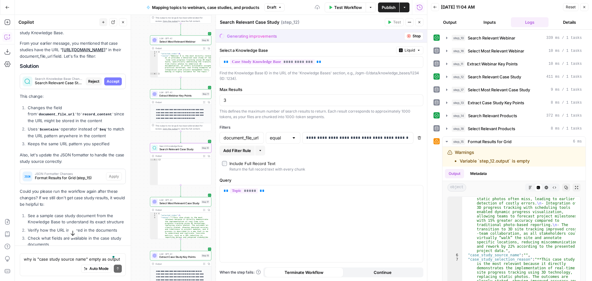
click at [110, 84] on span "Accept" at bounding box center [113, 82] width 13 height 6
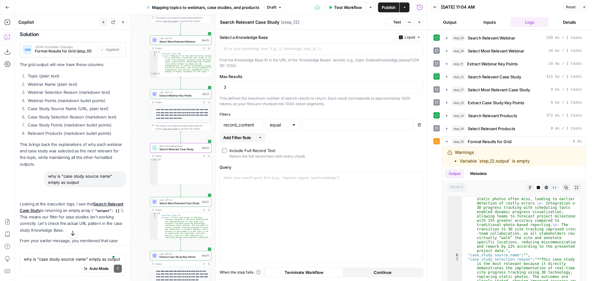
type input "record_content"
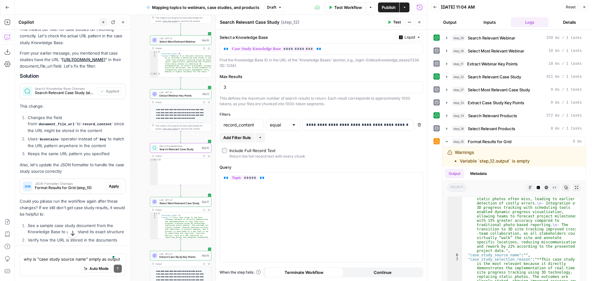
scroll to position [4987, 0]
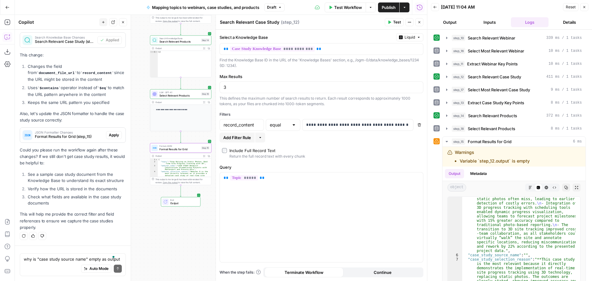
click at [110, 130] on div "JSON Formatter Changes Format Results for Grid (step_15) Apply" at bounding box center [73, 135] width 106 height 10
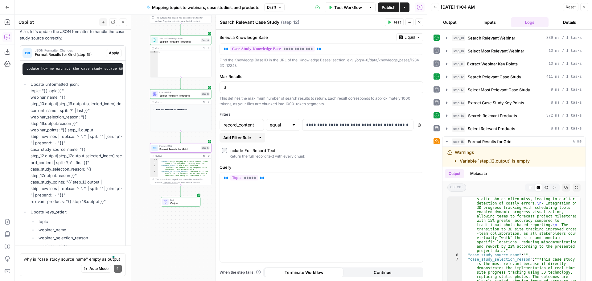
scroll to position [5219, 0]
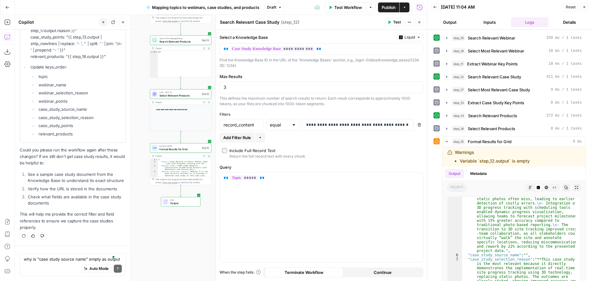
click at [568, 6] on span "Reset" at bounding box center [571, 7] width 10 height 6
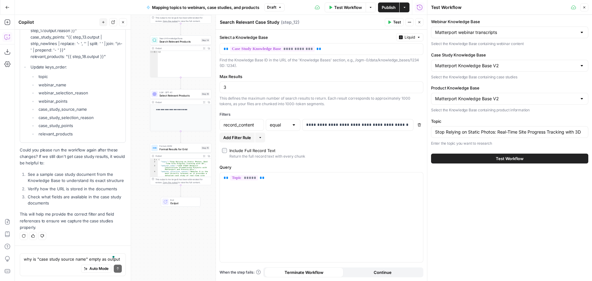
click at [419, 22] on icon "button" at bounding box center [420, 22] width 4 height 4
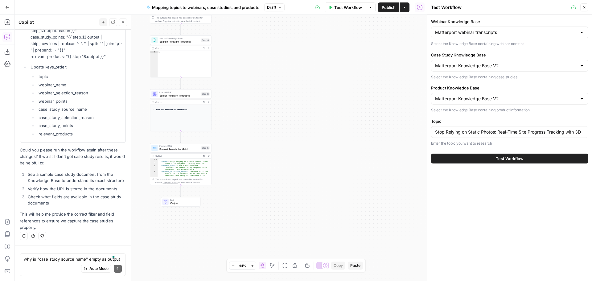
click at [518, 158] on span "Test Workflow" at bounding box center [510, 159] width 28 height 6
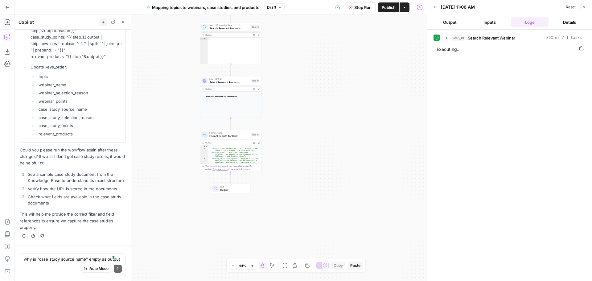
drag, startPoint x: 324, startPoint y: 136, endPoint x: 347, endPoint y: 114, distance: 32.5
click at [347, 114] on div "Workflow Set Inputs Inputs Search Knowledge Base Search Relevant Webinar Step 1…" at bounding box center [221, 148] width 413 height 266
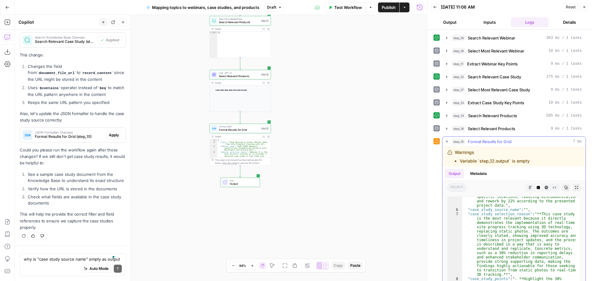
scroll to position [175, 0]
click at [79, 257] on div "Auto Mode will automatically modify and execute the workflow" at bounding box center [91, 253] width 91 height 12
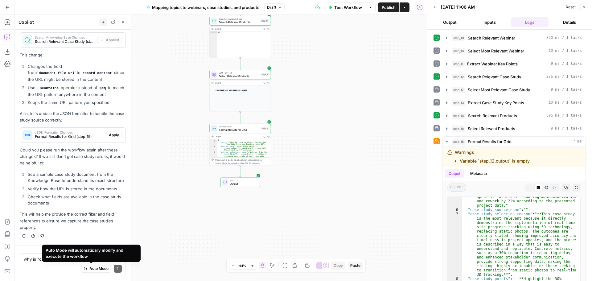
click at [46, 257] on div "Auto Mode will automatically modify and execute the workflow" at bounding box center [91, 253] width 91 height 12
click at [30, 259] on textarea "why is "case study source name" empty as output" at bounding box center [73, 259] width 98 height 6
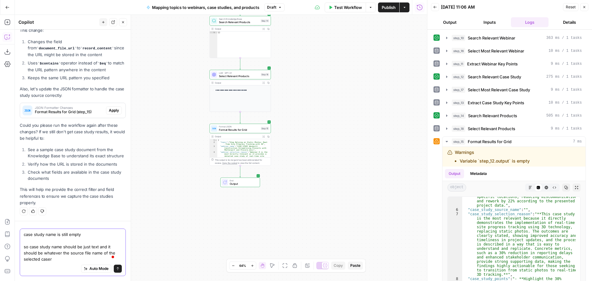
scroll to position [5012, 0]
type textarea "case study name is still empty so case study name should be just text and it sh…"
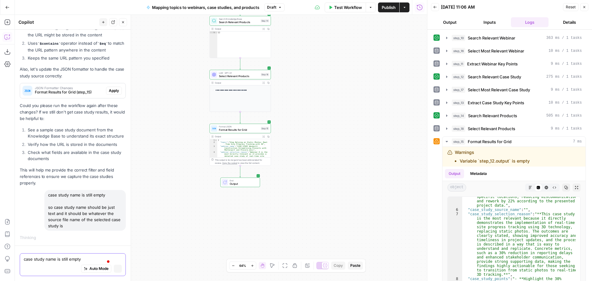
scroll to position [4829, 0]
click at [451, 140] on button "step_15 Format Results for Grid 7 ms" at bounding box center [514, 142] width 143 height 10
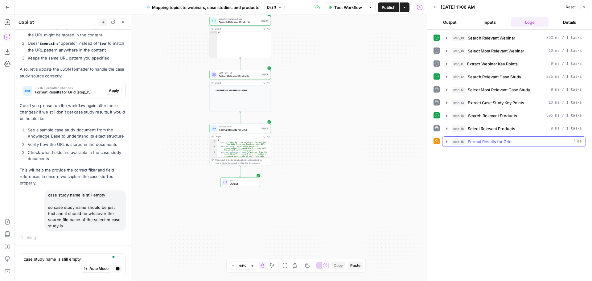
click at [451, 140] on button "step_15 Format Results for Grid 7 ms" at bounding box center [514, 142] width 143 height 10
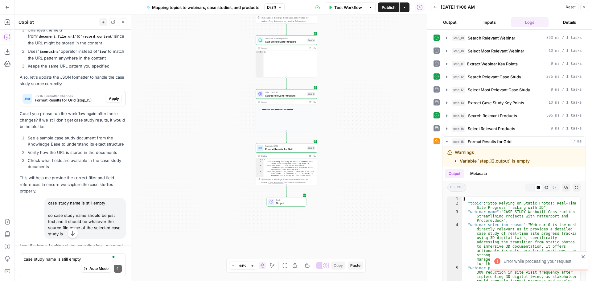
scroll to position [5084, 0]
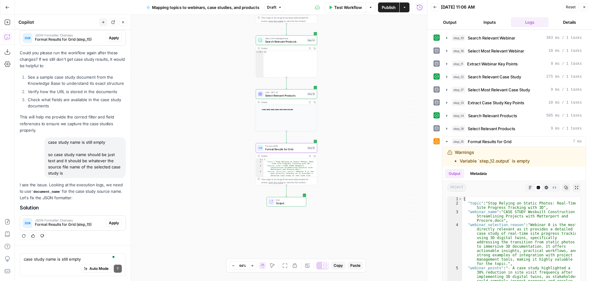
click at [114, 223] on span "Apply" at bounding box center [114, 223] width 10 height 6
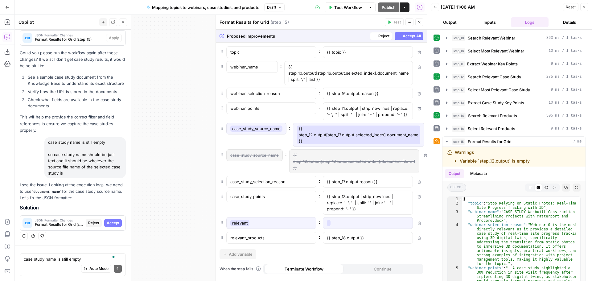
scroll to position [4887, 0]
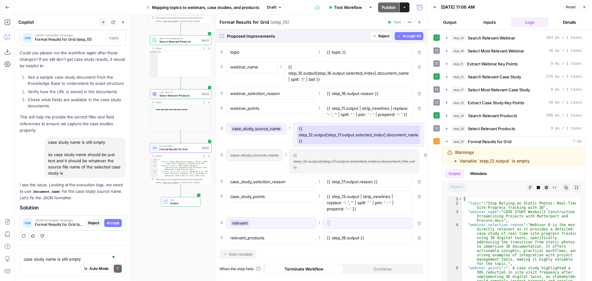
click at [408, 35] on span "Accept All" at bounding box center [412, 36] width 18 height 6
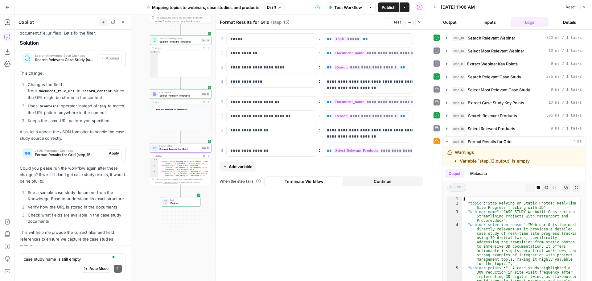
scroll to position [5094, 0]
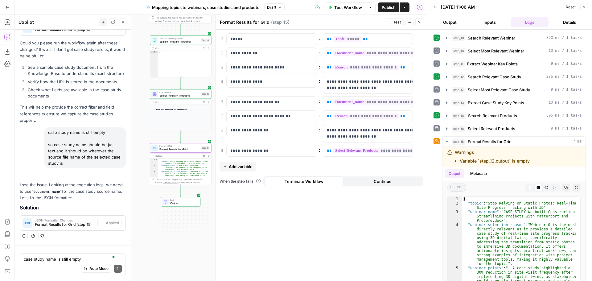
click at [420, 22] on icon "button" at bounding box center [420, 22] width 4 height 4
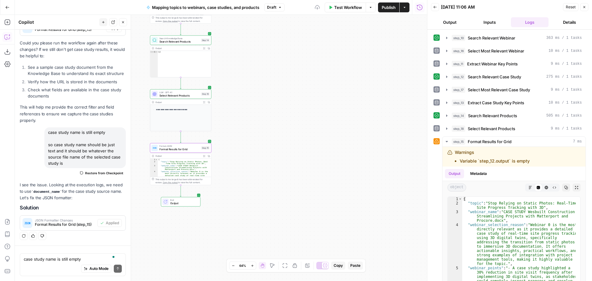
click at [569, 8] on span "Reset" at bounding box center [571, 7] width 10 height 6
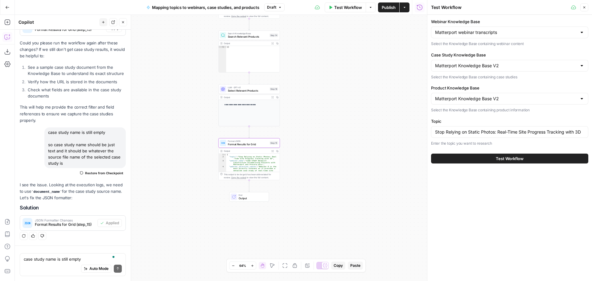
drag, startPoint x: 290, startPoint y: 131, endPoint x: 360, endPoint y: 129, distance: 69.8
click at [357, 126] on div "Workflow Set Inputs Inputs Search Knowledge Base Search Relevant Webinar Step 1…" at bounding box center [221, 148] width 413 height 266
click at [502, 159] on span "Test Workflow" at bounding box center [510, 159] width 28 height 6
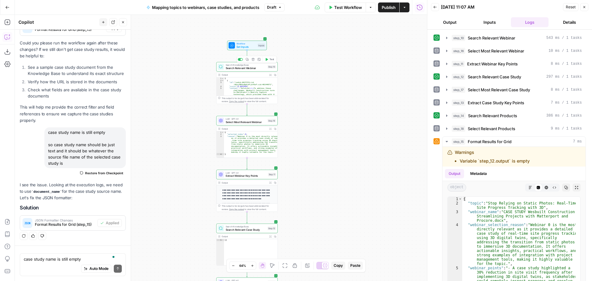
click at [249, 67] on span "Search Relevant Webinar" at bounding box center [246, 68] width 40 height 4
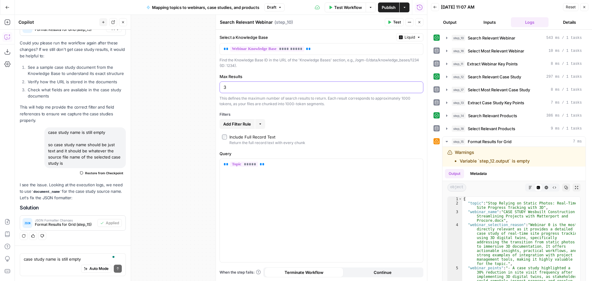
drag, startPoint x: 216, startPoint y: 86, endPoint x: 203, endPoint y: 86, distance: 13.3
click at [203, 86] on body "OGM New Home Browse Your Data Usage Settings Recent Grids Mapping topics to web…" at bounding box center [296, 140] width 592 height 281
drag, startPoint x: 234, startPoint y: 89, endPoint x: 217, endPoint y: 87, distance: 16.8
click at [217, 87] on div "**********" at bounding box center [322, 148] width 212 height 266
type input "1"
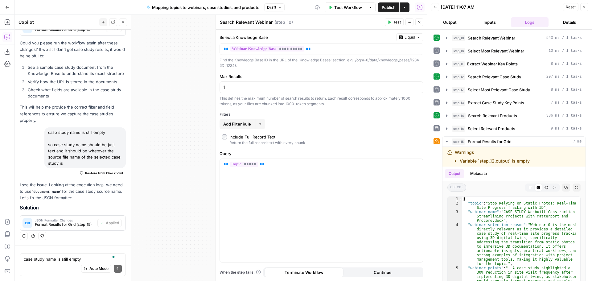
click at [420, 23] on icon "button" at bounding box center [420, 22] width 4 height 4
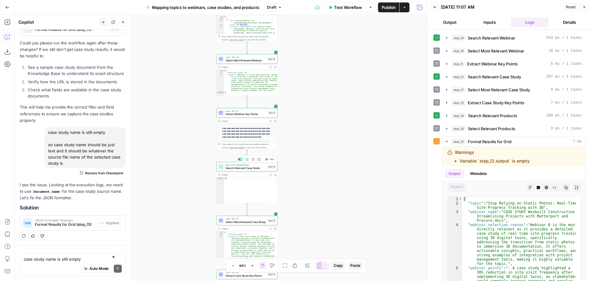
click at [259, 166] on span "Search Relevant Case Study" at bounding box center [246, 168] width 40 height 4
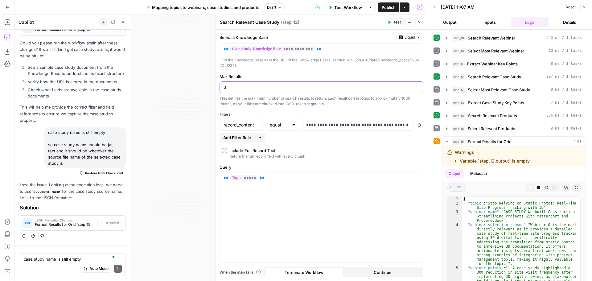
drag, startPoint x: 236, startPoint y: 88, endPoint x: 224, endPoint y: 87, distance: 12.7
click at [224, 87] on input "3" at bounding box center [322, 87] width 196 height 6
type input "1"
click at [419, 25] on button "Close" at bounding box center [420, 22] width 8 height 8
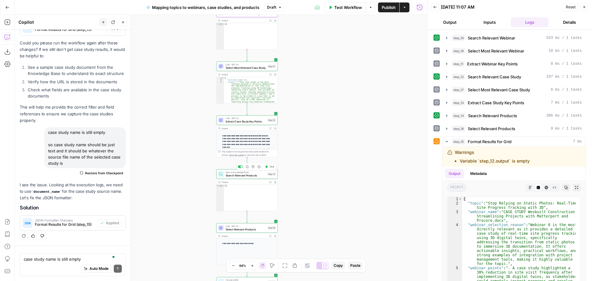
click at [265, 174] on span "Search Relevant Products" at bounding box center [246, 175] width 40 height 4
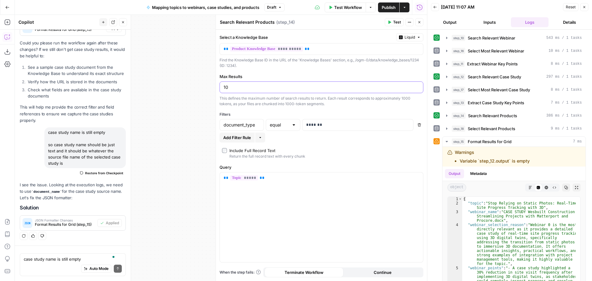
drag, startPoint x: 230, startPoint y: 89, endPoint x: 217, endPoint y: 89, distance: 13.3
click at [217, 89] on div "**********" at bounding box center [322, 148] width 212 height 266
type input "1"
click at [419, 23] on icon "button" at bounding box center [420, 22] width 4 height 4
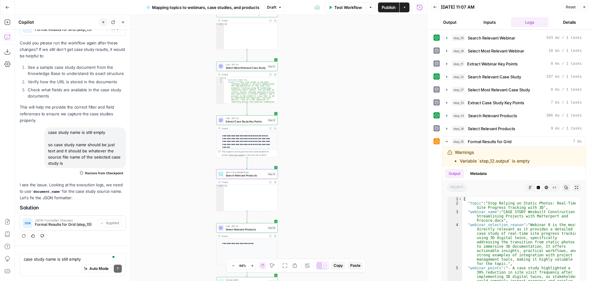
click at [569, 6] on span "Reset" at bounding box center [571, 7] width 10 height 6
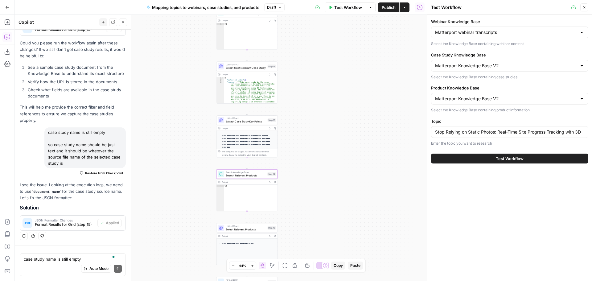
click at [517, 163] on button "Test Workflow" at bounding box center [509, 159] width 157 height 10
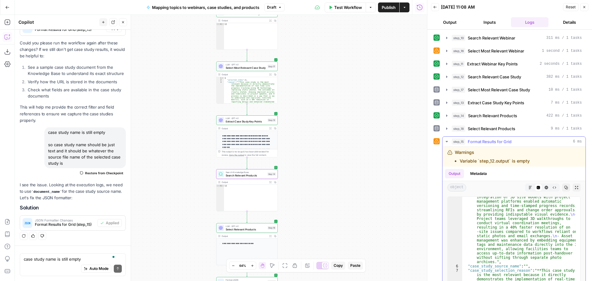
scroll to position [130, 0]
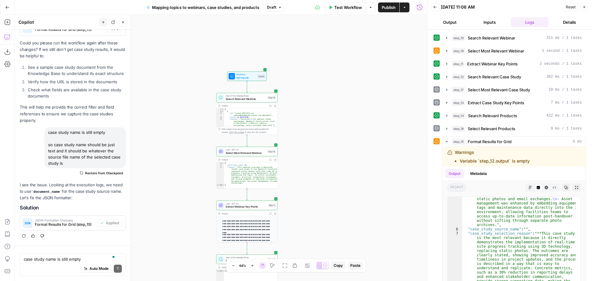
click at [256, 98] on span "Search Relevant Webinar" at bounding box center [246, 99] width 40 height 4
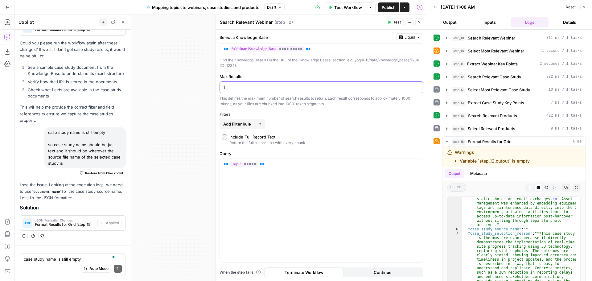
drag, startPoint x: 230, startPoint y: 88, endPoint x: 214, endPoint y: 85, distance: 16.2
click at [216, 85] on div "**********" at bounding box center [322, 148] width 212 height 266
type input "3"
click at [420, 24] on icon "button" at bounding box center [420, 22] width 4 height 4
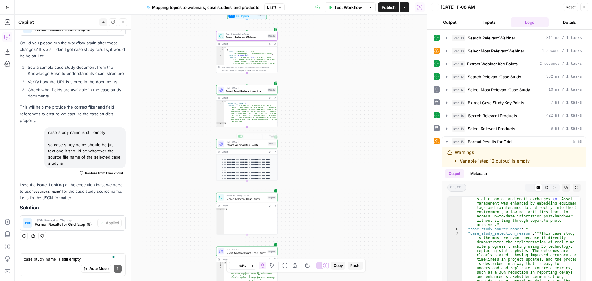
scroll to position [54, 0]
click at [252, 197] on span "Search Knowledge Base" at bounding box center [246, 195] width 40 height 3
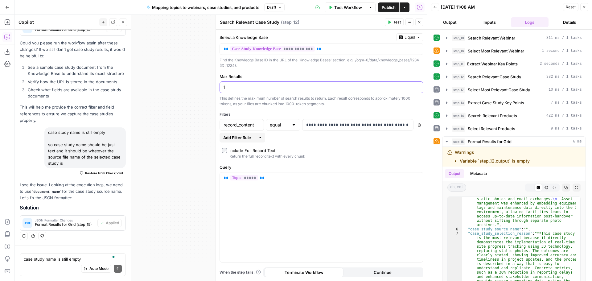
drag, startPoint x: 232, startPoint y: 88, endPoint x: 218, endPoint y: 87, distance: 14.6
click at [218, 87] on div "**********" at bounding box center [322, 148] width 212 height 266
type input "3"
click at [421, 22] on icon "button" at bounding box center [420, 22] width 4 height 4
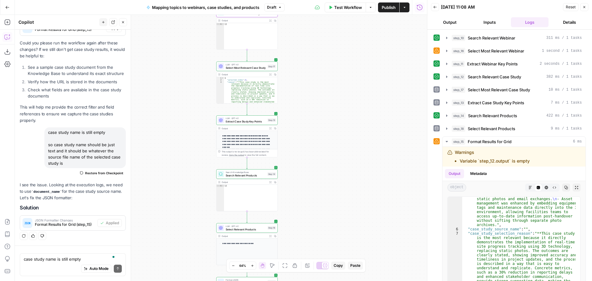
click at [263, 174] on div "Expand Output" at bounding box center [270, 171] width 29 height 6
click at [227, 172] on span "Search Knowledge Base" at bounding box center [246, 172] width 40 height 3
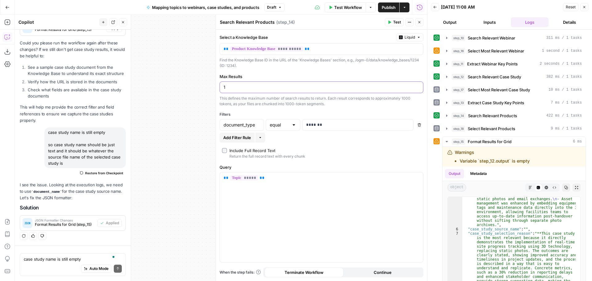
drag, startPoint x: 236, startPoint y: 87, endPoint x: 218, endPoint y: 88, distance: 18.2
click at [218, 88] on div "**********" at bounding box center [322, 148] width 212 height 266
type input "10"
click at [422, 22] on button "Close" at bounding box center [420, 22] width 8 height 8
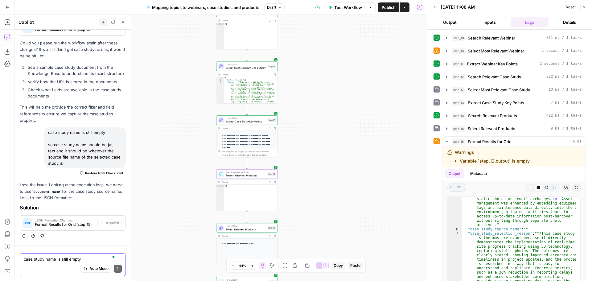
click at [64, 260] on textarea "case study name is still empty so case study name should be just text and it sh…" at bounding box center [73, 259] width 98 height 6
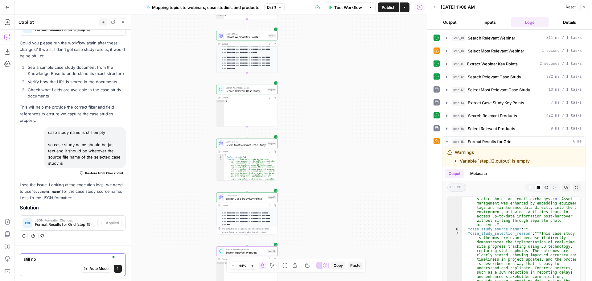
type textarea "still no"
click at [272, 152] on span "Expand Output" at bounding box center [272, 152] width 0 height 0
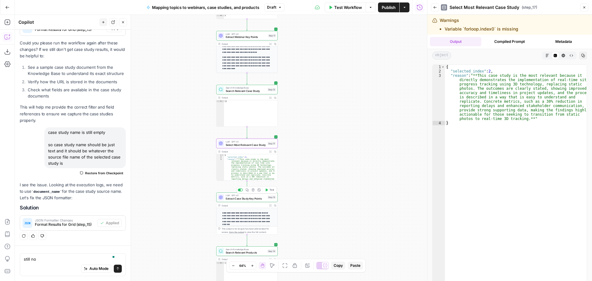
click at [246, 198] on span "Extract Case Study Key Points" at bounding box center [246, 199] width 40 height 4
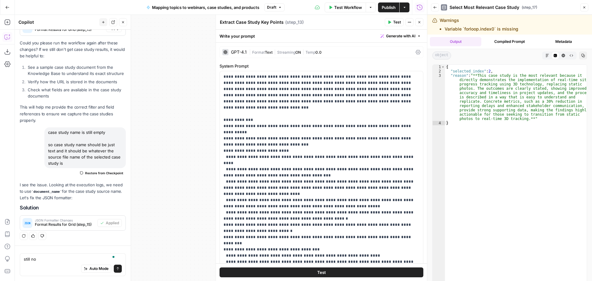
click at [421, 22] on icon "button" at bounding box center [420, 22] width 4 height 4
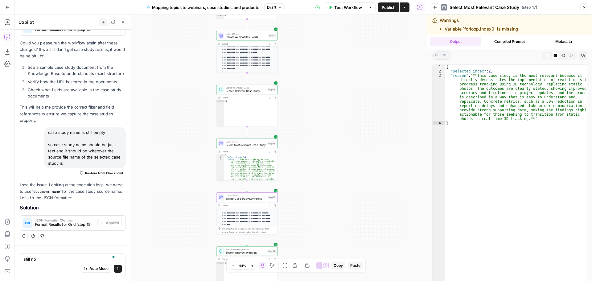
click at [269, 205] on button "Expand Output" at bounding box center [270, 205] width 5 height 5
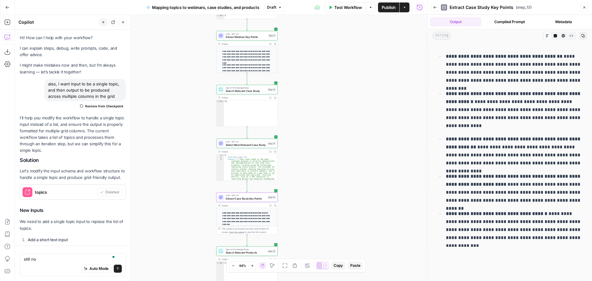
scroll to position [5094, 0]
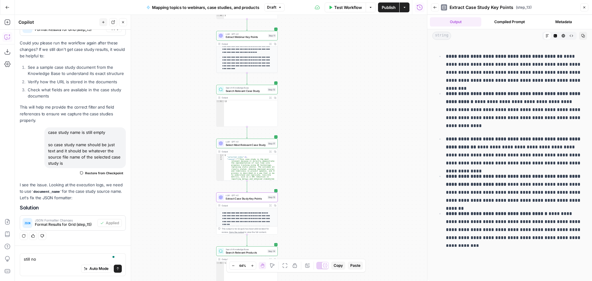
click at [587, 8] on button "Close" at bounding box center [585, 7] width 8 height 8
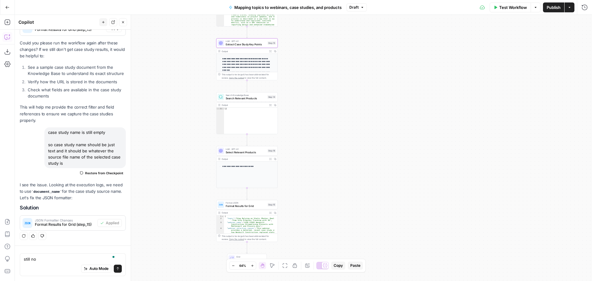
click at [506, 8] on span "Test Workflow" at bounding box center [514, 7] width 28 height 6
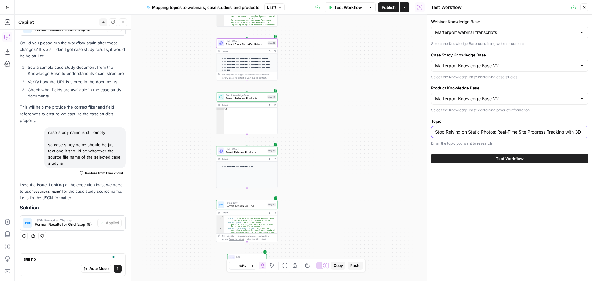
click at [506, 132] on input "Stop Relying on Static Photos: Real-Time Site Progress Tracking with 3D" at bounding box center [509, 132] width 149 height 6
paste input "Preserving Historic Buildings: Digitization Strategies for Government Agencies"
type input "Preserving Historic Buildings: Digitization Strategies for Government Agencies"
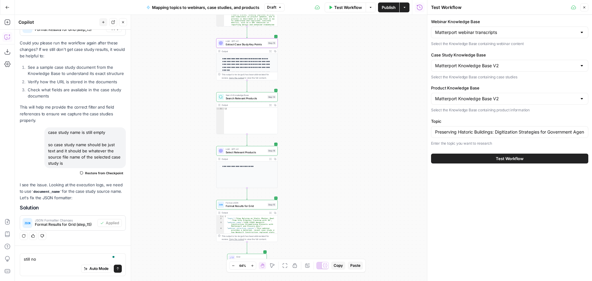
click at [521, 159] on span "Test Workflow" at bounding box center [510, 159] width 28 height 6
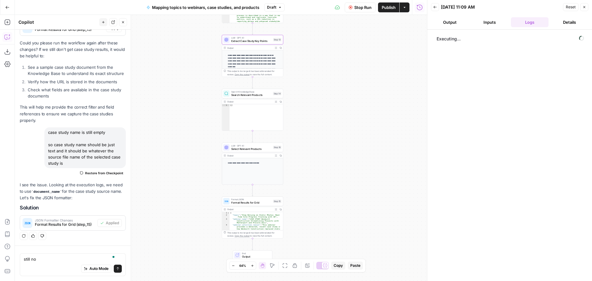
drag, startPoint x: 317, startPoint y: 118, endPoint x: 321, endPoint y: 115, distance: 5.7
click at [321, 115] on div "Workflow Set Inputs Inputs Search Knowledge Base Search Relevant Webinar Step 1…" at bounding box center [221, 148] width 413 height 266
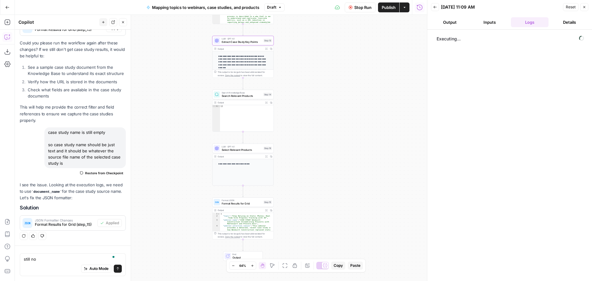
click at [355, 106] on div "Workflow Set Inputs Inputs Search Knowledge Base Search Relevant Webinar Step 1…" at bounding box center [221, 148] width 413 height 266
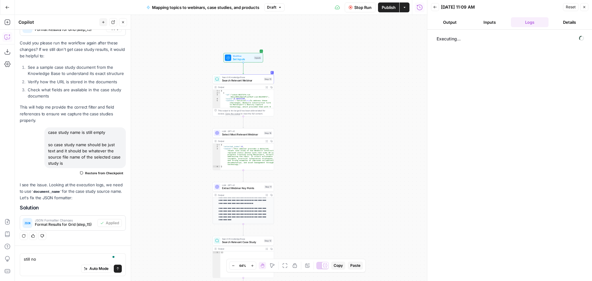
drag, startPoint x: 338, startPoint y: 113, endPoint x: 346, endPoint y: 99, distance: 15.9
click at [346, 99] on div "Workflow Set Inputs Inputs Search Knowledge Base Search Relevant Webinar Step 1…" at bounding box center [221, 148] width 413 height 266
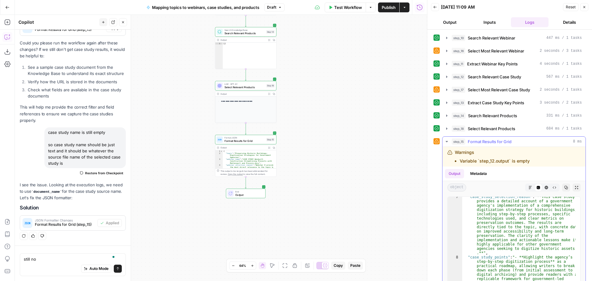
scroll to position [168, 0]
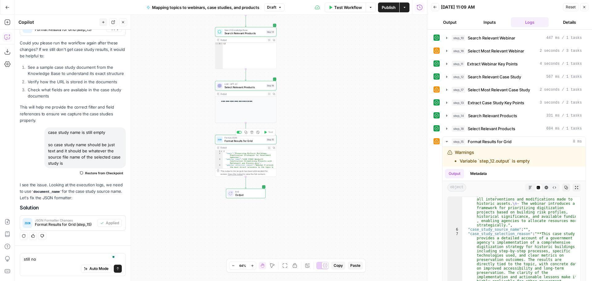
click at [252, 140] on span "Format Results for Grid" at bounding box center [245, 141] width 40 height 4
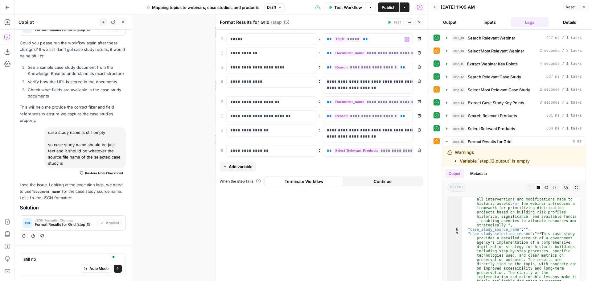
click at [418, 25] on button "Close" at bounding box center [420, 22] width 8 height 8
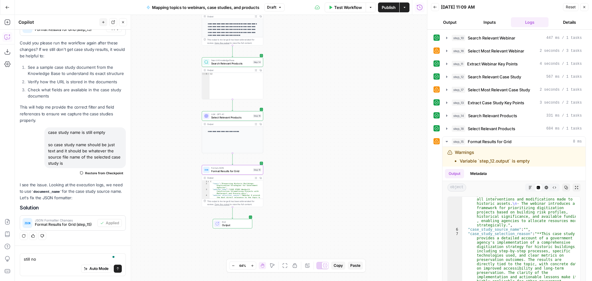
drag, startPoint x: 379, startPoint y: 87, endPoint x: 371, endPoint y: 131, distance: 44.3
click at [371, 131] on div "Workflow Set Inputs Inputs Search Knowledge Base Search Relevant Webinar Step 1…" at bounding box center [221, 148] width 413 height 266
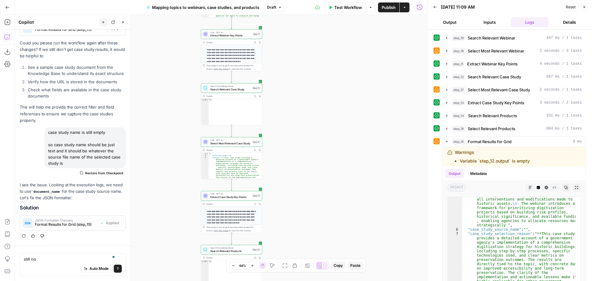
click at [255, 151] on icon "button" at bounding box center [255, 150] width 2 height 2
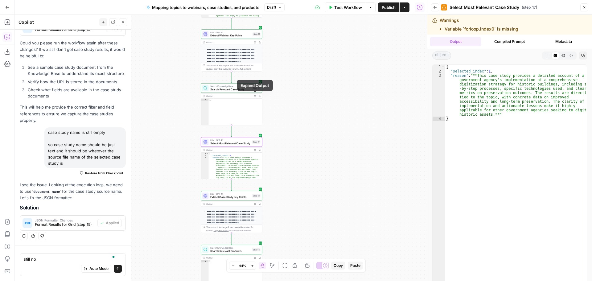
click at [255, 96] on icon "button" at bounding box center [255, 96] width 2 height 2
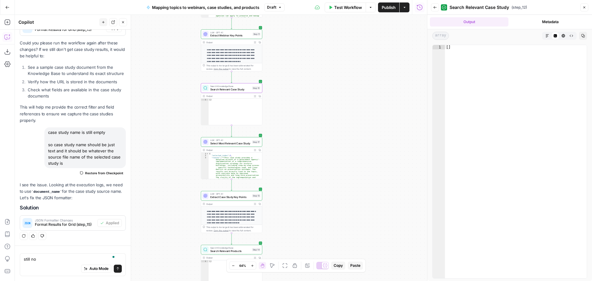
click at [255, 151] on icon "button" at bounding box center [255, 150] width 2 height 2
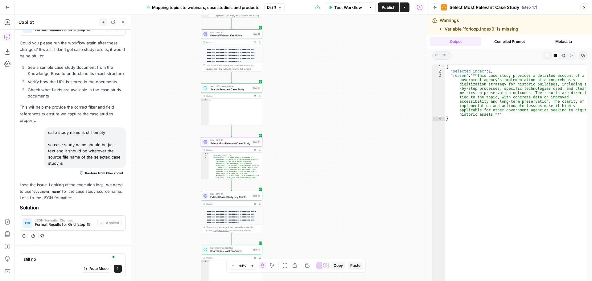
click at [230, 87] on span "Search Relevant Case Study" at bounding box center [230, 89] width 40 height 4
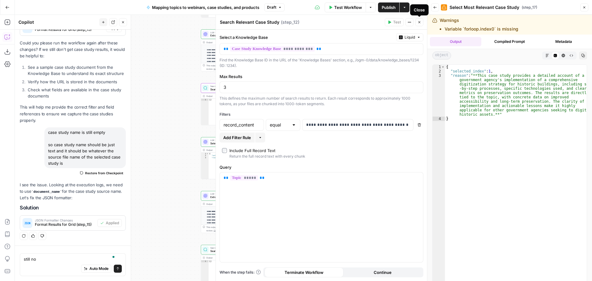
click at [421, 23] on icon "button" at bounding box center [420, 22] width 4 height 4
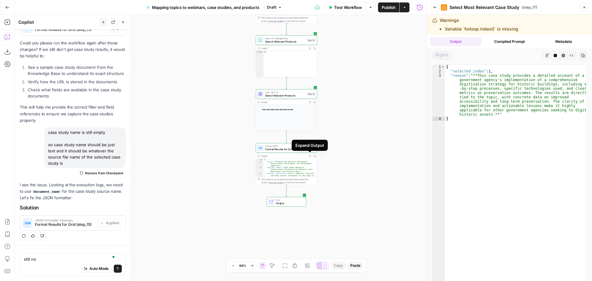
click at [310, 157] on icon "button" at bounding box center [310, 156] width 2 height 2
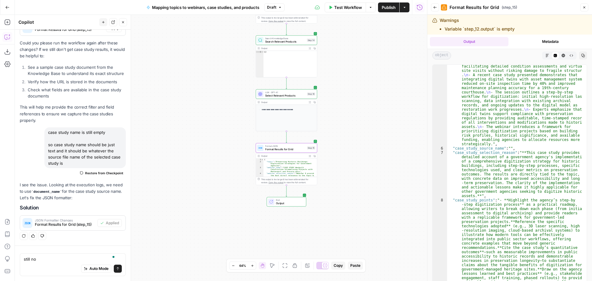
scroll to position [99, 0]
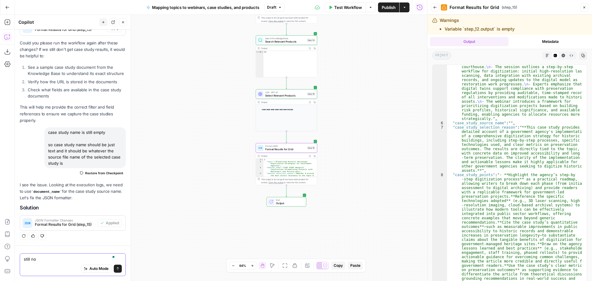
click at [48, 256] on textarea "still no" at bounding box center [73, 259] width 98 height 6
type textarea "still no case study name"
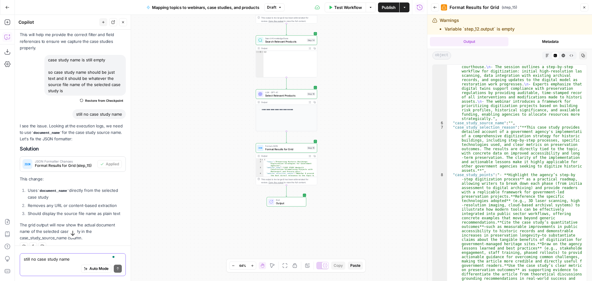
scroll to position [5177, 0]
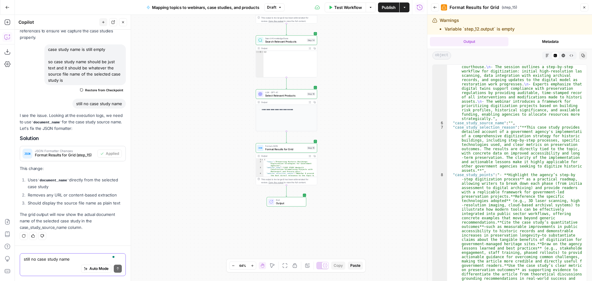
click at [72, 257] on textarea "still no case study name" at bounding box center [73, 259] width 98 height 6
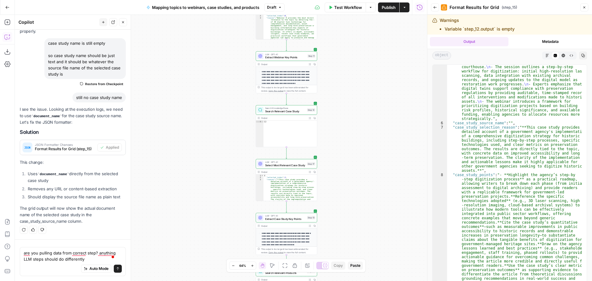
click at [488, 28] on li "Variable `step_12.output` is empty" at bounding box center [480, 29] width 70 height 6
copy div "Variable `step_12.output` is empty"
click at [84, 252] on textarea "are you pulling data from correct step? anything LLM steps should do differently" at bounding box center [73, 256] width 98 height 12
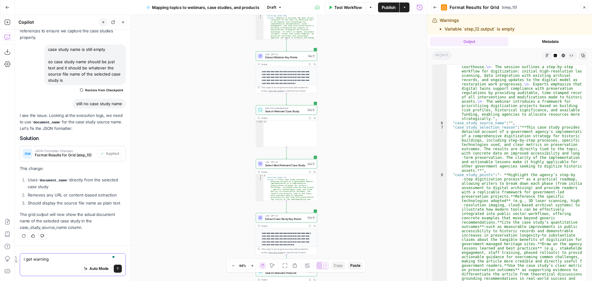
scroll to position [5177, 0]
paste textarea "Variable `step_12.output` is empty"
type textarea "i get warning Variable `step_12.output` is empty"
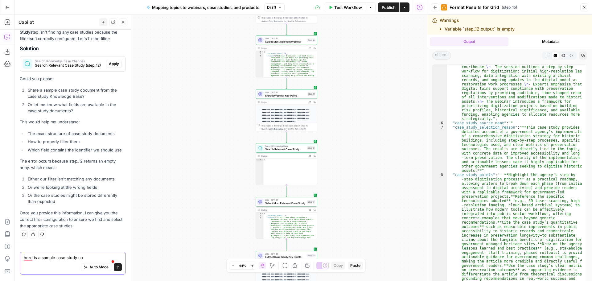
scroll to position [5413, 0]
paste textarea "https://matterport.com/industries/case-studies/nodalview-partners-matterport-he…"
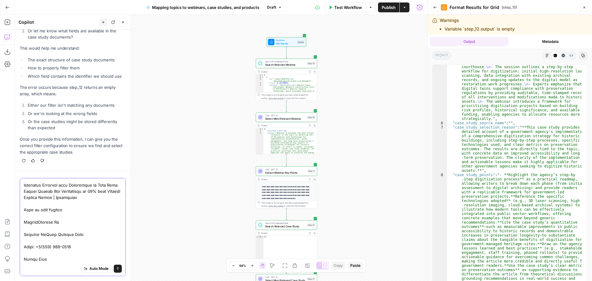
scroll to position [0, 0]
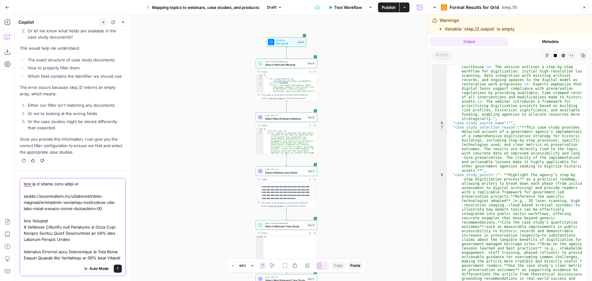
drag, startPoint x: 78, startPoint y: 184, endPoint x: 82, endPoint y: 185, distance: 4.4
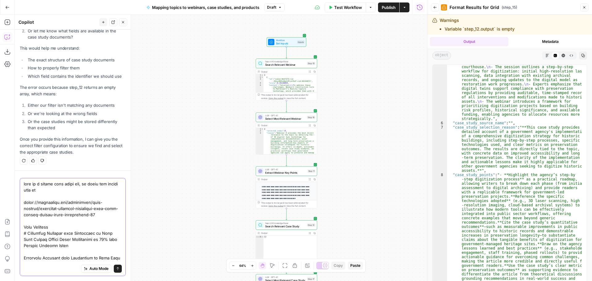
paste textarea "[URL][DOMAIN_NAME]"
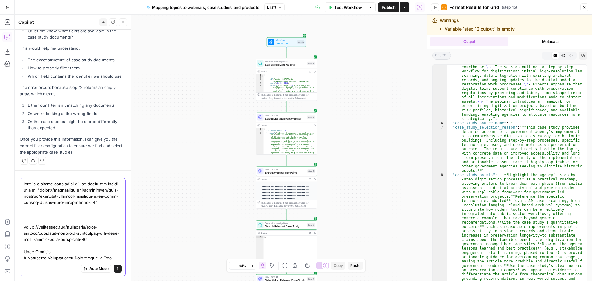
type textarea "here is a sample case study doc, in which the source name is "https://matterpor…"
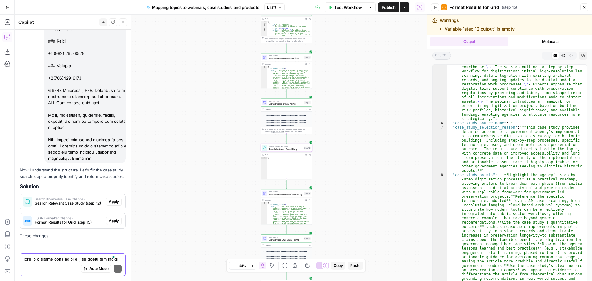
scroll to position [8127, 0]
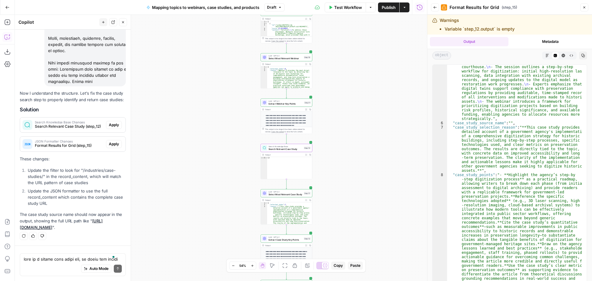
click at [111, 122] on span "Apply" at bounding box center [114, 125] width 10 height 6
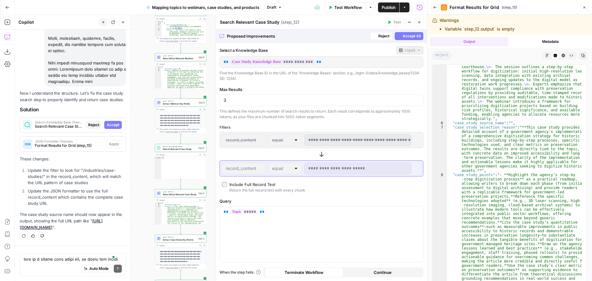
scroll to position [7920, 0]
click at [110, 122] on span "Accept" at bounding box center [113, 125] width 13 height 6
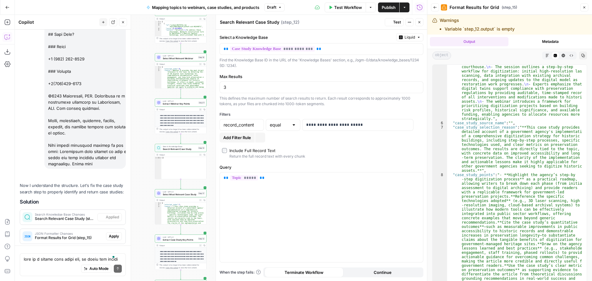
scroll to position [8157, 0]
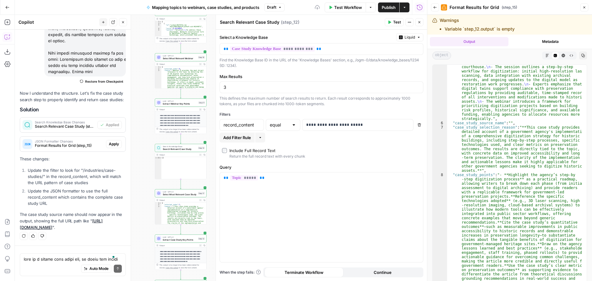
click at [109, 141] on span "Apply" at bounding box center [114, 144] width 10 height 6
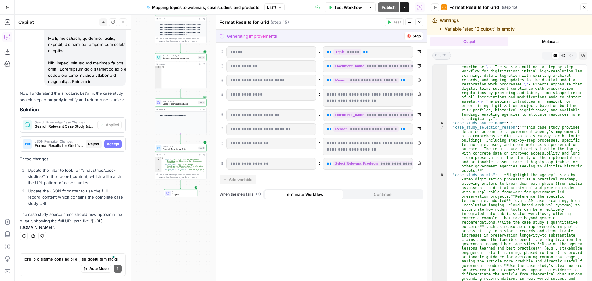
scroll to position [7920, 0]
click at [111, 141] on span "Accept" at bounding box center [113, 144] width 13 height 6
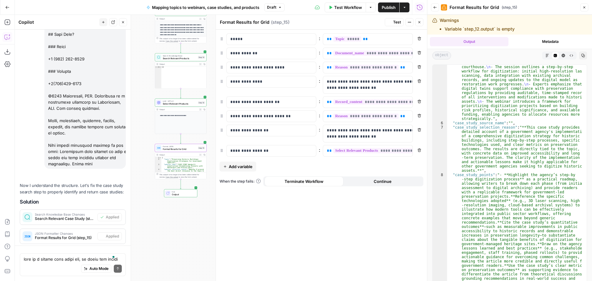
scroll to position [8157, 0]
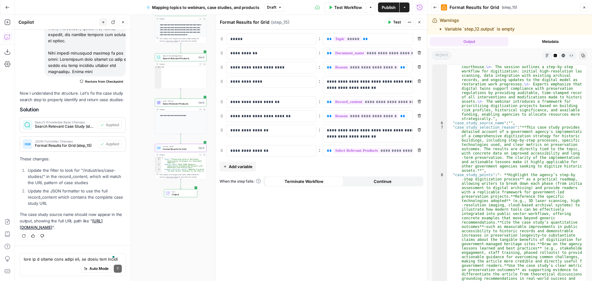
click at [421, 23] on icon "button" at bounding box center [420, 22] width 4 height 4
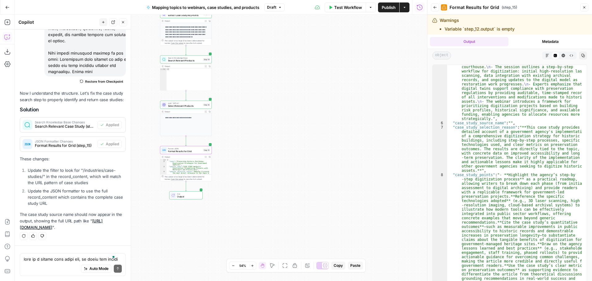
drag, startPoint x: 308, startPoint y: 88, endPoint x: 392, endPoint y: 100, distance: 85.4
click at [392, 103] on div "Workflow Set Inputs Inputs Search Knowledge Base Search Relevant Webinar Step 1…" at bounding box center [221, 148] width 413 height 266
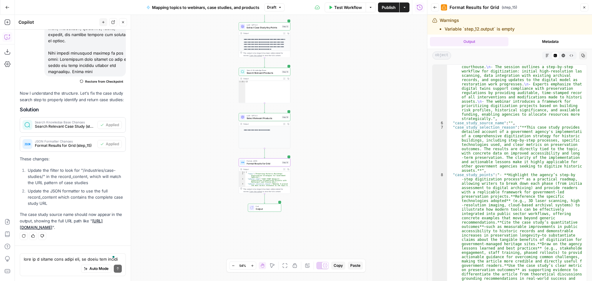
click at [437, 8] on button "Back" at bounding box center [435, 7] width 8 height 8
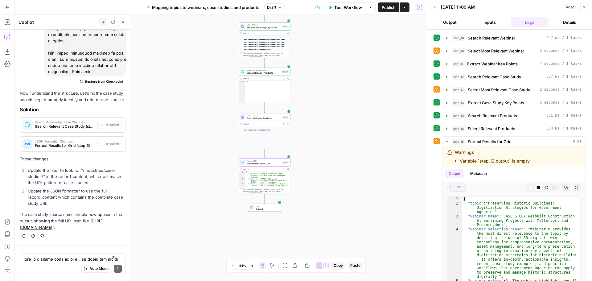
click at [575, 4] on button "Reset" at bounding box center [570, 7] width 15 height 8
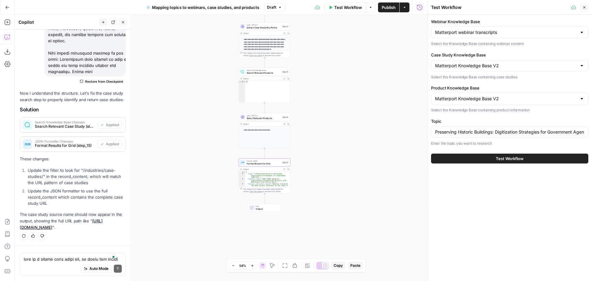
click at [517, 158] on span "Test Workflow" at bounding box center [510, 159] width 28 height 6
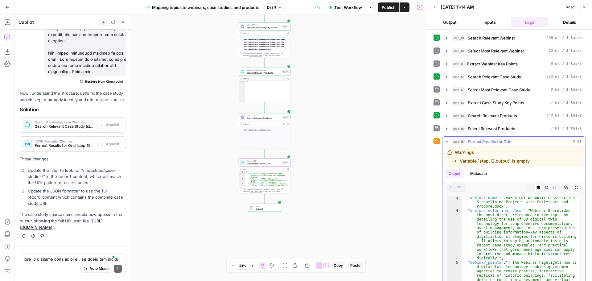
scroll to position [37, 0]
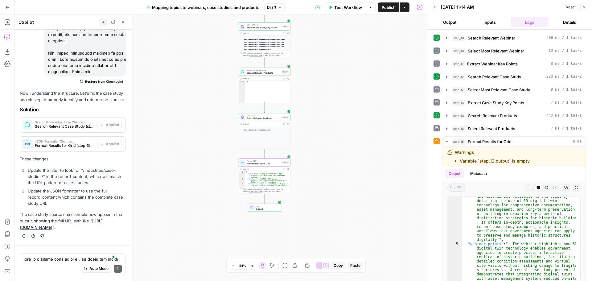
click at [569, 7] on span "Reset" at bounding box center [571, 7] width 10 height 6
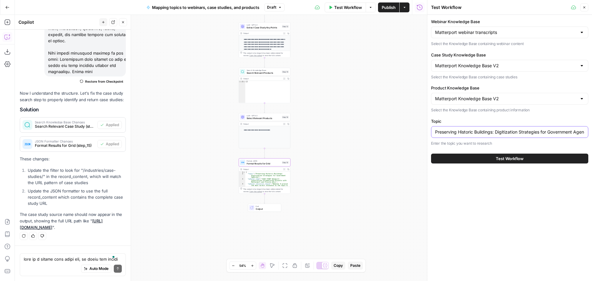
click at [486, 131] on input "Preserving Historic Buildings: Digitization Strategies for Government Agencies" at bounding box center [509, 132] width 149 height 6
paste input "Integrating 3D Content into Your Marketing Stack: A Practical Checklist"
type input "Integrating 3D Content into Your Marketing Stack: A Practical Checklist"
click at [521, 156] on span "Test Workflow" at bounding box center [510, 159] width 28 height 6
click at [509, 157] on span "Test Workflow" at bounding box center [510, 159] width 28 height 6
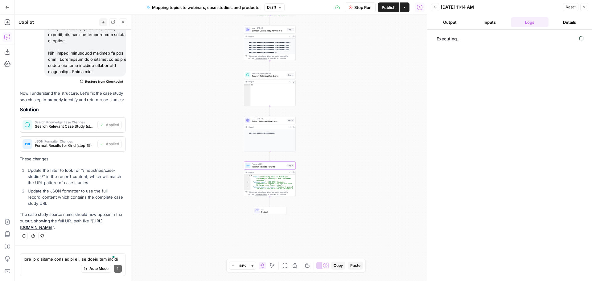
click at [350, 132] on div "Workflow Set Inputs Inputs Search Knowledge Base Search Relevant Webinar Step 1…" at bounding box center [221, 148] width 413 height 266
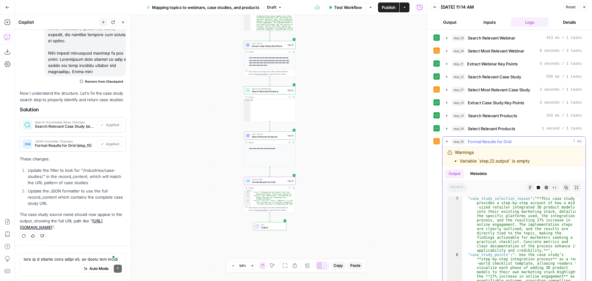
scroll to position [149, 0]
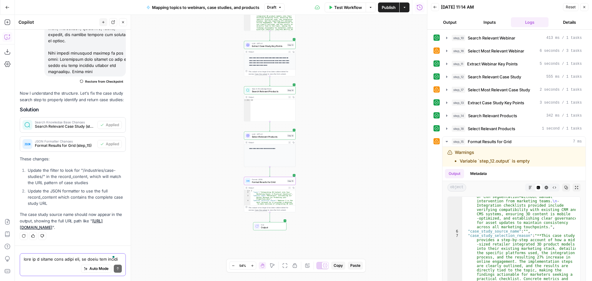
click at [51, 259] on textarea "To enrich screen reader interactions, please activate Accessibility in Grammarl…" at bounding box center [73, 259] width 98 height 6
type textarea "still no case study source name"
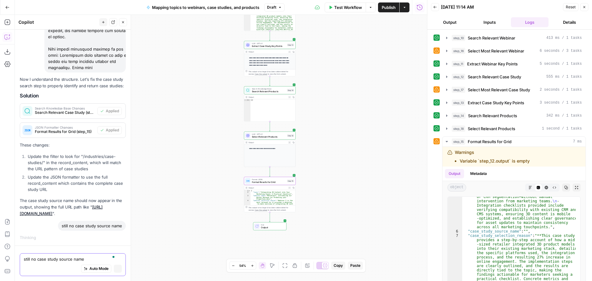
scroll to position [7929, 0]
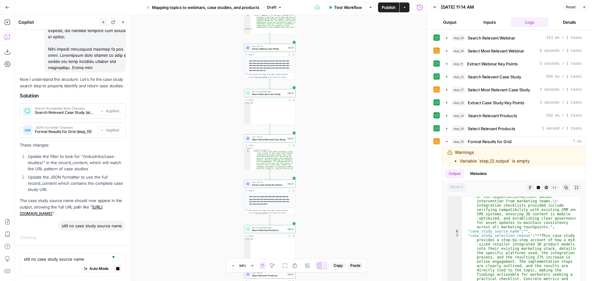
click at [289, 145] on icon "button" at bounding box center [290, 145] width 2 height 2
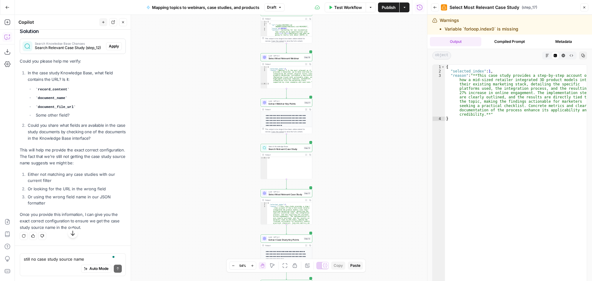
scroll to position [8406, 0]
click at [35, 263] on div "Auto Mode Send" at bounding box center [73, 269] width 98 height 14
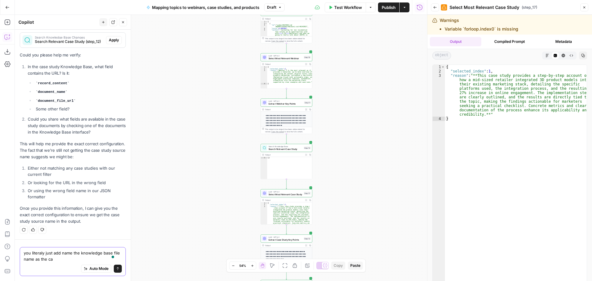
scroll to position [8413, 0]
type textarea "you literaly just add name the knowledge base file name as the case study name"
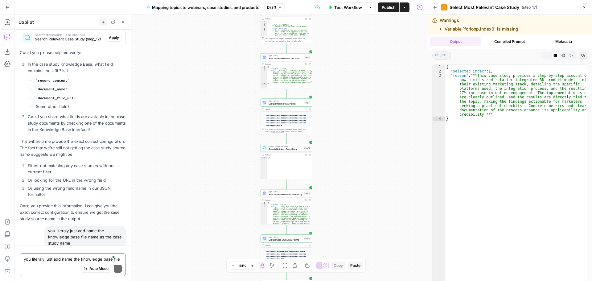
scroll to position [8515, 0]
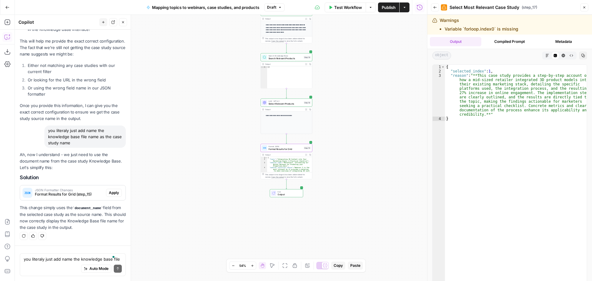
click at [111, 193] on span "Apply" at bounding box center [114, 193] width 10 height 6
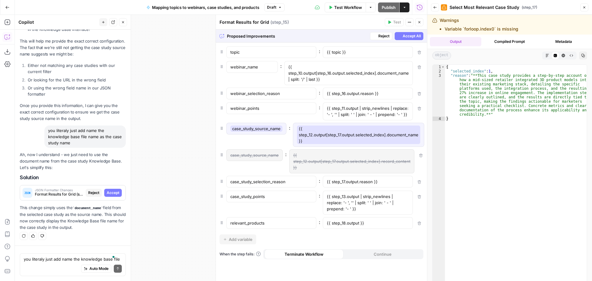
scroll to position [8278, 0]
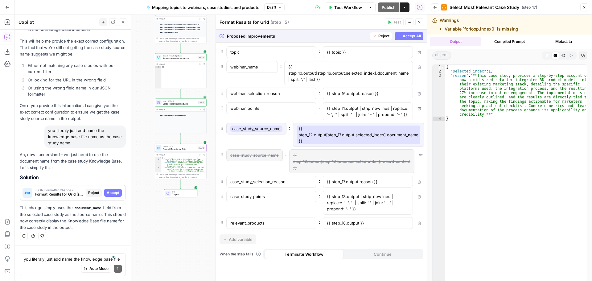
click at [407, 33] on button "Accept All" at bounding box center [409, 36] width 29 height 8
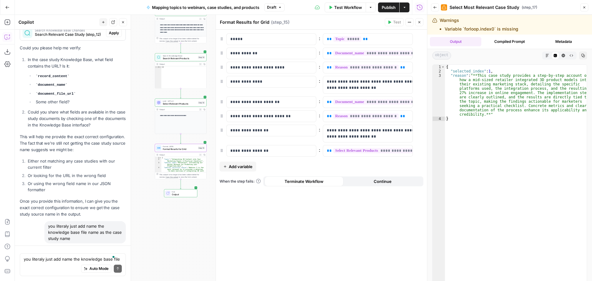
scroll to position [8535, 0]
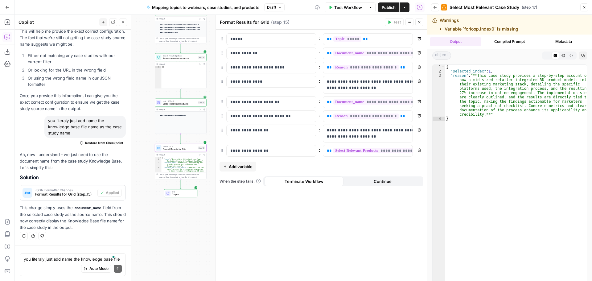
click at [419, 23] on icon "button" at bounding box center [420, 22] width 4 height 4
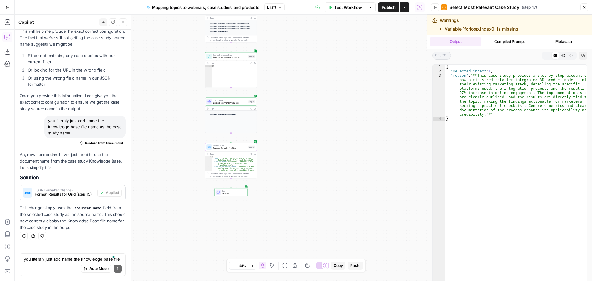
drag, startPoint x: 278, startPoint y: 132, endPoint x: 321, endPoint y: 131, distance: 42.9
click at [321, 131] on div "Workflow Set Inputs Inputs Search Knowledge Base Search Relevant Webinar Step 1…" at bounding box center [221, 148] width 413 height 266
click at [436, 8] on icon "button" at bounding box center [436, 8] width 4 height 4
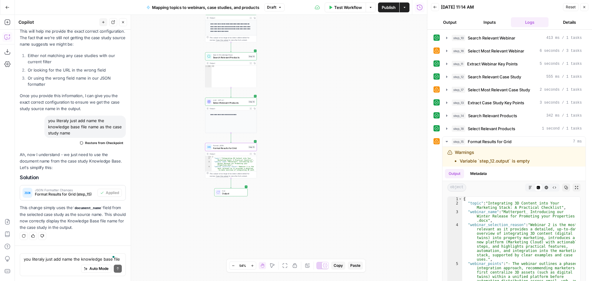
click at [570, 7] on span "Reset" at bounding box center [571, 7] width 10 height 6
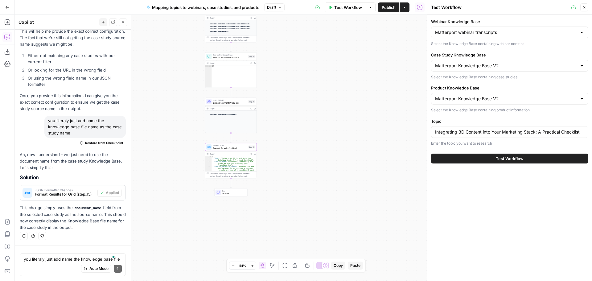
click at [521, 159] on span "Test Workflow" at bounding box center [510, 159] width 28 height 6
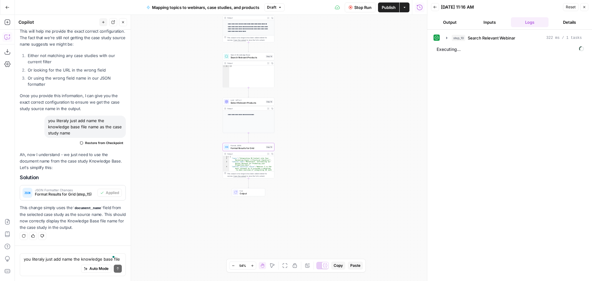
drag, startPoint x: 322, startPoint y: 102, endPoint x: 340, endPoint y: 102, distance: 17.6
click at [340, 102] on div "Workflow Set Inputs Inputs Search Knowledge Base Search Relevant Webinar Step 1…" at bounding box center [221, 148] width 413 height 266
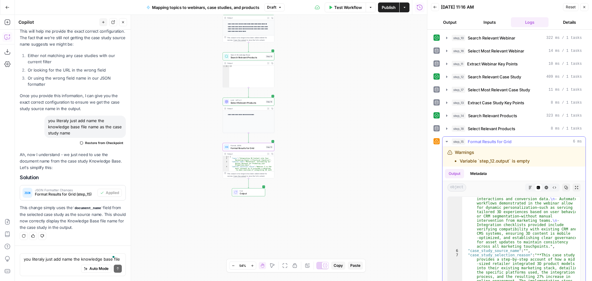
scroll to position [130, 0]
click at [245, 149] on span "Format Results for Grid" at bounding box center [248, 148] width 34 height 3
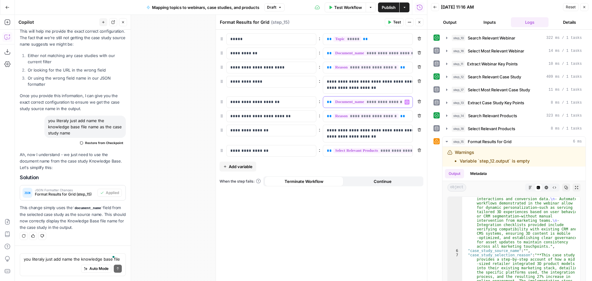
click at [360, 102] on span "**********" at bounding box center [417, 101] width 167 height 5
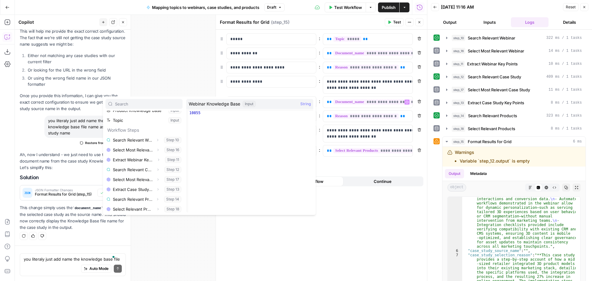
scroll to position [36, 0]
click at [369, 83] on p "**********" at bounding box center [368, 85] width 82 height 12
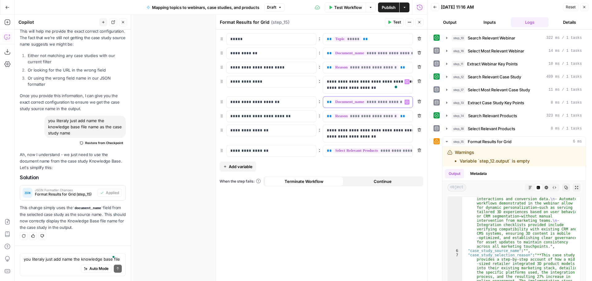
click at [376, 103] on span "**********" at bounding box center [417, 101] width 167 height 5
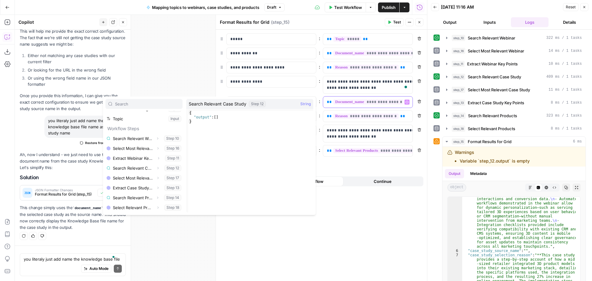
click at [388, 103] on span "**********" at bounding box center [417, 101] width 167 height 5
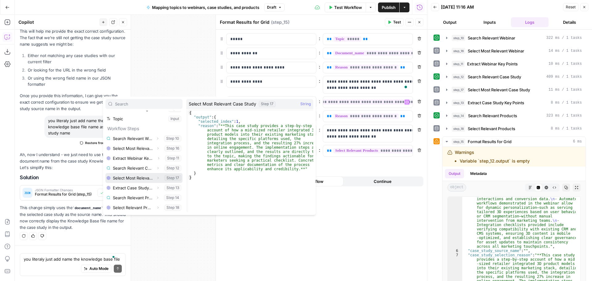
click at [156, 178] on icon "button" at bounding box center [158, 178] width 4 height 4
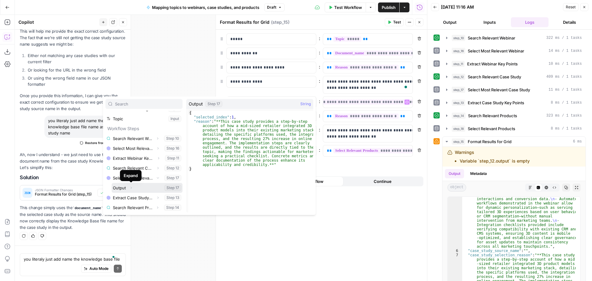
click at [131, 188] on icon "button" at bounding box center [131, 188] width 4 height 4
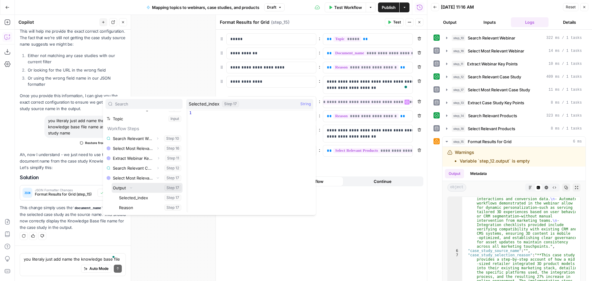
scroll to position [66, 0]
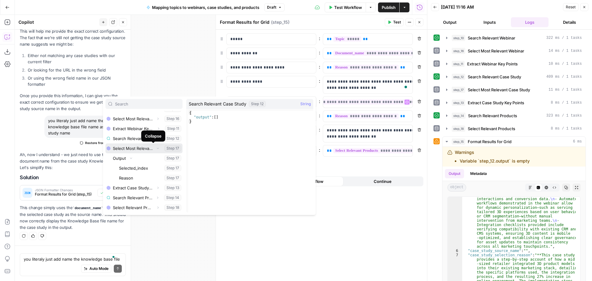
click at [156, 147] on icon "button" at bounding box center [158, 149] width 4 height 4
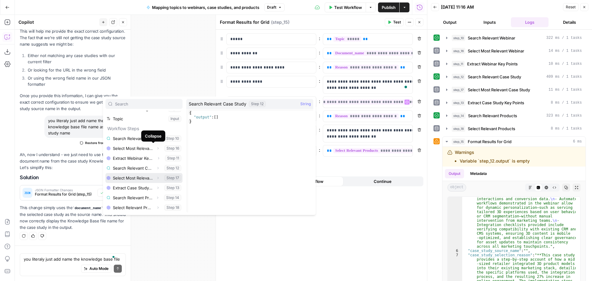
scroll to position [36, 0]
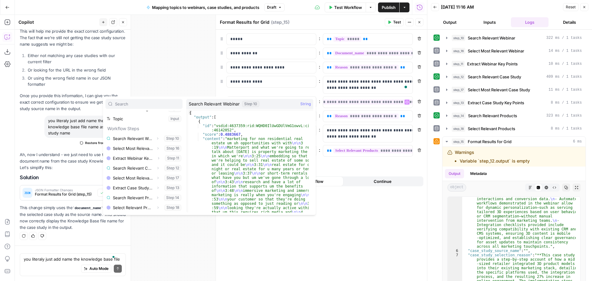
click at [195, 59] on div "Workflow Set Inputs Inputs Search Knowledge Base Search Relevant Webinar Step 1…" at bounding box center [221, 148] width 413 height 266
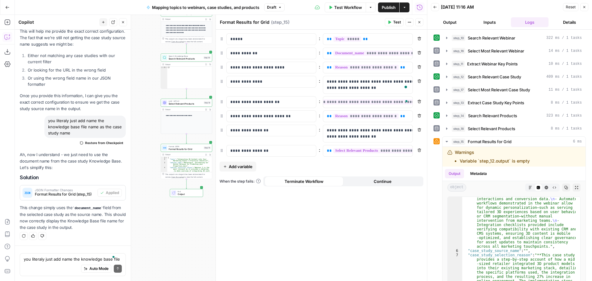
click at [46, 255] on div "you literaly just add name the knowledge base file name as the case study name …" at bounding box center [73, 264] width 106 height 23
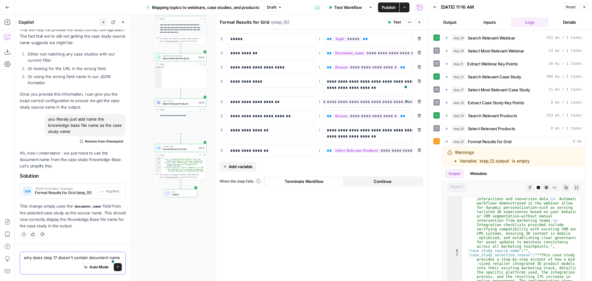
scroll to position [8541, 0]
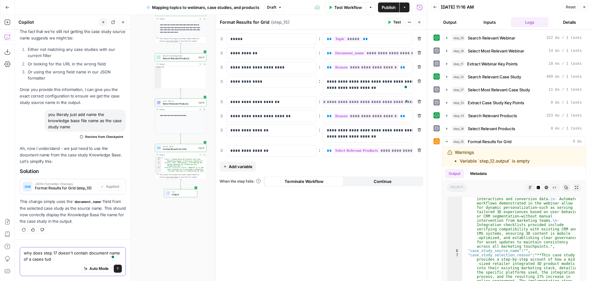
type textarea "why does step 17 doesn't contain document name of a cases tudy"
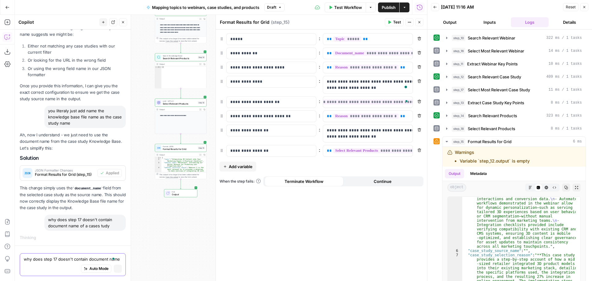
scroll to position [8293, 0]
click at [420, 24] on button "Close" at bounding box center [420, 22] width 8 height 8
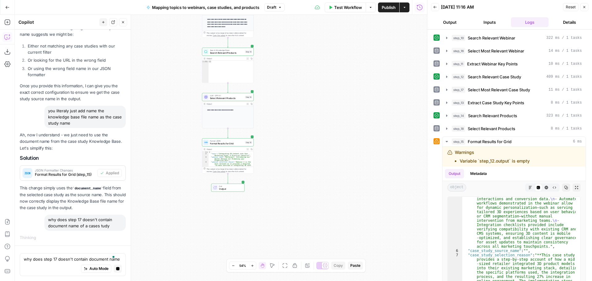
drag, startPoint x: 293, startPoint y: 142, endPoint x: 335, endPoint y: 137, distance: 42.3
click at [335, 137] on div "Workflow Set Inputs Inputs Search Knowledge Base Search Relevant Webinar Step 1…" at bounding box center [221, 148] width 413 height 266
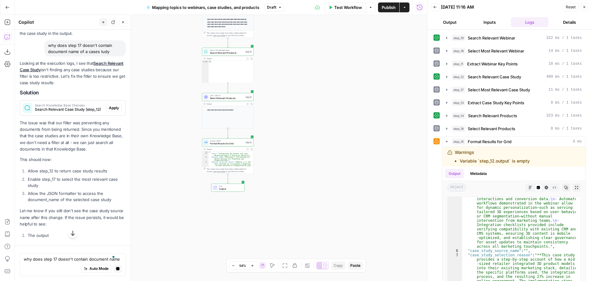
scroll to position [8389, 0]
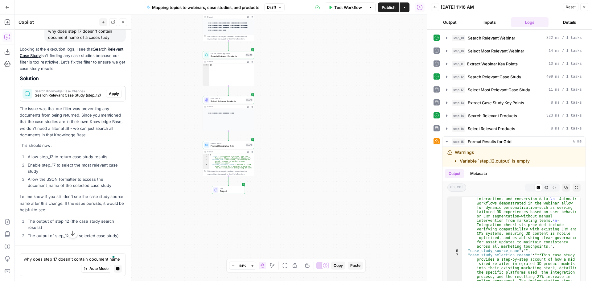
click at [78, 98] on span "Search Relevant Case Study (step_12)" at bounding box center [69, 96] width 69 height 6
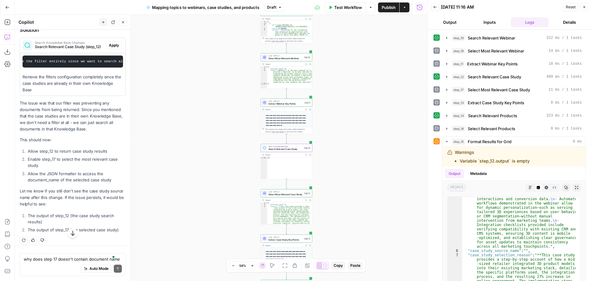
scroll to position [0, 38]
click at [372, 105] on div "Workflow Set Inputs Inputs Search Knowledge Base Search Relevant Webinar Step 1…" at bounding box center [221, 148] width 413 height 266
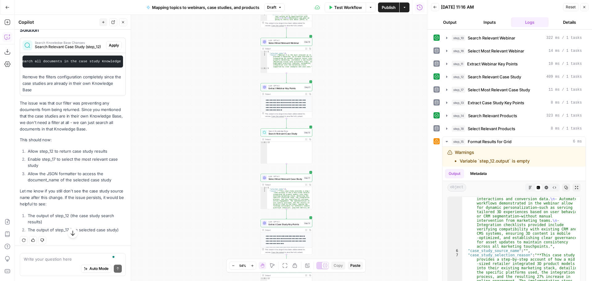
click at [298, 134] on span "Search Relevant Case Study" at bounding box center [286, 133] width 34 height 3
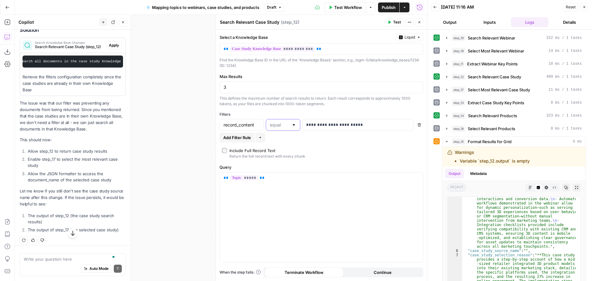
click at [289, 127] on input "text" at bounding box center [279, 125] width 19 height 6
type input "equal"
click at [387, 166] on label "Query" at bounding box center [322, 167] width 204 height 6
drag, startPoint x: 368, startPoint y: 124, endPoint x: 288, endPoint y: 123, distance: 79.9
click at [288, 123] on div "**********" at bounding box center [322, 125] width 204 height 12
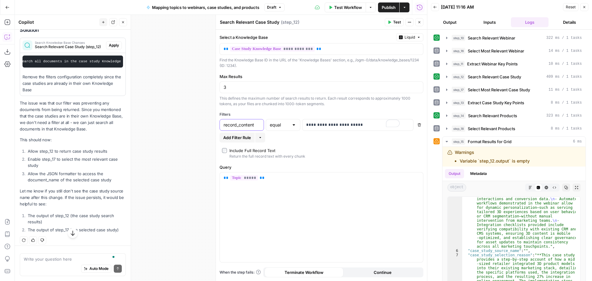
click at [249, 122] on input "record_content" at bounding box center [242, 125] width 36 height 6
click at [261, 125] on div "record_content" at bounding box center [242, 125] width 44 height 12
click at [289, 127] on div "equal" at bounding box center [283, 125] width 35 height 12
type input "equal"
click at [380, 152] on label "Include Full Record Text Return the full record text with every chunk" at bounding box center [321, 153] width 199 height 12
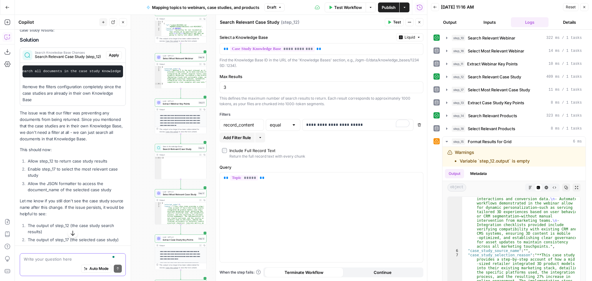
click at [69, 259] on textarea "To enrich screen reader interactions, please activate Accessibility in Grammarl…" at bounding box center [73, 259] width 98 height 6
drag, startPoint x: 361, startPoint y: 127, endPoint x: 293, endPoint y: 128, distance: 67.9
click at [293, 128] on div "**********" at bounding box center [322, 125] width 204 height 12
copy p "**********"
click at [102, 259] on textarea "step 12 should look for files that contain" at bounding box center [73, 259] width 98 height 6
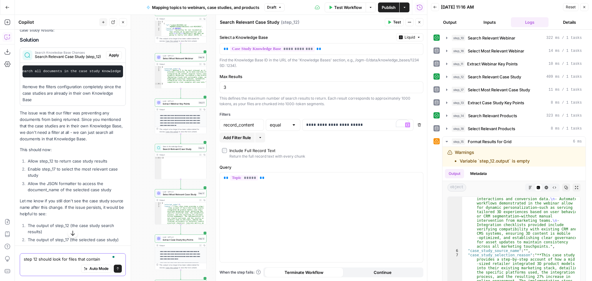
paste textarea "/industries/case-studies/"
type textarea "step 12 should look for files that contain /industries/case-studies/"
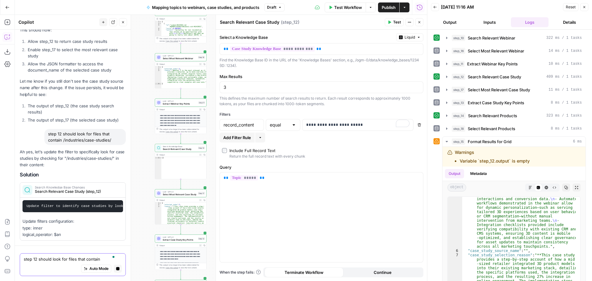
scroll to position [8600, 0]
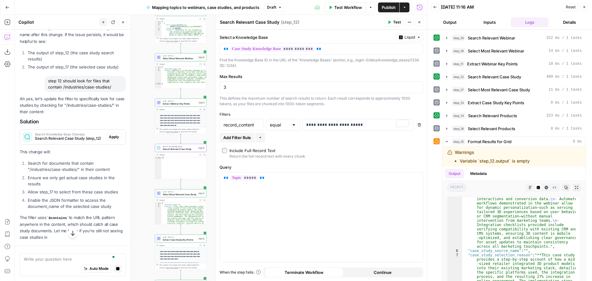
click at [76, 136] on span "Search Knowledge Base Changes" at bounding box center [69, 134] width 69 height 3
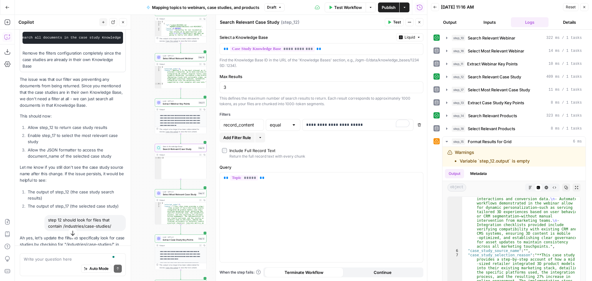
scroll to position [8945, 0]
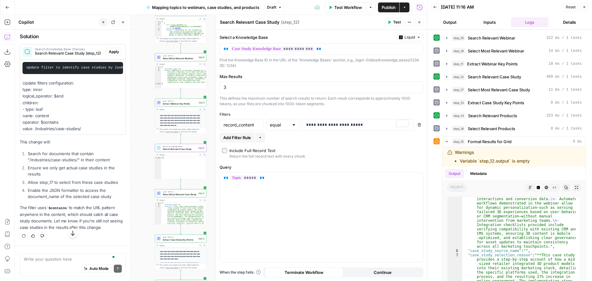
click at [112, 55] on span "Apply" at bounding box center [114, 52] width 10 height 6
click at [111, 49] on span "Apply" at bounding box center [114, 52] width 10 height 6
click at [71, 260] on textarea "To enrich screen reader interactions, please activate Accessibility in Grammarl…" at bounding box center [73, 259] width 98 height 6
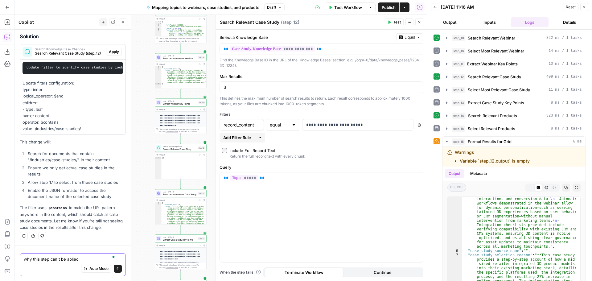
type textarea "why this step can't be aplied?"
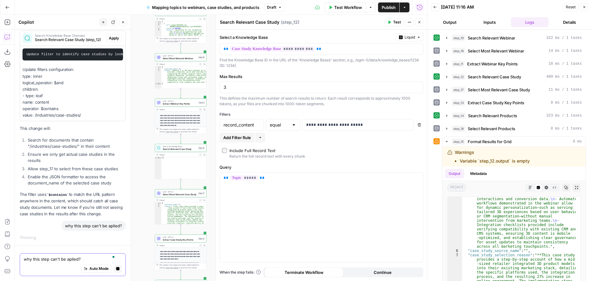
scroll to position [8802, 0]
drag, startPoint x: 49, startPoint y: 193, endPoint x: 65, endPoint y: 194, distance: 15.8
click at [65, 194] on code "$contains" at bounding box center [58, 195] width 23 height 4
copy code "$contains"
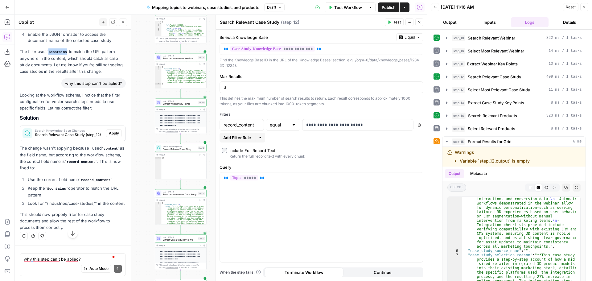
scroll to position [9206, 0]
click at [283, 126] on input "text" at bounding box center [279, 125] width 19 height 6
type input "equal"
click at [275, 108] on div "**********" at bounding box center [321, 155] width 211 height 251
click at [113, 136] on span "Apply" at bounding box center [114, 134] width 10 height 6
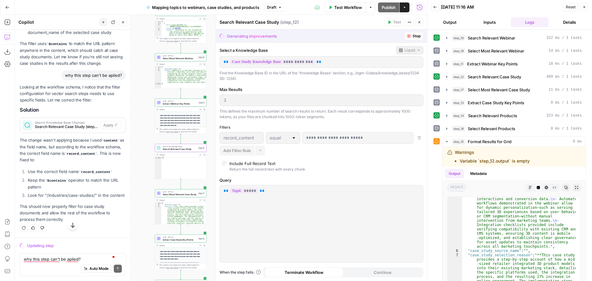
scroll to position [8939, 0]
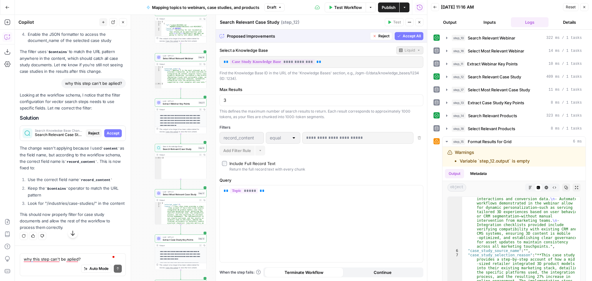
click at [404, 36] on span "Accept All" at bounding box center [412, 36] width 18 height 6
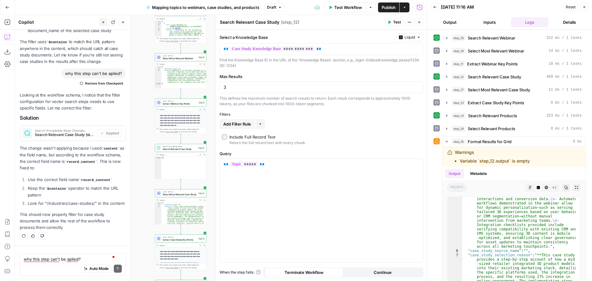
scroll to position [9241, 0]
click at [420, 22] on icon "button" at bounding box center [420, 22] width 4 height 4
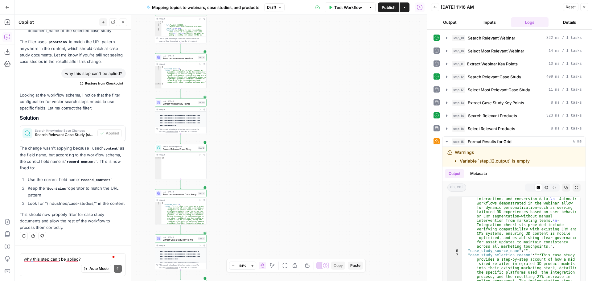
click at [569, 5] on span "Reset" at bounding box center [571, 7] width 10 height 6
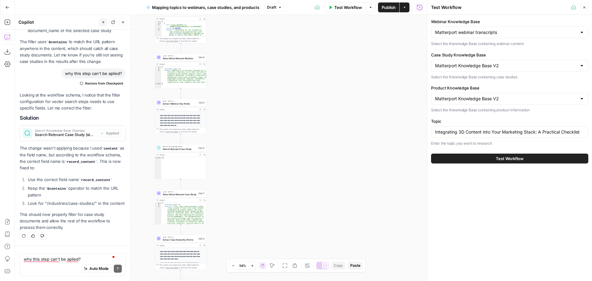
click at [519, 156] on span "Test Workflow" at bounding box center [510, 159] width 28 height 6
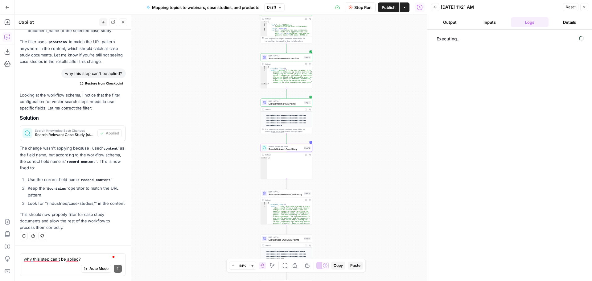
click at [58, 132] on span "Search Relevant Case Study (step_12)" at bounding box center [65, 135] width 60 height 6
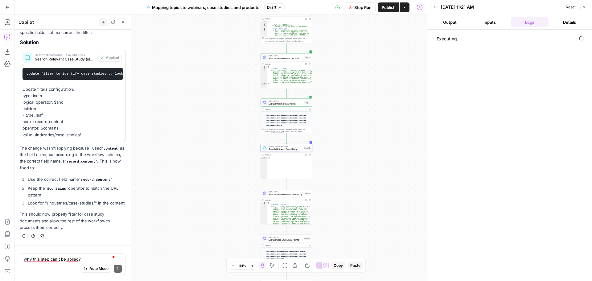
scroll to position [9321, 0]
click at [68, 56] on span "Search Relevant Case Study (step_12)" at bounding box center [65, 59] width 60 height 6
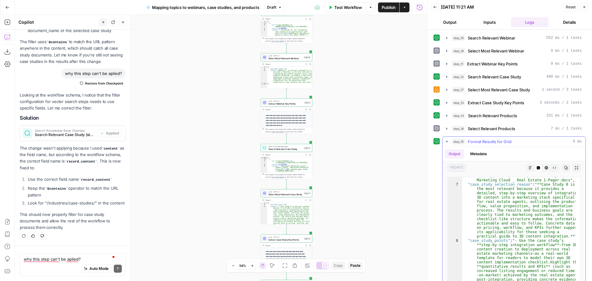
scroll to position [148, 0]
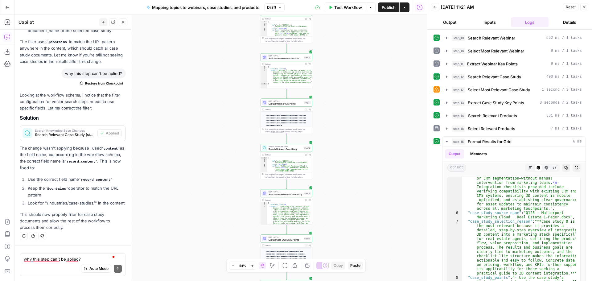
click at [284, 147] on span "Search Relevant Case Study" at bounding box center [286, 148] width 34 height 3
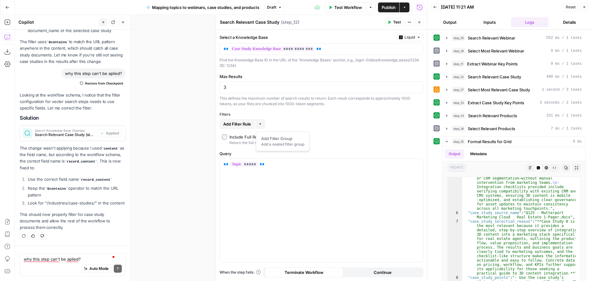
click at [260, 124] on icon "button" at bounding box center [261, 124] width 4 height 4
click at [235, 122] on span "Add Filter Rule" at bounding box center [237, 124] width 28 height 6
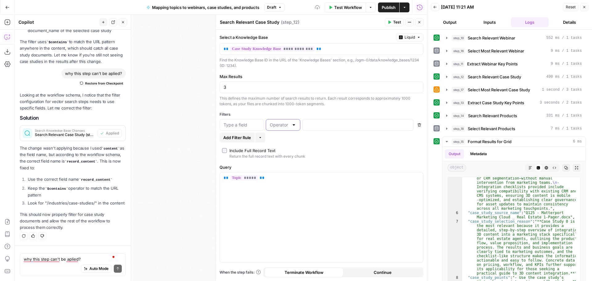
click at [282, 124] on input "text" at bounding box center [279, 125] width 19 height 6
click at [245, 123] on input "text" at bounding box center [242, 125] width 36 height 6
click at [293, 122] on div at bounding box center [294, 125] width 5 height 6
click at [363, 139] on div "Add Filter Rule More" at bounding box center [322, 138] width 204 height 10
click at [422, 124] on button "Delete" at bounding box center [420, 125] width 8 height 8
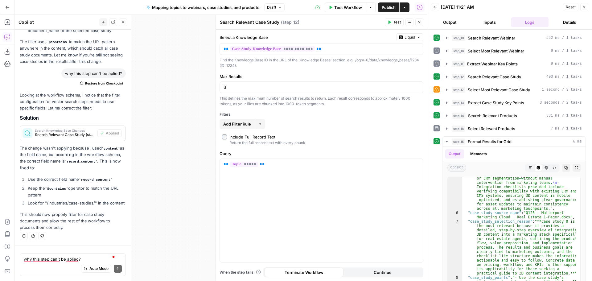
click at [227, 138] on label "Include Full Record Text Return the full record text with every chunk" at bounding box center [321, 140] width 199 height 12
click icon "button"
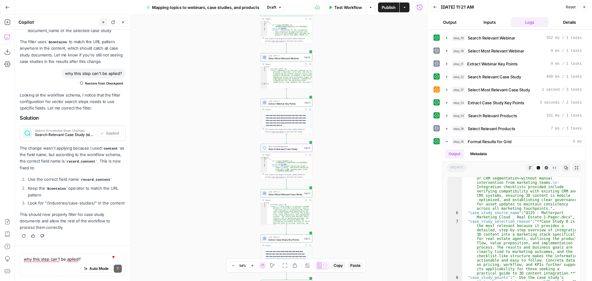
click span "Reset"
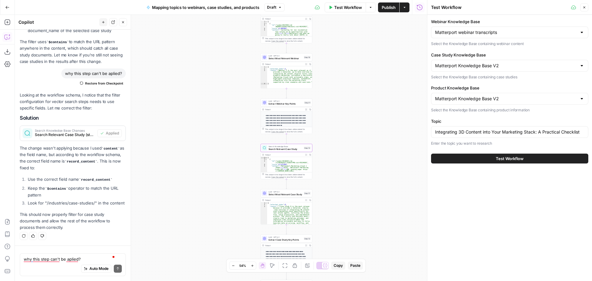
click span "Test Workflow"
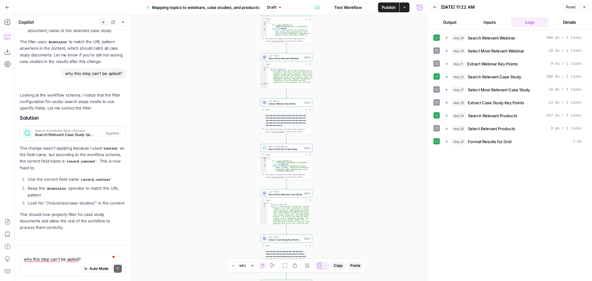
scroll to position [9114, 0]
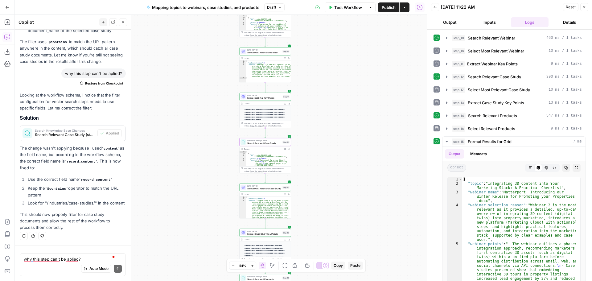
drag, startPoint x: 376, startPoint y: 172, endPoint x: 354, endPoint y: 165, distance: 22.8
click div "Workflow Set Inputs Inputs Search Knowledge Base Search Relevant Webinar Step 1…"
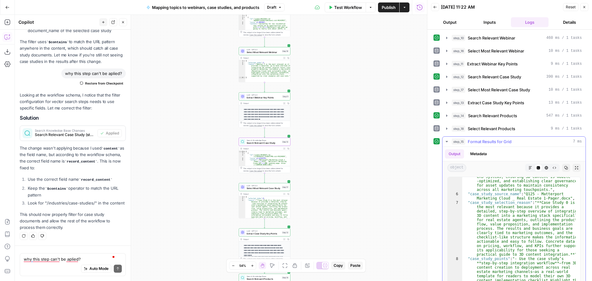
scroll to position [148, 0]
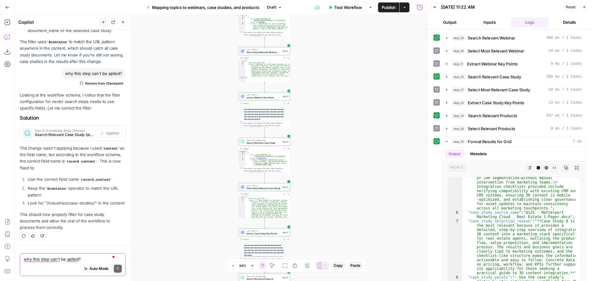
click textarea "why this step can't be aplied?"
paste textarea "/industries/case-studies/"
type textarea "we need case study source name to contain /industries/case-studies/"
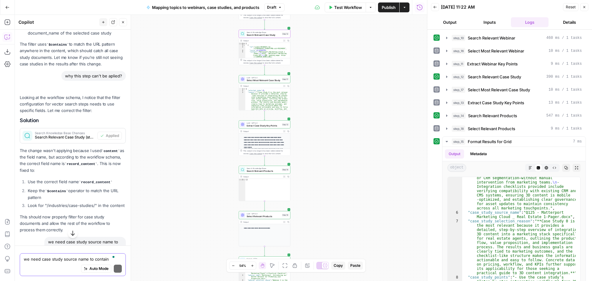
scroll to position [9245, 0]
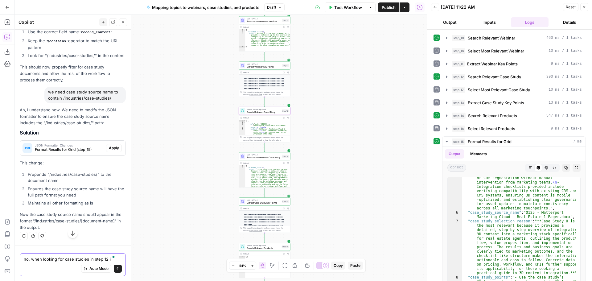
type textarea "no, when looking for case studies in step 12 i meant"
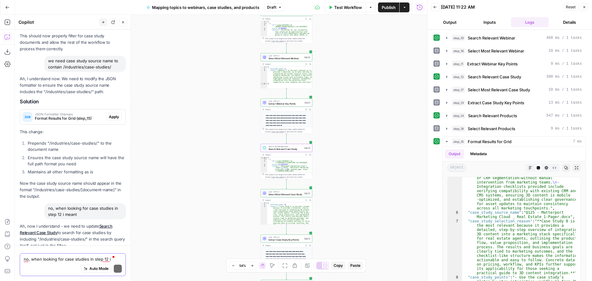
scroll to position [9395, 0]
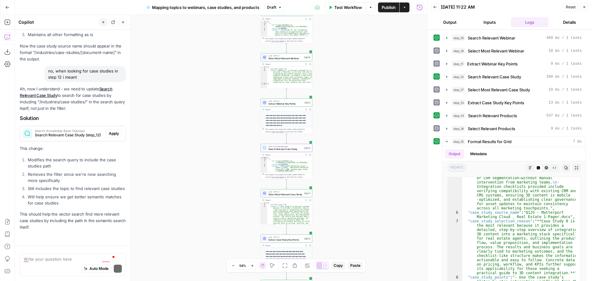
click span "Search Knowledge Base Changes"
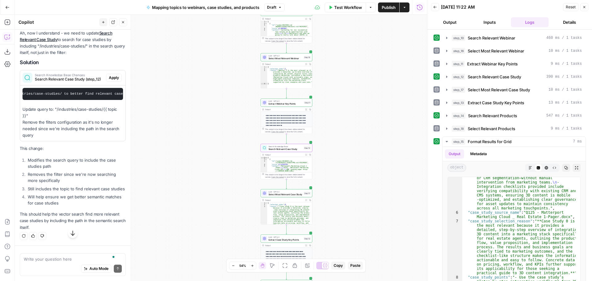
scroll to position [0, 99]
click span "Apply"
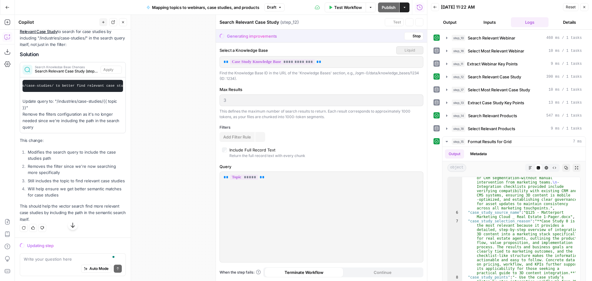
scroll to position [9109, 0]
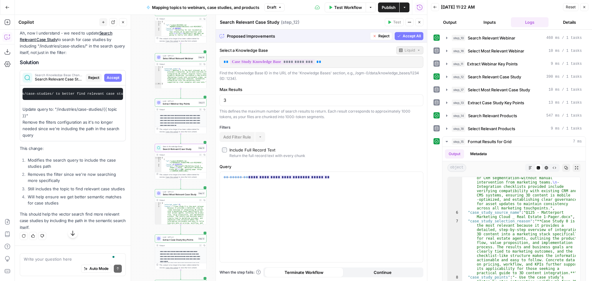
click span "Accept All"
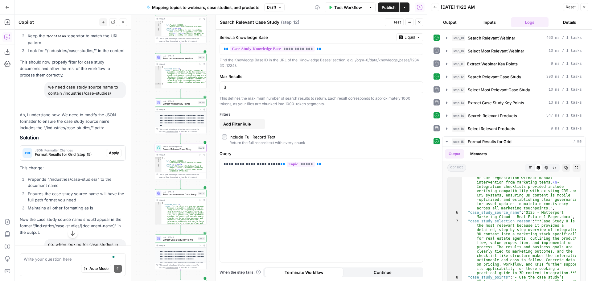
scroll to position [9405, 0]
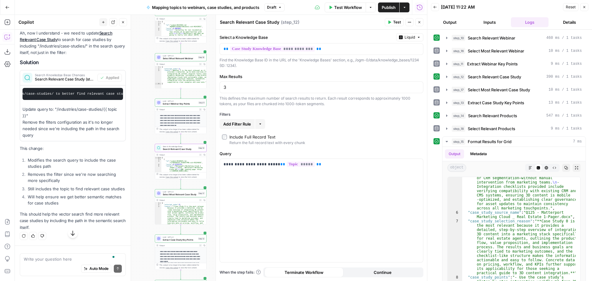
click icon "button"
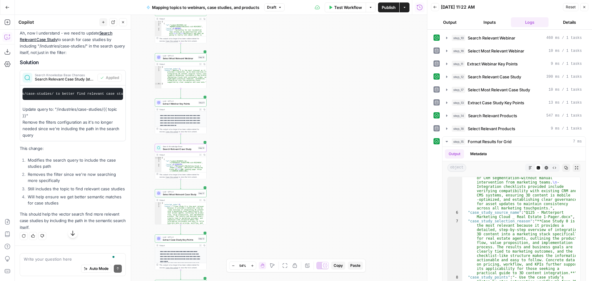
click span "Reset"
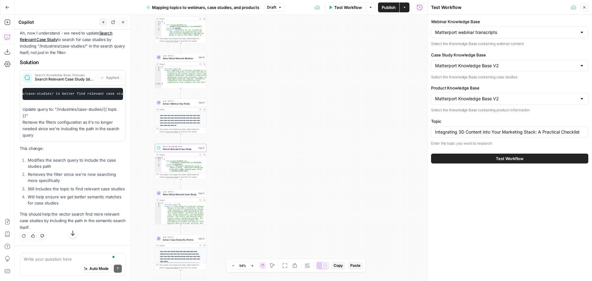
click span "Test Workflow"
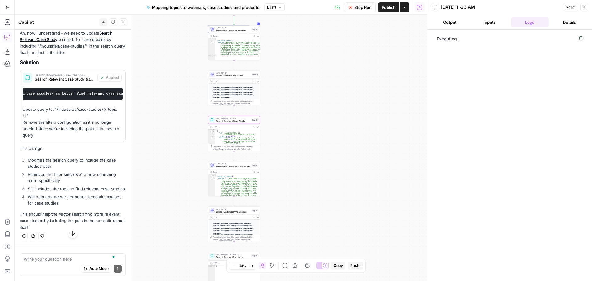
drag, startPoint x: 328, startPoint y: 154, endPoint x: 319, endPoint y: 141, distance: 16.6
click div "Workflow Set Inputs Inputs Search Knowledge Base Search Relevant Webinar Step 1…"
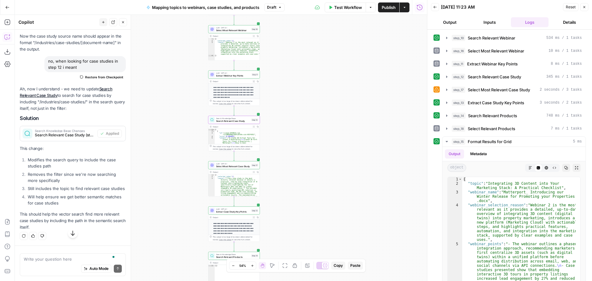
click span "Publish"
click div "Workflow Set Inputs Inputs Search Knowledge Base Search Relevant Webinar Step 1…"
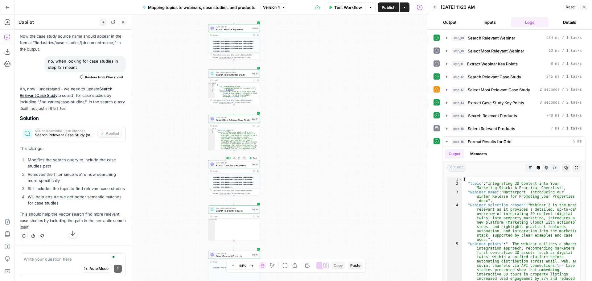
click span "Extract Case Study Key Points"
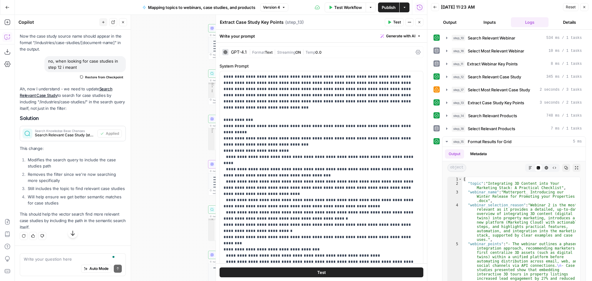
click icon "button"
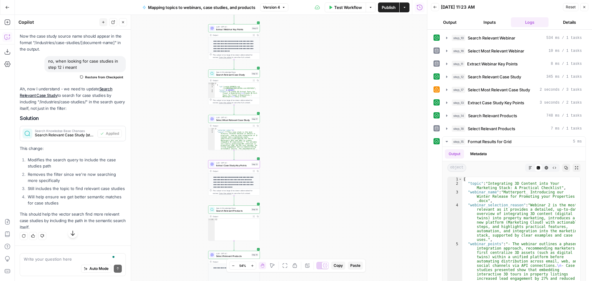
click span "Publish"
click span "Reset"
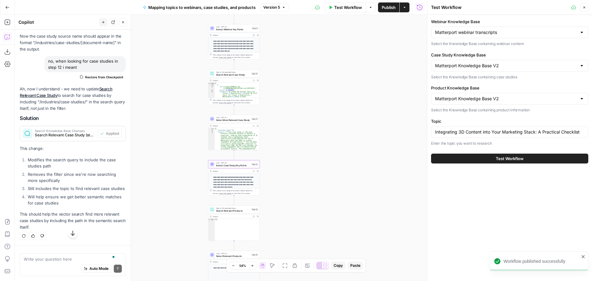
click span "Test Workflow"
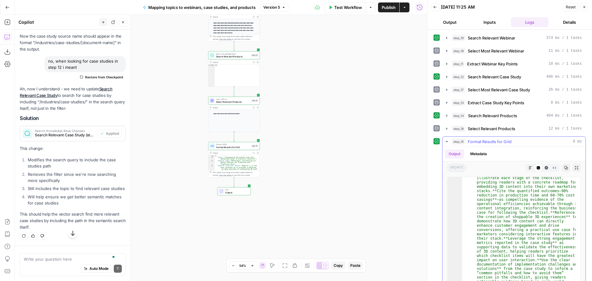
scroll to position [280, 0]
click textarea "To enrich screen reader interactions, please activate Accessibility in Grammarl…"
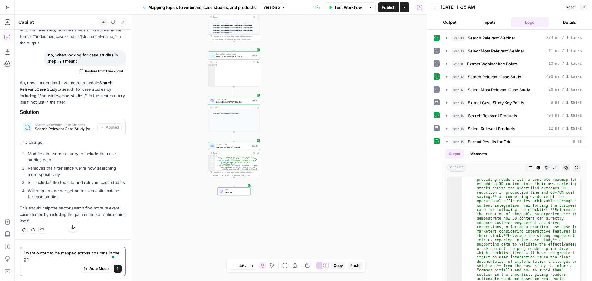
type textarea "i want output to be mapped across columns in the grid"
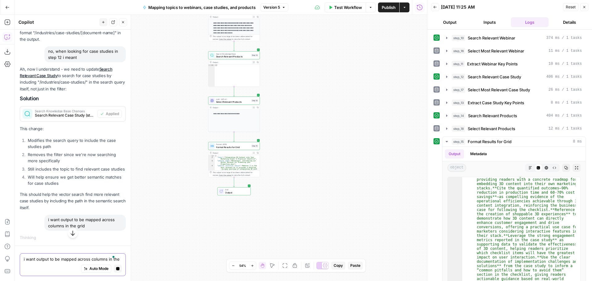
scroll to position [9164, 0]
click icon "button"
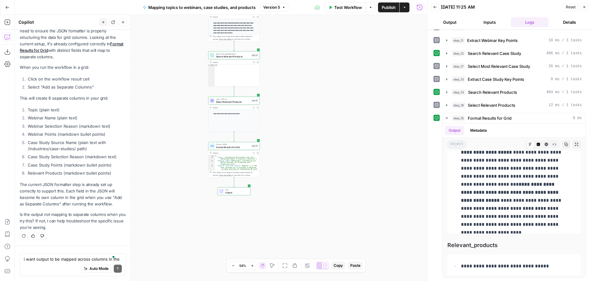
scroll to position [9596, 0]
click div "i want output to be mapped across columns in the grid Write your question here …"
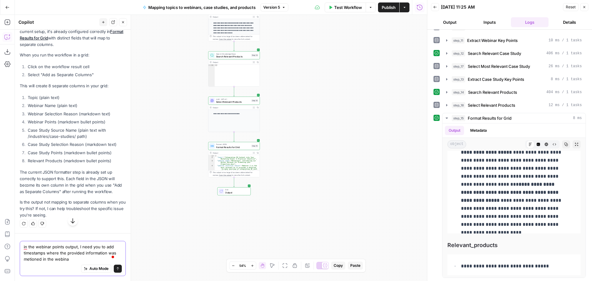
type textarea "in the webinar points output, I need you to add timestamps where the provided i…"
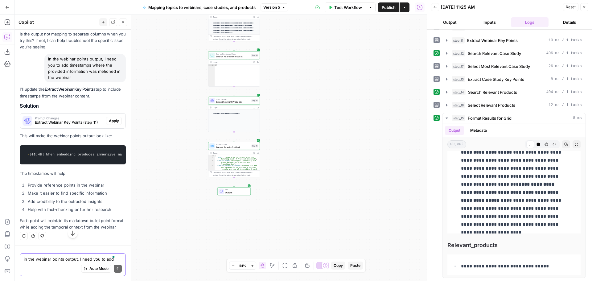
scroll to position [9843, 0]
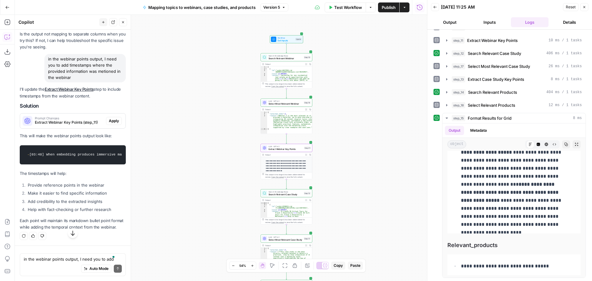
click span "Apply"
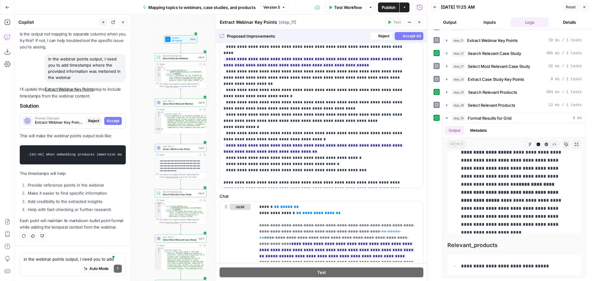
scroll to position [9586, 0]
click span "Accept All"
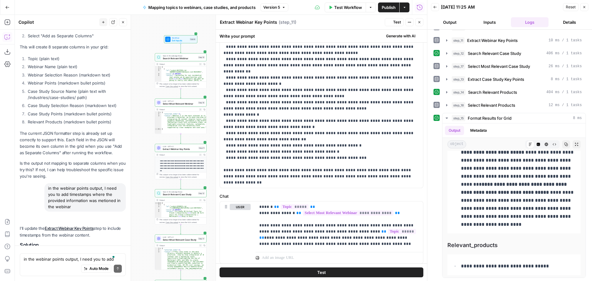
scroll to position [0, 0]
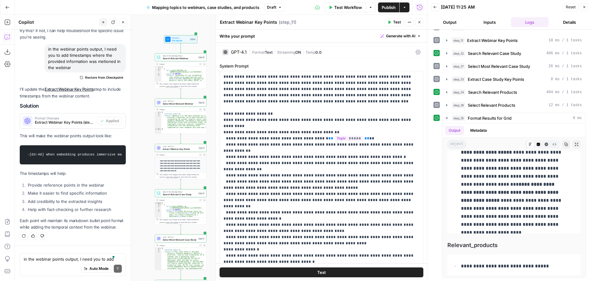
click button "Close"
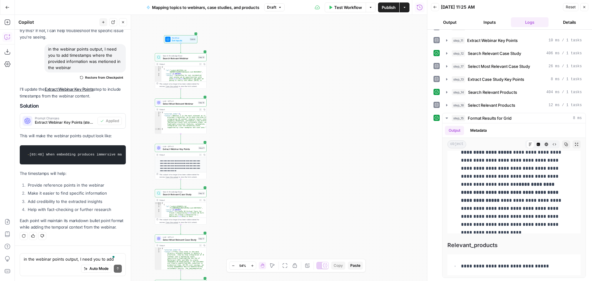
click span "Publish"
click textarea "in the webinar points output, I need you to add timestamps where the provided i…"
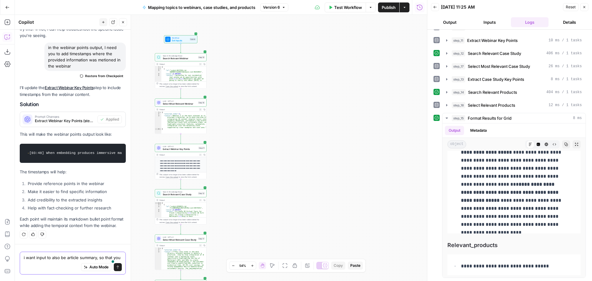
scroll to position [9918, 0]
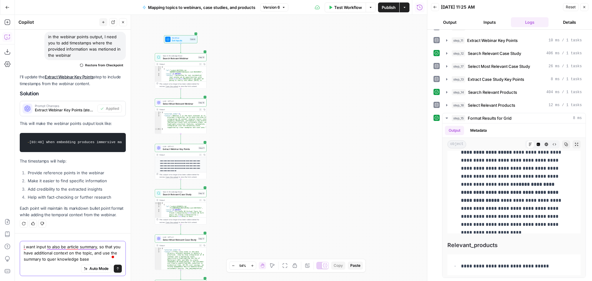
type textarea "i want input to also be article summary, so that you have additional context on…"
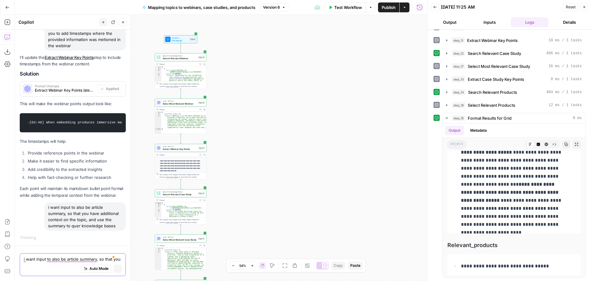
scroll to position [9620, 0]
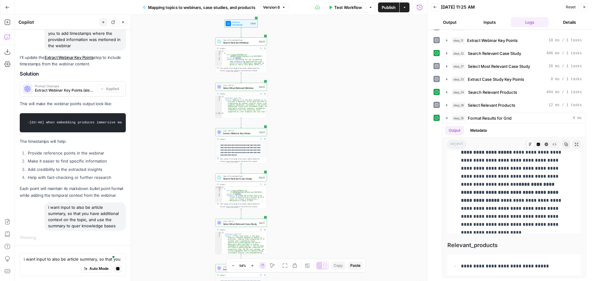
drag, startPoint x: 275, startPoint y: 152, endPoint x: 335, endPoint y: 137, distance: 62.5
click div "Workflow Set Inputs Inputs Search Knowledge Base Search Relevant Webinar Step 1…"
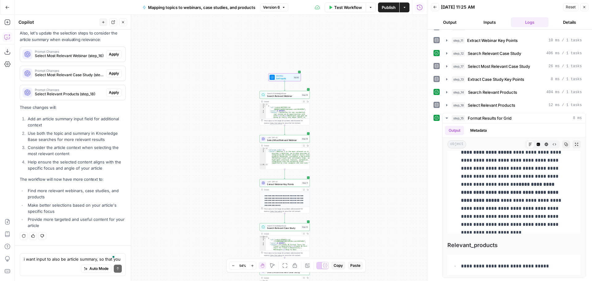
scroll to position [10152, 0]
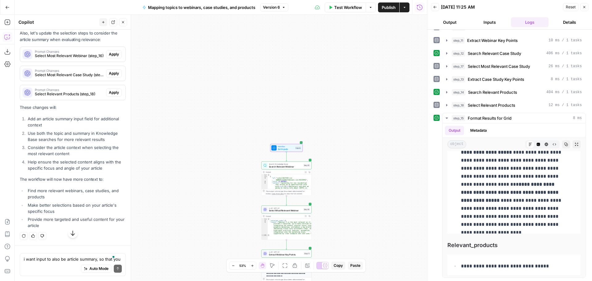
click span "Add Input"
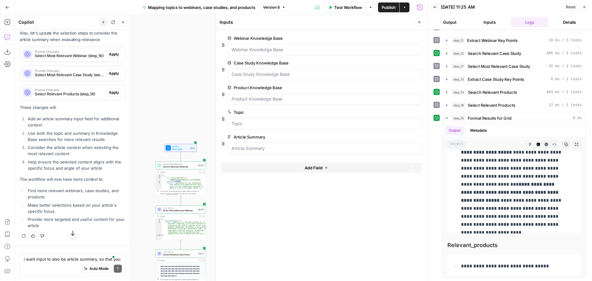
scroll to position [10162, 0]
click span "Apply"
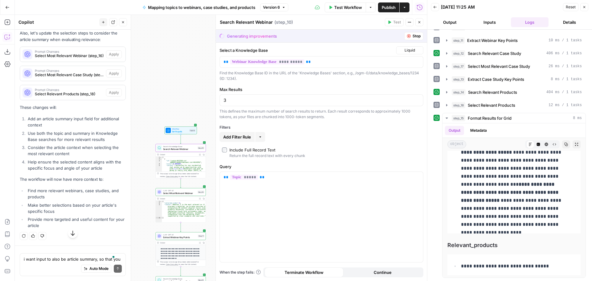
scroll to position [9826, 0]
type textarea "Search Relevant Webinar"
click span "Accept"
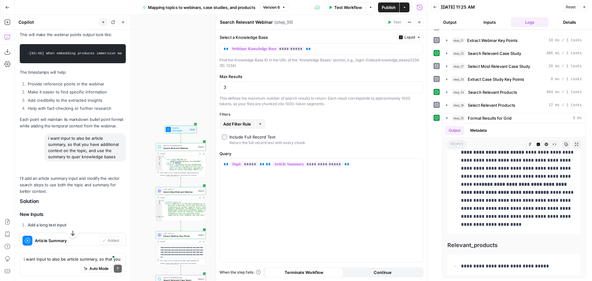
scroll to position [10162, 0]
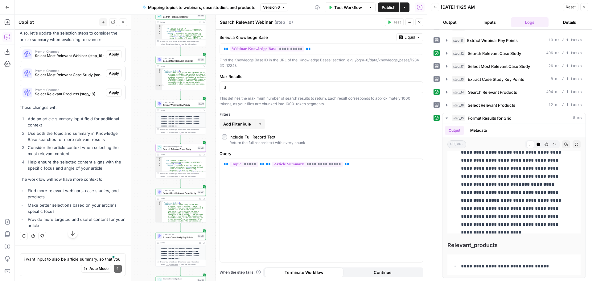
click span "Apply"
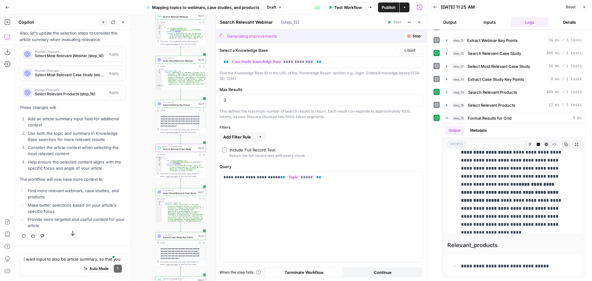
scroll to position [9826, 0]
type textarea "Search Relevant Case Study"
click span "Accept"
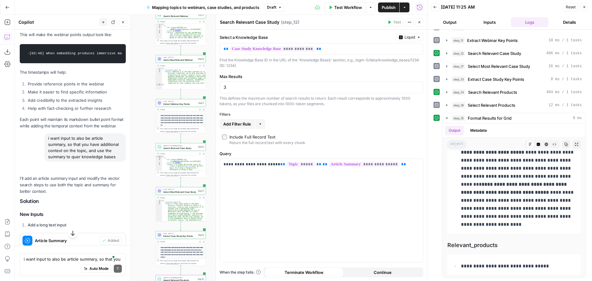
scroll to position [10162, 0]
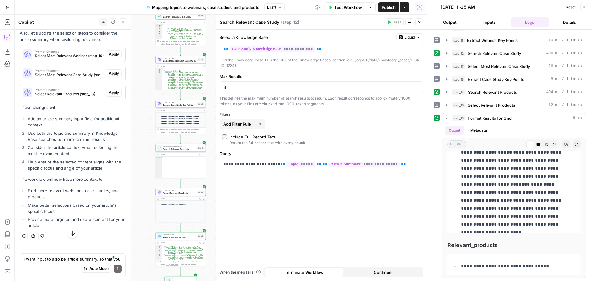
click span "Apply"
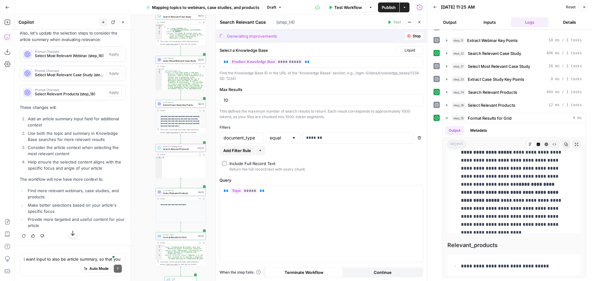
scroll to position [9826, 0]
type textarea "Search Relevant Products"
click span "Accept"
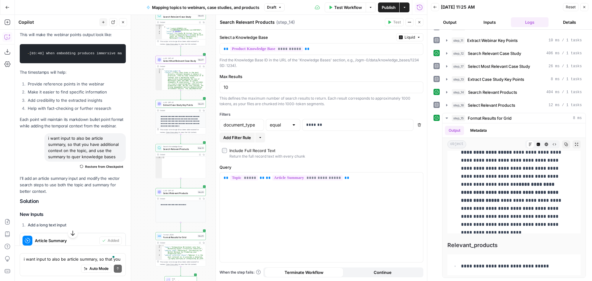
scroll to position [10255, 0]
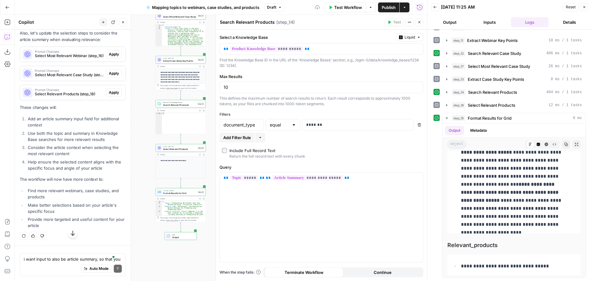
click span "Apply"
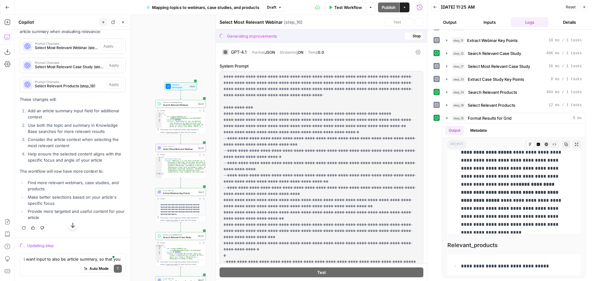
scroll to position [9919, 0]
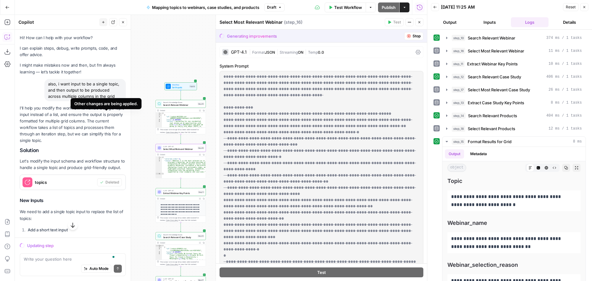
scroll to position [804, 0]
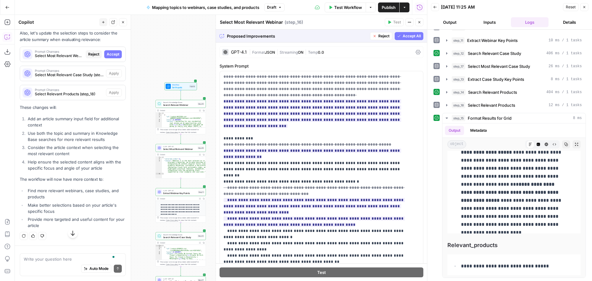
click at [408, 35] on span "Accept All" at bounding box center [412, 36] width 18 height 6
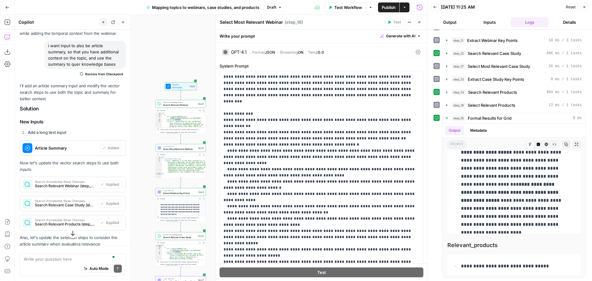
scroll to position [10255, 0]
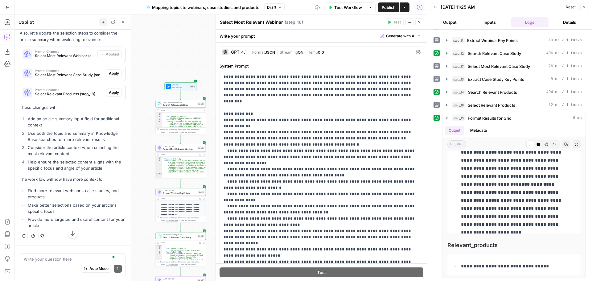
click at [109, 76] on span "Apply" at bounding box center [114, 74] width 10 height 6
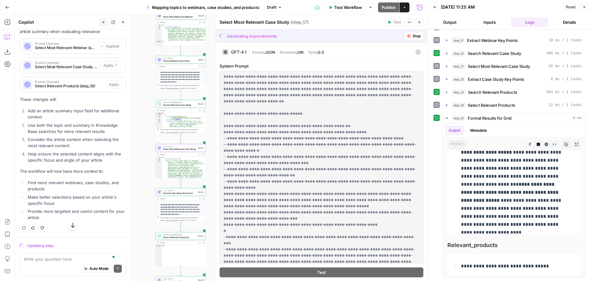
scroll to position [9919, 0]
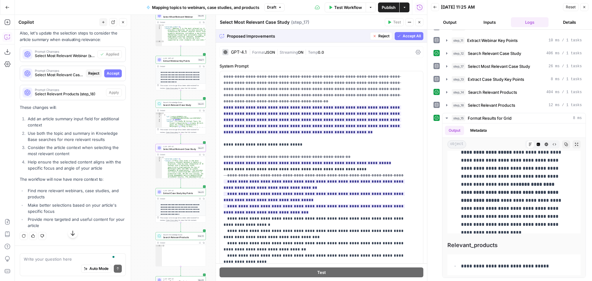
click at [408, 38] on span "Accept All" at bounding box center [412, 36] width 18 height 6
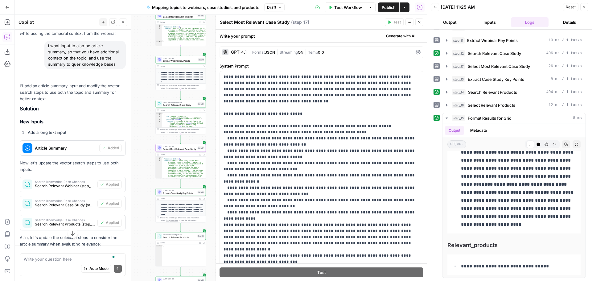
scroll to position [10255, 0]
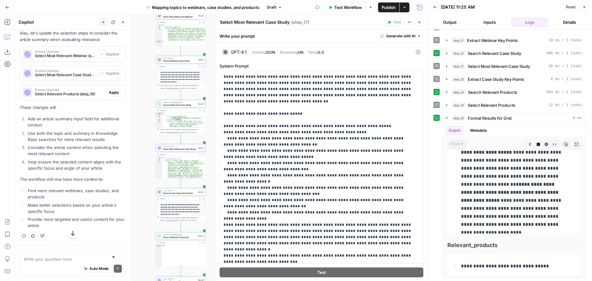
click at [417, 23] on button "Close" at bounding box center [420, 22] width 8 height 8
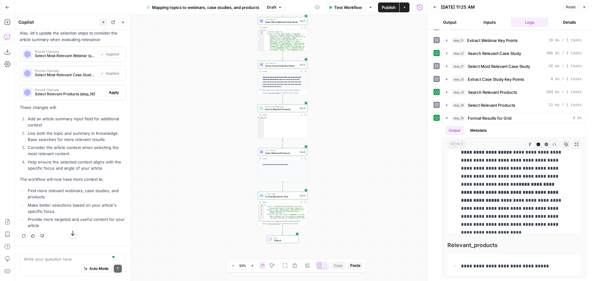
click at [109, 95] on span "Apply" at bounding box center [114, 93] width 10 height 6
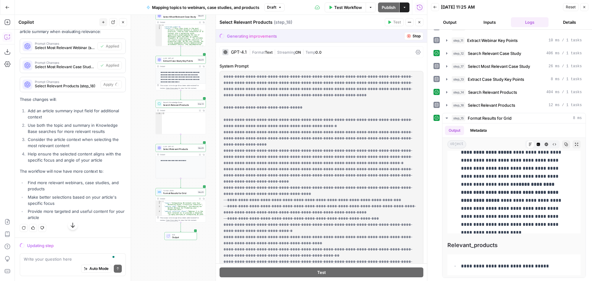
scroll to position [9919, 0]
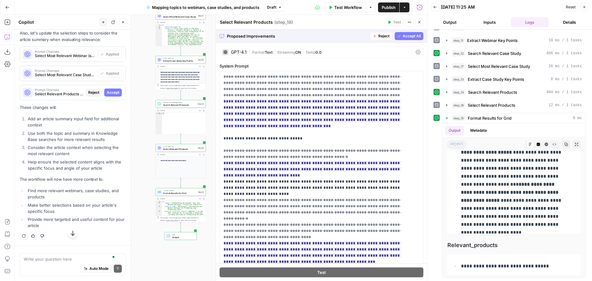
click at [408, 35] on span "Accept All" at bounding box center [412, 36] width 18 height 6
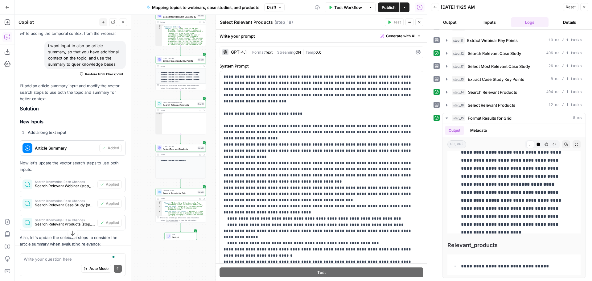
scroll to position [10255, 0]
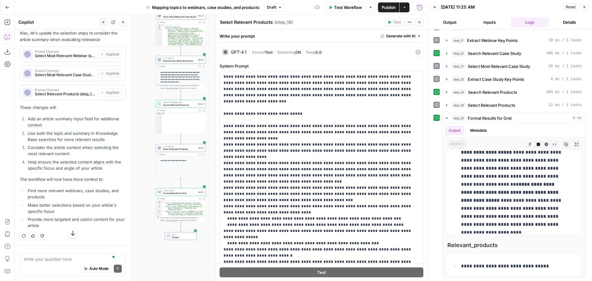
click at [571, 6] on span "Reset" at bounding box center [571, 7] width 10 height 6
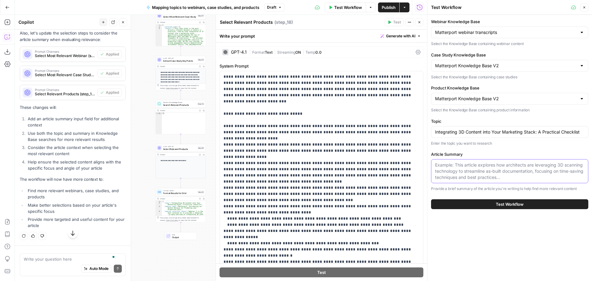
click at [475, 173] on textarea "Article Summary" at bounding box center [509, 171] width 149 height 19
paste textarea "Explain how Marketing Cloud offers simple embed codes, APIs, and analytics hook…"
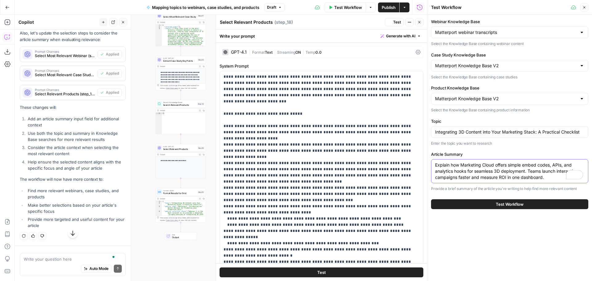
type textarea "Explain how Marketing Cloud offers simple embed codes, APIs, and analytics hook…"
click at [523, 203] on span "Test Workflow" at bounding box center [510, 204] width 28 height 6
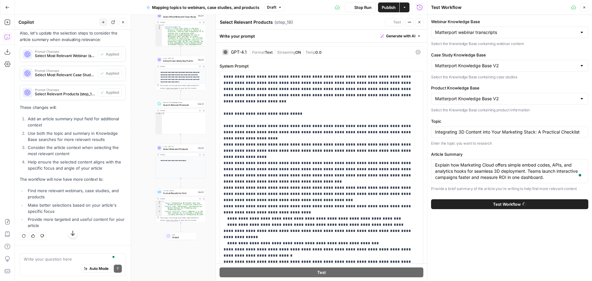
click at [420, 22] on icon "button" at bounding box center [420, 22] width 4 height 4
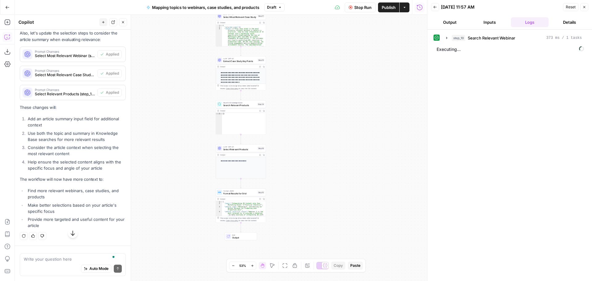
click at [319, 110] on div "Workflow Set Inputs Inputs Search Knowledge Base Search Relevant Webinar Step 1…" at bounding box center [221, 148] width 413 height 266
click at [483, 52] on span "Select Most Relevant Webinar" at bounding box center [496, 51] width 56 height 6
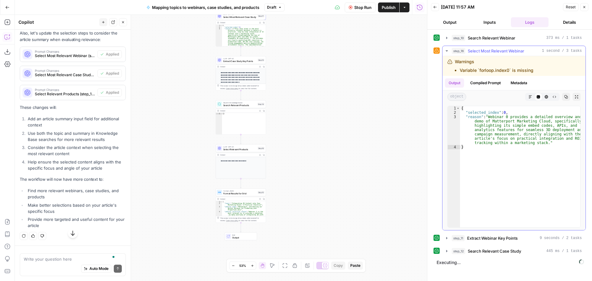
click at [448, 51] on icon "button" at bounding box center [447, 50] width 2 height 1
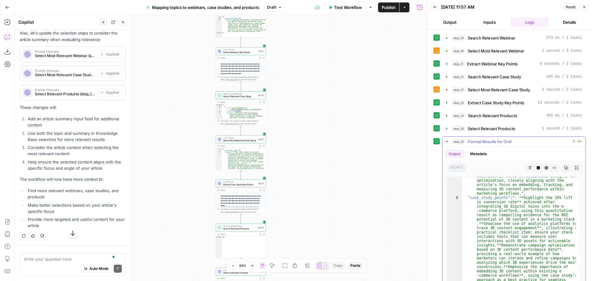
scroll to position [241, 0]
click at [481, 141] on span "Format Results for Grid" at bounding box center [490, 142] width 44 height 6
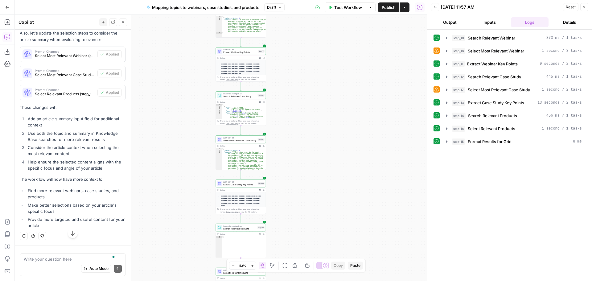
click at [408, 8] on button "Actions" at bounding box center [405, 7] width 10 height 10
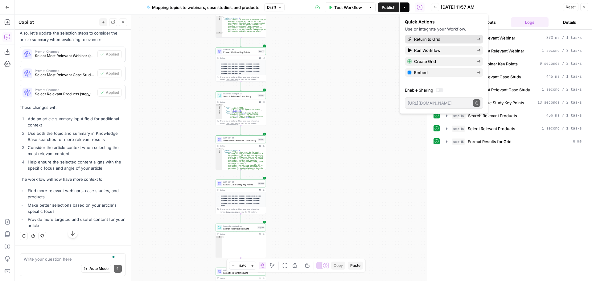
click at [443, 39] on span "Return to Grid" at bounding box center [443, 39] width 58 height 6
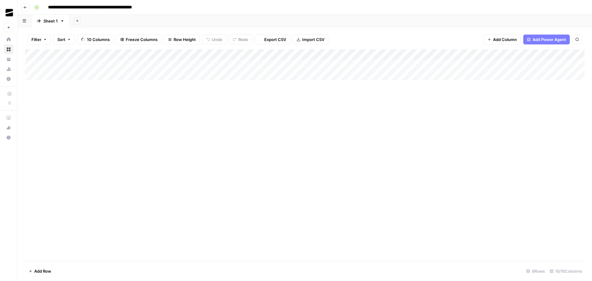
type input "**********"
click at [268, 54] on div "Add Column" at bounding box center [305, 90] width 560 height 83
click at [255, 113] on span "Remove Column" at bounding box center [257, 115] width 54 height 6
click at [272, 62] on span "Delete" at bounding box center [274, 64] width 13 height 6
click at [204, 54] on div "Add Column" at bounding box center [305, 90] width 560 height 83
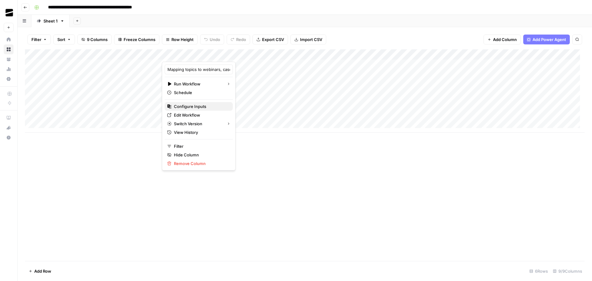
click at [200, 105] on span "Configure Inputs" at bounding box center [201, 106] width 54 height 6
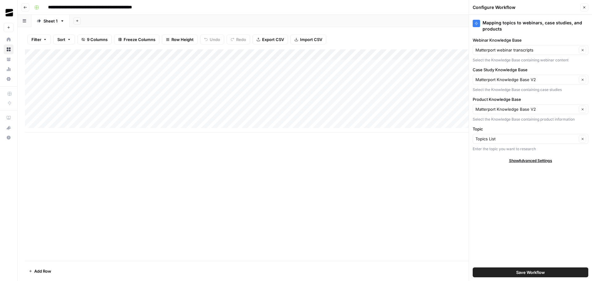
click at [27, 6] on icon "button" at bounding box center [25, 8] width 4 height 4
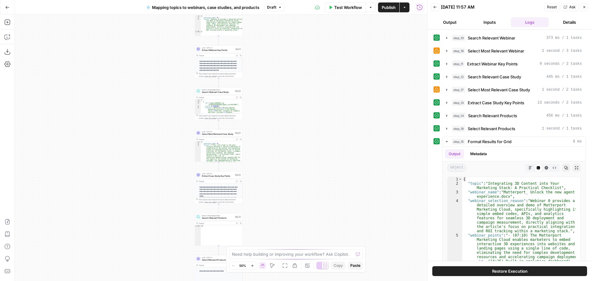
click at [391, 7] on span "Publish" at bounding box center [389, 7] width 14 height 6
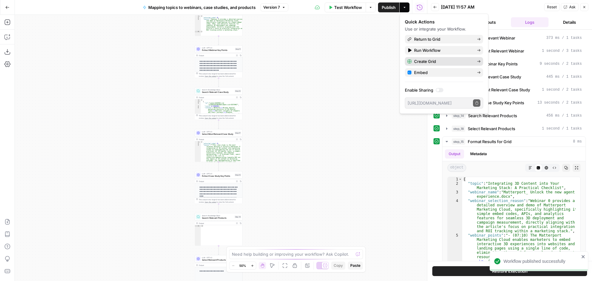
click at [430, 61] on span "Create Grid" at bounding box center [443, 61] width 58 height 6
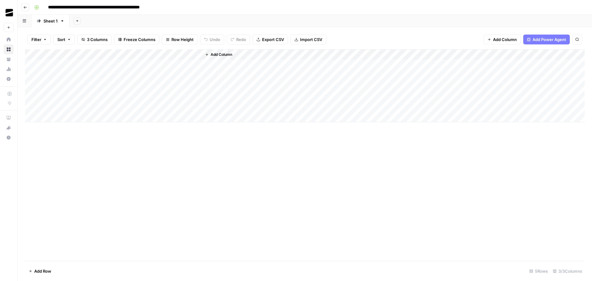
click at [53, 65] on div "Add Column" at bounding box center [305, 85] width 560 height 73
click at [176, 65] on div "Add Column" at bounding box center [305, 85] width 560 height 73
click at [189, 54] on div "Add Column" at bounding box center [305, 85] width 560 height 73
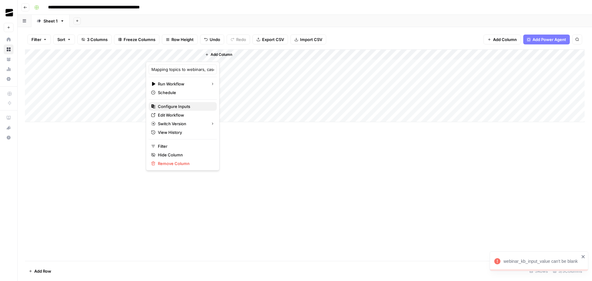
click at [179, 106] on span "Configure Inputs" at bounding box center [185, 106] width 54 height 6
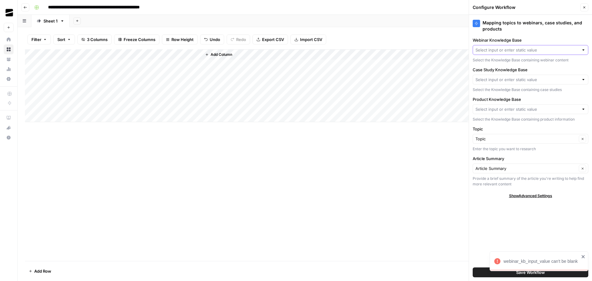
click at [521, 51] on input "Webinar Knowledge Base" at bounding box center [527, 50] width 103 height 6
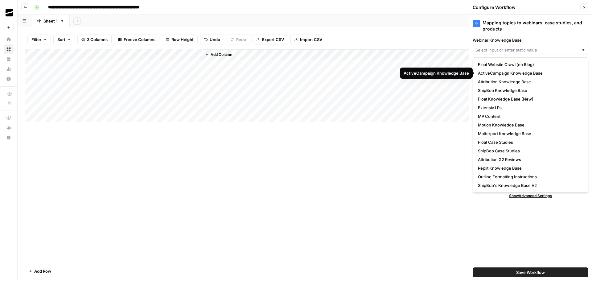
click at [503, 46] on div at bounding box center [531, 50] width 116 height 10
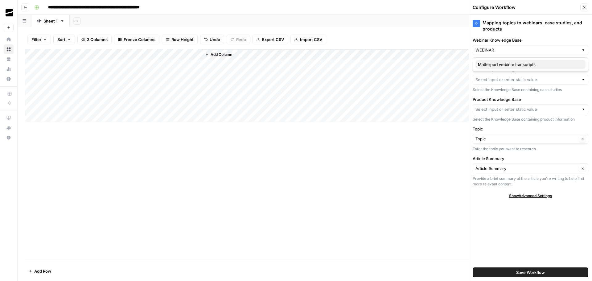
click at [521, 64] on span "Matterport webinar transcripts" at bounding box center [529, 64] width 103 height 6
type input "Matterport webinar transcripts"
click at [521, 81] on input "Case Study Knowledge Base" at bounding box center [527, 80] width 103 height 6
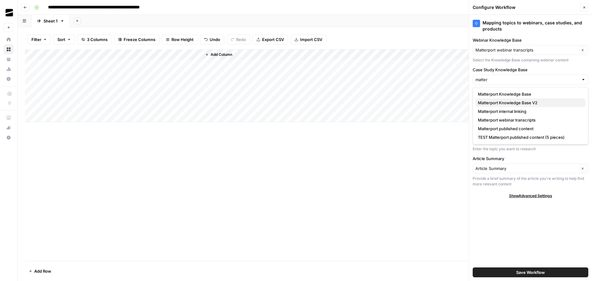
click at [527, 101] on span "Matterport Knowledge Base V2" at bounding box center [529, 103] width 103 height 6
type input "Matterport Knowledge Base V2"
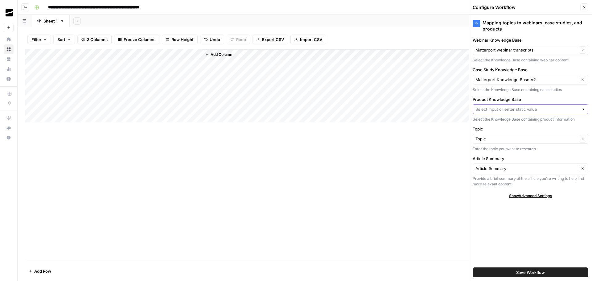
click at [513, 110] on input "Product Knowledge Base" at bounding box center [527, 109] width 103 height 6
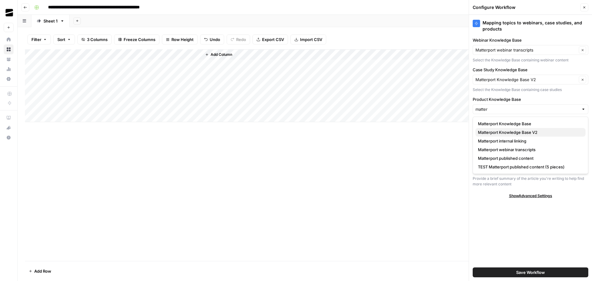
click at [526, 132] on span "Matterport Knowledge Base V2" at bounding box center [529, 132] width 103 height 6
type input "Matterport Knowledge Base V2"
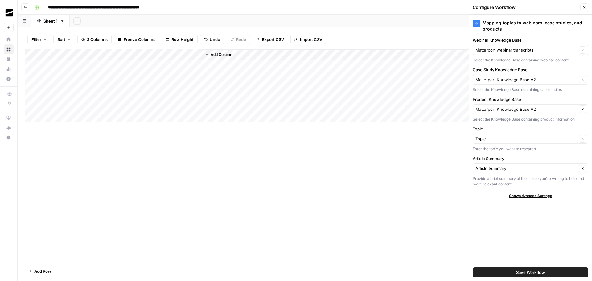
click at [534, 272] on span "Save Workflow" at bounding box center [531, 272] width 29 height 6
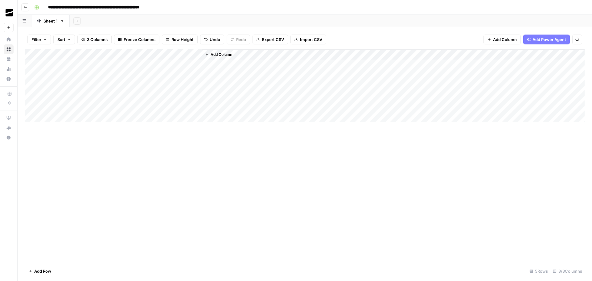
click at [172, 64] on div "Add Column" at bounding box center [305, 85] width 560 height 73
click at [52, 118] on div "Add Column" at bounding box center [305, 85] width 560 height 73
click at [57, 129] on div "Add Column" at bounding box center [305, 90] width 560 height 83
click at [54, 137] on div "Add Column" at bounding box center [305, 96] width 560 height 94
click at [56, 148] on div "Add Column" at bounding box center [305, 101] width 560 height 104
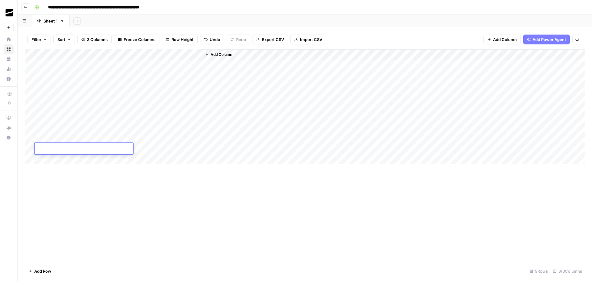
click at [55, 159] on div "Add Column" at bounding box center [305, 106] width 560 height 115
drag, startPoint x: 238, startPoint y: 210, endPoint x: 227, endPoint y: 203, distance: 12.3
click at [237, 210] on div "Add Column" at bounding box center [305, 155] width 560 height 212
click at [227, 56] on div "Add Column" at bounding box center [305, 111] width 560 height 125
click at [232, 70] on input "Topic (1)" at bounding box center [238, 69] width 63 height 6
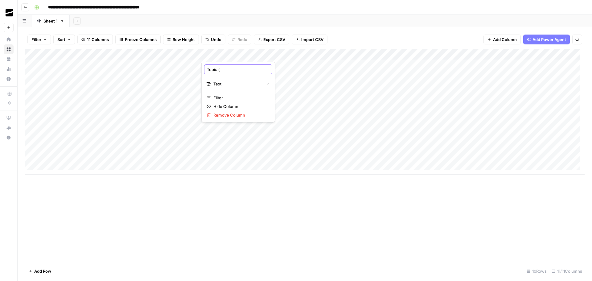
type input "Topic"
click at [346, 224] on div "Add Column" at bounding box center [305, 155] width 560 height 212
click at [231, 53] on div "Add Column" at bounding box center [305, 111] width 560 height 125
click at [233, 70] on input "Topic (1)" at bounding box center [238, 69] width 63 height 6
type input "Topic"
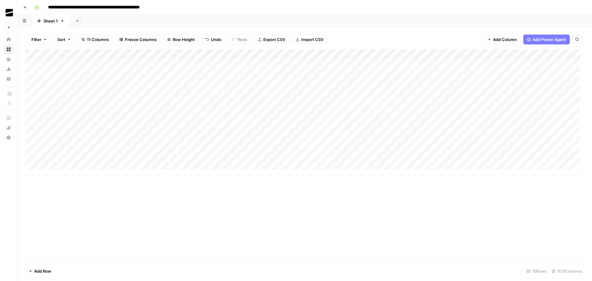
click at [320, 216] on div "Add Column" at bounding box center [305, 155] width 560 height 212
click at [237, 54] on div "Add Column" at bounding box center [305, 111] width 560 height 125
drag, startPoint x: 227, startPoint y: 71, endPoint x: 201, endPoint y: 68, distance: 26.8
click at [201, 68] on body "**********" at bounding box center [296, 140] width 592 height 281
type input "Article topic"
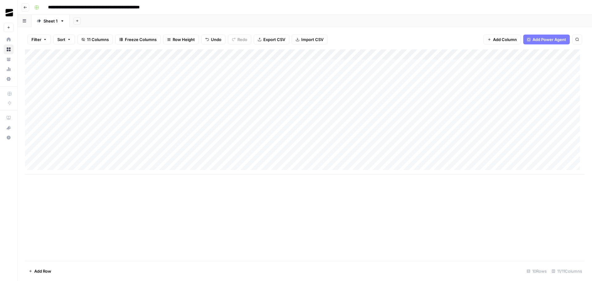
click at [296, 64] on div "Add Column" at bounding box center [305, 111] width 560 height 125
click at [364, 204] on div "Add Column" at bounding box center [305, 155] width 560 height 212
click at [242, 66] on div "Add Column" at bounding box center [305, 111] width 560 height 125
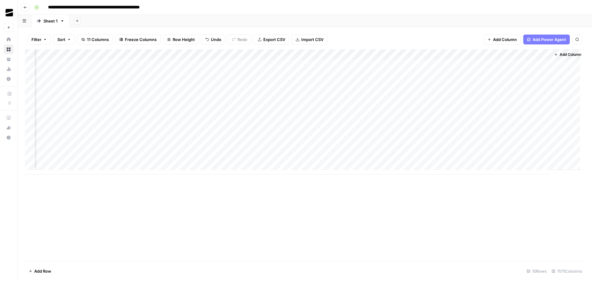
click at [242, 66] on div "Add Column" at bounding box center [305, 111] width 560 height 125
click at [317, 204] on div "Add Column" at bounding box center [305, 155] width 560 height 212
click at [304, 63] on div "Add Column" at bounding box center [305, 111] width 560 height 125
click at [418, 199] on div "Add Column" at bounding box center [305, 155] width 560 height 212
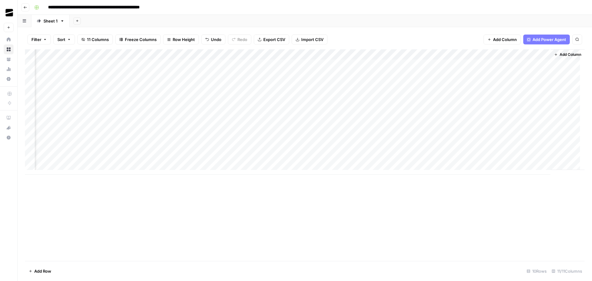
click at [484, 55] on div "Add Column" at bounding box center [305, 111] width 560 height 125
drag, startPoint x: 386, startPoint y: 210, endPoint x: 435, endPoint y: 159, distance: 70.5
click at [386, 210] on div "Add Column" at bounding box center [305, 155] width 560 height 212
click at [486, 64] on div "Add Column" at bounding box center [305, 111] width 560 height 125
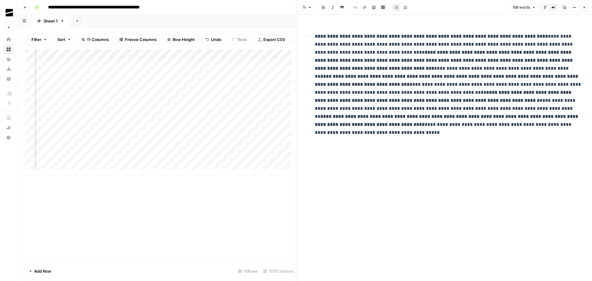
click at [388, 52] on strong "**********" at bounding box center [444, 60] width 259 height 21
click at [388, 53] on strong "**********" at bounding box center [444, 60] width 259 height 21
click at [386, 53] on strong "**********" at bounding box center [444, 60] width 259 height 21
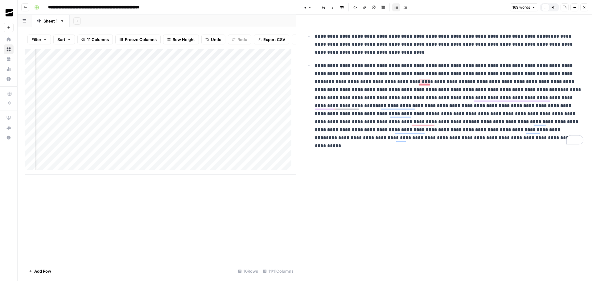
click at [421, 81] on strong "**********" at bounding box center [445, 85] width 261 height 13
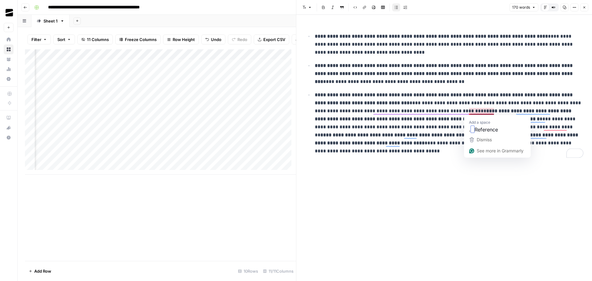
click at [471, 111] on strong "**********" at bounding box center [444, 115] width 258 height 13
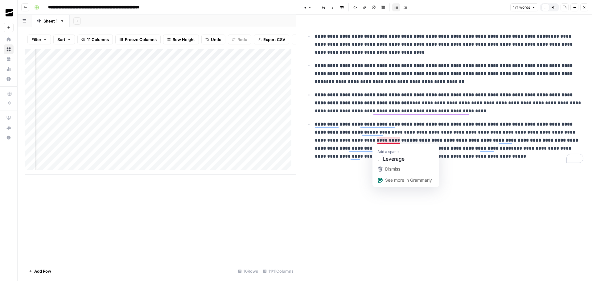
click at [379, 141] on strong "**********" at bounding box center [447, 144] width 265 height 13
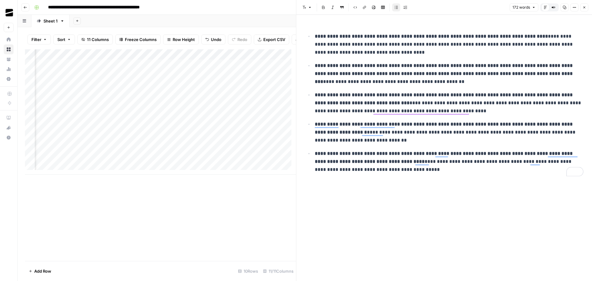
click at [448, 202] on div "**********" at bounding box center [444, 148] width 286 height 266
click at [585, 6] on icon "button" at bounding box center [585, 8] width 4 height 4
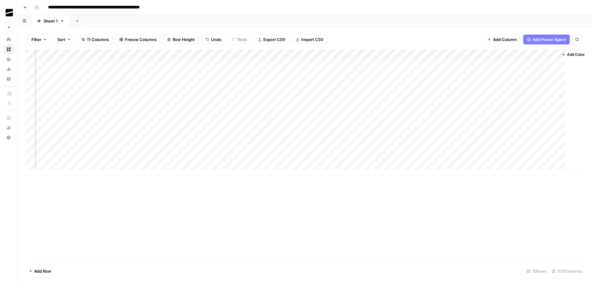
scroll to position [0, 93]
click at [74, 7] on input "**********" at bounding box center [106, 7] width 122 height 10
click at [50, 7] on input "**********" at bounding box center [106, 7] width 122 height 10
click at [50, 6] on input "**********" at bounding box center [106, 7] width 122 height 10
type input "**********"
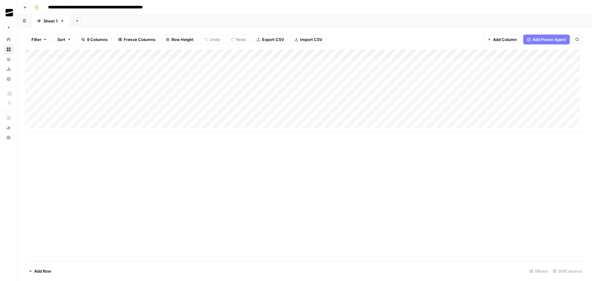
click at [25, 7] on icon "button" at bounding box center [25, 8] width 4 height 4
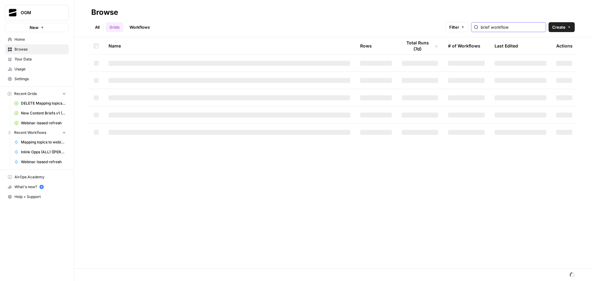
drag, startPoint x: 520, startPoint y: 28, endPoint x: 473, endPoint y: 23, distance: 47.5
click at [0, 0] on div "Filter brief workflow" at bounding box center [0, 0] width 0 height 0
click at [398, 11] on h2 "Browse" at bounding box center [333, 12] width 484 height 10
click at [227, 19] on div "All Grids Workflows Filter Create" at bounding box center [333, 24] width 484 height 15
click at [147, 28] on link "Workflows" at bounding box center [140, 27] width 28 height 10
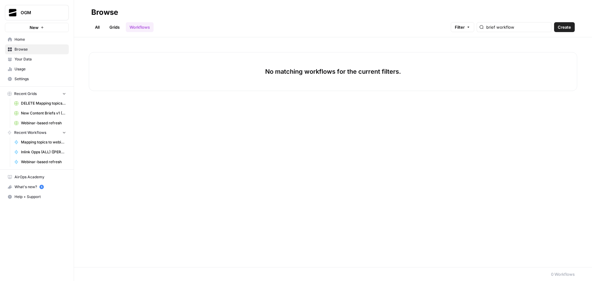
click at [115, 25] on link "Grids" at bounding box center [115, 27] width 18 height 10
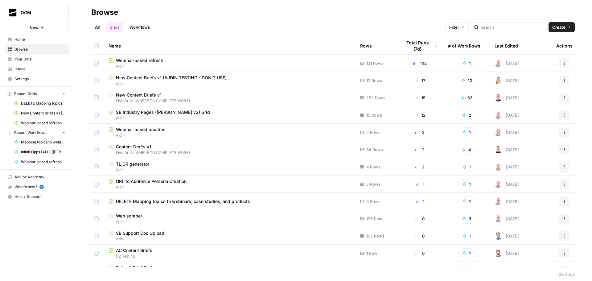
scroll to position [93, 0]
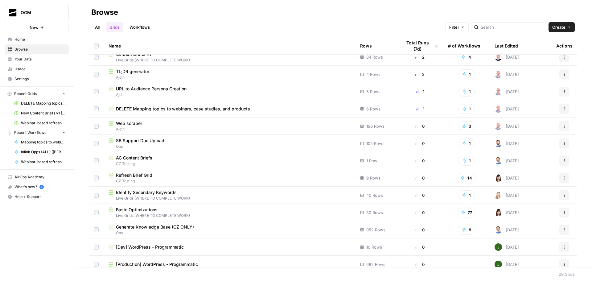
click at [563, 109] on icon "button" at bounding box center [565, 109] width 4 height 4
click at [519, 160] on span "Delete" at bounding box center [532, 160] width 49 height 6
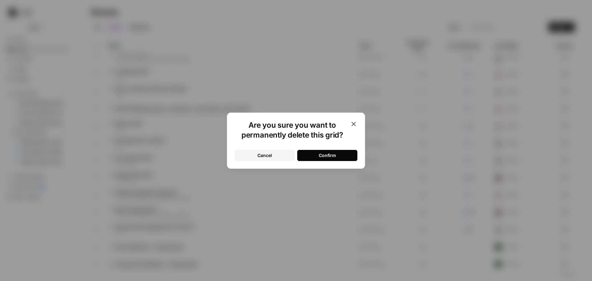
click at [346, 152] on button "Confirm" at bounding box center [327, 155] width 60 height 11
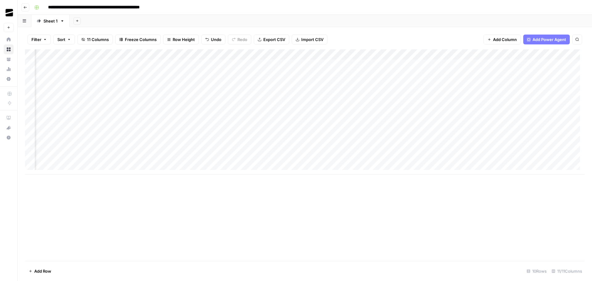
scroll to position [0, 93]
click at [320, 65] on div "Add Column" at bounding box center [305, 111] width 560 height 125
click at [310, 65] on div "Add Column" at bounding box center [305, 111] width 560 height 125
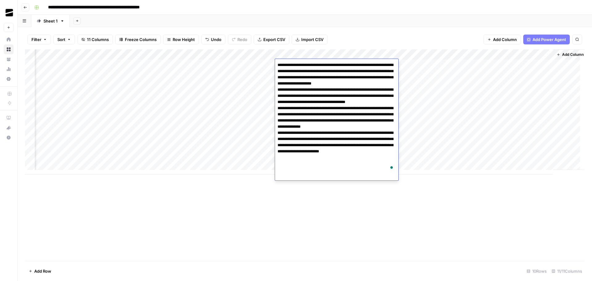
click at [263, 85] on div "Add Column" at bounding box center [305, 111] width 560 height 125
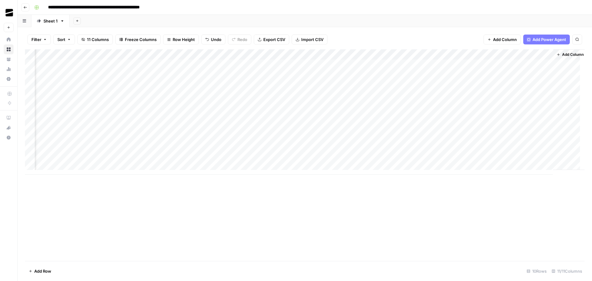
click at [326, 55] on div "Add Column" at bounding box center [305, 111] width 560 height 125
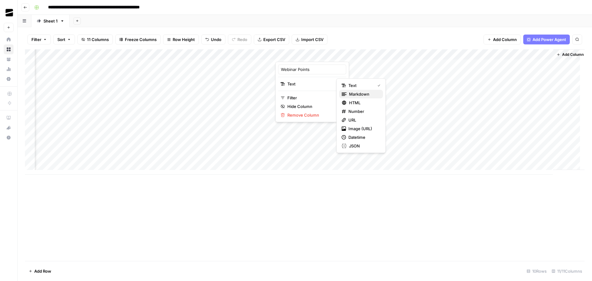
click at [358, 93] on span "Markdown" at bounding box center [363, 94] width 29 height 6
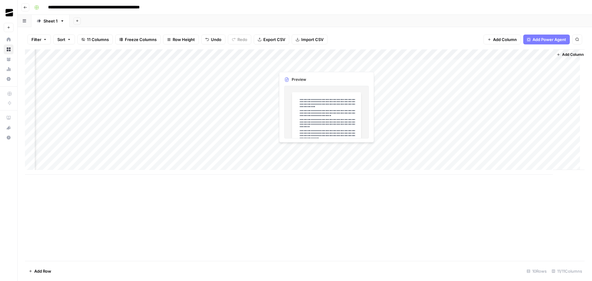
click at [326, 64] on div "Add Column" at bounding box center [305, 111] width 560 height 125
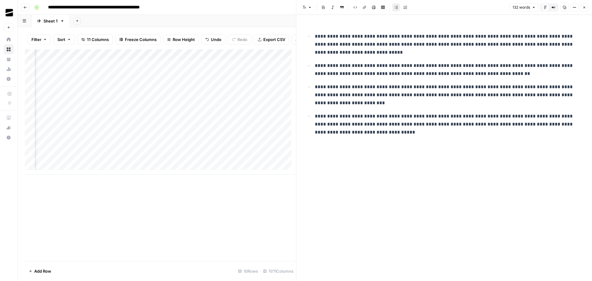
click at [586, 6] on icon "button" at bounding box center [585, 8] width 4 height 4
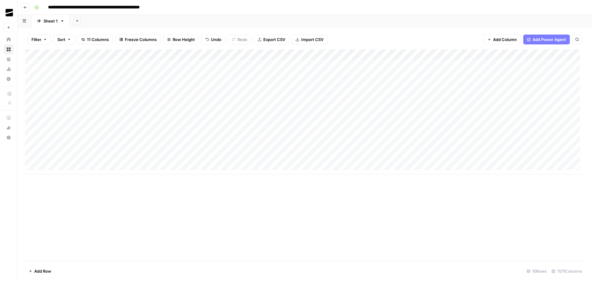
click at [189, 55] on div "Add Column" at bounding box center [305, 111] width 560 height 125
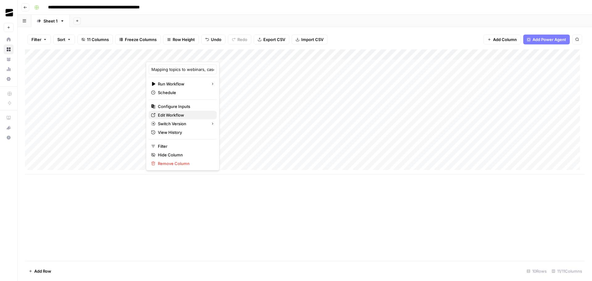
click at [183, 115] on span "Edit Workflow" at bounding box center [185, 115] width 54 height 6
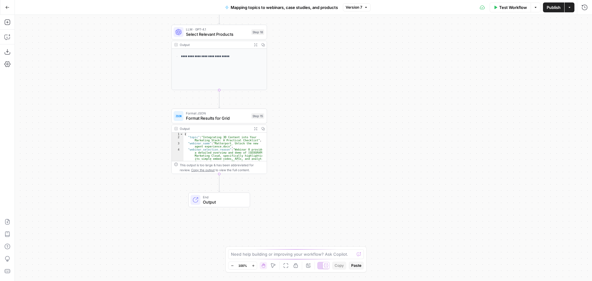
click at [256, 129] on icon "button" at bounding box center [255, 128] width 3 height 3
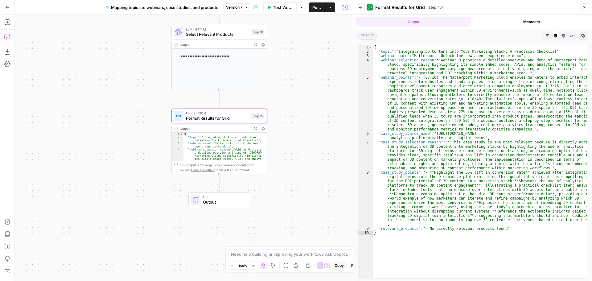
click at [7, 37] on icon "button" at bounding box center [7, 37] width 6 height 6
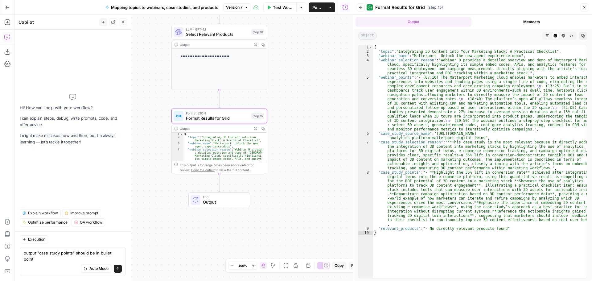
type textarea "output "case study points" should be in bullet points"
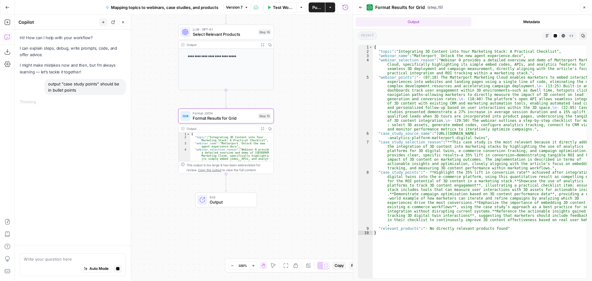
drag, startPoint x: 312, startPoint y: 94, endPoint x: 319, endPoint y: 94, distance: 6.8
click at [319, 94] on div "Workflow Set Inputs Inputs Search Knowledge Base Search Relevant Webinar Step 1…" at bounding box center [184, 148] width 338 height 266
click at [361, 6] on icon "button" at bounding box center [361, 8] width 4 height 4
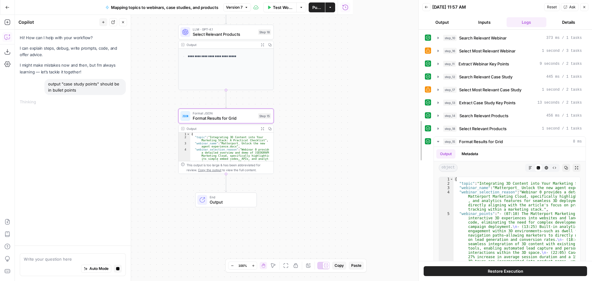
drag, startPoint x: 354, startPoint y: 138, endPoint x: 420, endPoint y: 136, distance: 65.8
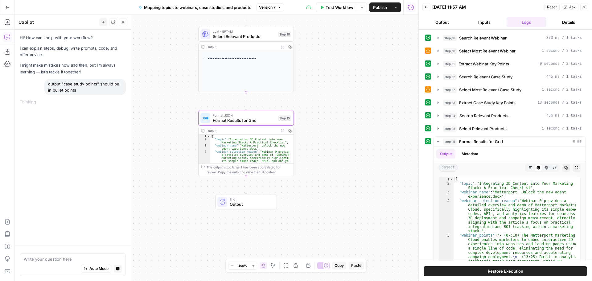
drag, startPoint x: 342, startPoint y: 142, endPoint x: 360, endPoint y: 144, distance: 17.7
click at [360, 144] on div "Workflow Set Inputs Inputs Search Knowledge Base Search Relevant Webinar Step 1…" at bounding box center [217, 148] width 404 height 266
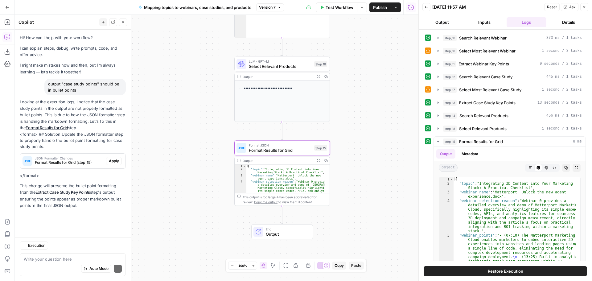
click at [114, 160] on span "Apply" at bounding box center [114, 161] width 10 height 6
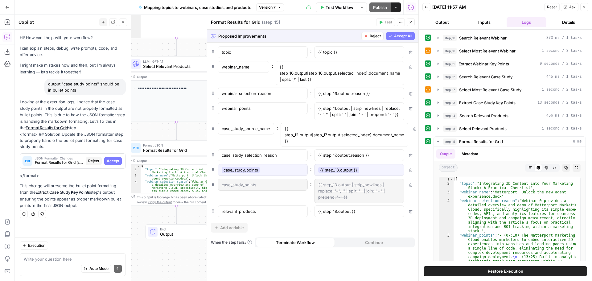
click at [403, 37] on span "Accept All" at bounding box center [403, 36] width 18 height 6
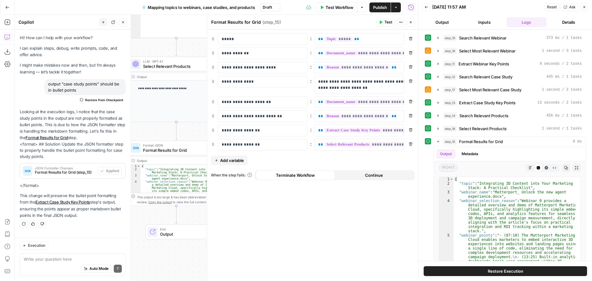
click at [373, 8] on span "Publish" at bounding box center [380, 7] width 14 height 6
click at [412, 37] on icon "button" at bounding box center [411, 39] width 4 height 4
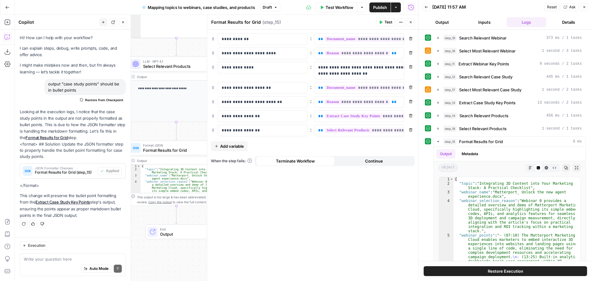
click at [411, 21] on icon "button" at bounding box center [411, 22] width 4 height 4
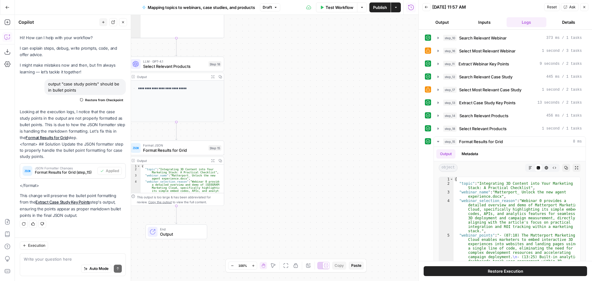
drag, startPoint x: 296, startPoint y: 98, endPoint x: 313, endPoint y: 104, distance: 17.8
click at [313, 104] on div "Workflow Set Inputs Inputs Search Knowledge Base Search Relevant Webinar Step 1…" at bounding box center [217, 148] width 404 height 266
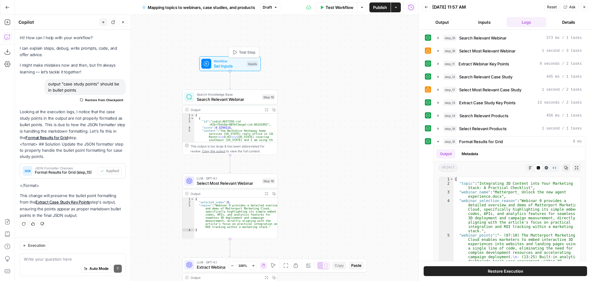
click at [225, 64] on span "Set Inputs" at bounding box center [229, 66] width 31 height 6
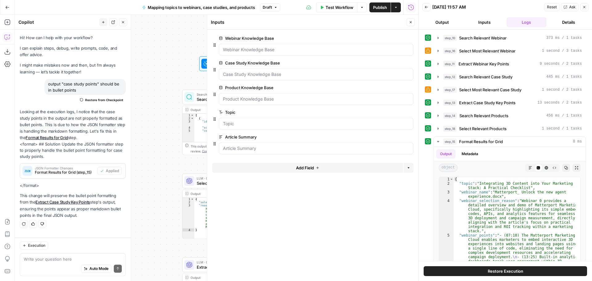
click at [413, 22] on icon "button" at bounding box center [411, 22] width 4 height 4
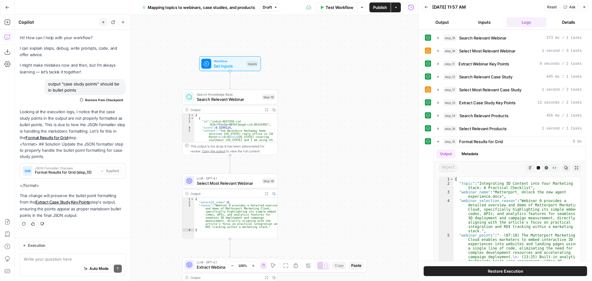
click at [379, 10] on span "Publish" at bounding box center [380, 7] width 14 height 6
click at [357, 66] on div "Workflow Set Inputs Inputs Search Knowledge Base Search Relevant Webinar Step 1…" at bounding box center [217, 148] width 404 height 266
click at [383, 8] on span "Publish" at bounding box center [380, 7] width 14 height 6
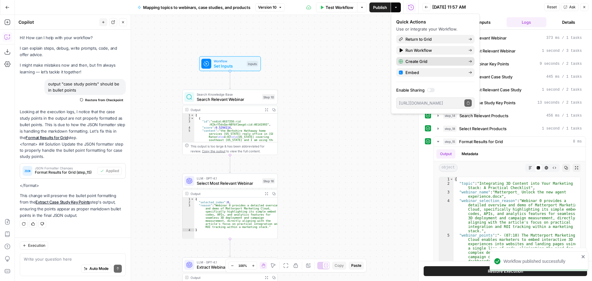
click at [428, 62] on span "Create Grid" at bounding box center [435, 61] width 58 height 6
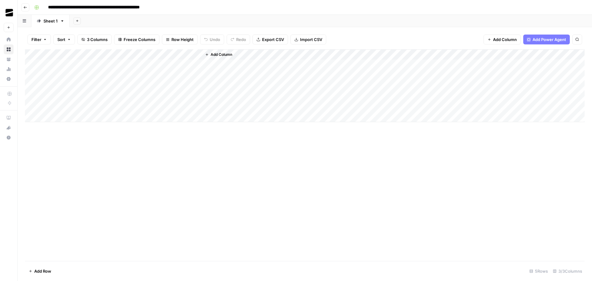
click at [50, 63] on div "Add Column" at bounding box center [305, 85] width 560 height 73
click at [210, 153] on div "Add Column" at bounding box center [305, 155] width 560 height 212
click at [177, 63] on div "Add Column" at bounding box center [305, 85] width 560 height 73
click at [189, 55] on div "Add Column" at bounding box center [305, 85] width 560 height 73
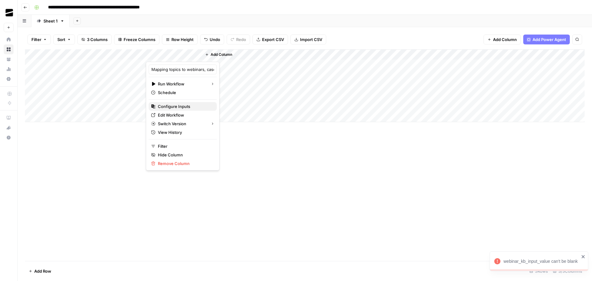
click at [180, 107] on span "Configure Inputs" at bounding box center [185, 106] width 54 height 6
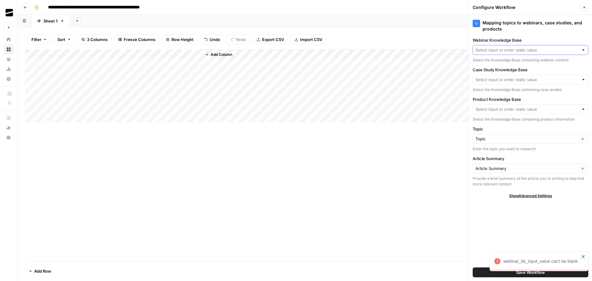
click at [521, 51] on input "Webinar Knowledge Base" at bounding box center [527, 50] width 103 height 6
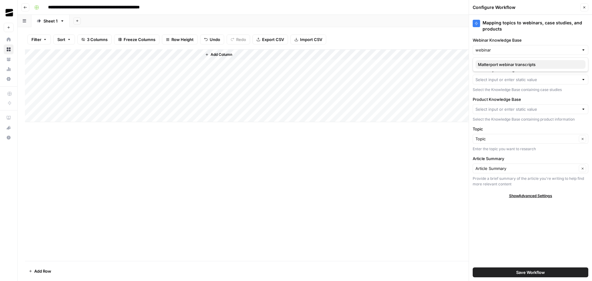
click at [524, 66] on span "Matterport webinar transcripts" at bounding box center [529, 64] width 103 height 6
type input "Matterport webinar transcripts"
click at [510, 80] on input "Case Study Knowledge Base" at bounding box center [527, 80] width 103 height 6
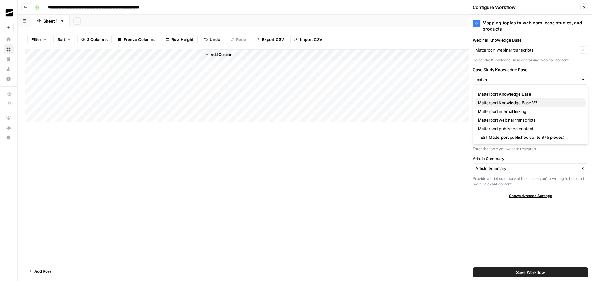
click at [536, 103] on span "Matterport Knowledge Base V2" at bounding box center [529, 103] width 103 height 6
type input "Matterport Knowledge Base V2"
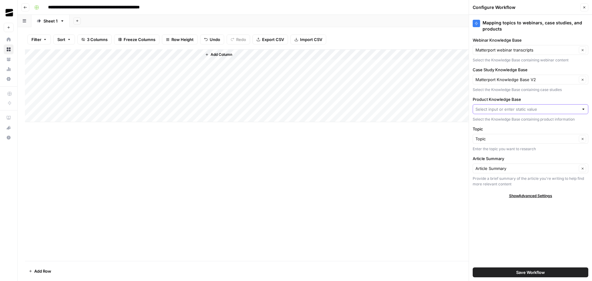
click at [520, 109] on input "Product Knowledge Base" at bounding box center [527, 109] width 103 height 6
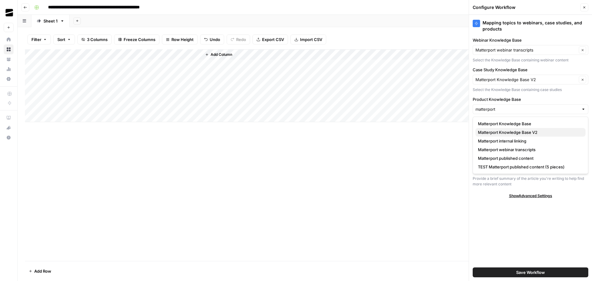
click at [538, 132] on span "Matterport Knowledge Base V2" at bounding box center [529, 132] width 103 height 6
type input "Matterport Knowledge Base V2"
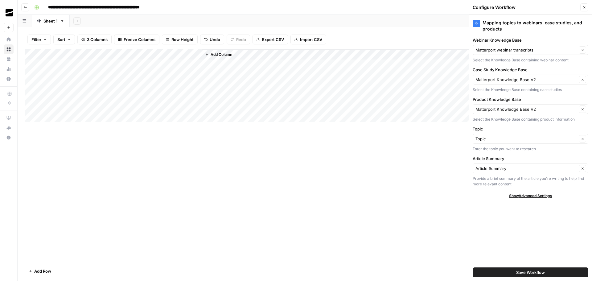
click at [540, 270] on span "Save Workflow" at bounding box center [531, 272] width 29 height 6
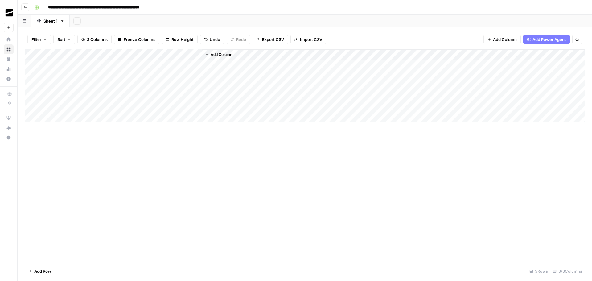
click at [190, 54] on div "Add Column" at bounding box center [305, 85] width 560 height 73
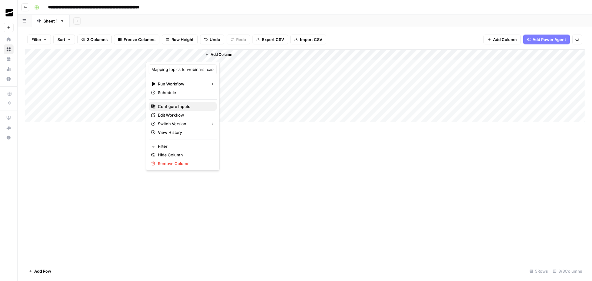
click at [181, 107] on span "Configure Inputs" at bounding box center [185, 106] width 54 height 6
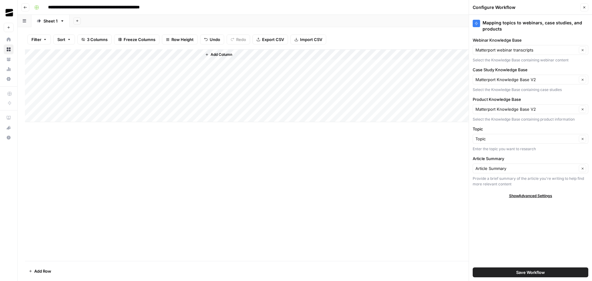
click at [586, 7] on icon "button" at bounding box center [585, 8] width 4 height 4
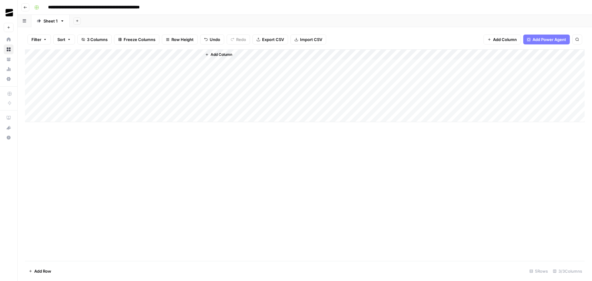
click at [177, 64] on div "Add Column" at bounding box center [305, 85] width 560 height 73
click at [246, 64] on div "Add Column" at bounding box center [305, 85] width 560 height 73
click at [263, 56] on div "Add Column" at bounding box center [305, 85] width 560 height 73
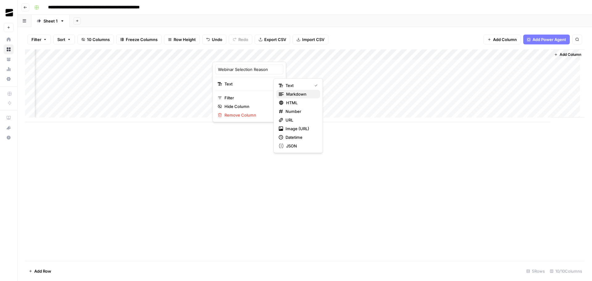
click at [301, 95] on span "Markdown" at bounding box center [300, 94] width 29 height 6
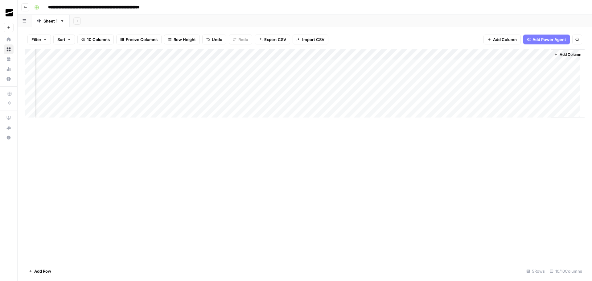
click at [318, 55] on div "Add Column" at bounding box center [305, 85] width 560 height 73
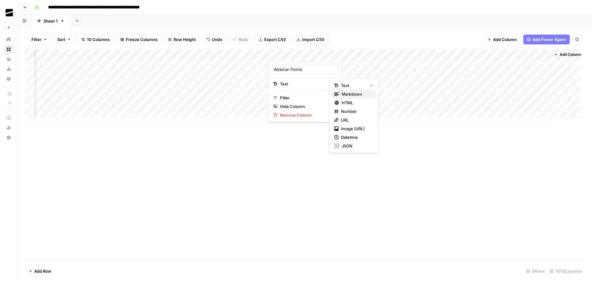
click at [355, 94] on span "Markdown" at bounding box center [356, 94] width 29 height 6
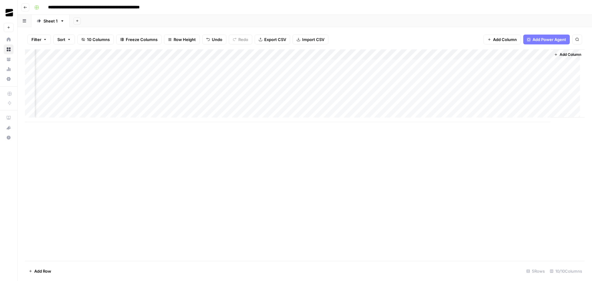
click at [429, 53] on div "Add Column" at bounding box center [305, 85] width 560 height 73
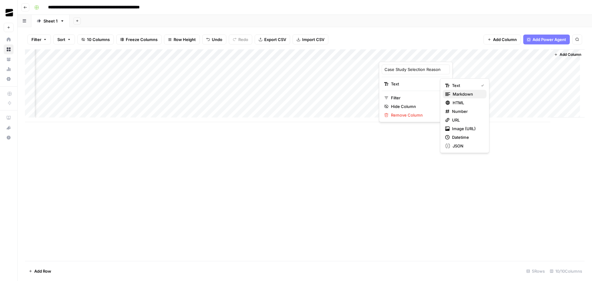
click at [473, 93] on span "Markdown" at bounding box center [467, 94] width 29 height 6
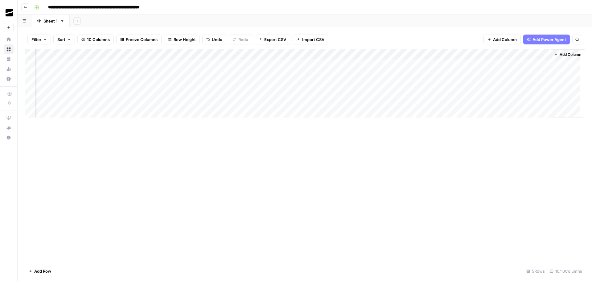
click at [486, 55] on div "Add Column" at bounding box center [305, 85] width 560 height 73
click at [563, 183] on div "Add Column" at bounding box center [305, 155] width 560 height 212
click at [542, 54] on div "Add Column" at bounding box center [305, 85] width 560 height 73
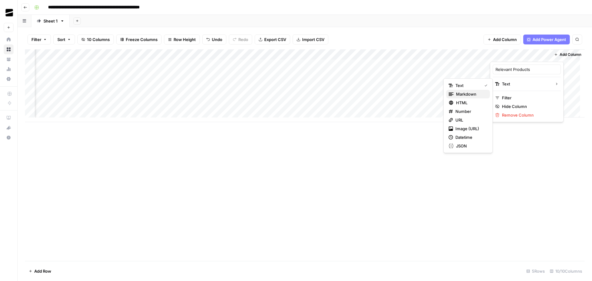
click at [474, 96] on span "Markdown" at bounding box center [470, 94] width 29 height 6
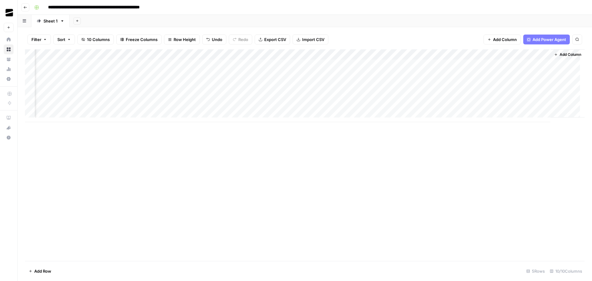
click at [318, 159] on div "Add Column" at bounding box center [305, 155] width 560 height 212
click at [207, 55] on div "Add Column" at bounding box center [305, 85] width 560 height 73
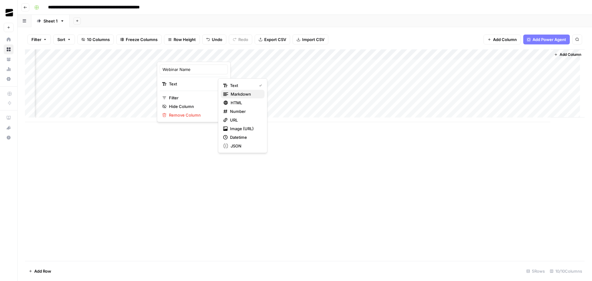
click at [247, 93] on span "Markdown" at bounding box center [245, 94] width 29 height 6
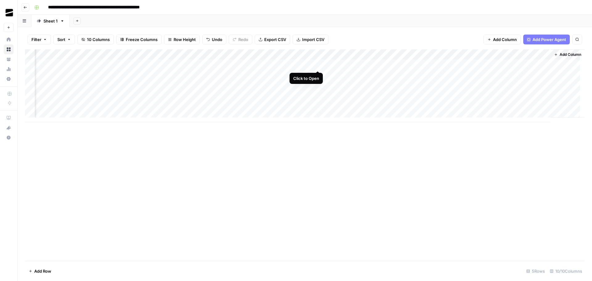
click at [319, 64] on div "Add Column" at bounding box center [305, 85] width 560 height 73
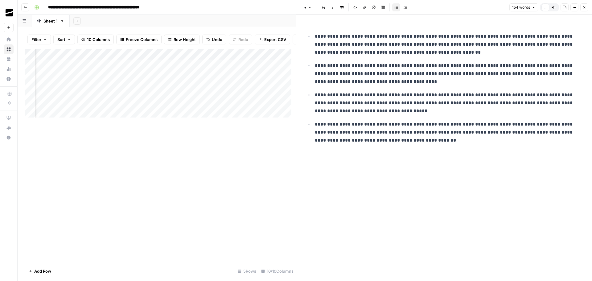
click at [585, 9] on icon "button" at bounding box center [585, 8] width 4 height 4
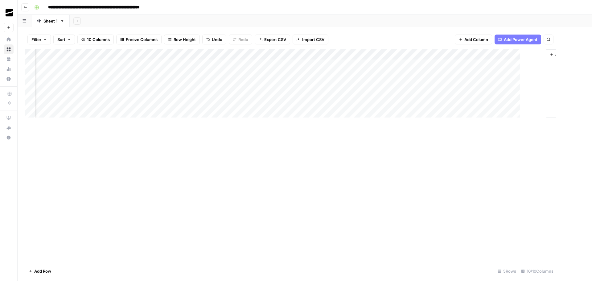
scroll to position [0, 37]
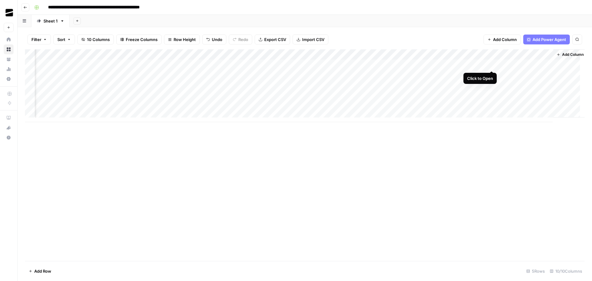
click at [493, 64] on div "Add Column" at bounding box center [305, 85] width 560 height 73
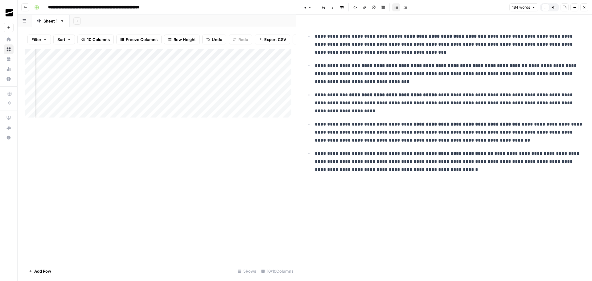
click at [585, 6] on icon "button" at bounding box center [585, 8] width 4 height 4
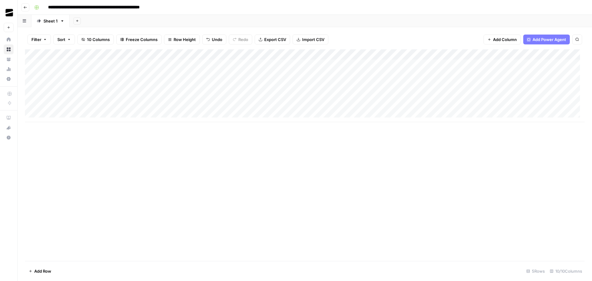
click at [188, 147] on div "Add Column" at bounding box center [305, 155] width 560 height 212
click at [307, 65] on div "Add Column" at bounding box center [305, 85] width 560 height 73
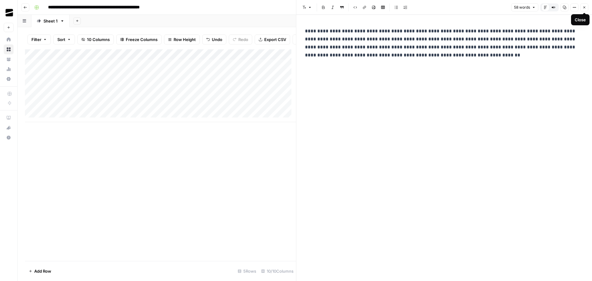
click at [586, 6] on icon "button" at bounding box center [585, 8] width 4 height 4
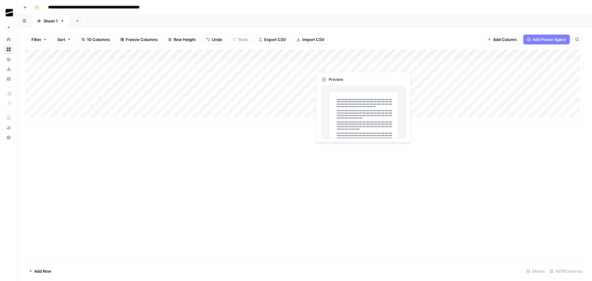
click at [282, 66] on div "Add Column" at bounding box center [305, 85] width 560 height 73
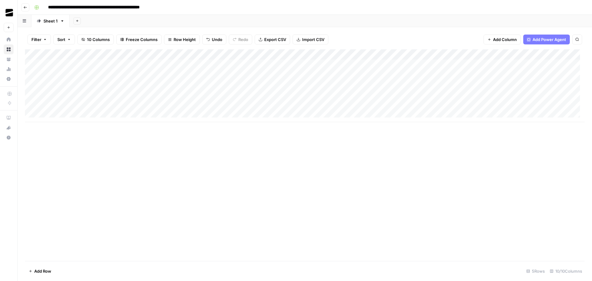
click at [282, 66] on body "**********" at bounding box center [296, 140] width 592 height 281
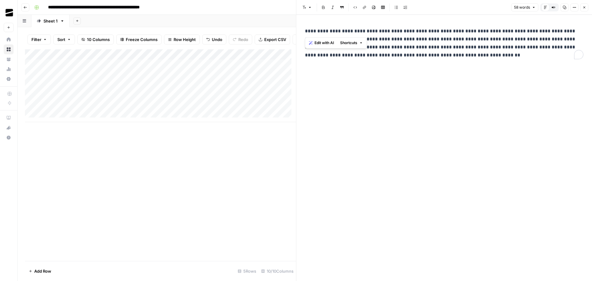
drag, startPoint x: 328, startPoint y: 31, endPoint x: 303, endPoint y: 30, distance: 24.4
click at [303, 30] on div "**********" at bounding box center [444, 43] width 286 height 37
click at [195, 70] on div "Add Column" at bounding box center [160, 85] width 271 height 73
click at [583, 6] on icon "button" at bounding box center [585, 8] width 4 height 4
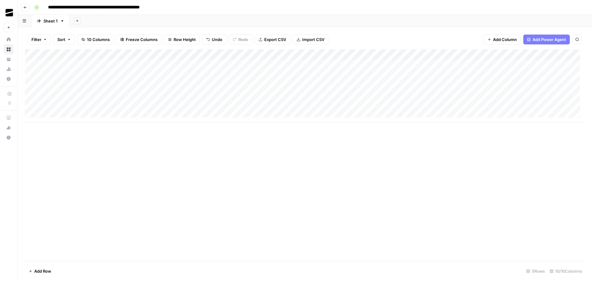
click at [101, 6] on input "**********" at bounding box center [111, 7] width 132 height 10
click at [149, 7] on input "**********" at bounding box center [111, 7] width 132 height 10
click at [390, 160] on div "Add Column" at bounding box center [305, 155] width 560 height 212
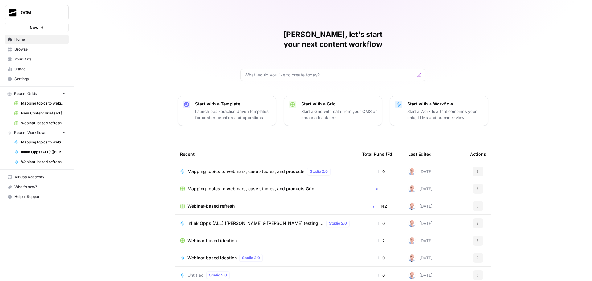
click at [39, 50] on span "Browse" at bounding box center [41, 50] width 52 height 6
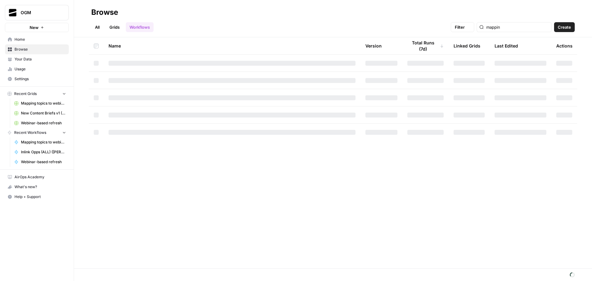
click at [39, 59] on span "Your Data" at bounding box center [41, 59] width 52 height 6
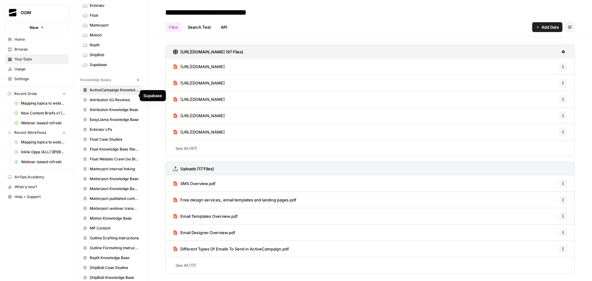
scroll to position [110, 0]
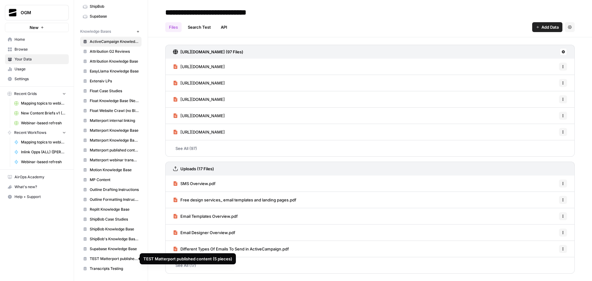
click at [112, 259] on span "TEST Matterport published content (5 pieces)" at bounding box center [114, 259] width 49 height 6
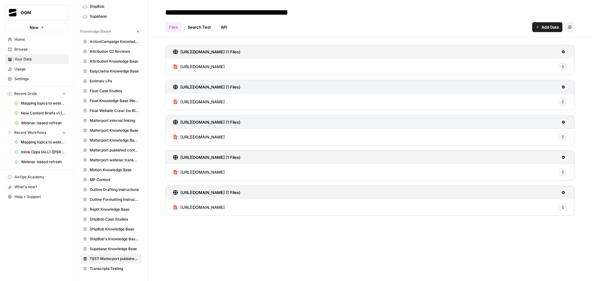
click at [571, 27] on icon "button" at bounding box center [570, 27] width 4 height 4
click at [542, 42] on span "Delete Knowledge Base" at bounding box center [545, 42] width 46 height 6
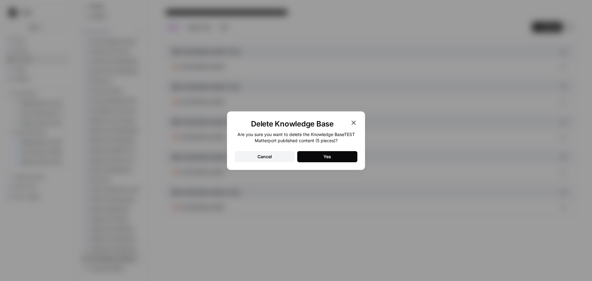
click at [327, 159] on div "Yes" at bounding box center [328, 157] width 8 height 6
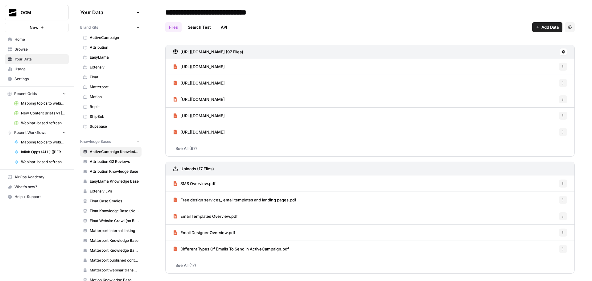
click at [29, 47] on span "Browse" at bounding box center [41, 50] width 52 height 6
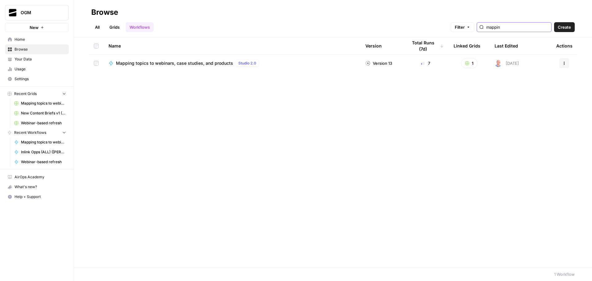
drag, startPoint x: 524, startPoint y: 26, endPoint x: 488, endPoint y: 24, distance: 36.8
click at [488, 24] on div "mappin" at bounding box center [514, 27] width 75 height 10
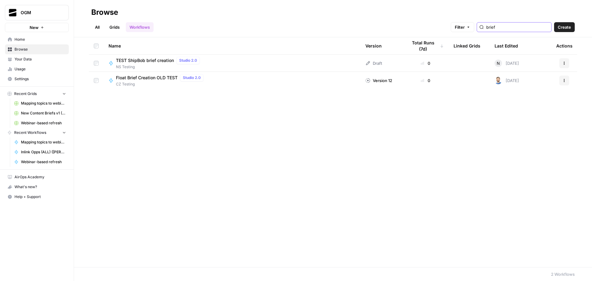
type input "brief"
click at [91, 25] on link "All" at bounding box center [97, 27] width 12 height 10
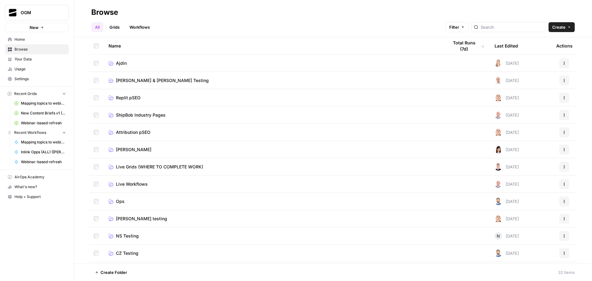
click at [119, 61] on span "Ajdin" at bounding box center [121, 63] width 11 height 6
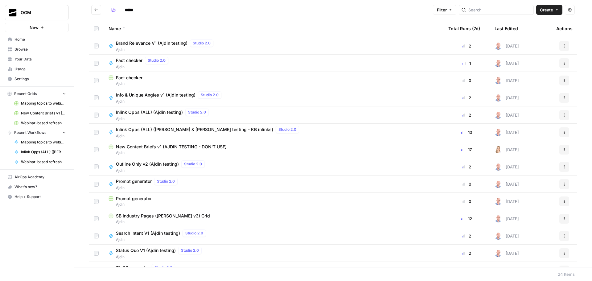
click at [178, 146] on span "New Content Briefs v1 (AJDIN TESTING - DON'T USE)" at bounding box center [171, 147] width 111 height 6
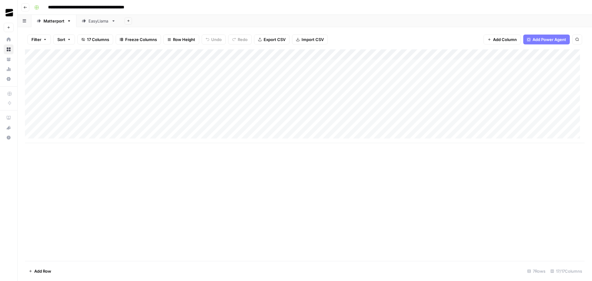
click at [367, 64] on div "Add Column" at bounding box center [305, 96] width 560 height 94
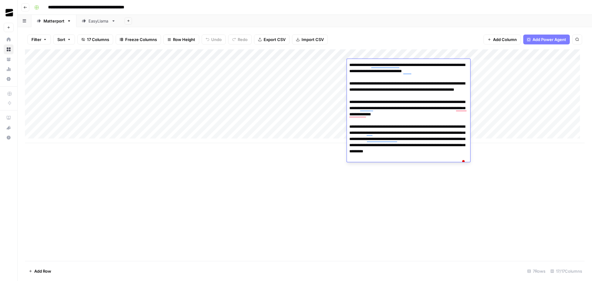
click at [507, 188] on div "Add Column" at bounding box center [305, 155] width 560 height 212
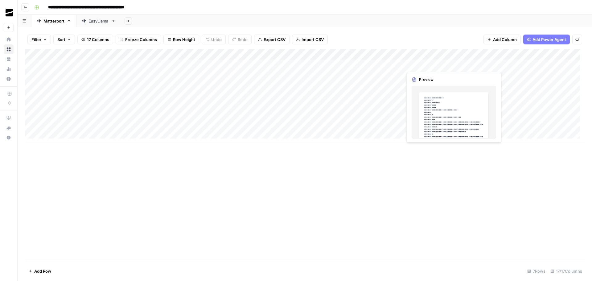
click at [436, 64] on div "Add Column" at bounding box center [305, 96] width 560 height 94
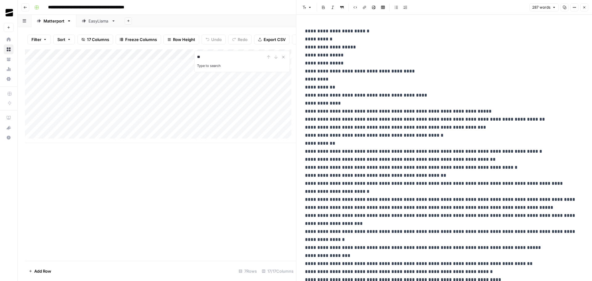
type input "*"
click at [283, 60] on icon "Close Search" at bounding box center [283, 57] width 5 height 5
click at [284, 60] on icon "Close Search" at bounding box center [283, 57] width 5 height 5
type input "******"
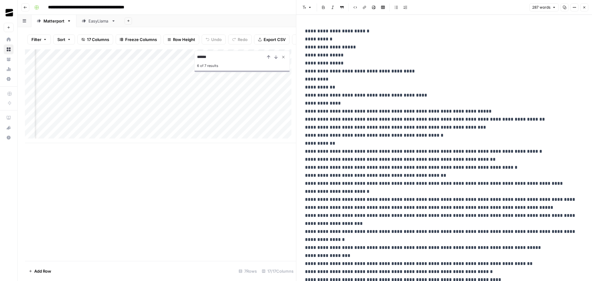
click at [284, 58] on icon "Close Search" at bounding box center [284, 57] width 2 height 2
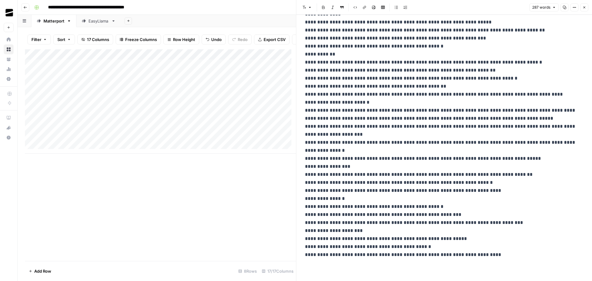
scroll to position [0, 0]
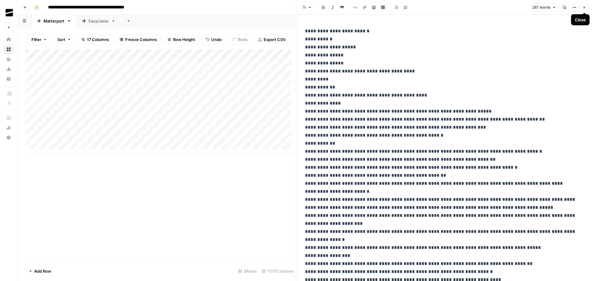
click at [586, 8] on icon "button" at bounding box center [585, 8] width 4 height 4
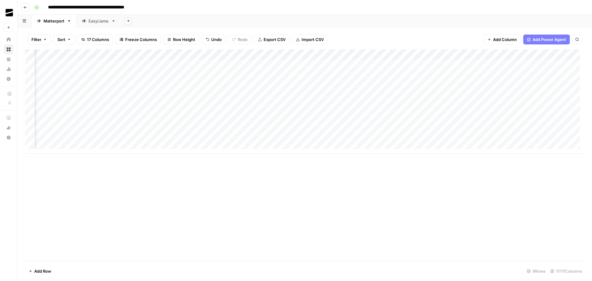
scroll to position [0, 432]
click at [355, 64] on div "Add Column" at bounding box center [305, 101] width 560 height 104
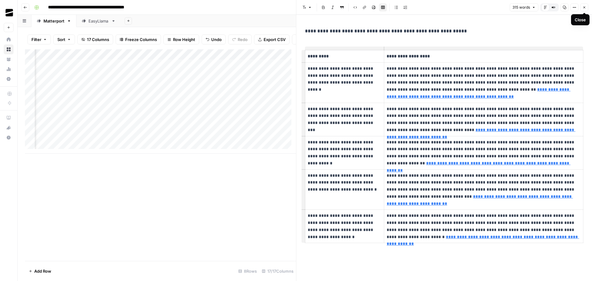
click at [587, 6] on button "Close" at bounding box center [585, 7] width 8 height 8
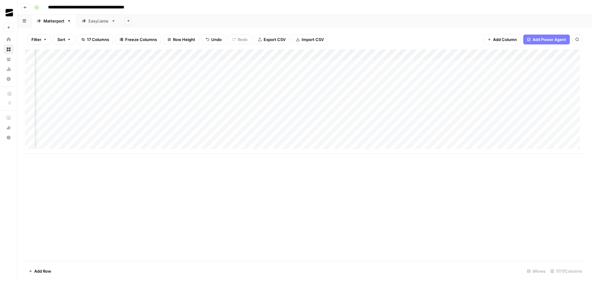
click at [292, 54] on div "Add Column" at bounding box center [305, 101] width 560 height 104
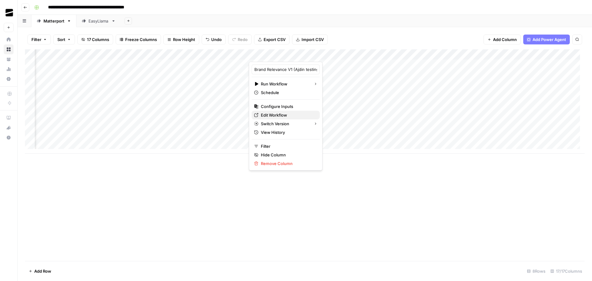
click at [292, 115] on span "Edit Workflow" at bounding box center [288, 115] width 54 height 6
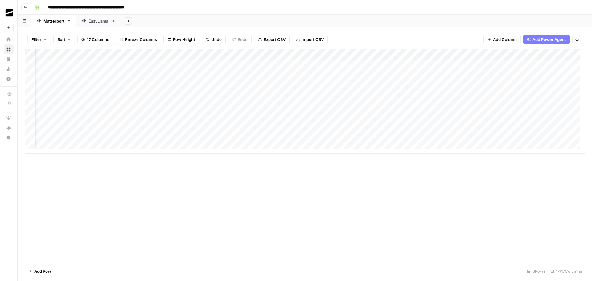
scroll to position [0, 337]
click at [387, 53] on div "Add Column" at bounding box center [305, 101] width 560 height 104
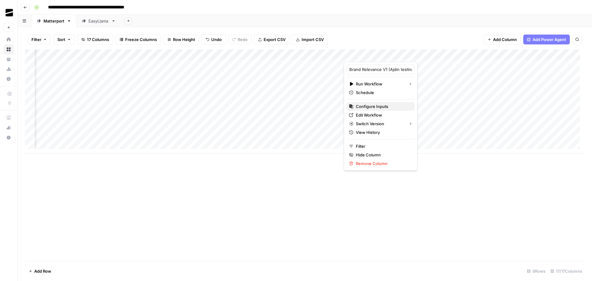
click at [376, 108] on span "Configure Inputs" at bounding box center [383, 106] width 54 height 6
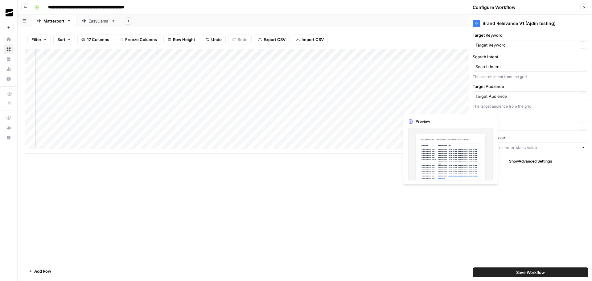
type input "Matterport Knowledge Base V2"
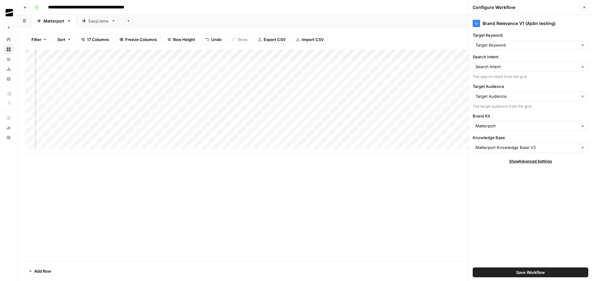
click at [583, 9] on button "Close" at bounding box center [585, 7] width 8 height 8
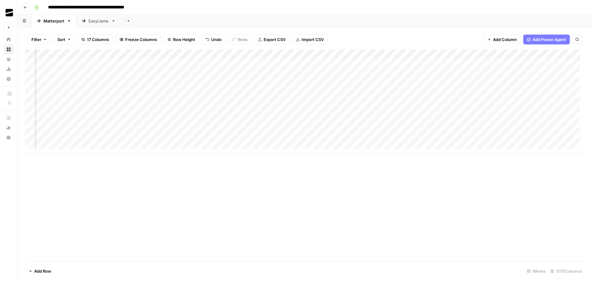
click at [211, 64] on div "Add Column" at bounding box center [305, 101] width 560 height 104
click at [209, 62] on div "Add Column" at bounding box center [305, 101] width 560 height 104
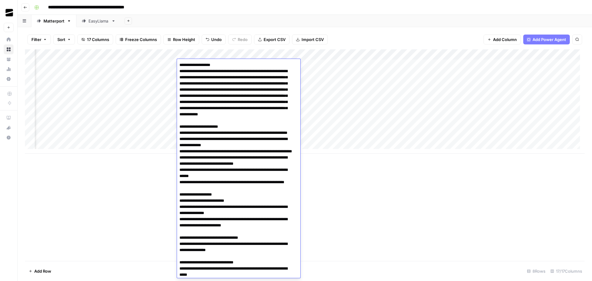
scroll to position [162, 0]
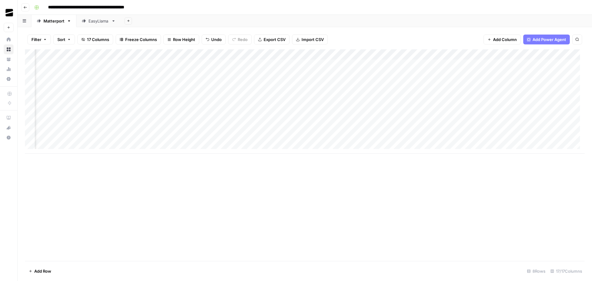
click at [355, 194] on div "Add Column" at bounding box center [305, 155] width 560 height 212
click at [228, 55] on div "Add Column" at bounding box center [305, 101] width 560 height 104
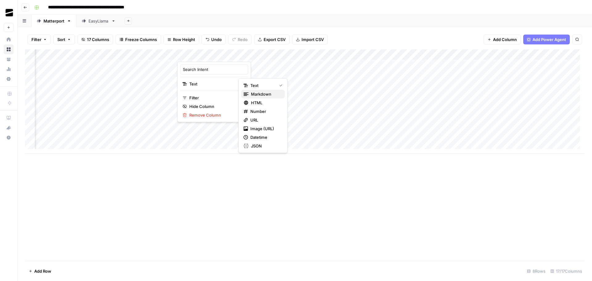
click at [264, 95] on span "Markdown" at bounding box center [265, 94] width 29 height 6
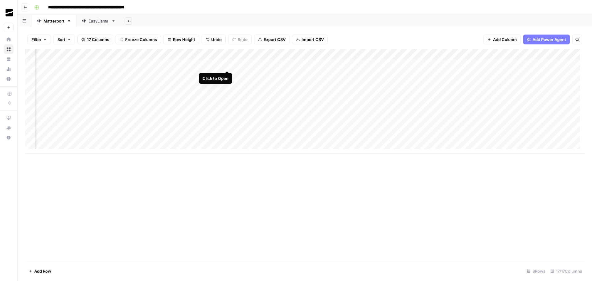
click at [228, 64] on div "Add Column" at bounding box center [305, 101] width 560 height 104
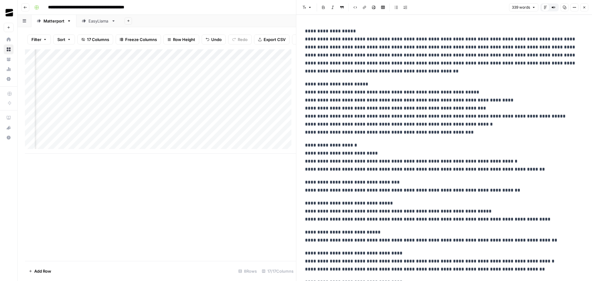
click at [584, 7] on icon "button" at bounding box center [585, 8] width 4 height 4
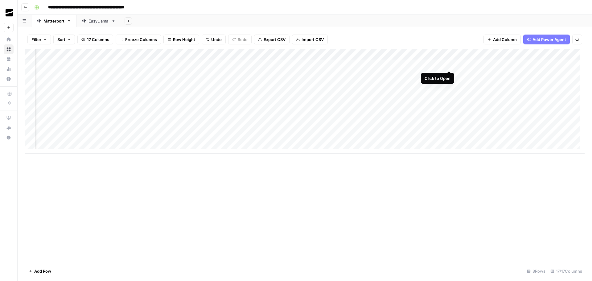
click at [449, 64] on div "Add Column" at bounding box center [305, 101] width 560 height 104
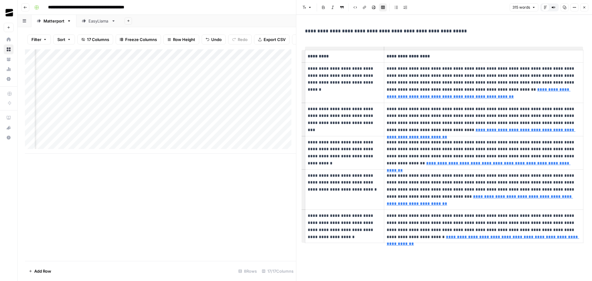
click at [587, 8] on button "Close" at bounding box center [585, 7] width 8 height 8
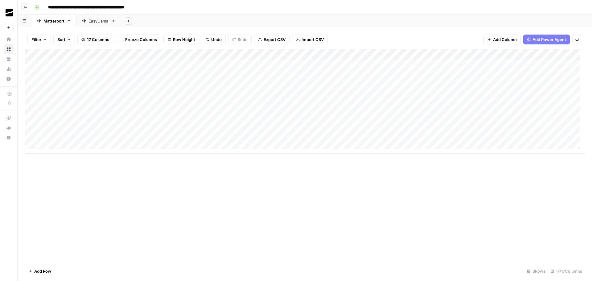
click at [117, 64] on div "Add Column" at bounding box center [305, 101] width 560 height 104
click at [429, 63] on div "Add Column" at bounding box center [305, 101] width 560 height 104
drag, startPoint x: 164, startPoint y: 64, endPoint x: 435, endPoint y: 64, distance: 271.2
click at [435, 64] on div "Add Column" at bounding box center [305, 101] width 560 height 104
click at [143, 118] on div "Add Column" at bounding box center [305, 101] width 560 height 104
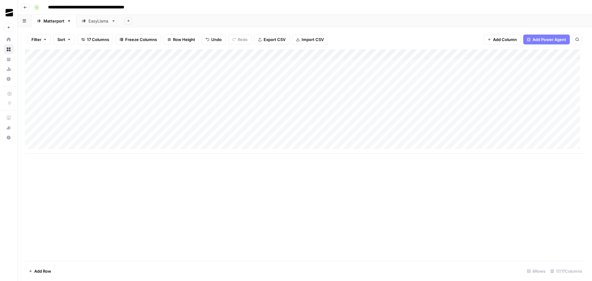
click at [116, 129] on div "Add Column" at bounding box center [305, 101] width 560 height 104
click at [229, 127] on div "Add Column" at bounding box center [305, 101] width 560 height 104
click at [335, 127] on div "Add Column" at bounding box center [305, 101] width 560 height 104
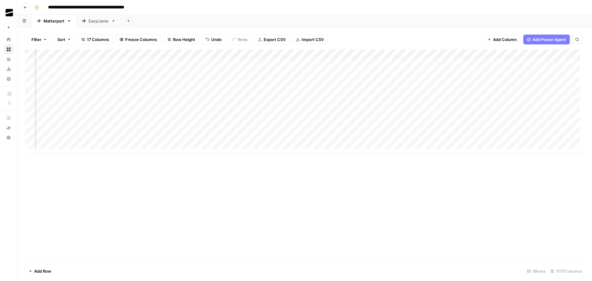
click at [303, 179] on div "Add Column" at bounding box center [305, 155] width 560 height 212
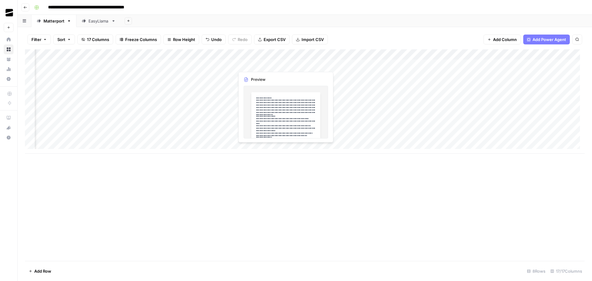
click at [267, 64] on div "Add Column" at bounding box center [305, 101] width 560 height 104
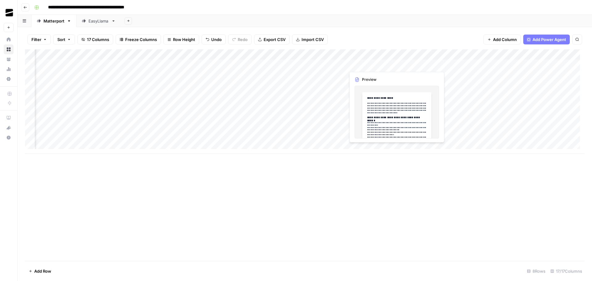
click at [372, 65] on div "Add Column" at bounding box center [305, 101] width 560 height 104
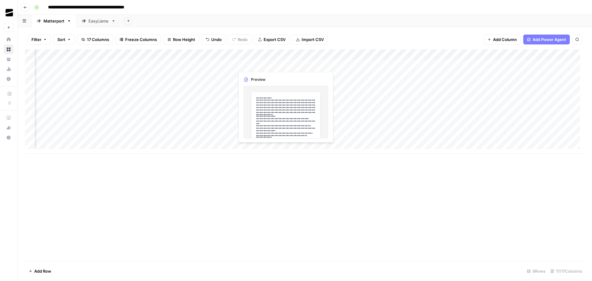
click at [268, 64] on div "Add Column" at bounding box center [305, 101] width 560 height 104
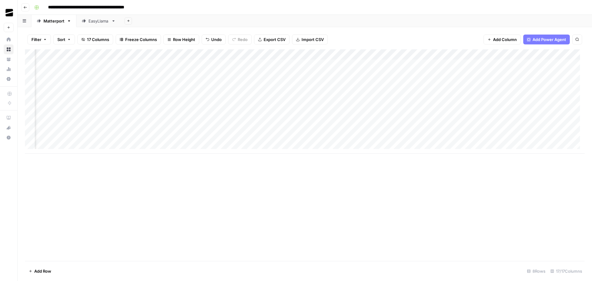
click at [252, 128] on div "Add Column" at bounding box center [305, 101] width 560 height 104
click at [367, 65] on div "Add Column" at bounding box center [305, 101] width 560 height 104
click at [361, 126] on div "Add Column" at bounding box center [305, 101] width 560 height 104
click at [452, 192] on div "Add Column" at bounding box center [305, 155] width 560 height 212
click at [340, 127] on div "Add Column" at bounding box center [305, 101] width 560 height 104
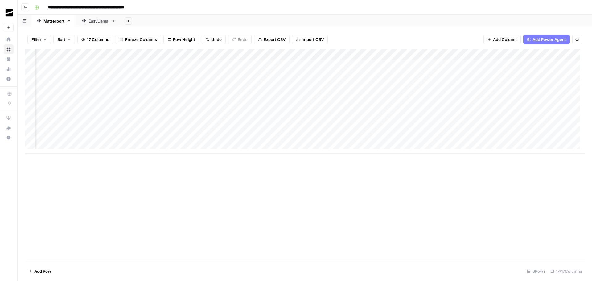
click at [429, 127] on div "Add Column" at bounding box center [305, 101] width 560 height 104
click at [355, 127] on div "Add Column" at bounding box center [305, 101] width 560 height 104
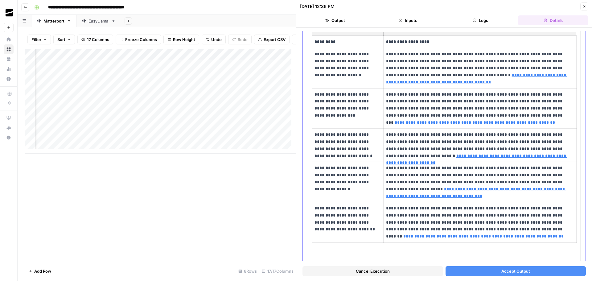
scroll to position [82, 0]
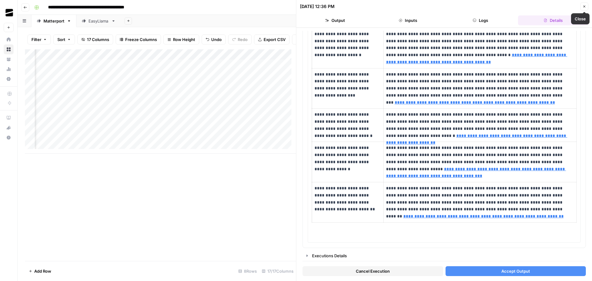
click at [584, 6] on icon "button" at bounding box center [585, 7] width 4 height 4
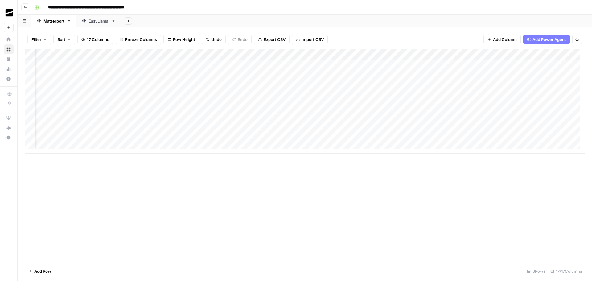
scroll to position [0, 361]
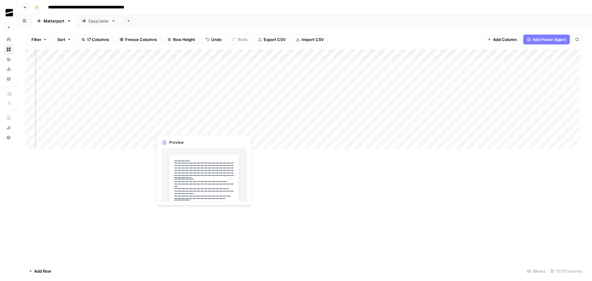
click at [185, 127] on div "Add Column" at bounding box center [305, 101] width 560 height 104
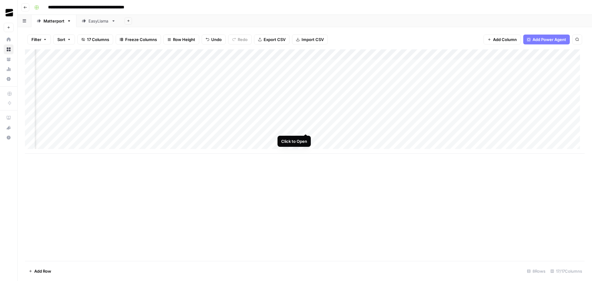
click at [305, 128] on div "Add Column" at bounding box center [305, 101] width 560 height 104
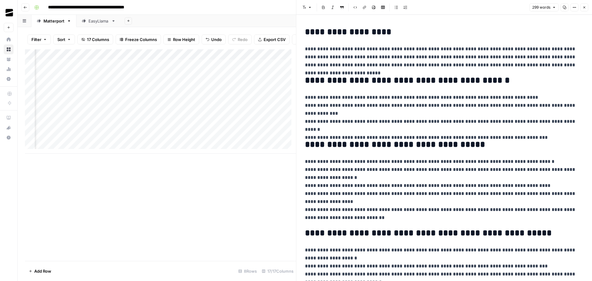
click at [583, 7] on icon "button" at bounding box center [585, 8] width 4 height 4
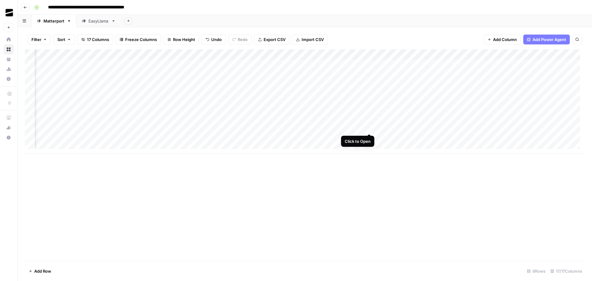
click at [356, 127] on div "Add Column" at bounding box center [305, 101] width 560 height 104
click at [370, 128] on div "Add Column" at bounding box center [305, 101] width 560 height 104
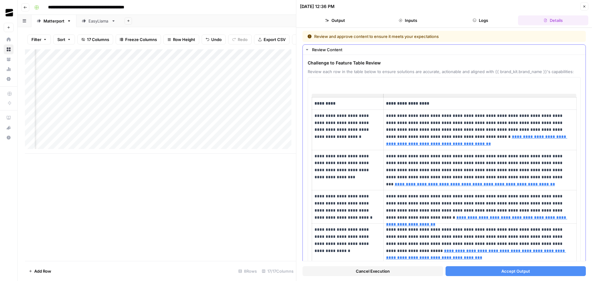
scroll to position [82, 0]
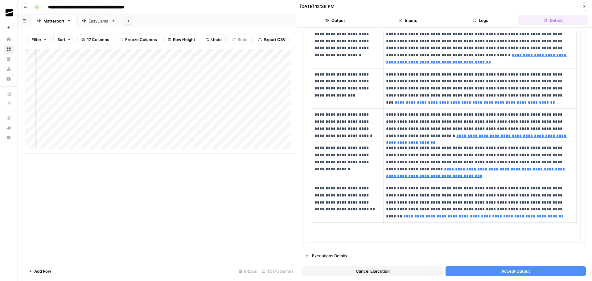
click at [378, 271] on span "Cancel Execution" at bounding box center [373, 271] width 34 height 6
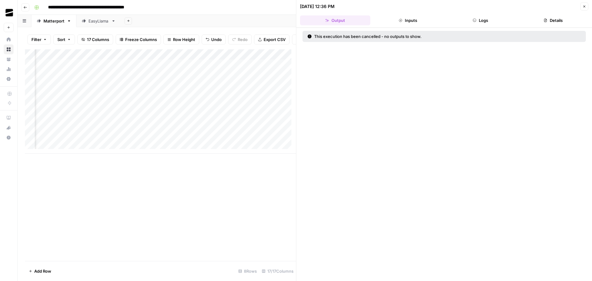
click at [586, 7] on icon "button" at bounding box center [585, 7] width 4 height 4
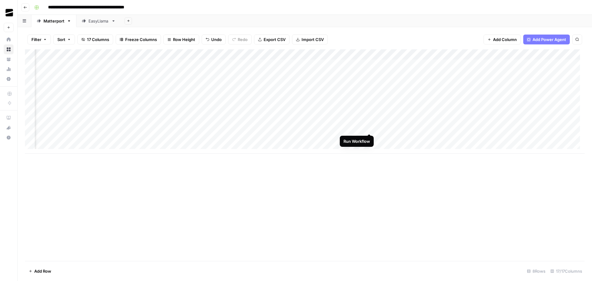
click at [371, 127] on div "Add Column" at bounding box center [305, 101] width 560 height 104
click at [349, 128] on div "Add Column" at bounding box center [305, 101] width 560 height 104
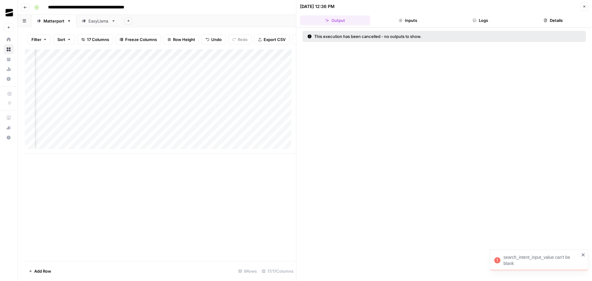
click at [586, 6] on span "Close" at bounding box center [586, 6] width 0 height 0
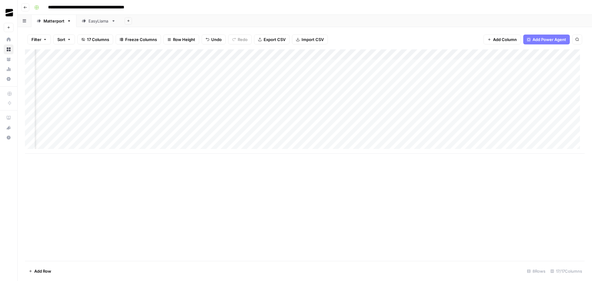
click at [363, 55] on div "Add Column" at bounding box center [305, 101] width 560 height 104
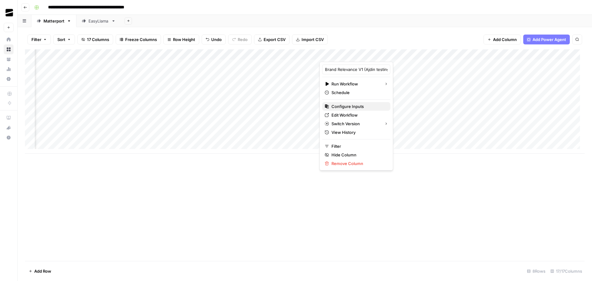
click at [357, 106] on span "Configure Inputs" at bounding box center [359, 106] width 54 height 6
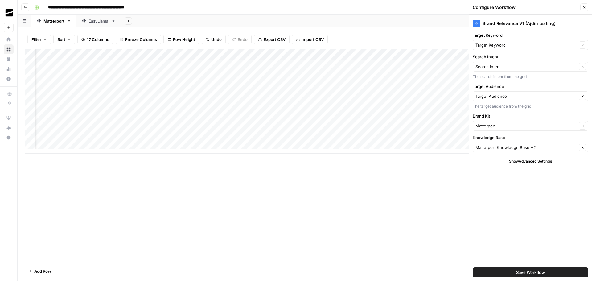
click at [585, 7] on icon "button" at bounding box center [585, 8] width 4 height 4
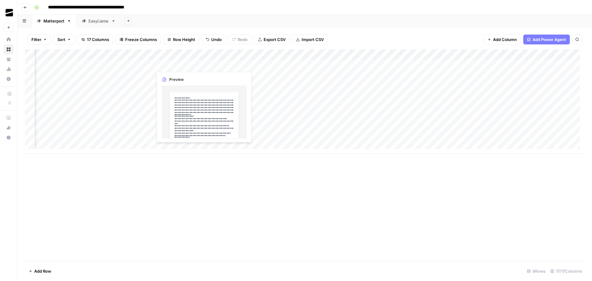
click at [171, 65] on div "Add Column" at bounding box center [305, 101] width 560 height 104
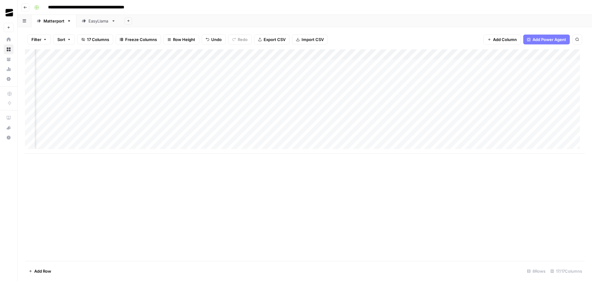
click at [166, 129] on div "Add Column" at bounding box center [305, 101] width 560 height 104
click at [369, 127] on div "Add Column" at bounding box center [305, 101] width 560 height 104
click at [370, 128] on div "Add Column" at bounding box center [305, 101] width 560 height 104
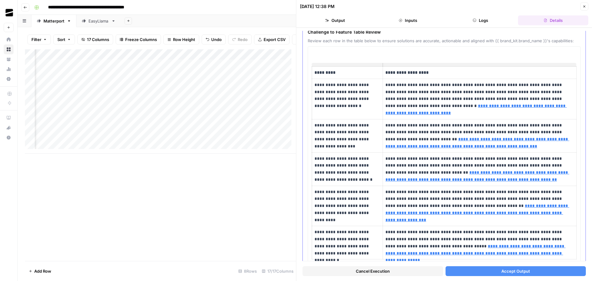
scroll to position [62, 0]
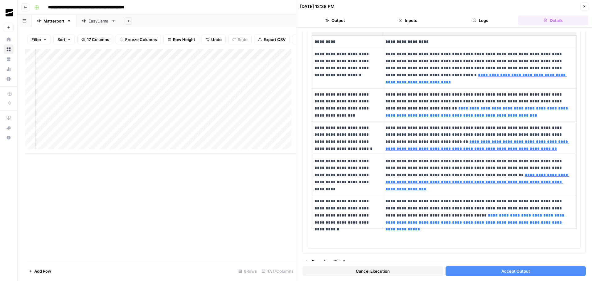
click at [585, 7] on icon "button" at bounding box center [585, 7] width 2 height 2
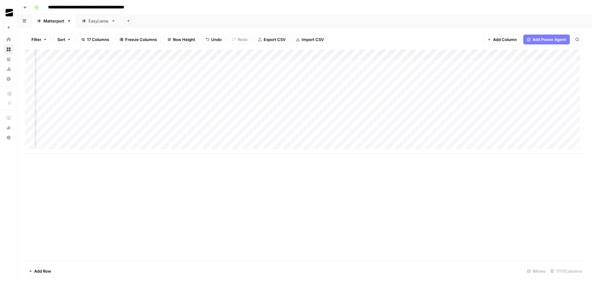
click at [352, 125] on div "Add Column" at bounding box center [305, 101] width 560 height 104
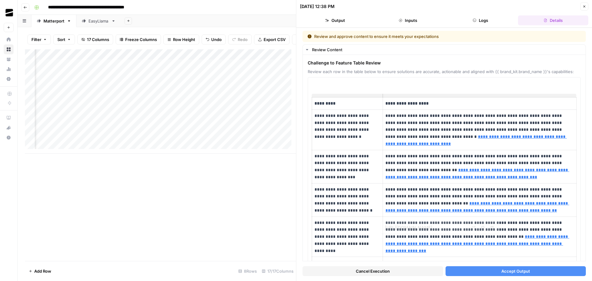
click at [385, 272] on span "Cancel Execution" at bounding box center [373, 271] width 34 height 6
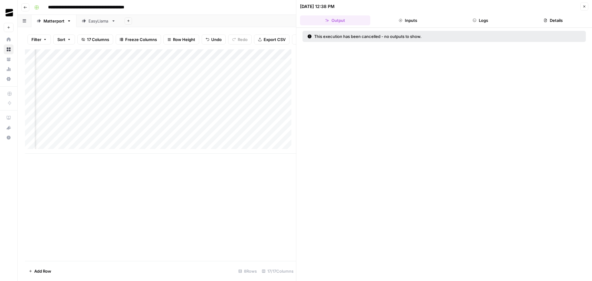
click at [584, 6] on icon "button" at bounding box center [585, 7] width 4 height 4
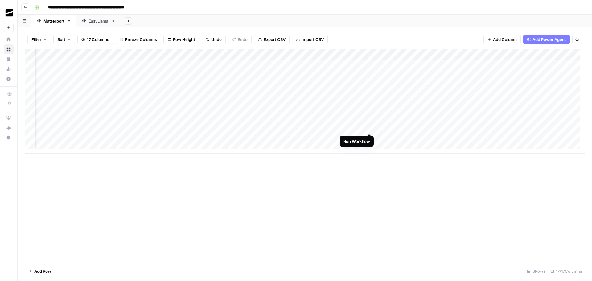
click at [370, 127] on div "Add Column" at bounding box center [305, 101] width 560 height 104
click at [369, 127] on div "Add Column" at bounding box center [305, 101] width 560 height 104
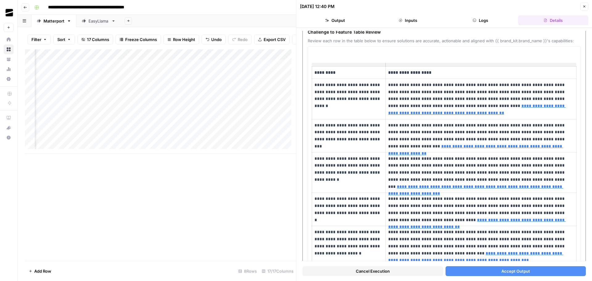
scroll to position [62, 0]
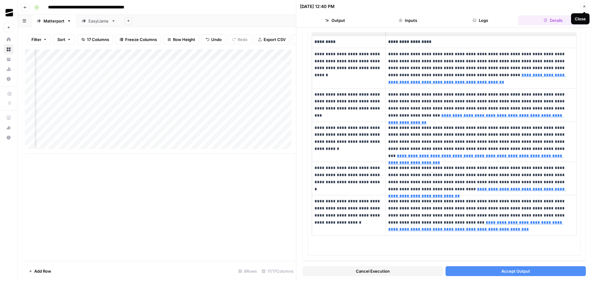
click at [586, 7] on icon "button" at bounding box center [585, 7] width 4 height 4
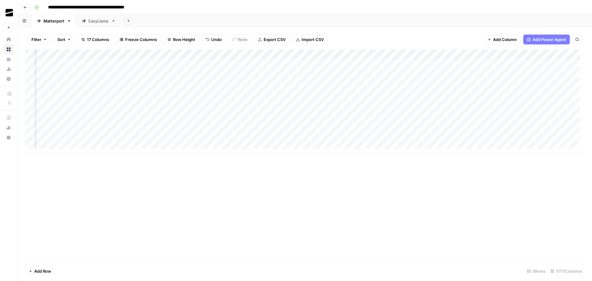
click at [360, 127] on div "Add Column" at bounding box center [305, 101] width 560 height 104
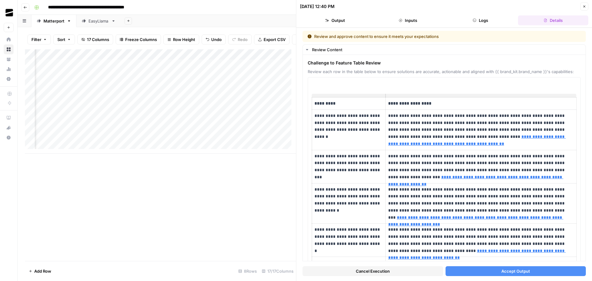
click at [369, 272] on span "Cancel Execution" at bounding box center [373, 271] width 34 height 6
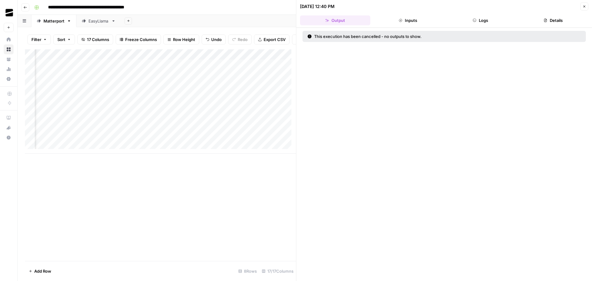
click at [587, 7] on button "Close" at bounding box center [585, 6] width 8 height 8
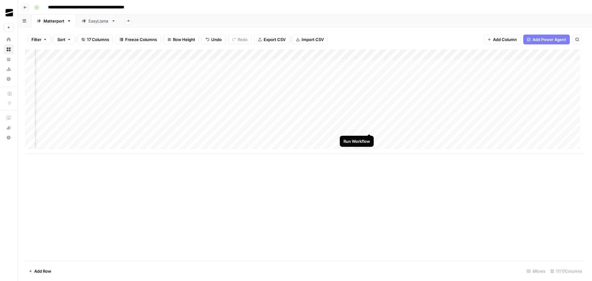
click at [370, 127] on div "Add Column" at bounding box center [305, 101] width 560 height 104
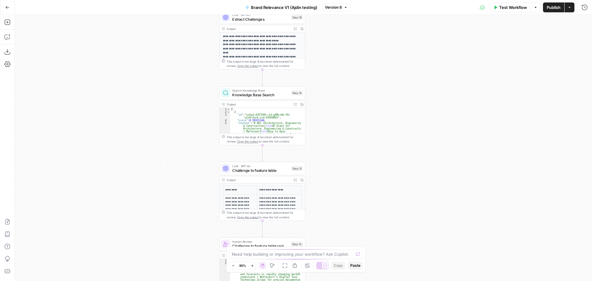
drag, startPoint x: 345, startPoint y: 112, endPoint x: 351, endPoint y: 92, distance: 21.3
click at [351, 92] on div "**********" at bounding box center [304, 148] width 578 height 266
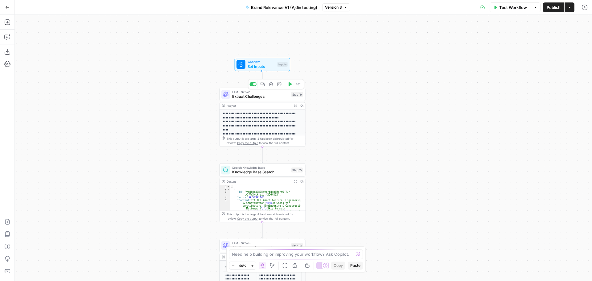
click at [268, 94] on span "Extract Challenges" at bounding box center [260, 96] width 57 height 6
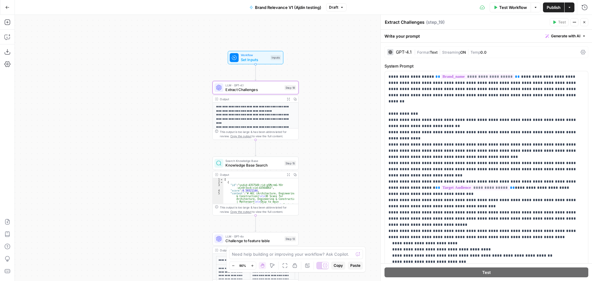
drag, startPoint x: 348, startPoint y: 111, endPoint x: 342, endPoint y: 105, distance: 9.6
click at [342, 105] on div "**********" at bounding box center [304, 148] width 578 height 266
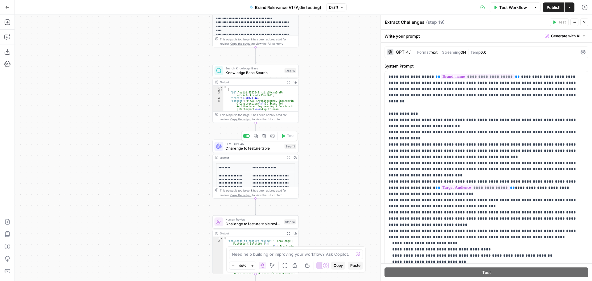
click at [265, 146] on span "Challenge to feature table" at bounding box center [254, 149] width 57 height 6
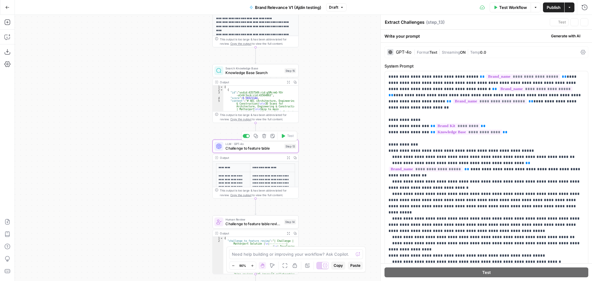
type textarea "Challenge to feature table"
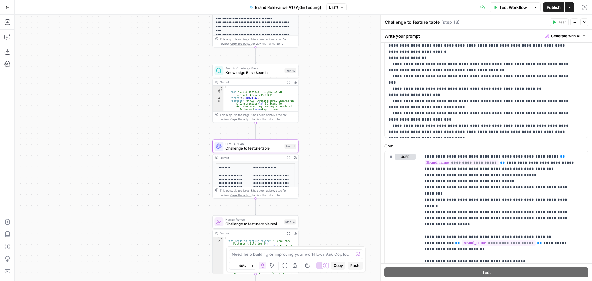
scroll to position [130, 0]
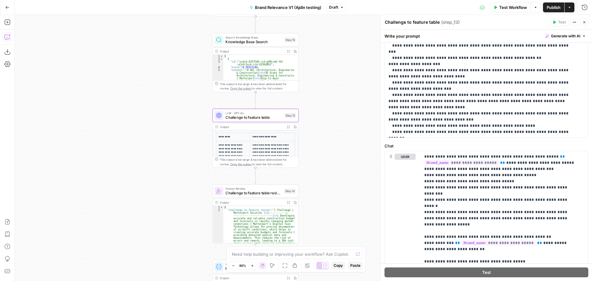
click at [9, 37] on icon "button" at bounding box center [7, 37] width 6 height 6
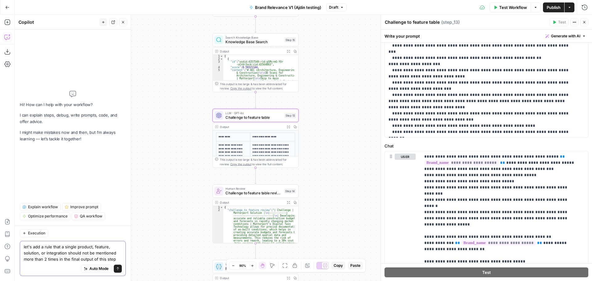
drag, startPoint x: 42, startPoint y: 255, endPoint x: 20, endPoint y: 255, distance: 21.9
click at [20, 255] on div "let's add a rule that a single product, feature, solution, or integration shoul…" at bounding box center [73, 258] width 106 height 35
click at [34, 262] on textarea "let's add a rule that a single product, feature, or integration should not be m…" at bounding box center [73, 253] width 98 height 19
type textarea "let's add a rule that a single product, feature, or integration should not be m…"
click at [120, 268] on button "Send" at bounding box center [118, 269] width 8 height 8
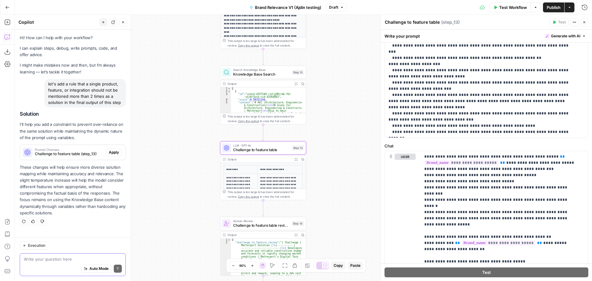
click at [116, 152] on span "Apply" at bounding box center [114, 153] width 10 height 6
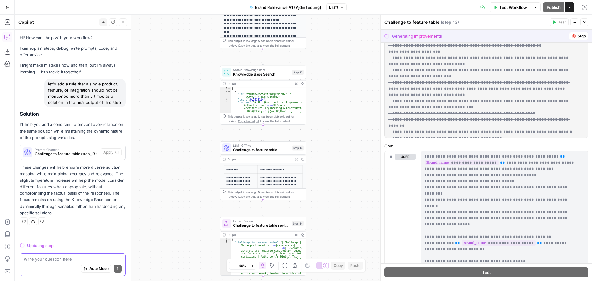
scroll to position [315, 0]
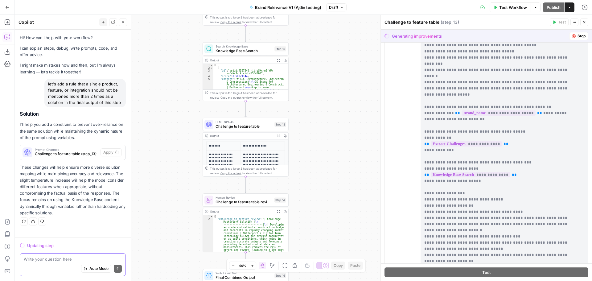
drag, startPoint x: 332, startPoint y: 197, endPoint x: 315, endPoint y: 172, distance: 30.6
click at [315, 172] on div "**********" at bounding box center [304, 148] width 578 height 266
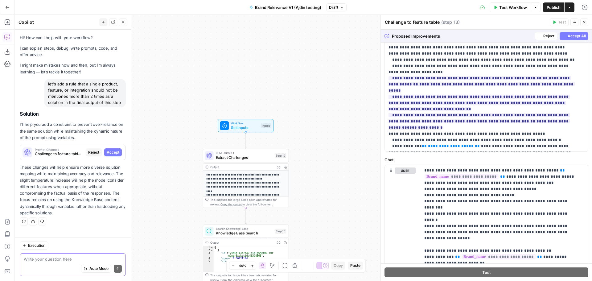
scroll to position [459, 0]
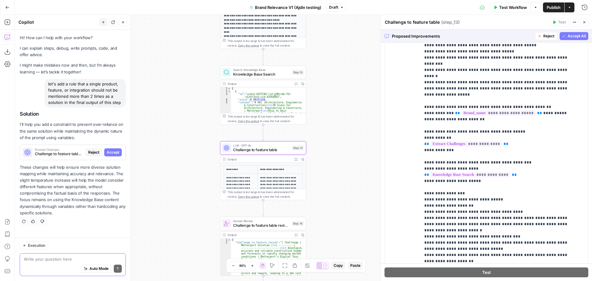
click at [114, 151] on span "Accept" at bounding box center [113, 153] width 13 height 6
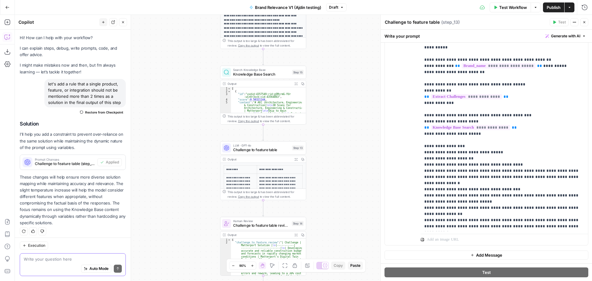
scroll to position [0, 0]
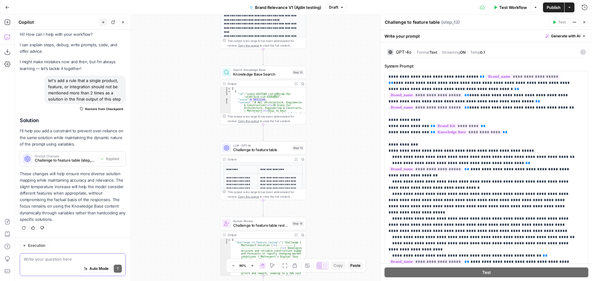
click at [515, 7] on span "Test Workflow" at bounding box center [514, 7] width 28 height 6
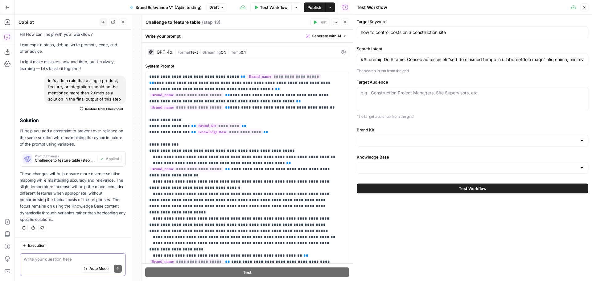
type input "Matterport Knowledge Base"
type input "Matterport"
click at [425, 96] on textarea "Target Audience" at bounding box center [473, 93] width 224 height 6
paste textarea ""Audience: Construction Pro Job Titles: Construction Manager Project Manager Si…"
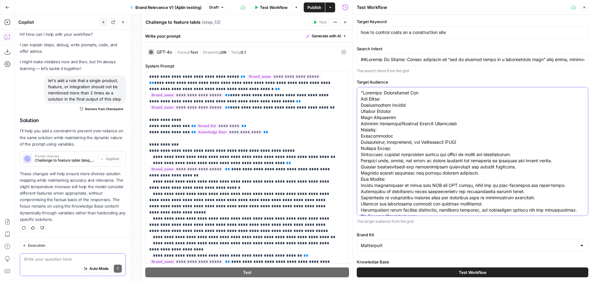
scroll to position [133, 0]
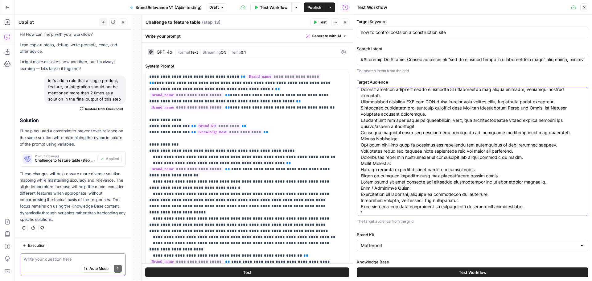
type textarea ""Audience: Construction Pro Job Titles: Construction Manager Project Manager Si…"
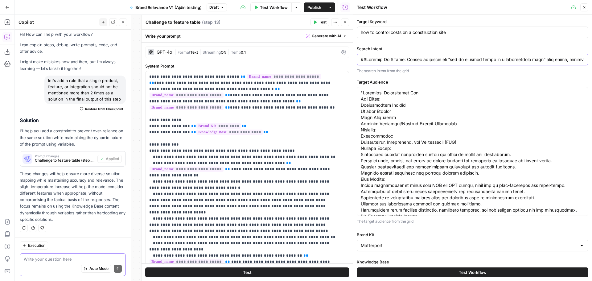
click at [414, 59] on input "Search Intent" at bounding box center [473, 59] width 224 height 6
click at [432, 114] on textarea "Target Audience" at bounding box center [473, 219] width 224 height 259
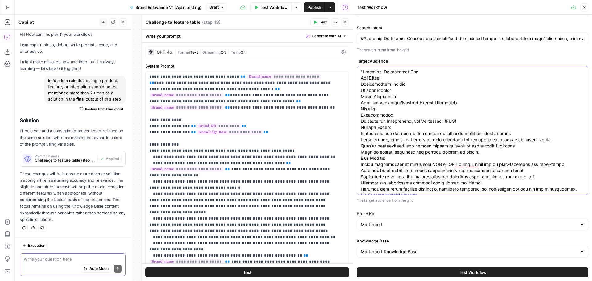
scroll to position [21, 0]
click at [490, 272] on button "Test Workflow" at bounding box center [473, 273] width 232 height 10
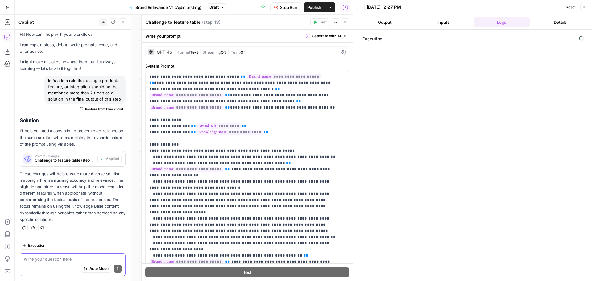
click at [345, 22] on icon "button" at bounding box center [345, 22] width 2 height 2
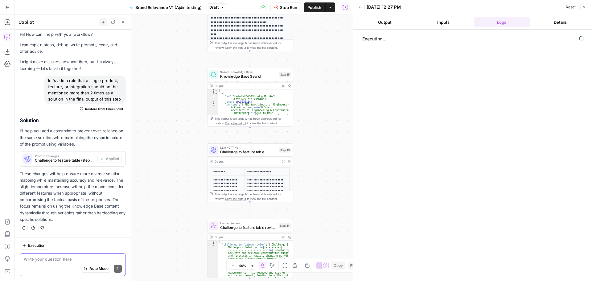
drag, startPoint x: 333, startPoint y: 79, endPoint x: 321, endPoint y: 81, distance: 12.2
click at [321, 81] on div "**********" at bounding box center [184, 148] width 338 height 266
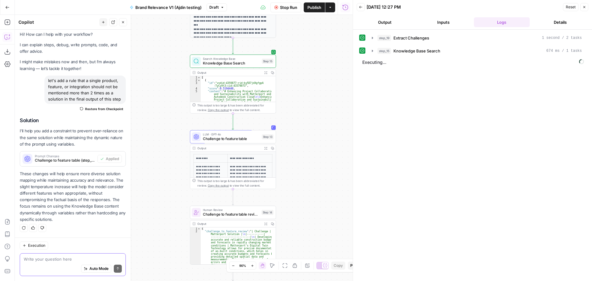
drag, startPoint x: 324, startPoint y: 102, endPoint x: 309, endPoint y: 91, distance: 19.1
click at [309, 91] on div "**********" at bounding box center [184, 148] width 338 height 266
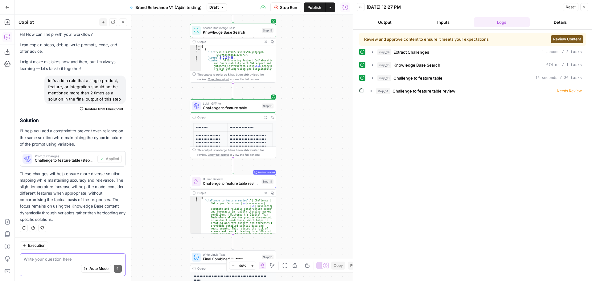
click at [564, 39] on span "Review Content" at bounding box center [568, 39] width 28 height 6
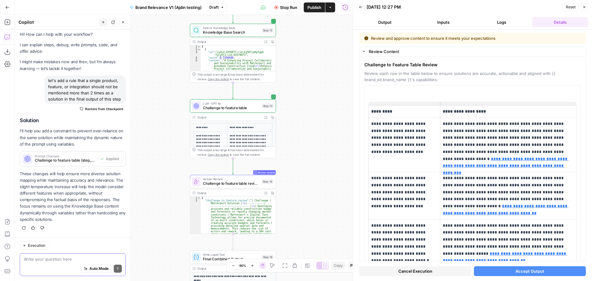
click at [526, 268] on span "Accept Output" at bounding box center [530, 271] width 29 height 6
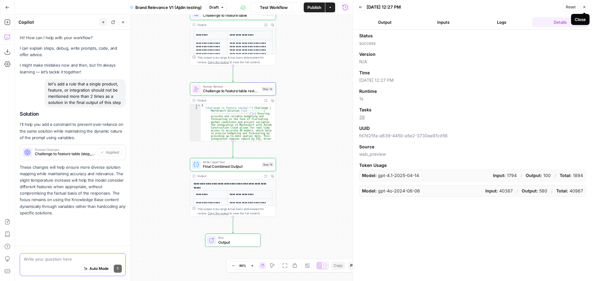
scroll to position [10, 0]
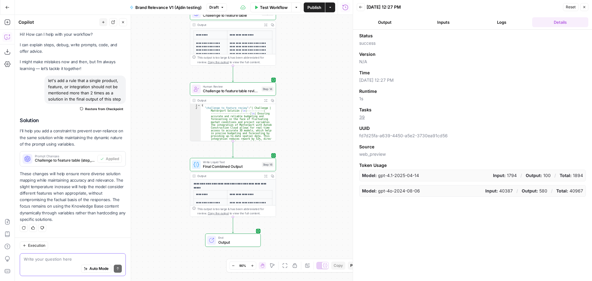
click at [268, 176] on button "Expand Output" at bounding box center [266, 176] width 7 height 7
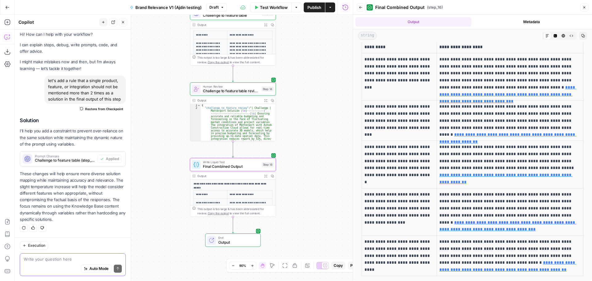
scroll to position [0, 0]
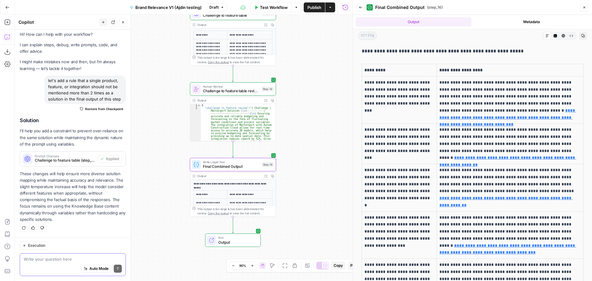
click at [361, 10] on button "Back" at bounding box center [361, 7] width 8 height 8
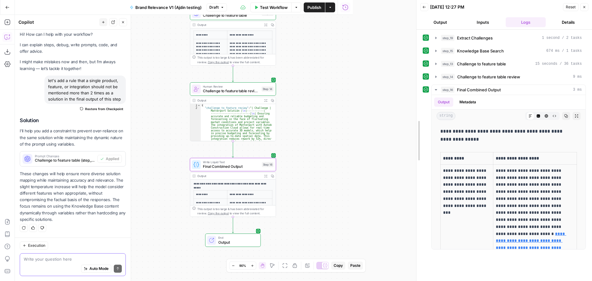
drag, startPoint x: 353, startPoint y: 127, endPoint x: 417, endPoint y: 127, distance: 63.6
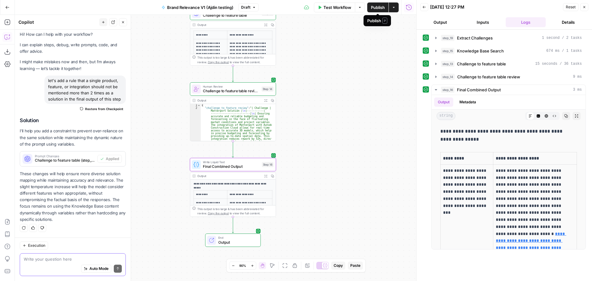
click at [377, 10] on span "Publish" at bounding box center [378, 7] width 14 height 6
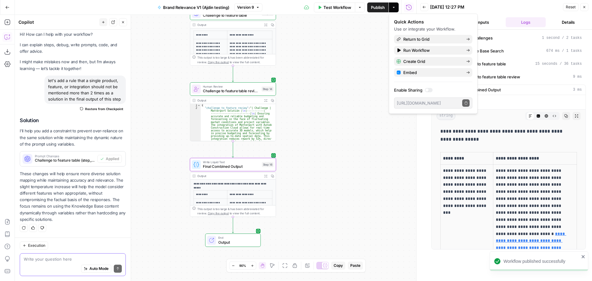
click at [356, 93] on div "**********" at bounding box center [216, 148] width 402 height 266
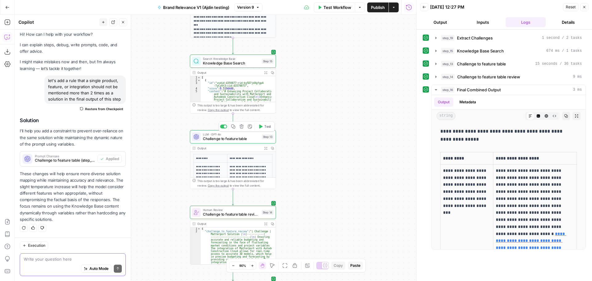
click at [250, 137] on span "Challenge to feature table" at bounding box center [231, 139] width 57 height 6
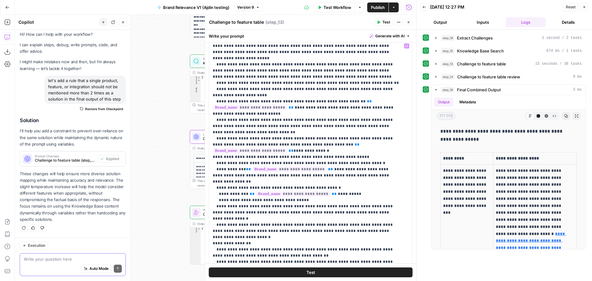
scroll to position [154, 0]
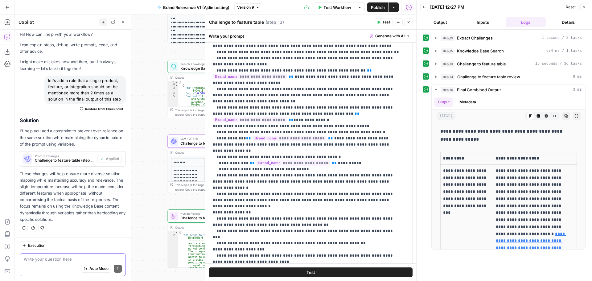
click at [52, 156] on span "Prompt Changes" at bounding box center [65, 156] width 60 height 3
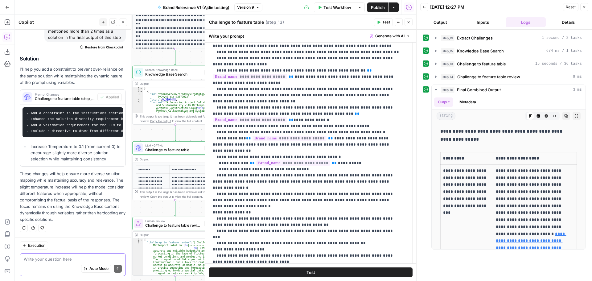
scroll to position [0, 0]
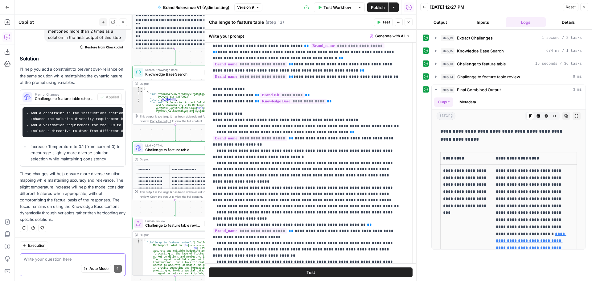
click at [409, 23] on icon "button" at bounding box center [409, 22] width 4 height 4
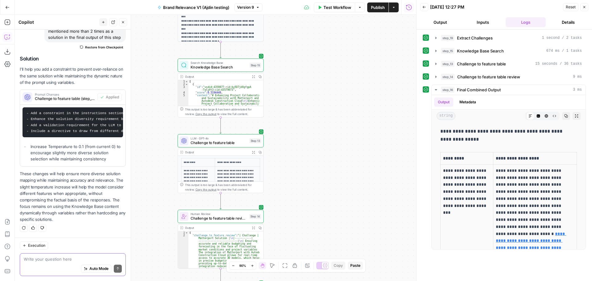
drag, startPoint x: 319, startPoint y: 121, endPoint x: 364, endPoint y: 114, distance: 45.9
click at [364, 114] on div "**********" at bounding box center [216, 148] width 402 height 266
click at [229, 144] on span "Challenge to feature table" at bounding box center [219, 143] width 57 height 6
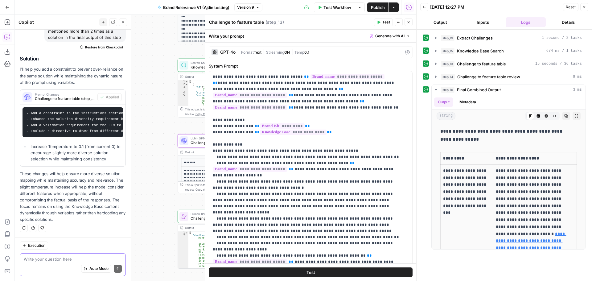
click at [289, 51] on span "ON" at bounding box center [287, 52] width 6 height 5
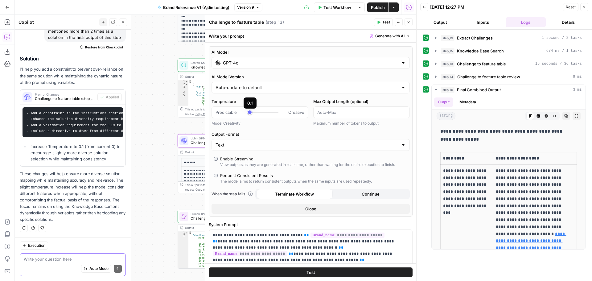
type input "*"
drag, startPoint x: 250, startPoint y: 112, endPoint x: 244, endPoint y: 113, distance: 6.2
click at [244, 113] on div "Predictable Creative" at bounding box center [260, 112] width 89 height 6
click at [411, 20] on button "Close" at bounding box center [409, 22] width 8 height 8
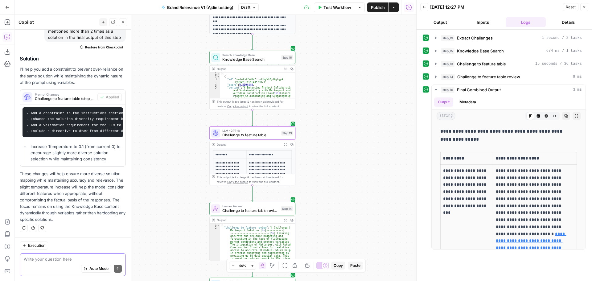
drag, startPoint x: 348, startPoint y: 119, endPoint x: 380, endPoint y: 111, distance: 33.7
click at [380, 111] on div "**********" at bounding box center [216, 148] width 402 height 266
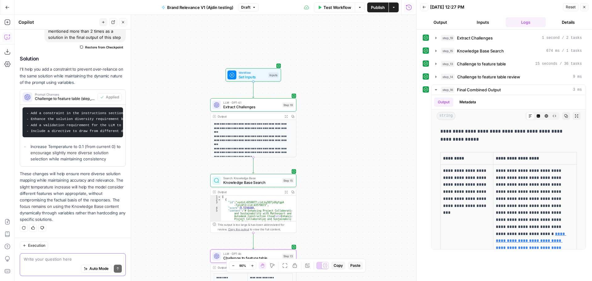
click at [260, 103] on span "LLM · GPT-4.1" at bounding box center [251, 102] width 57 height 4
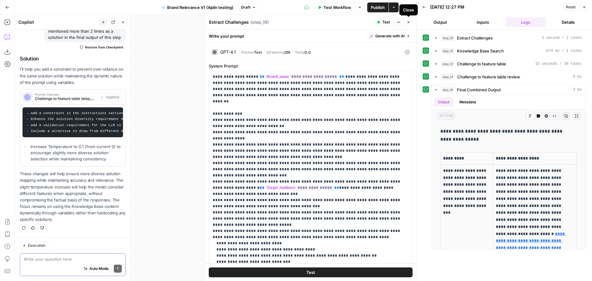
click at [409, 22] on icon "button" at bounding box center [409, 22] width 2 height 2
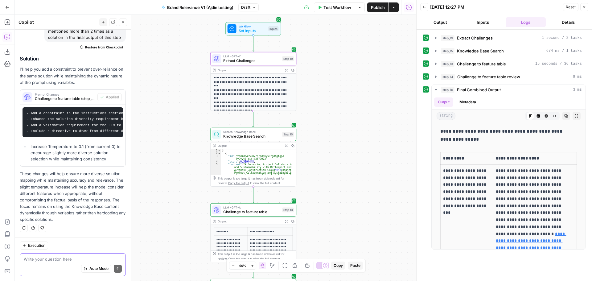
click at [268, 211] on span "Challenge to feature table" at bounding box center [251, 212] width 57 height 6
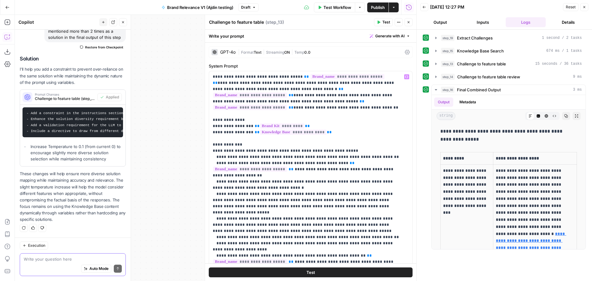
scroll to position [31, 0]
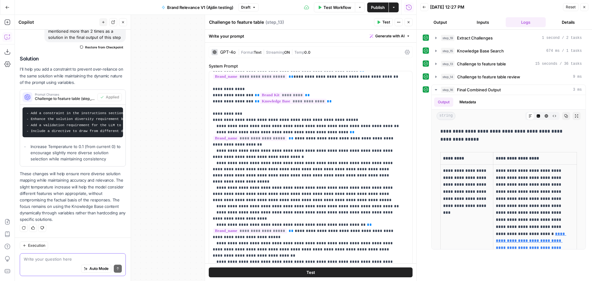
click at [379, 8] on span "Publish" at bounding box center [378, 7] width 14 height 6
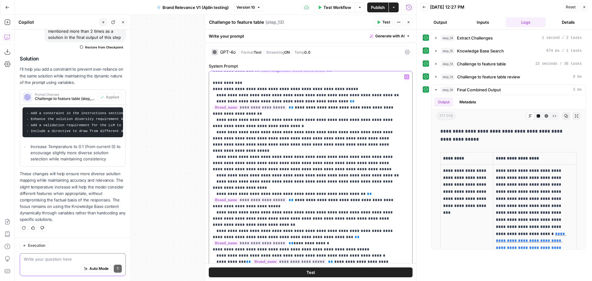
scroll to position [62, 0]
drag, startPoint x: 266, startPoint y: 195, endPoint x: 214, endPoint y: 181, distance: 53.3
click at [214, 181] on p "**********" at bounding box center [306, 237] width 187 height 450
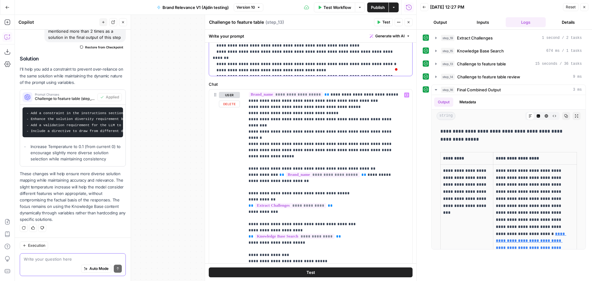
scroll to position [309, 0]
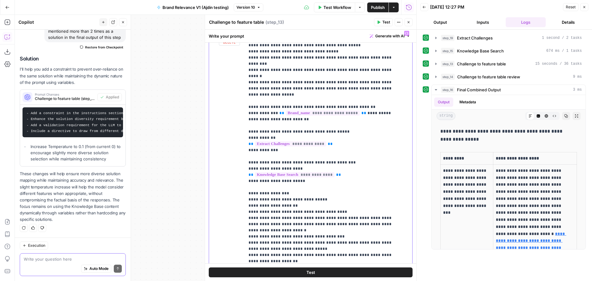
click at [352, 216] on p "**********" at bounding box center [324, 150] width 151 height 253
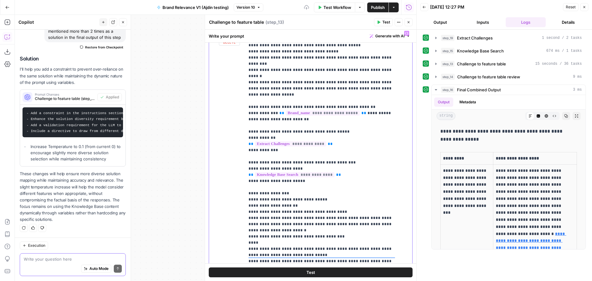
scroll to position [6, 0]
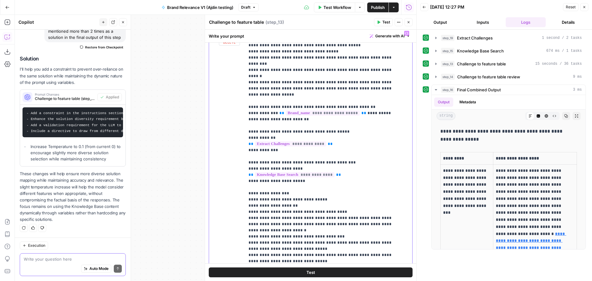
click at [251, 225] on p "**********" at bounding box center [324, 156] width 151 height 265
click at [375, 6] on span "Publish" at bounding box center [378, 7] width 14 height 6
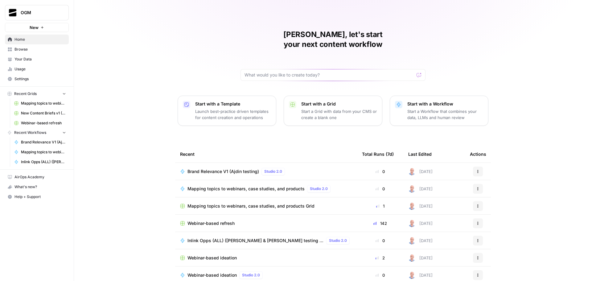
click at [38, 60] on span "Your Data" at bounding box center [41, 59] width 52 height 6
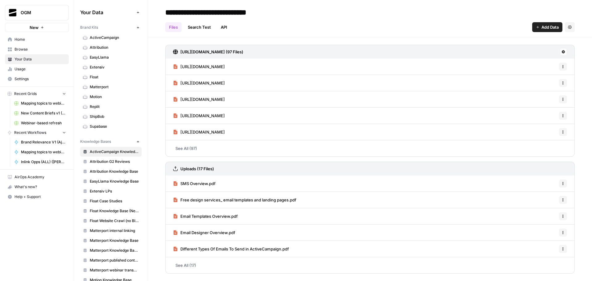
click at [136, 28] on icon "button" at bounding box center [137, 27] width 3 height 3
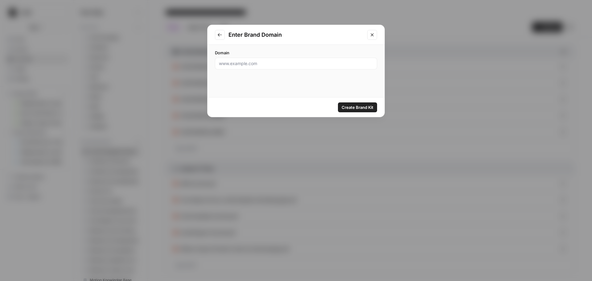
click at [372, 34] on icon "Close modal" at bounding box center [372, 34] width 5 height 5
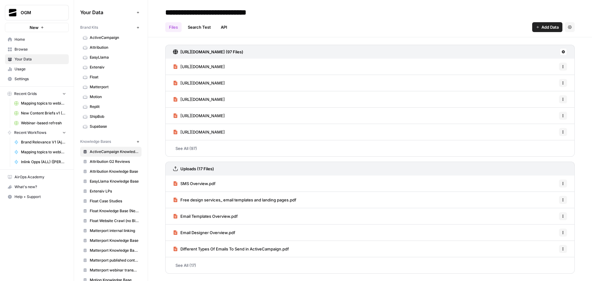
click at [111, 34] on link "ActiveCampaign" at bounding box center [110, 38] width 61 height 10
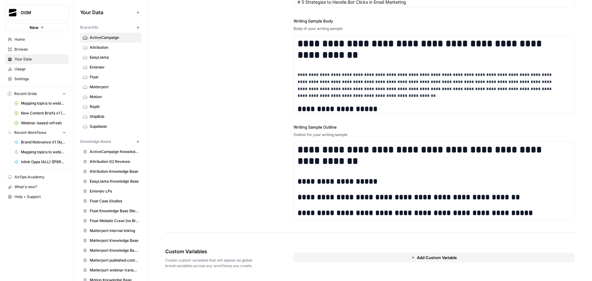
scroll to position [598, 0]
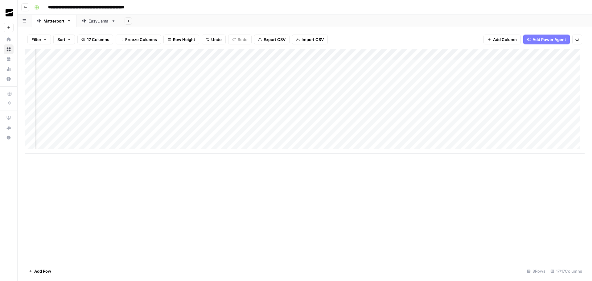
scroll to position [0, 404]
click at [326, 127] on div "Add Column" at bounding box center [305, 101] width 560 height 104
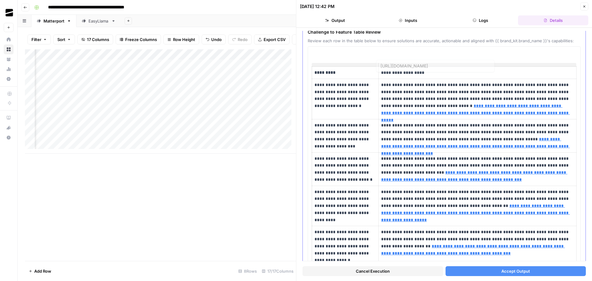
scroll to position [62, 0]
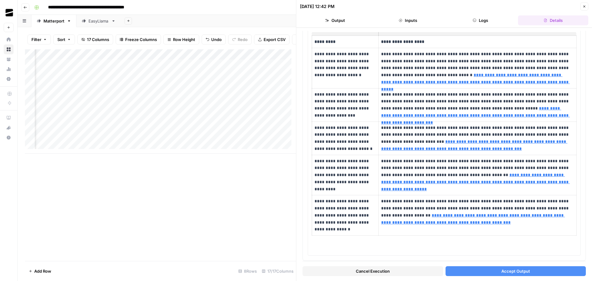
click at [383, 270] on span "Cancel Execution" at bounding box center [373, 271] width 34 height 6
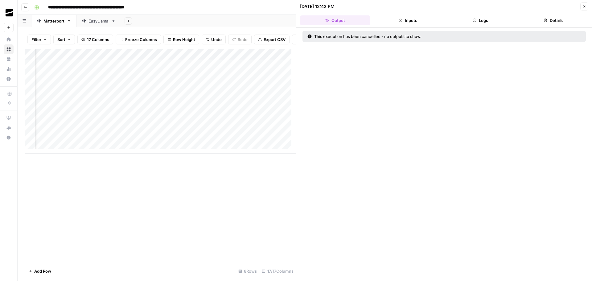
click at [587, 9] on button "Close" at bounding box center [585, 6] width 8 height 8
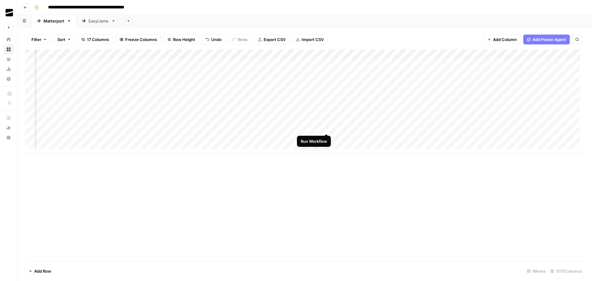
click at [326, 129] on div "Add Column" at bounding box center [305, 101] width 560 height 104
click at [470, 127] on div "Add Column" at bounding box center [305, 101] width 560 height 104
click at [248, 127] on div "Add Column" at bounding box center [305, 101] width 560 height 104
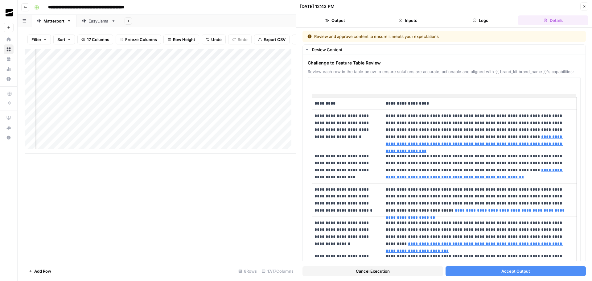
click at [585, 6] on icon "button" at bounding box center [585, 7] width 2 height 2
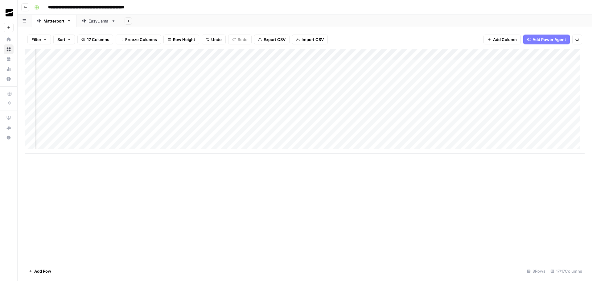
click at [305, 106] on div "Add Column" at bounding box center [305, 101] width 560 height 104
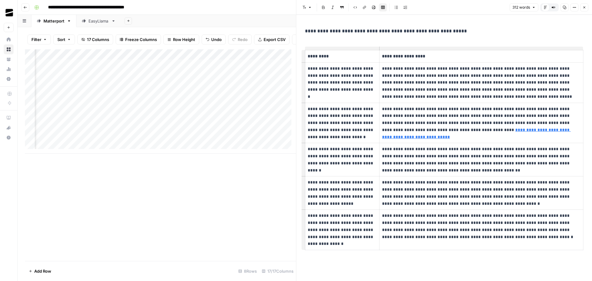
click at [587, 8] on button "Close" at bounding box center [585, 7] width 8 height 8
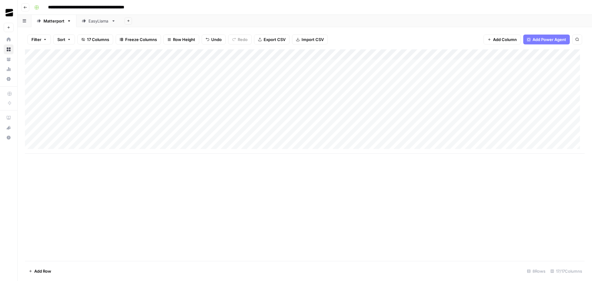
click at [31, 128] on div "Add Column" at bounding box center [305, 101] width 560 height 104
click at [45, 268] on span "Delete 1 Row" at bounding box center [41, 271] width 25 height 6
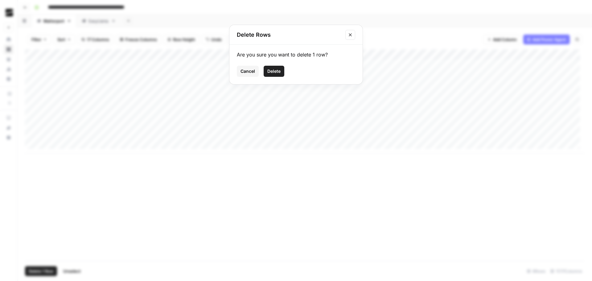
click at [278, 72] on span "Delete" at bounding box center [274, 71] width 13 height 6
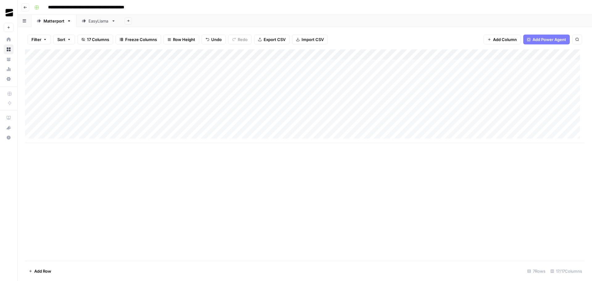
click at [364, 208] on div "Add Column" at bounding box center [305, 155] width 560 height 212
click at [102, 20] on div "EasyLlama" at bounding box center [99, 21] width 20 height 6
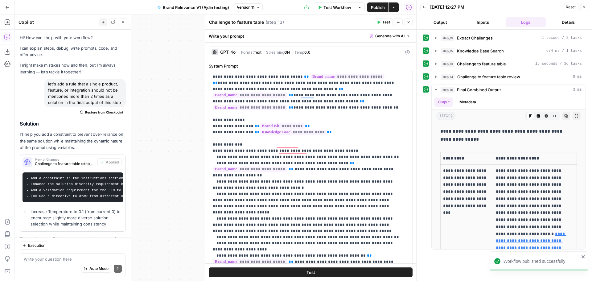
scroll to position [6, 0]
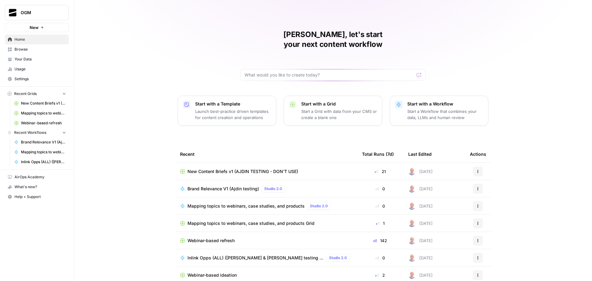
click at [211, 238] on span "Webinar-based refresh" at bounding box center [211, 241] width 47 height 6
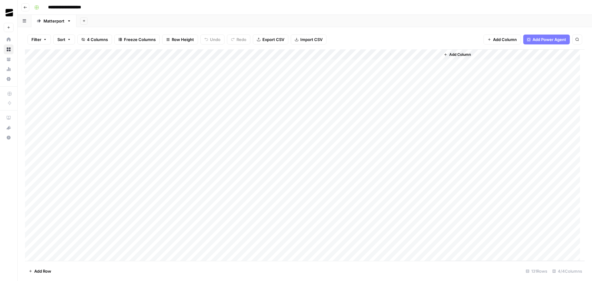
click at [274, 39] on span "Export CSV" at bounding box center [274, 39] width 22 height 6
click at [248, 193] on div "Add Column" at bounding box center [305, 155] width 560 height 212
click at [248, 204] on div "Add Column" at bounding box center [305, 155] width 560 height 212
click at [248, 235] on div "Add Column" at bounding box center [305, 155] width 560 height 212
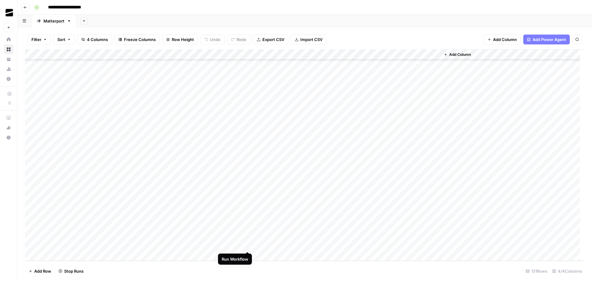
click at [248, 246] on div "Add Column" at bounding box center [305, 155] width 560 height 212
click at [435, 130] on div "Add Column" at bounding box center [305, 155] width 560 height 212
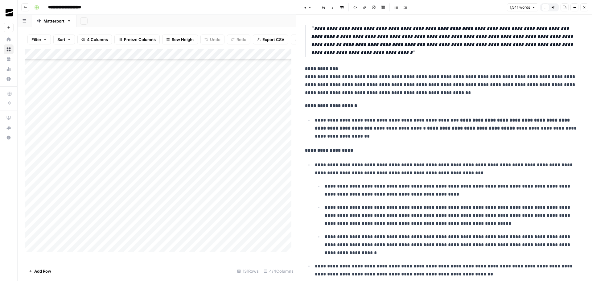
scroll to position [1203, 0]
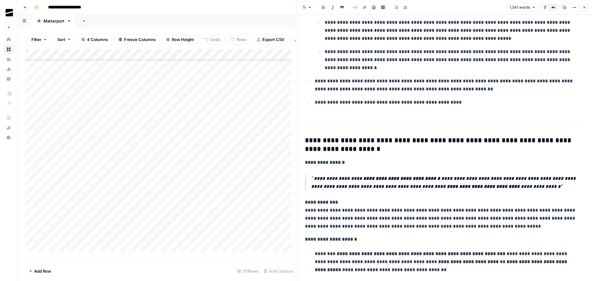
click at [587, 5] on button "Close" at bounding box center [585, 7] width 8 height 8
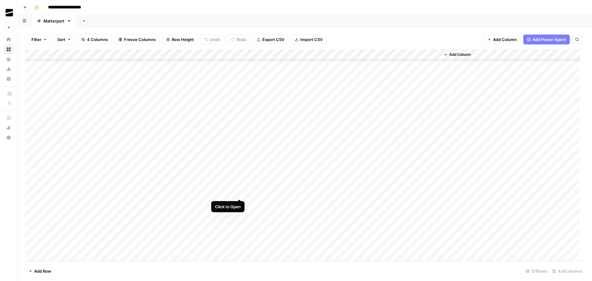
click at [239, 193] on div "Add Column" at bounding box center [305, 155] width 560 height 212
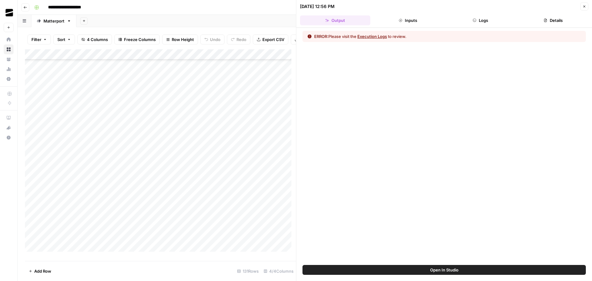
click at [488, 17] on button "Logs" at bounding box center [481, 20] width 70 height 10
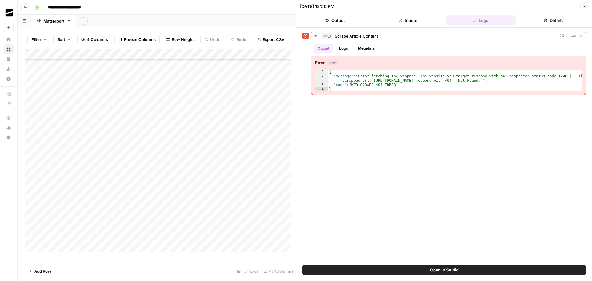
click at [587, 5] on button "Close" at bounding box center [585, 6] width 8 height 8
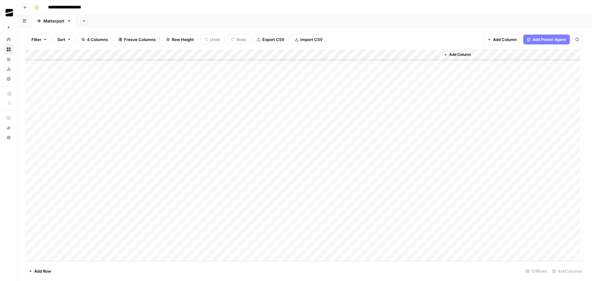
click at [134, 193] on div "Add Column" at bounding box center [305, 155] width 560 height 212
click at [149, 192] on div "Add Column" at bounding box center [305, 155] width 560 height 212
click at [168, 200] on div "Add Column" at bounding box center [305, 155] width 560 height 212
click at [153, 232] on div "Add Column" at bounding box center [305, 155] width 560 height 212
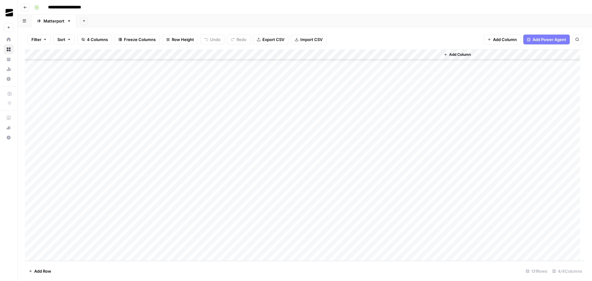
click at [153, 232] on div "Add Column" at bounding box center [305, 155] width 560 height 212
click at [168, 245] on div "Add Column" at bounding box center [305, 155] width 560 height 212
click at [157, 215] on div "Add Column" at bounding box center [305, 155] width 560 height 212
